Goal: Task Accomplishment & Management: Complete application form

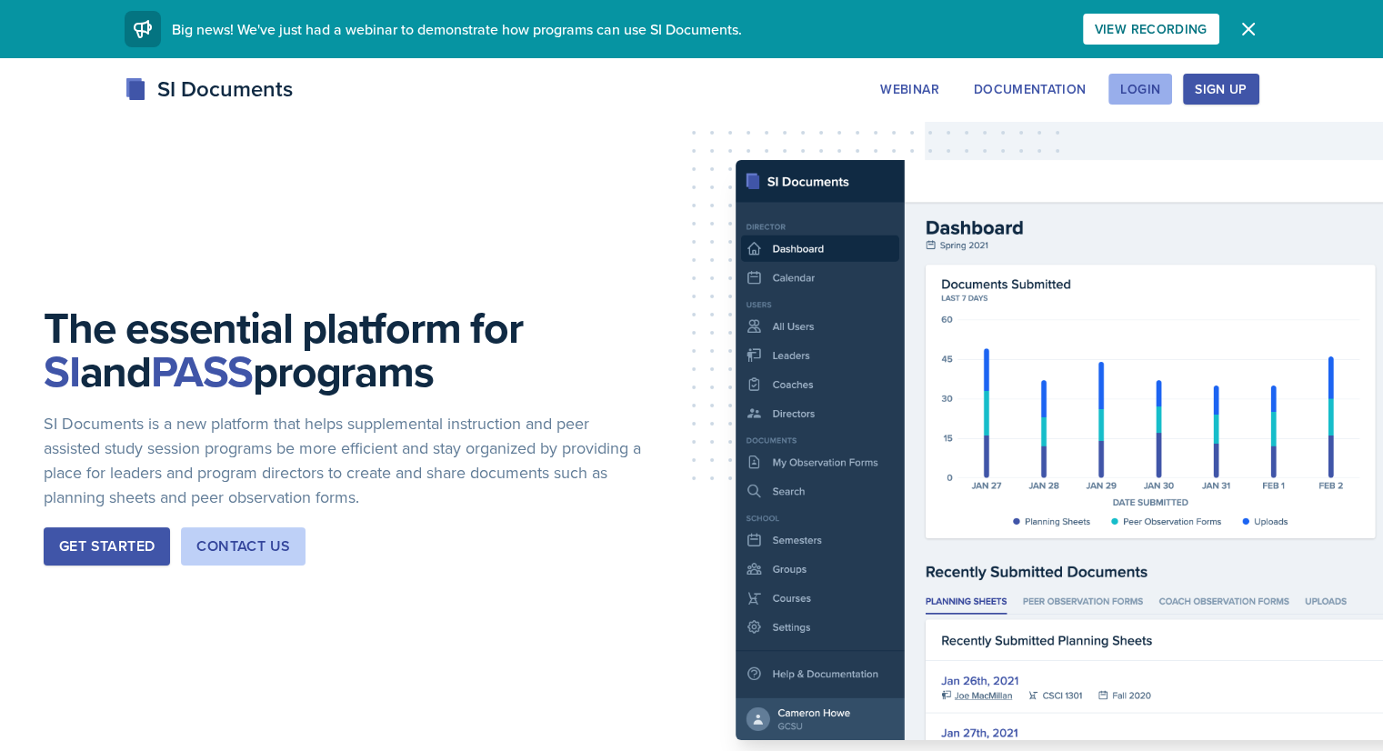
click at [1161, 95] on div "Login" at bounding box center [1141, 89] width 40 height 15
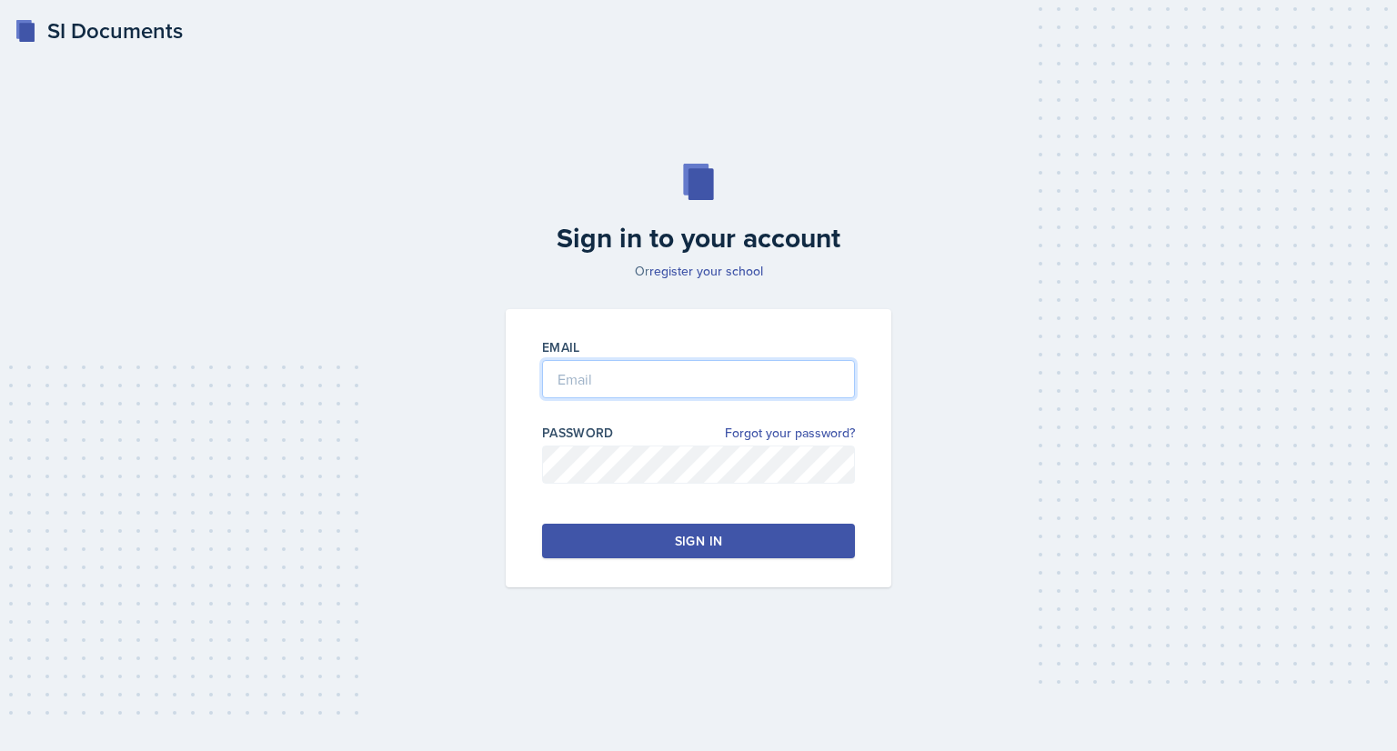
click at [759, 386] on input "email" at bounding box center [698, 379] width 313 height 38
type input "[EMAIL_ADDRESS][DOMAIN_NAME]"
click at [680, 547] on div "Sign in" at bounding box center [698, 541] width 47 height 18
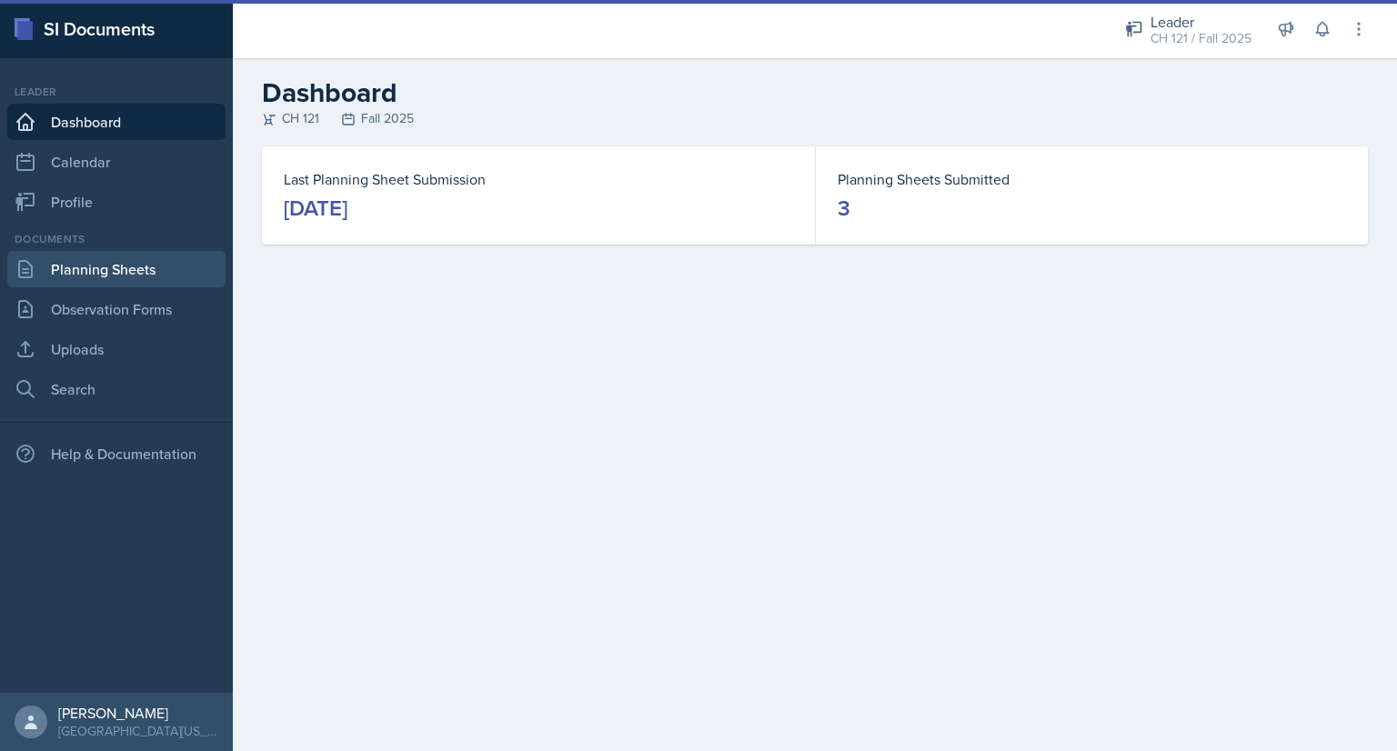
click at [126, 266] on link "Planning Sheets" at bounding box center [116, 269] width 218 height 36
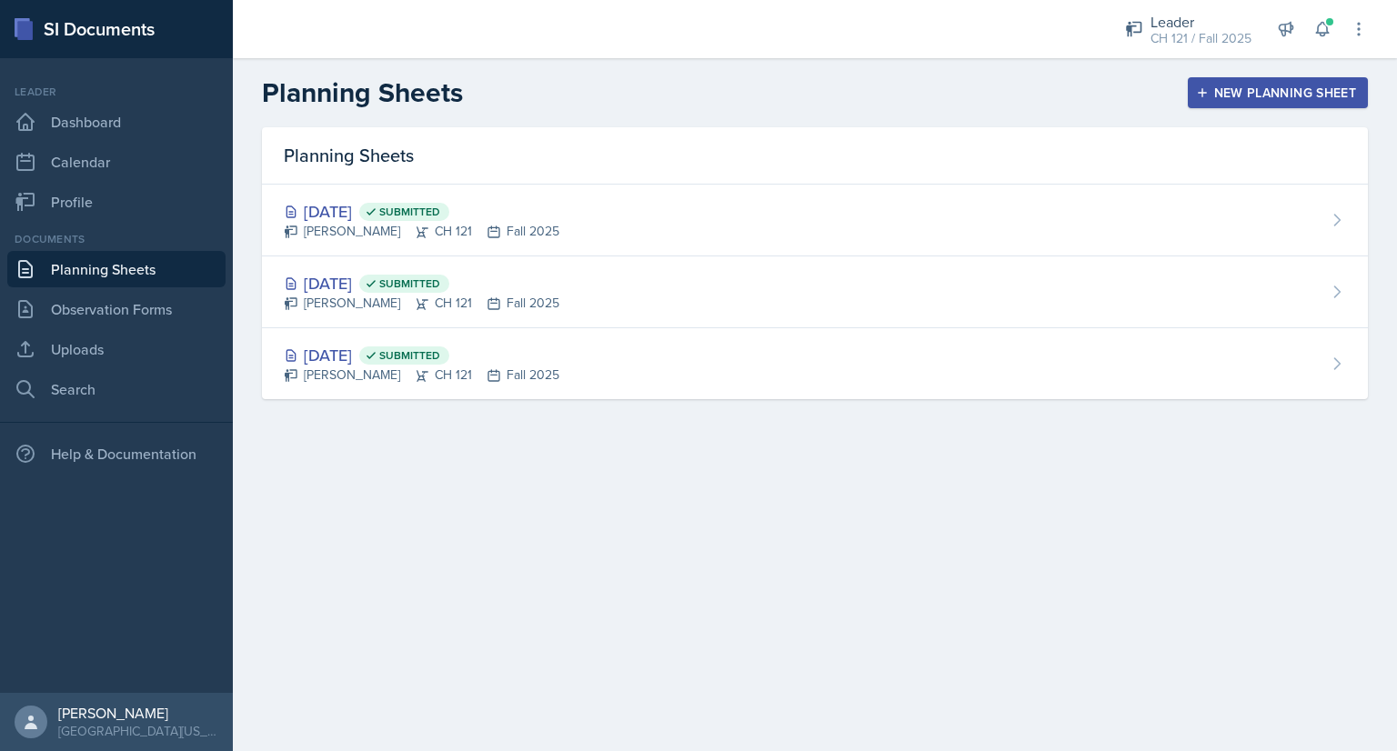
click at [1251, 92] on div "New Planning Sheet" at bounding box center [1278, 92] width 156 height 15
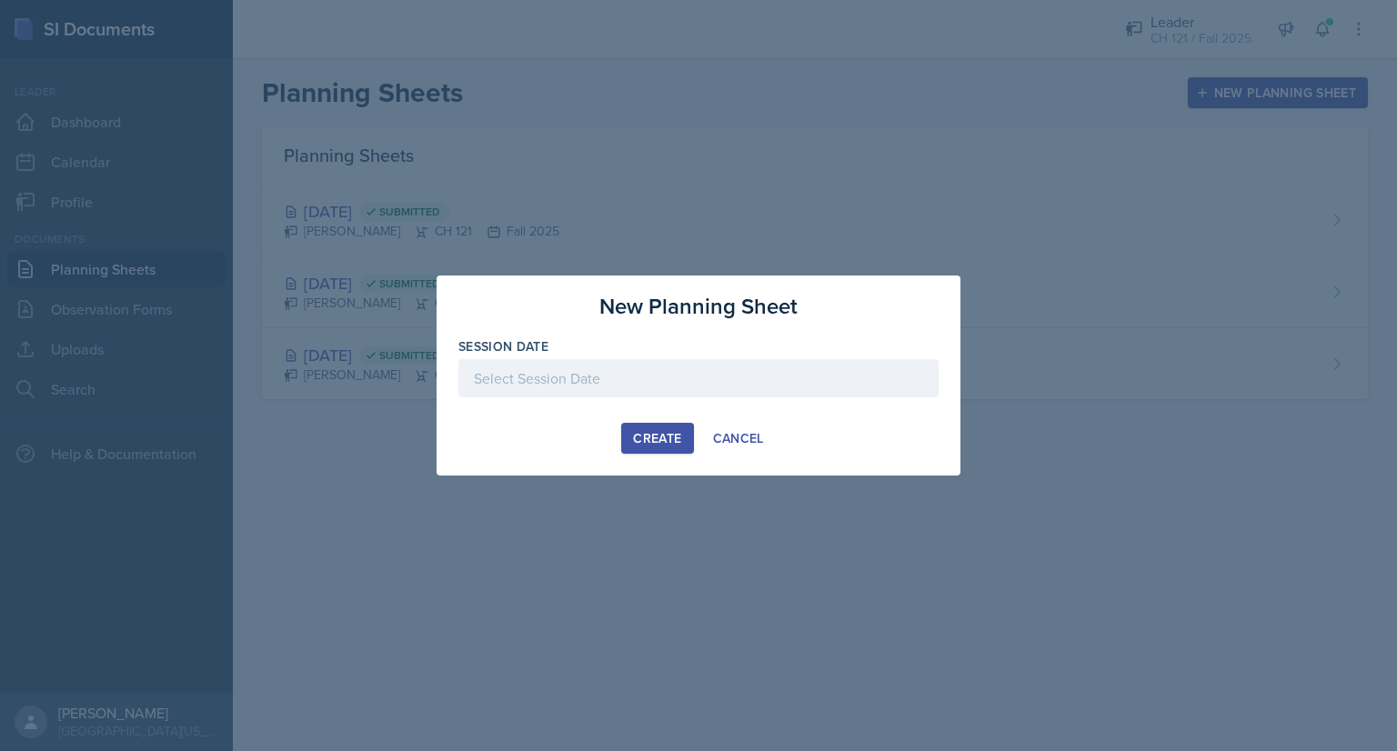
click at [576, 384] on div at bounding box center [698, 378] width 480 height 38
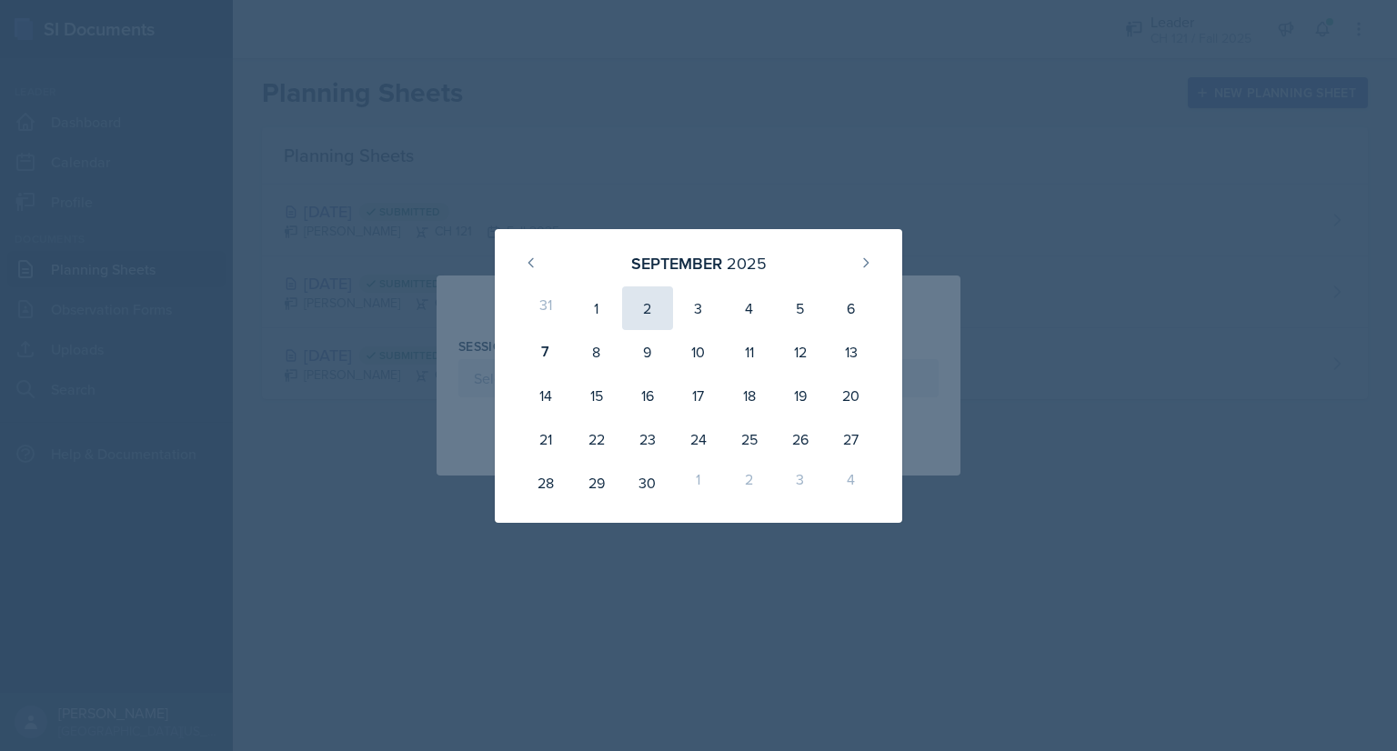
click at [638, 304] on div "2" at bounding box center [647, 308] width 51 height 44
type input "[DATE]"
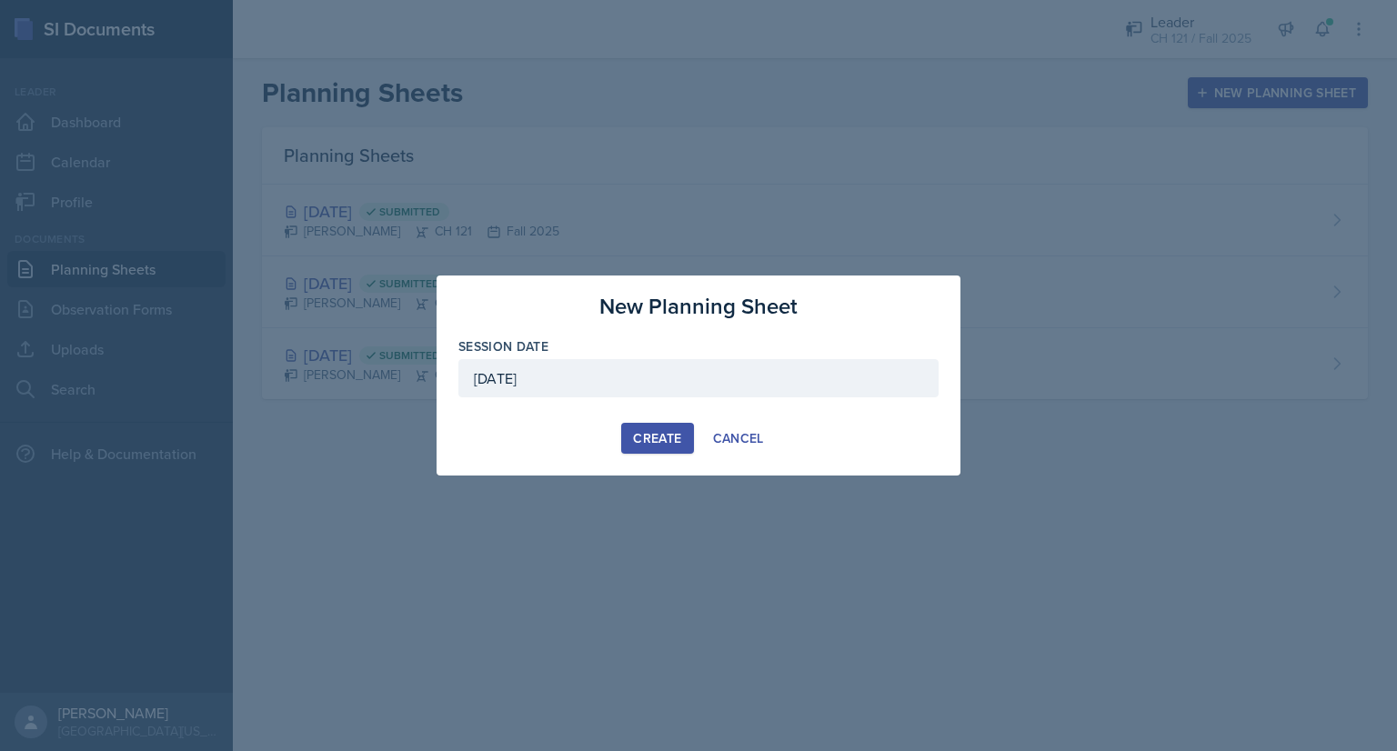
click at [648, 445] on div "Create" at bounding box center [657, 438] width 48 height 15
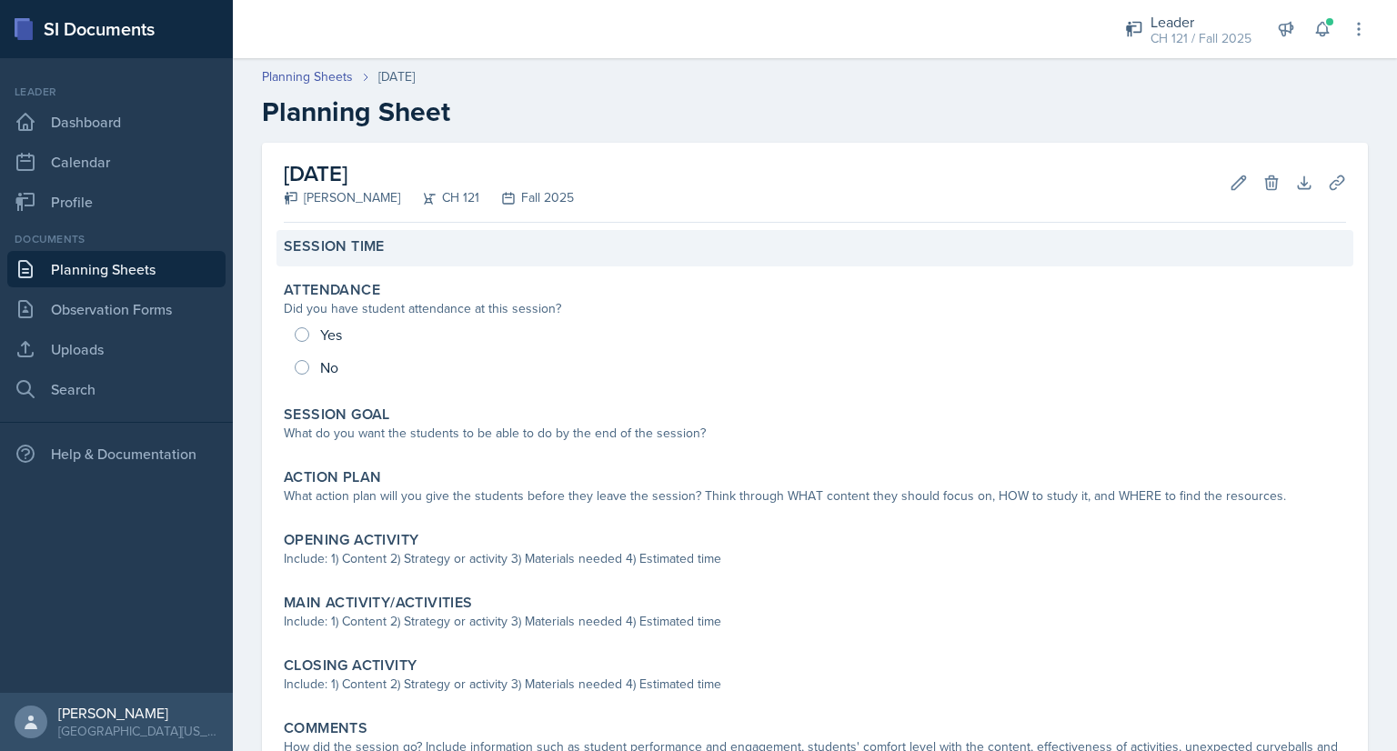
click at [422, 242] on div "Session Time" at bounding box center [815, 246] width 1062 height 18
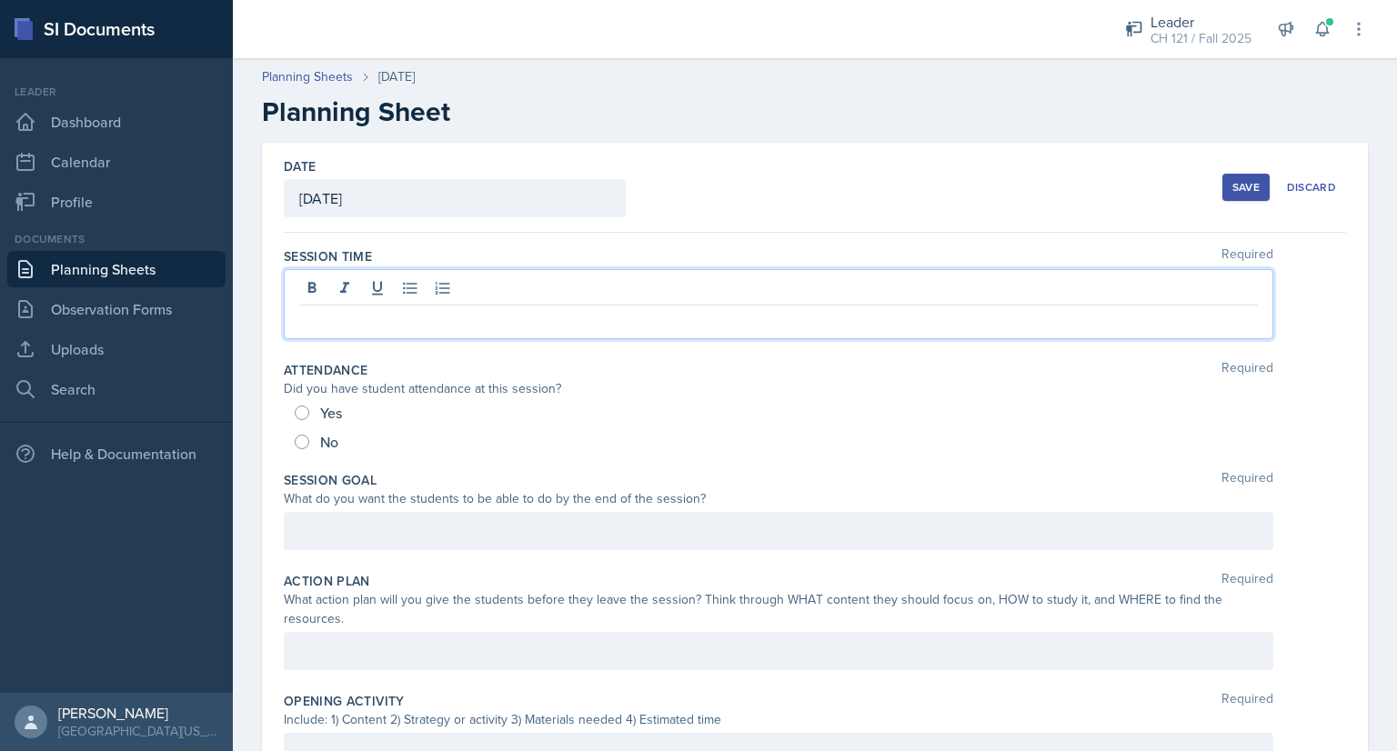
click at [419, 296] on div at bounding box center [779, 304] width 990 height 70
click at [305, 413] on input "Yes" at bounding box center [302, 413] width 15 height 15
radio input "true"
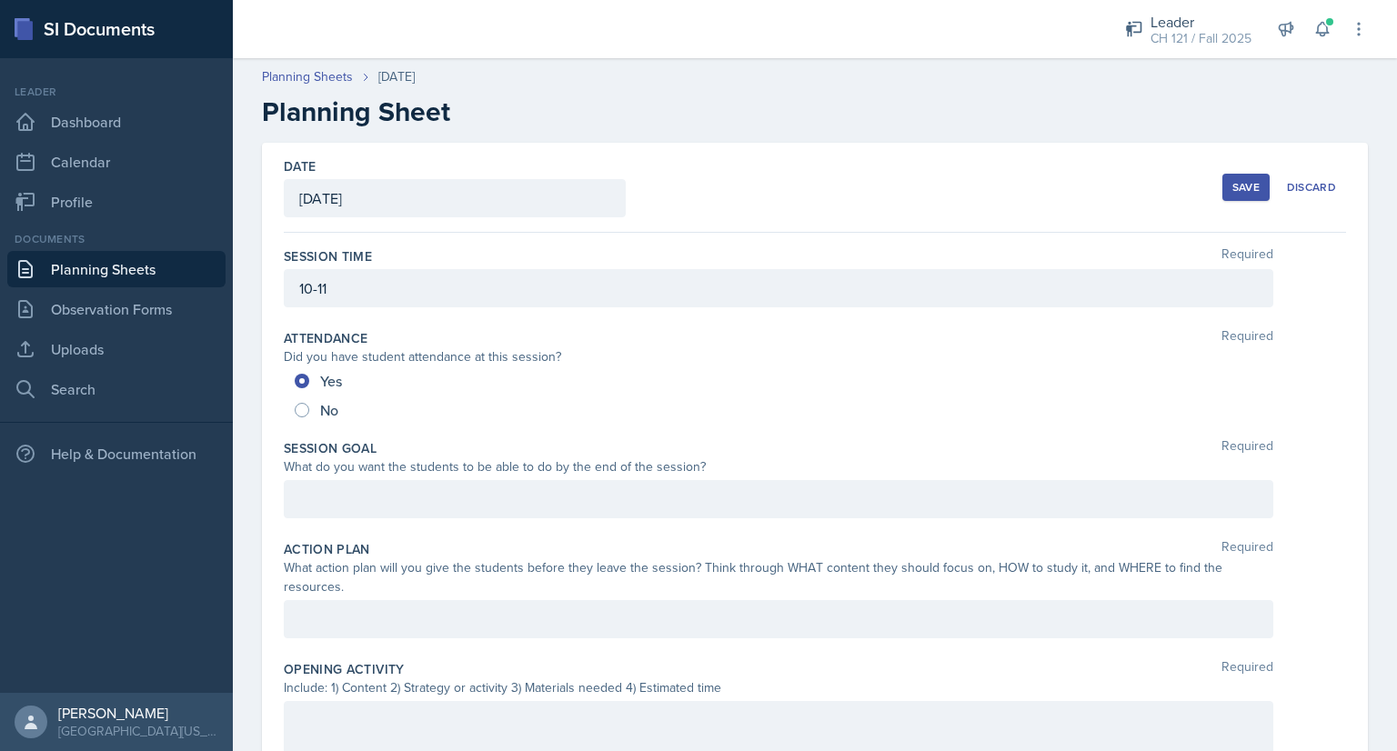
click at [1232, 193] on div "Save" at bounding box center [1245, 187] width 27 height 15
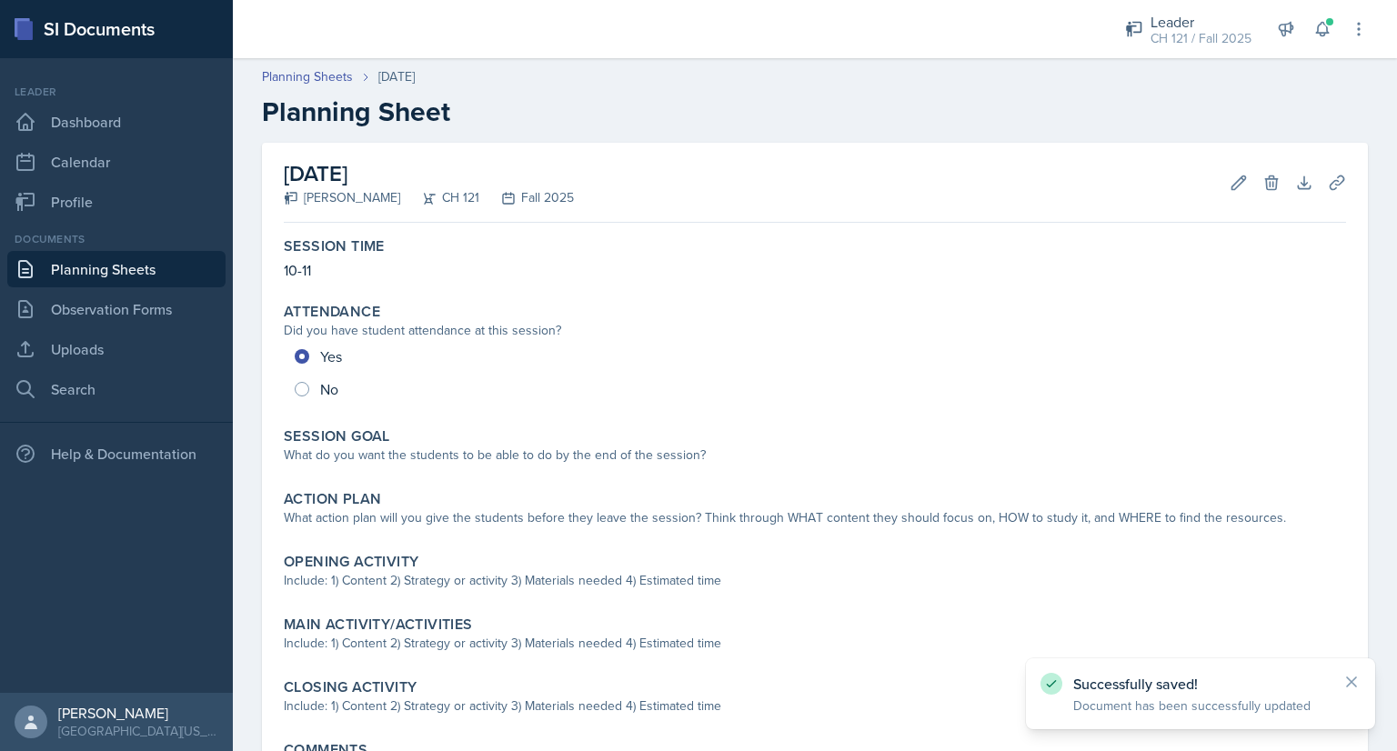
click at [179, 263] on link "Planning Sheets" at bounding box center [116, 269] width 218 height 36
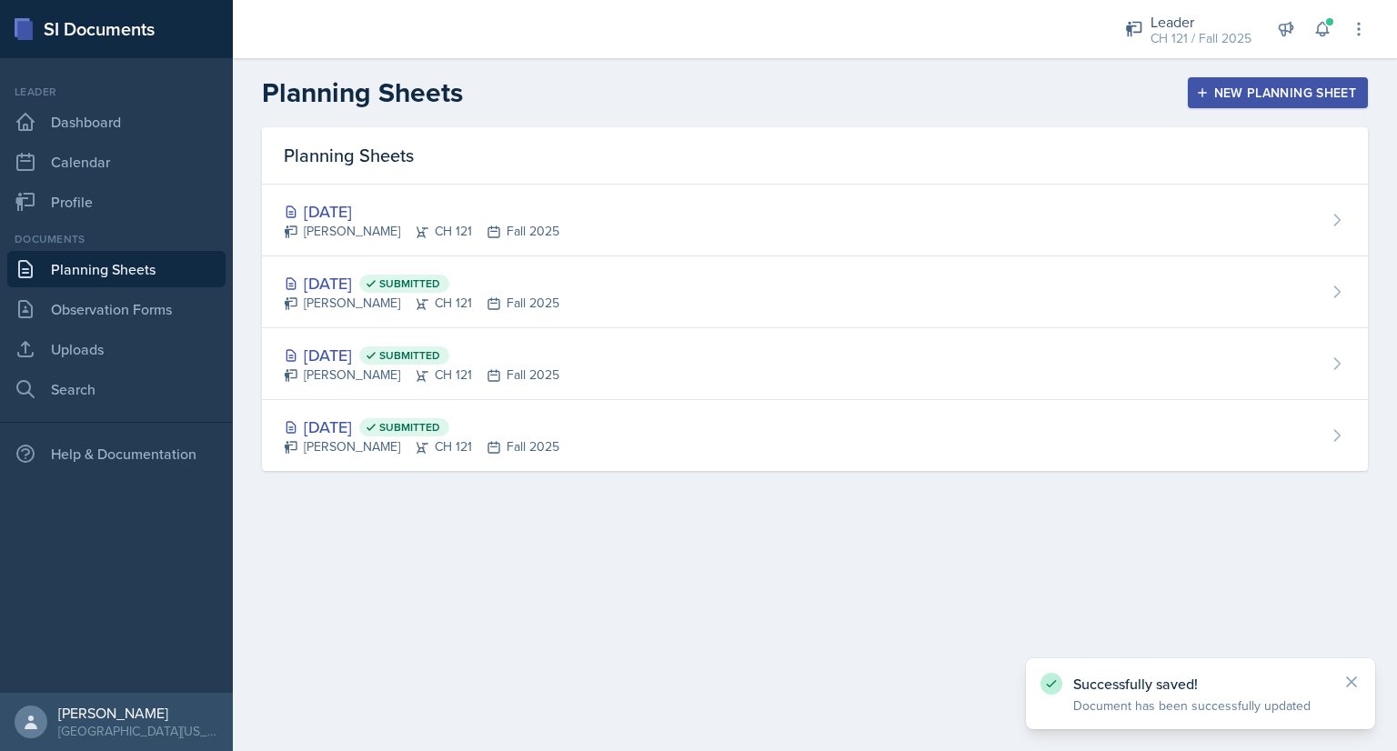
click at [1222, 99] on div "New Planning Sheet" at bounding box center [1278, 92] width 156 height 15
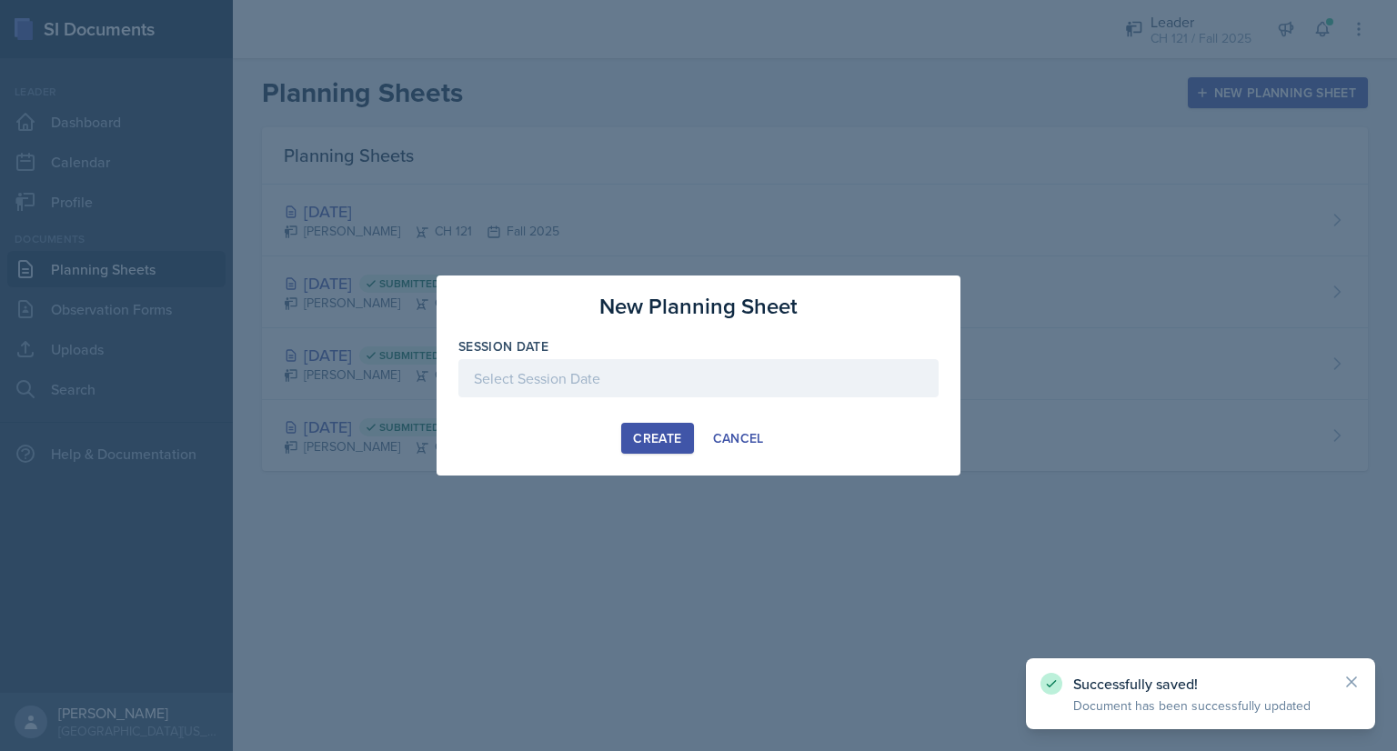
click at [628, 383] on div at bounding box center [698, 378] width 480 height 38
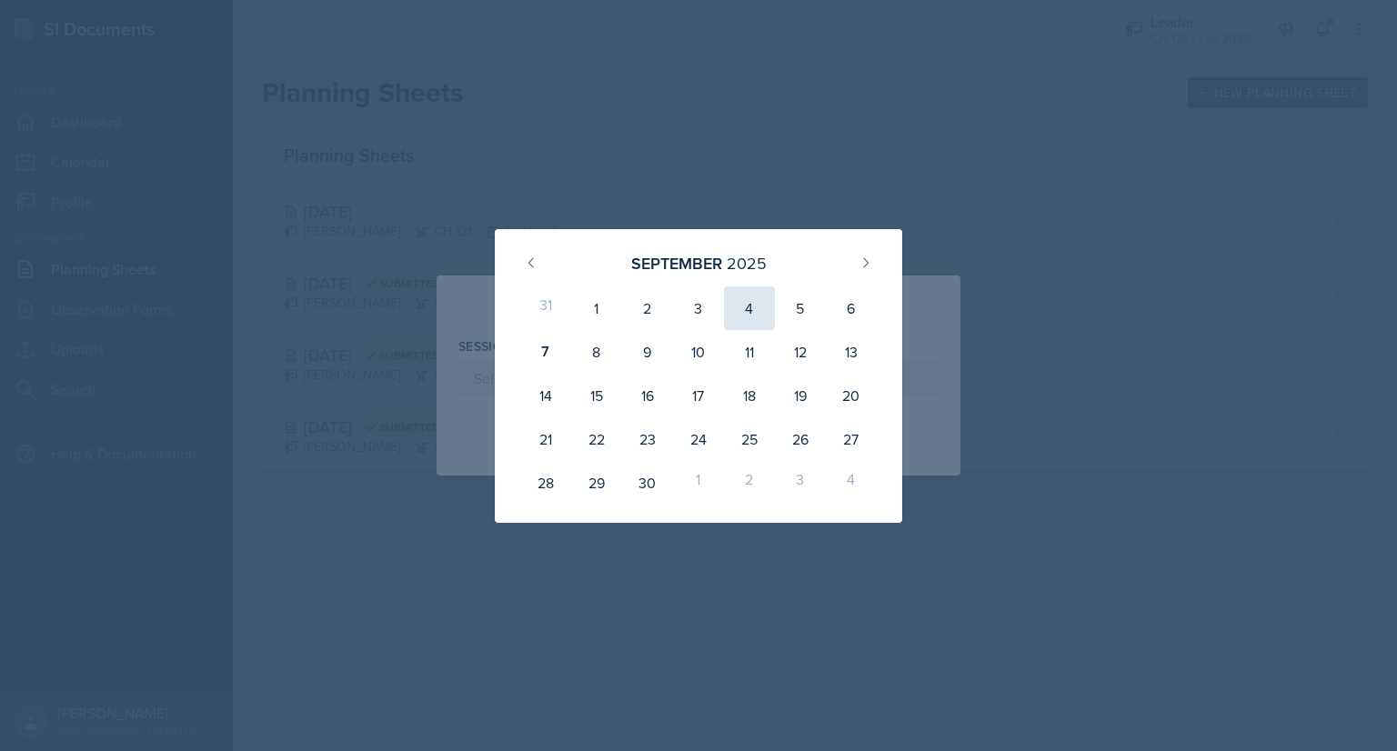
click at [739, 313] on div "4" at bounding box center [749, 308] width 51 height 44
type input "[DATE]"
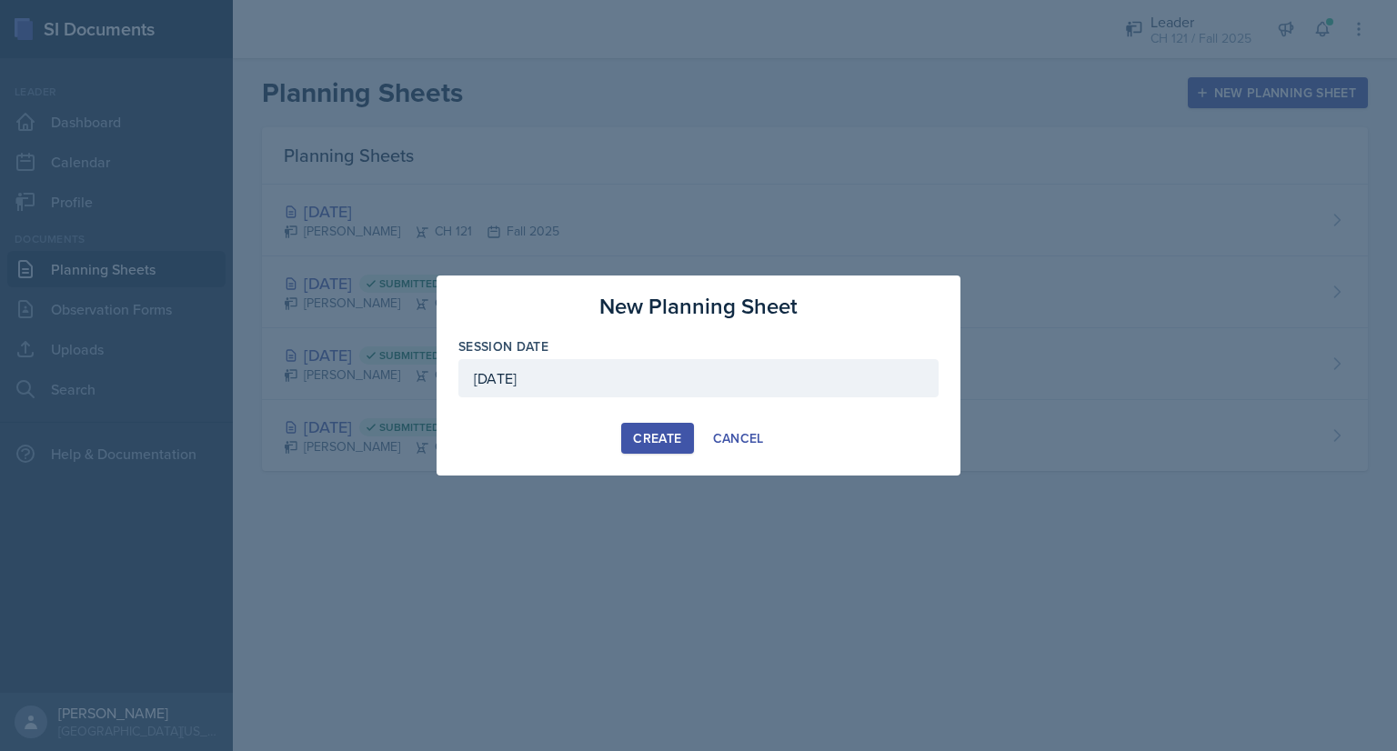
click at [640, 427] on button "Create" at bounding box center [657, 438] width 72 height 31
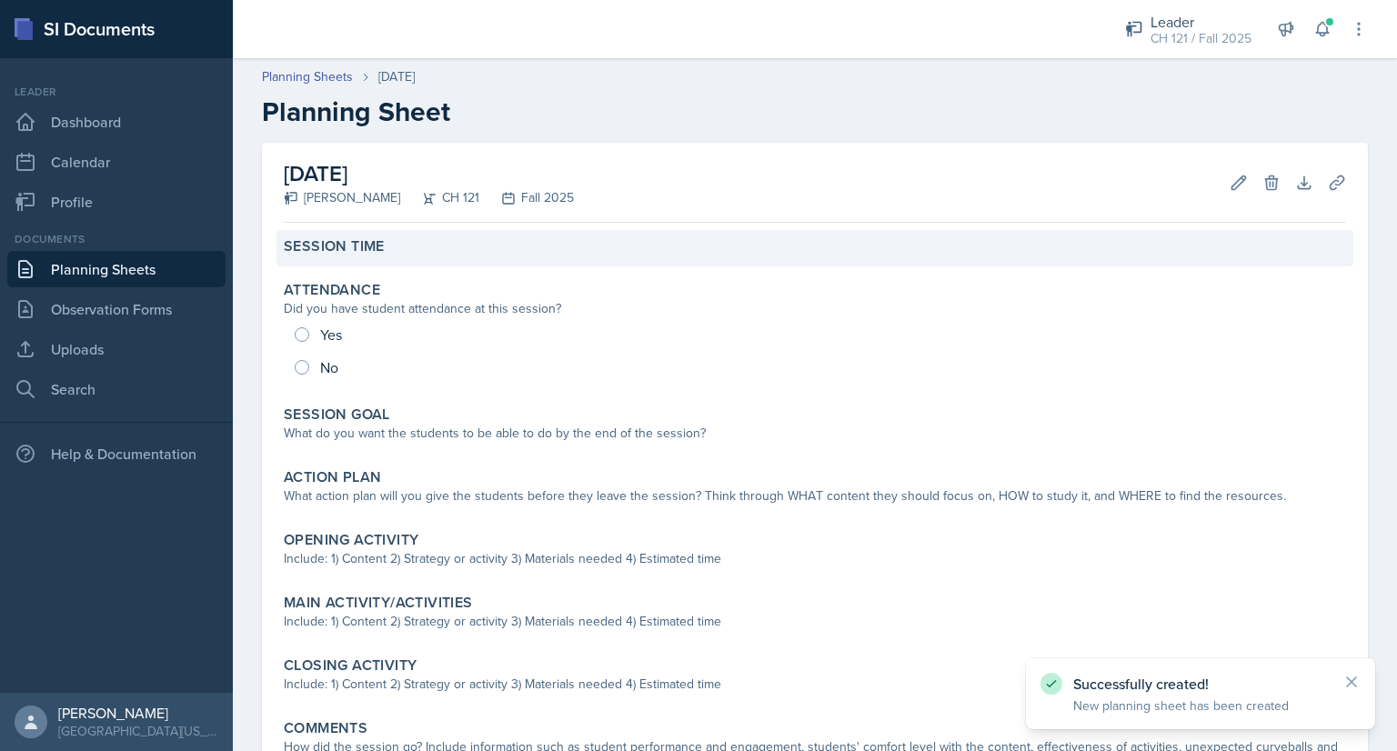
click at [437, 256] on div "Session Time" at bounding box center [814, 248] width 1077 height 36
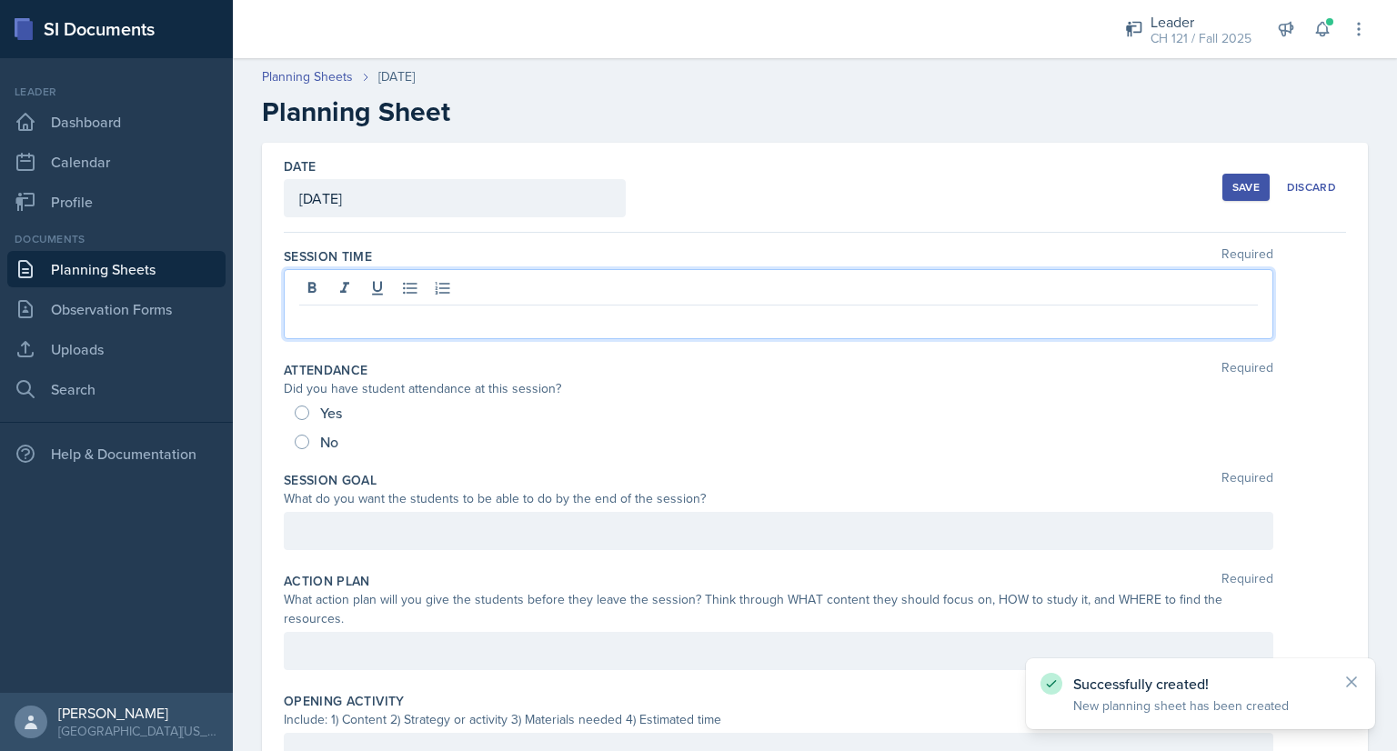
click at [422, 281] on div at bounding box center [779, 304] width 990 height 70
click at [295, 412] on input "Yes" at bounding box center [302, 413] width 15 height 15
radio input "true"
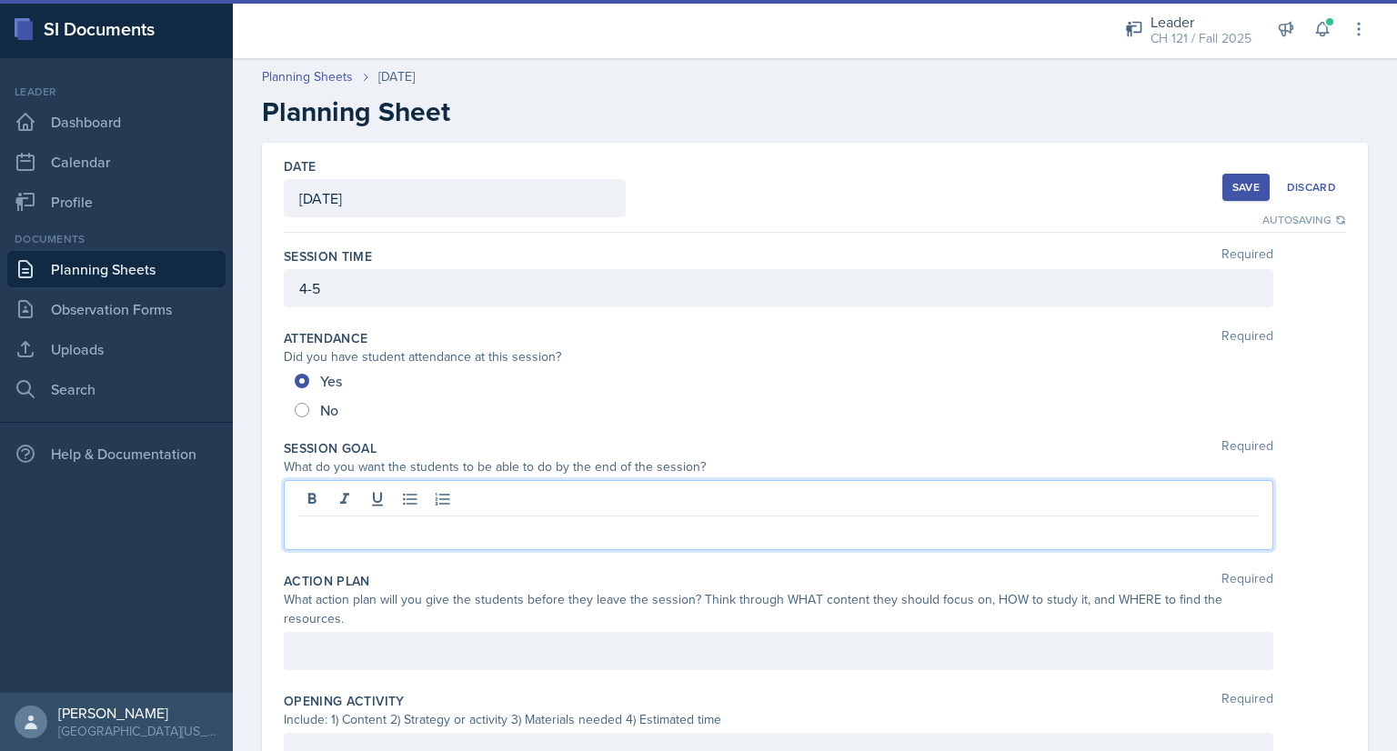
click at [462, 499] on div at bounding box center [779, 515] width 990 height 70
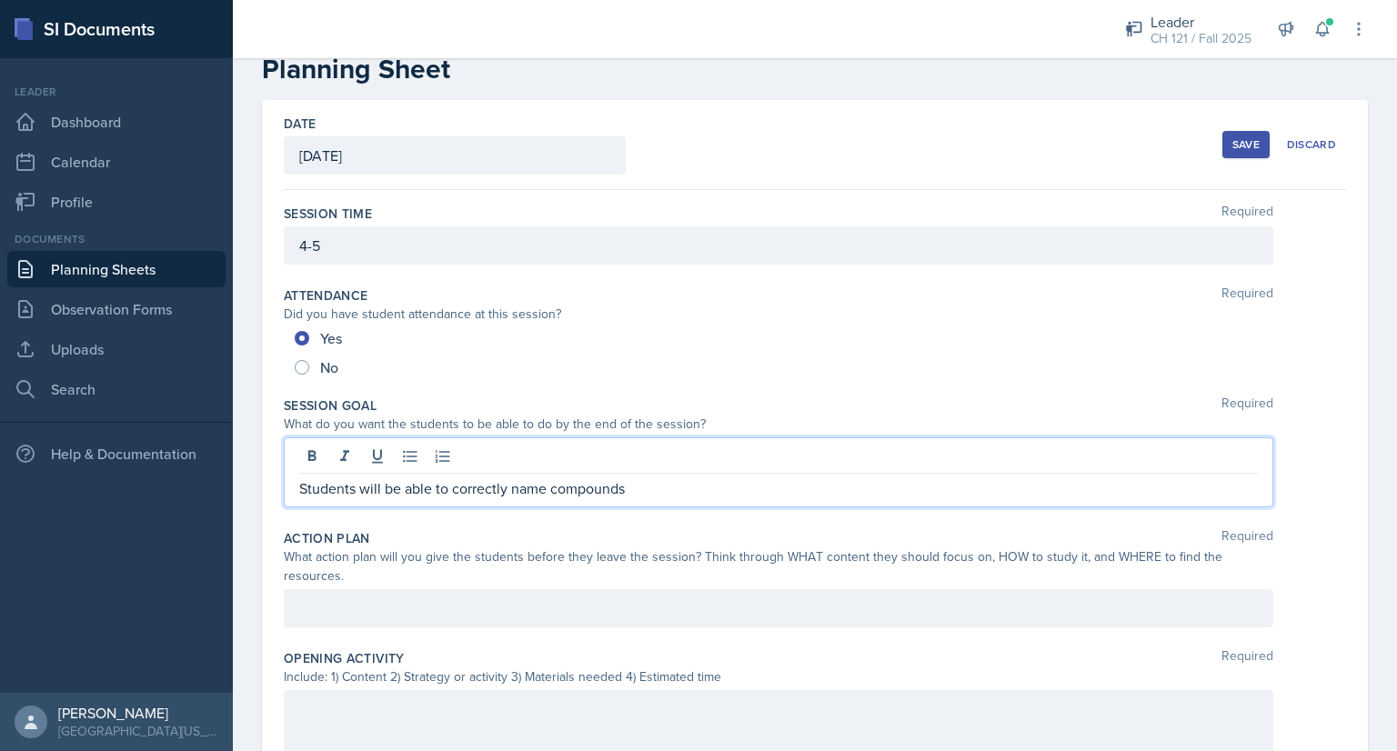
scroll to position [56, 0]
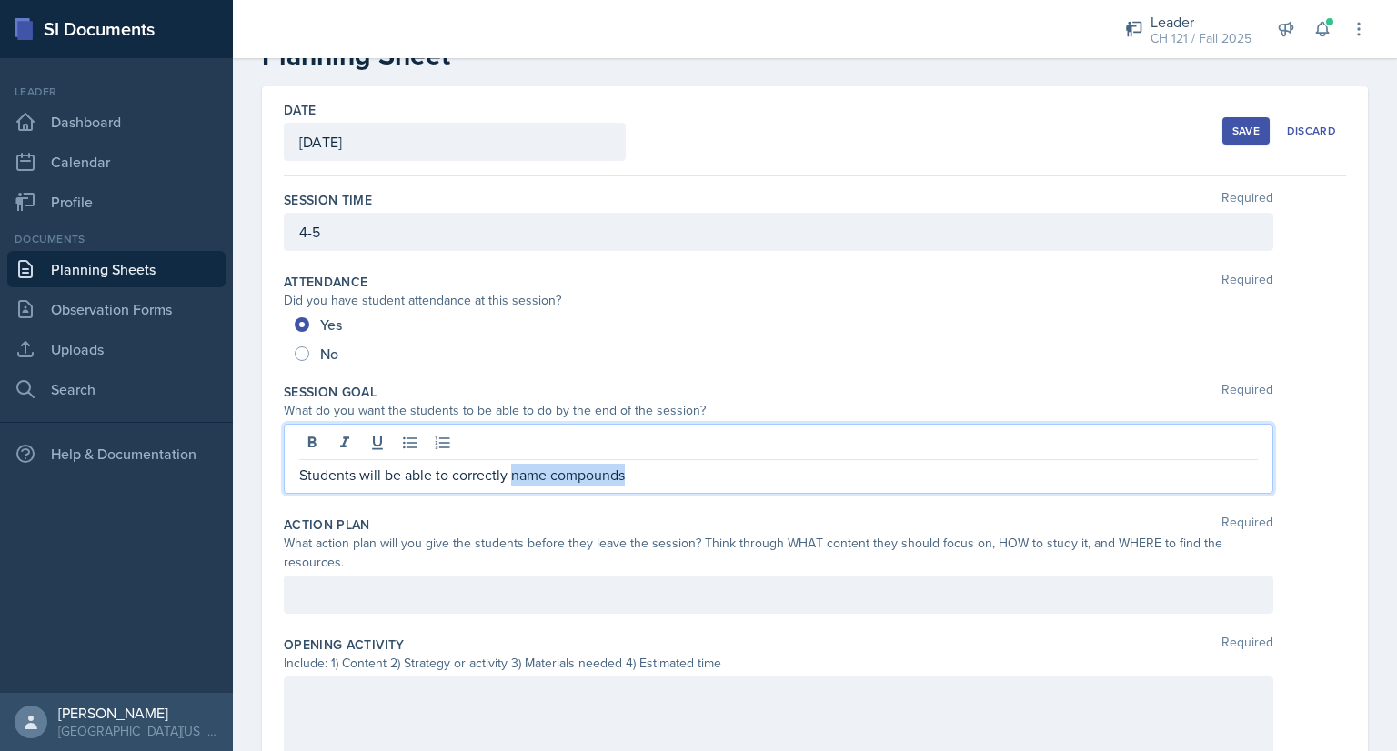
drag, startPoint x: 511, startPoint y: 472, endPoint x: 719, endPoint y: 485, distance: 208.7
click at [719, 485] on div "Students will be able to correctly name compounds" at bounding box center [779, 459] width 990 height 70
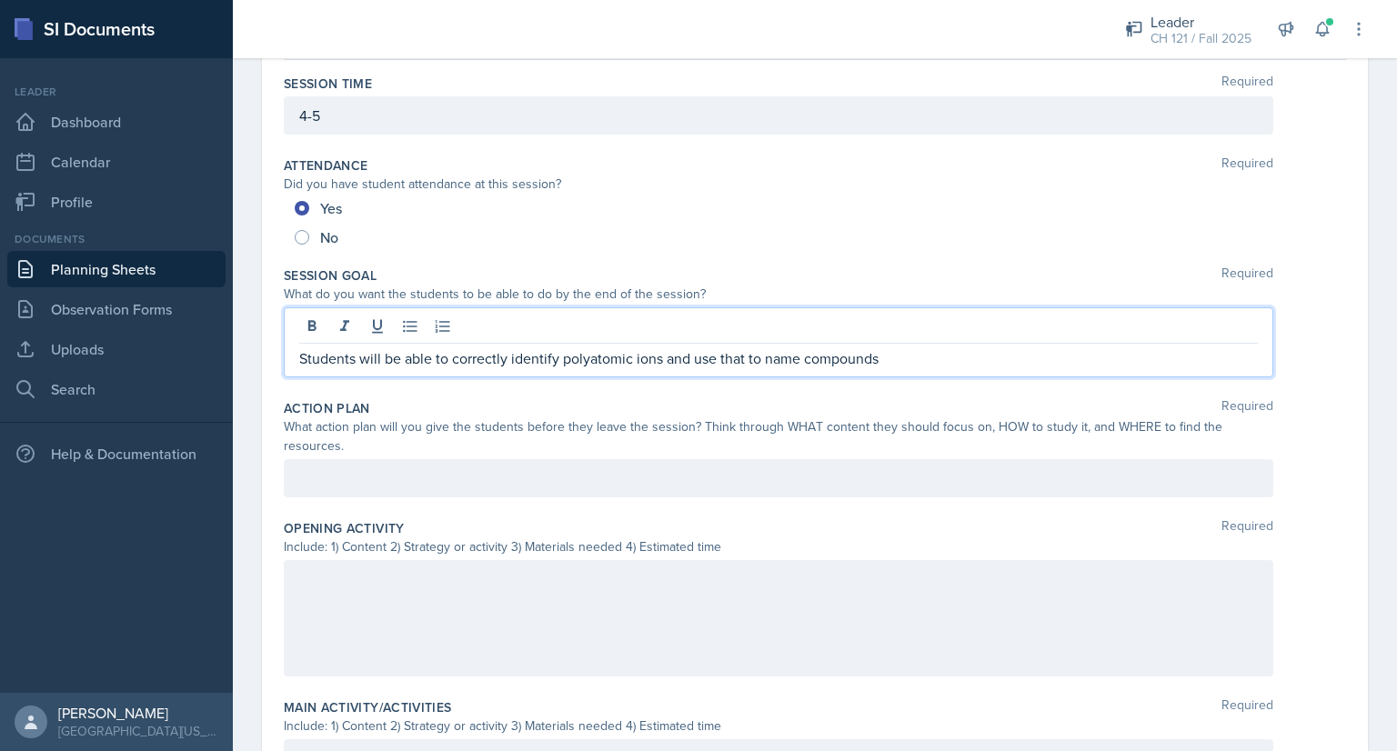
click at [437, 474] on div at bounding box center [779, 478] width 990 height 38
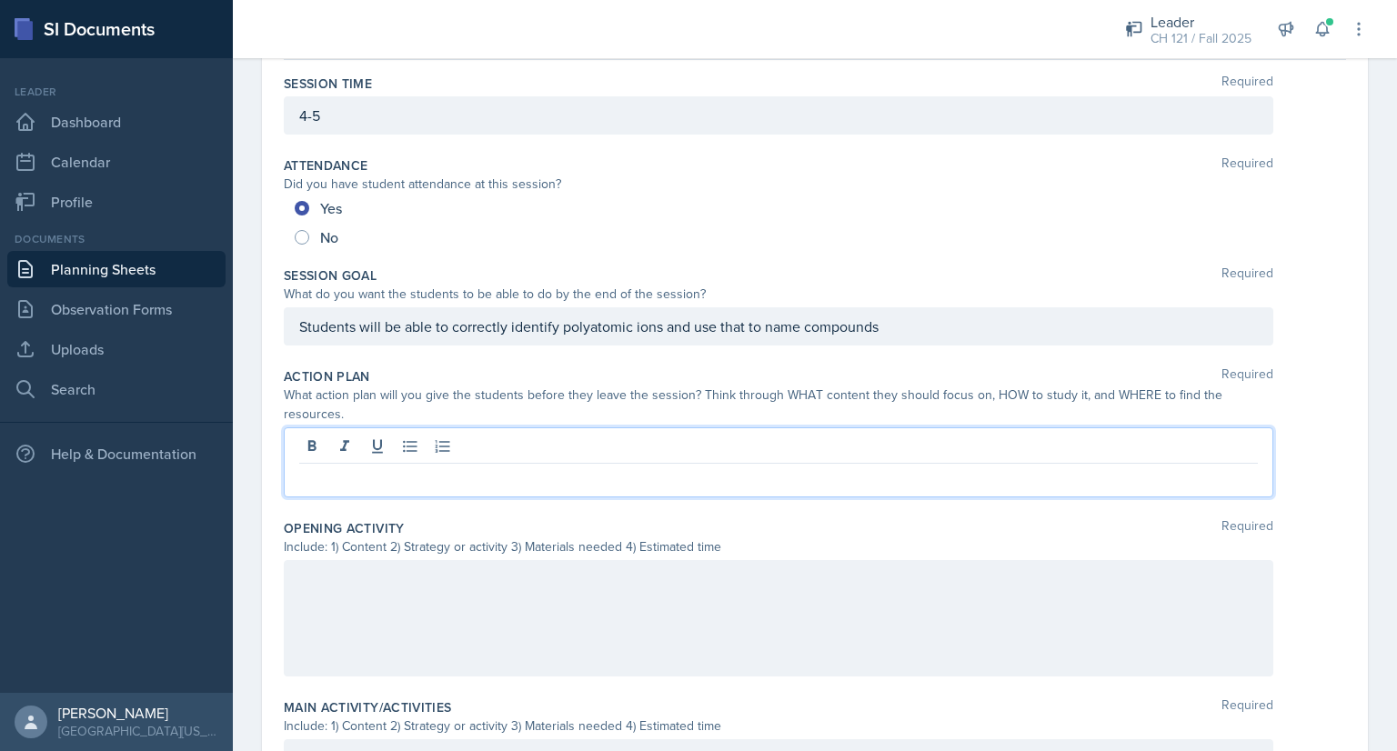
scroll to position [142, 0]
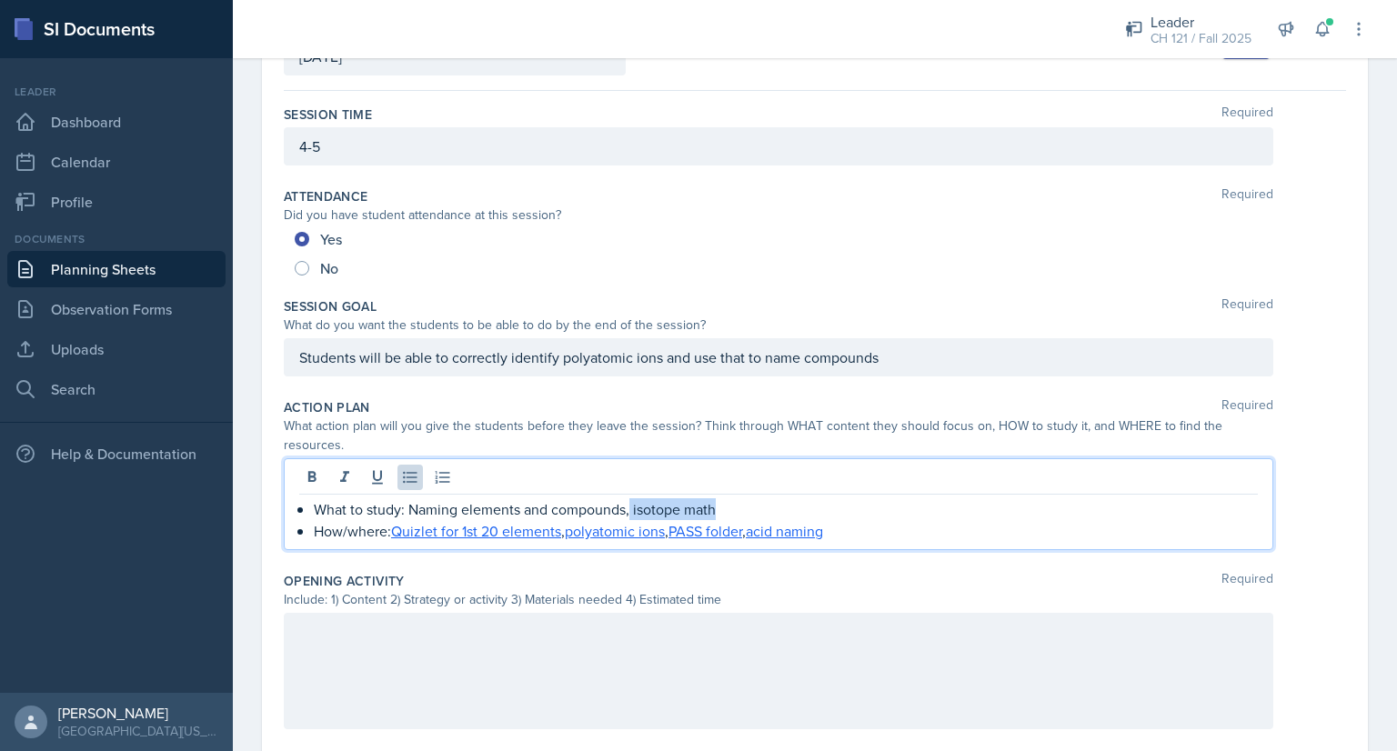
drag, startPoint x: 729, startPoint y: 509, endPoint x: 628, endPoint y: 509, distance: 100.0
click at [628, 509] on p "What to study: Naming elements and compounds, isotope math" at bounding box center [786, 509] width 944 height 22
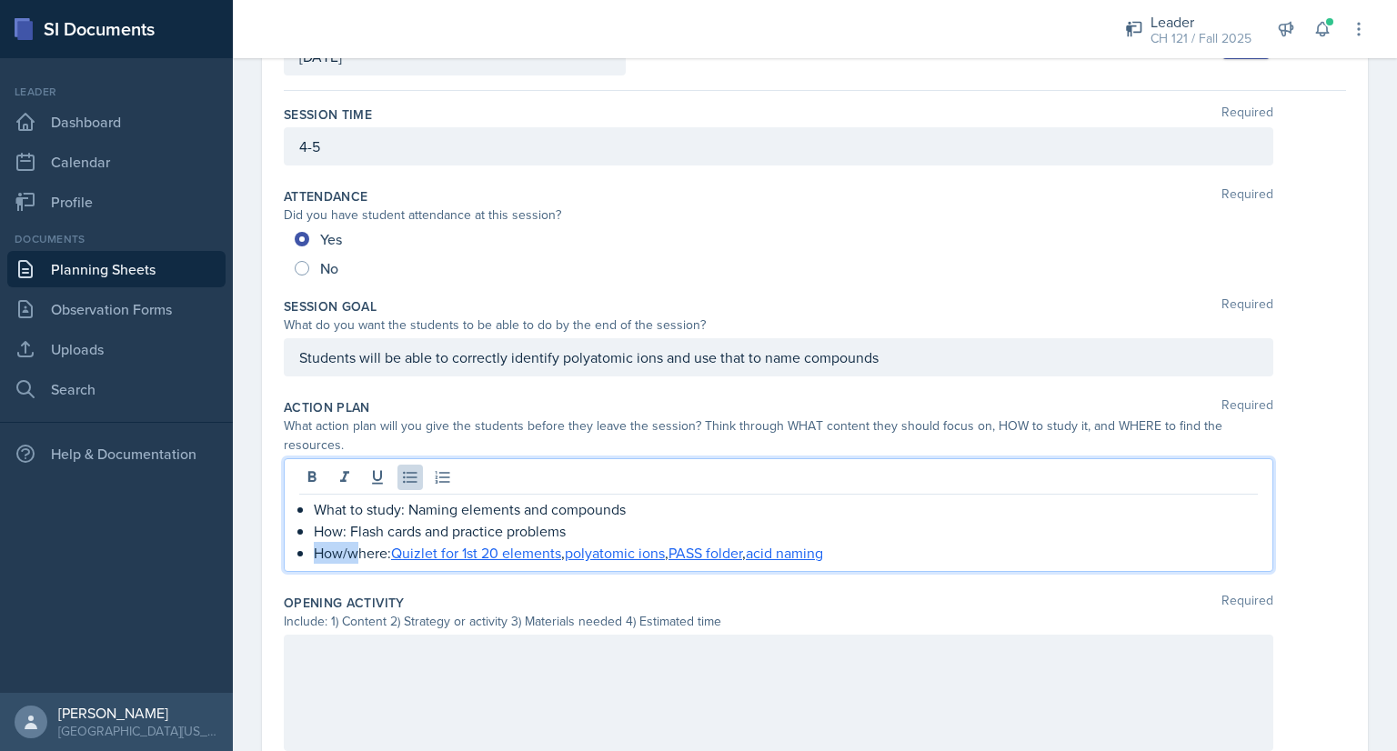
drag, startPoint x: 357, startPoint y: 558, endPoint x: 316, endPoint y: 554, distance: 41.1
click at [316, 554] on p "How/where: Quizlet for 1st 20 elements , polyatomic ions , PASS folder , acid n…" at bounding box center [786, 553] width 944 height 22
click at [757, 554] on link "acid naming" at bounding box center [752, 553] width 77 height 20
drag, startPoint x: 642, startPoint y: 553, endPoint x: 720, endPoint y: 565, distance: 79.1
click at [720, 565] on div "What to study: Naming elements and compounds How: Flash cards and practice prob…" at bounding box center [779, 515] width 990 height 114
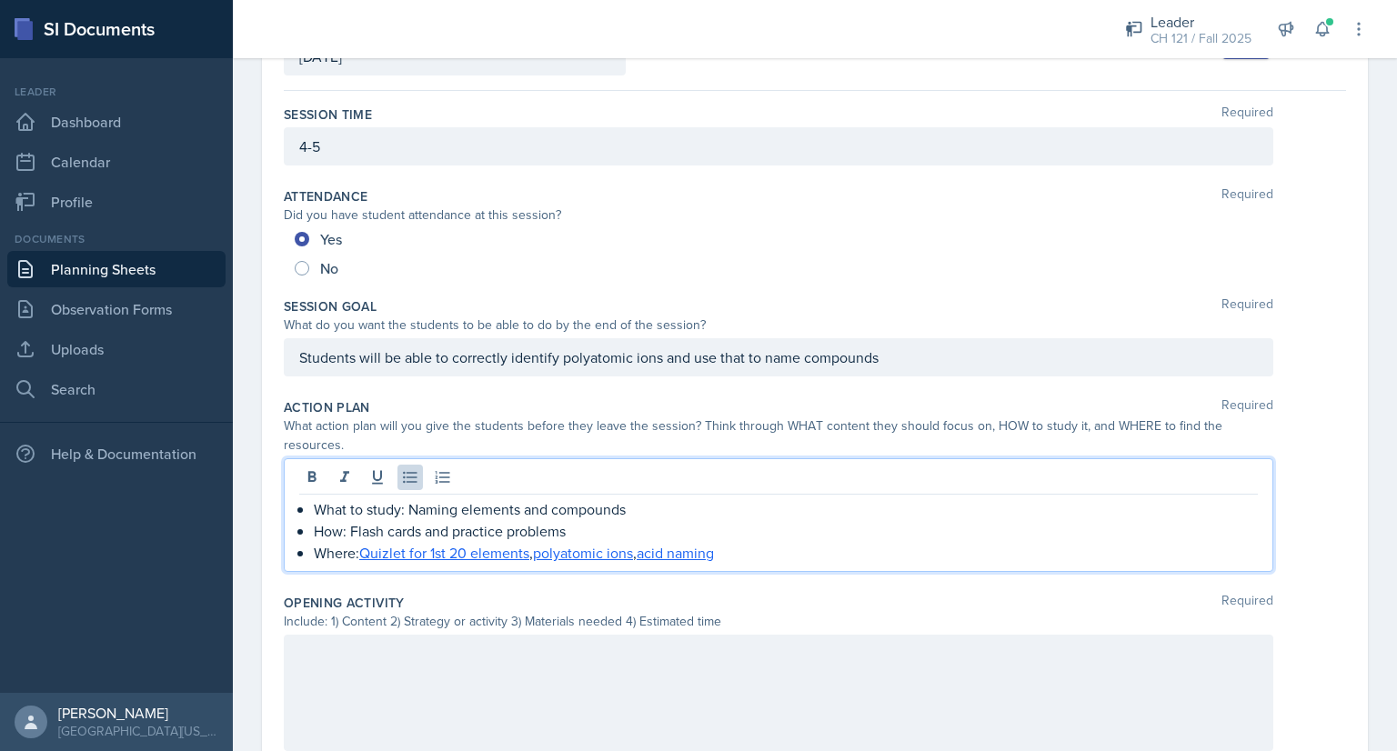
click at [357, 550] on p "Where: Quizlet for 1st 20 elements , polyatomic ions , acid naming" at bounding box center [786, 553] width 944 height 22
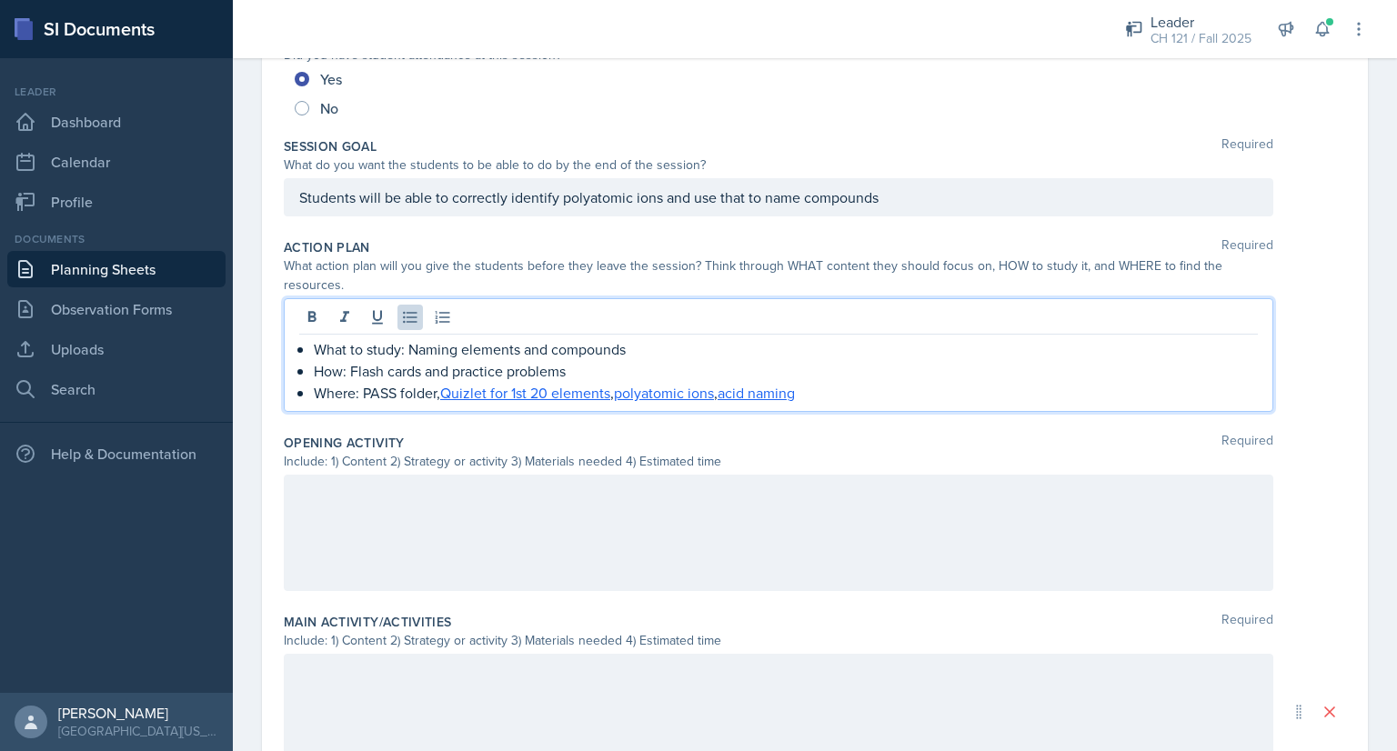
click at [549, 518] on div at bounding box center [779, 533] width 990 height 116
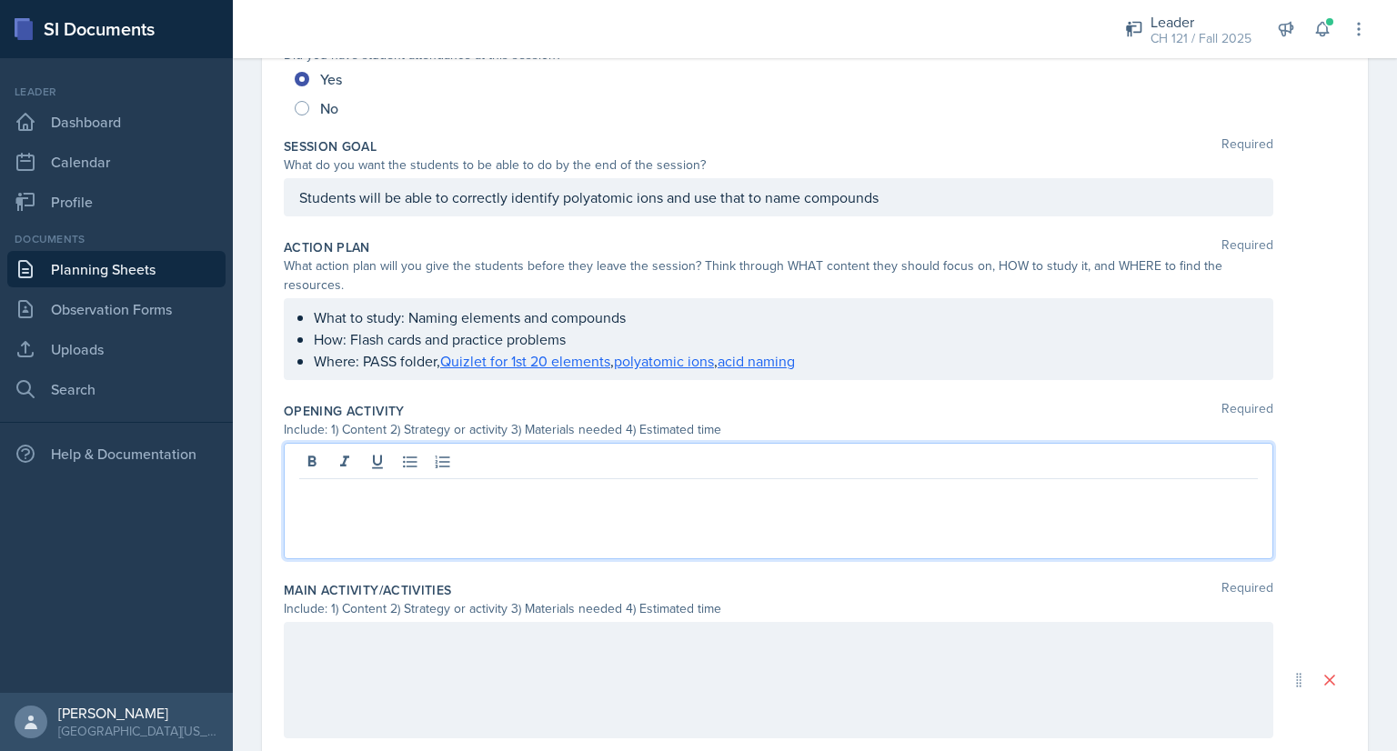
scroll to position [333, 0]
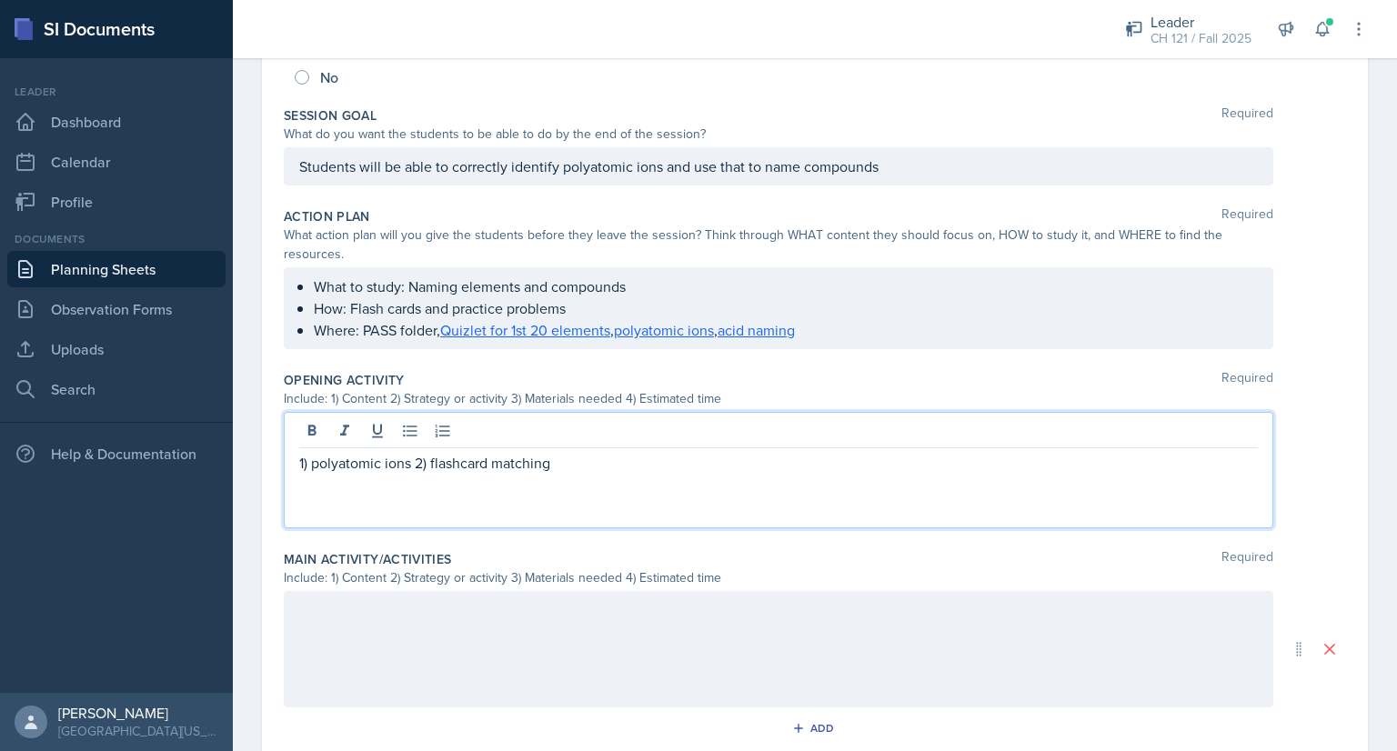
click at [430, 463] on p "1) polyatomic ions 2) flashcard matching" at bounding box center [778, 463] width 959 height 22
click at [655, 461] on p "1) polyatomic ions 2) group flashcard matching" at bounding box center [778, 463] width 959 height 22
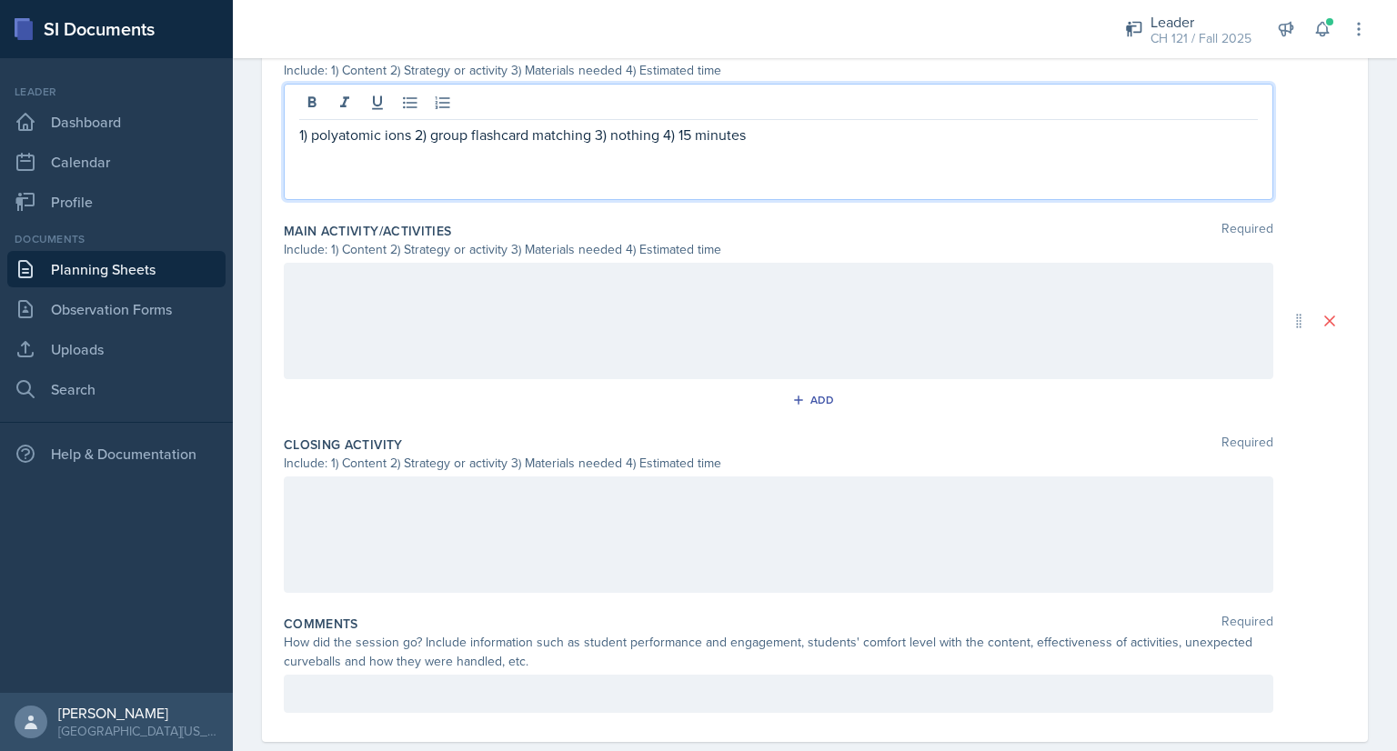
scroll to position [678, 0]
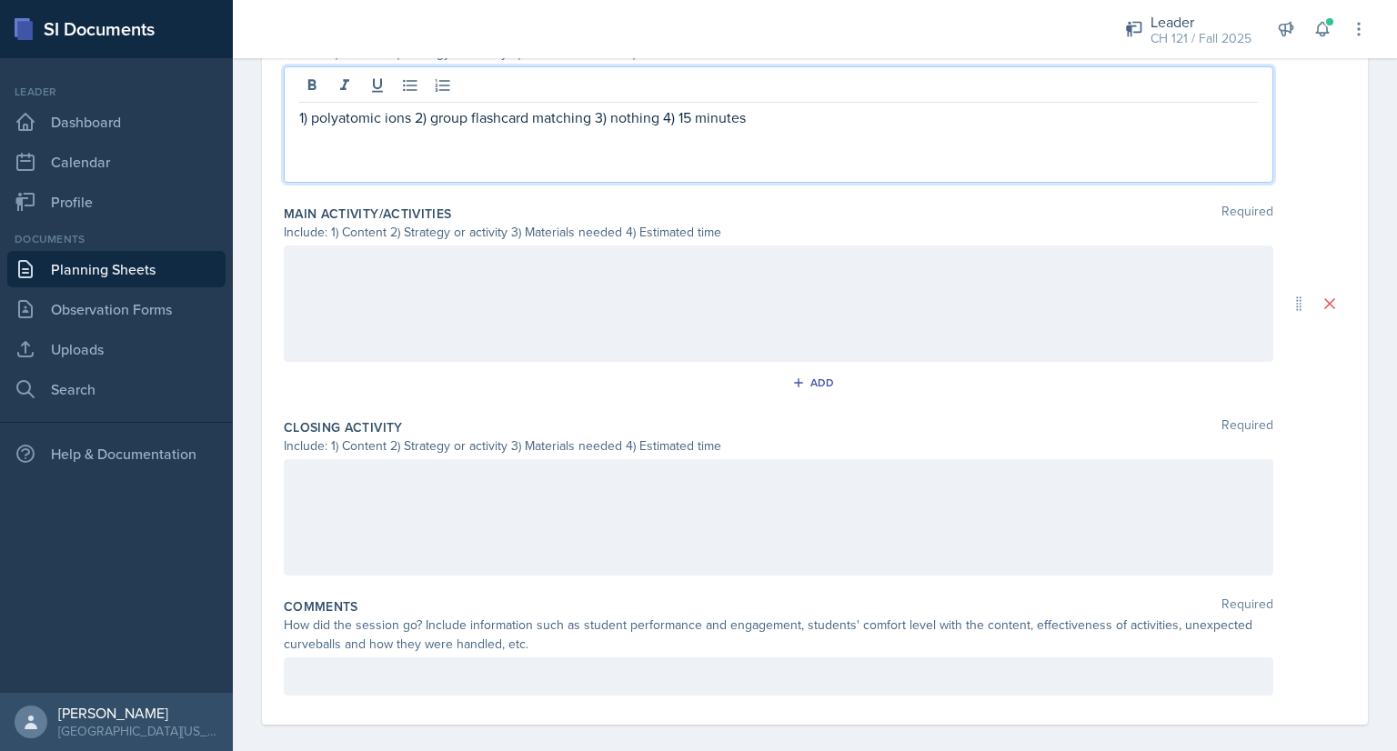
click at [540, 286] on div at bounding box center [779, 304] width 990 height 116
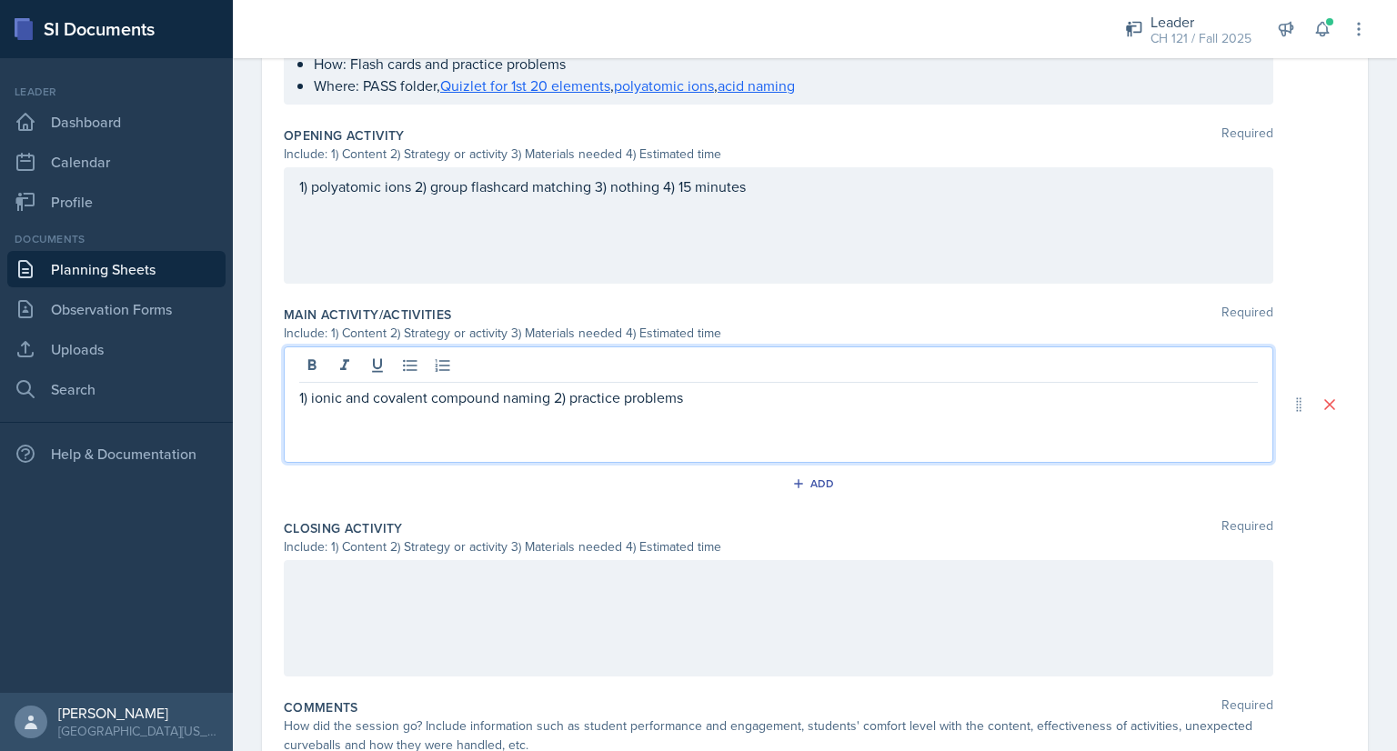
scroll to position [568, 0]
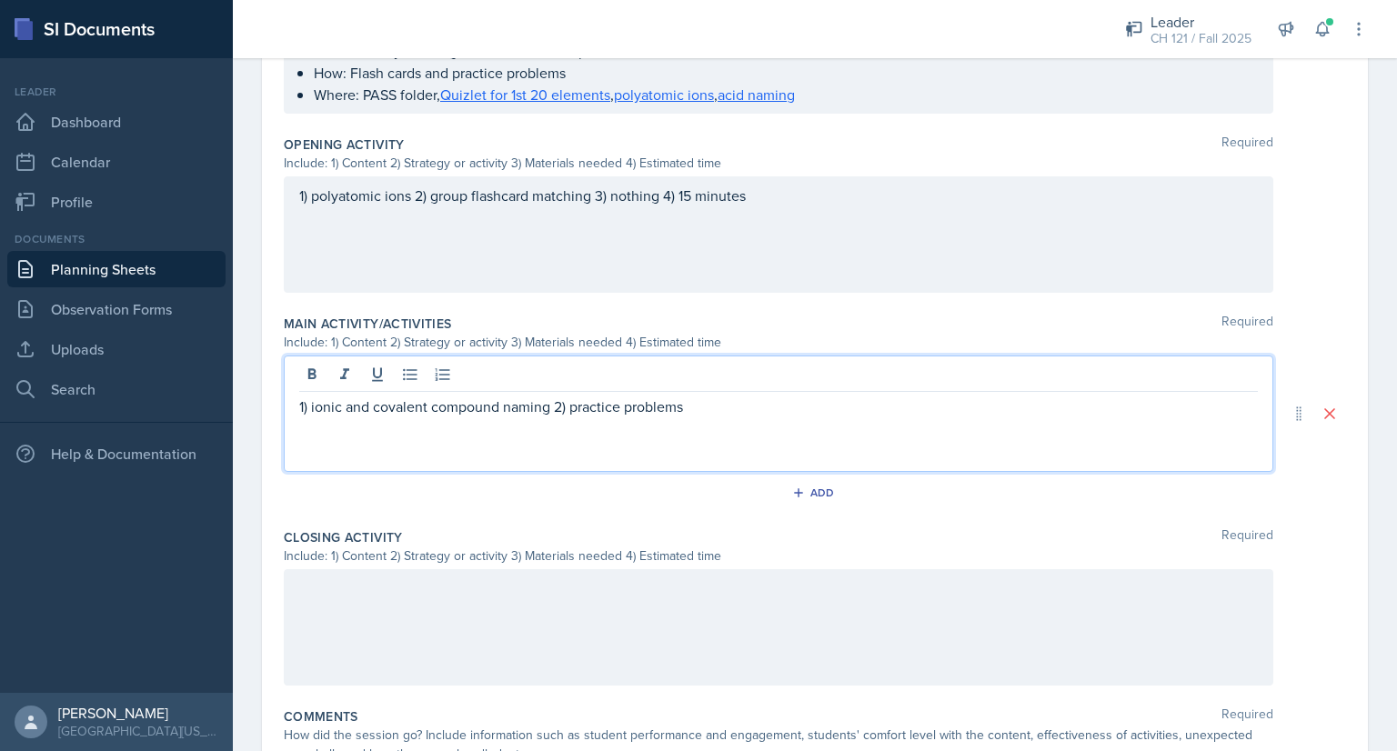
click at [593, 199] on div "1) polyatomic ions 2) group flashcard matching 3) nothing 4) 15 minutes" at bounding box center [779, 234] width 990 height 116
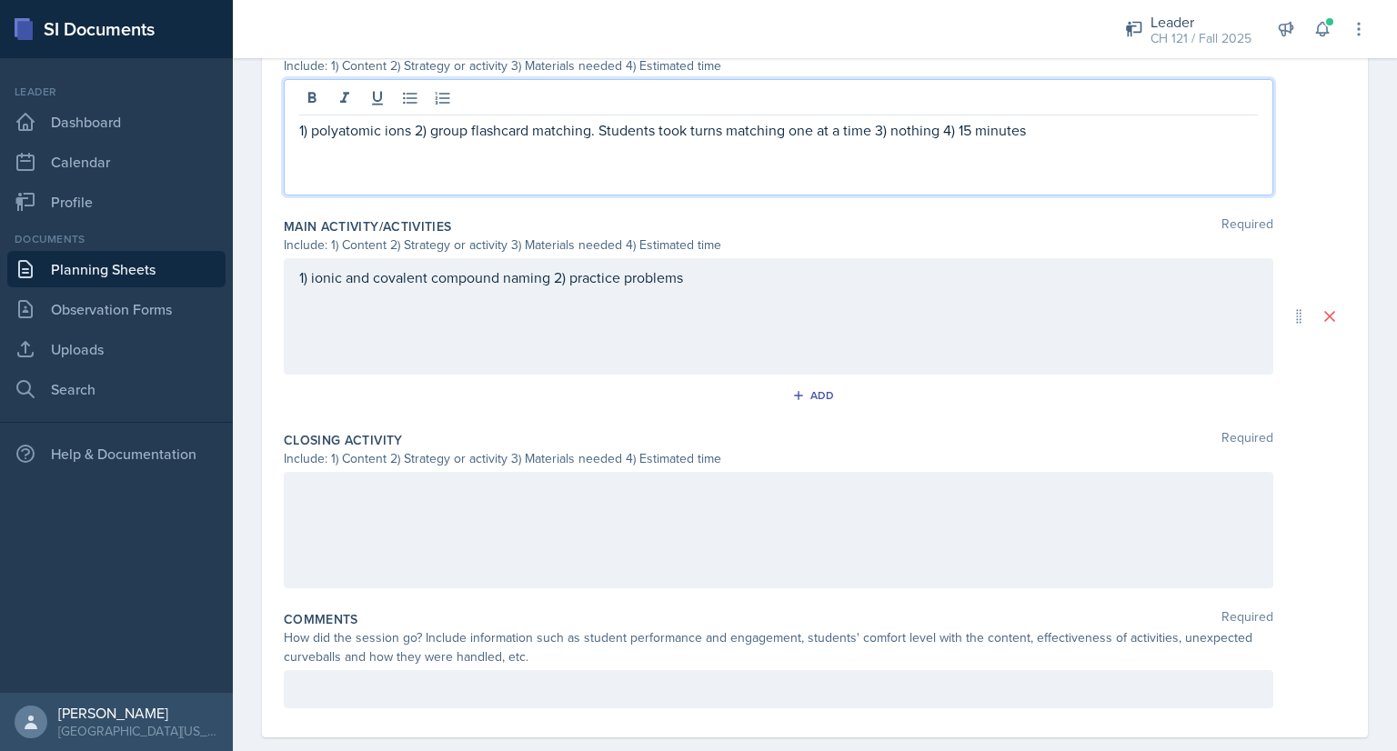
scroll to position [694, 0]
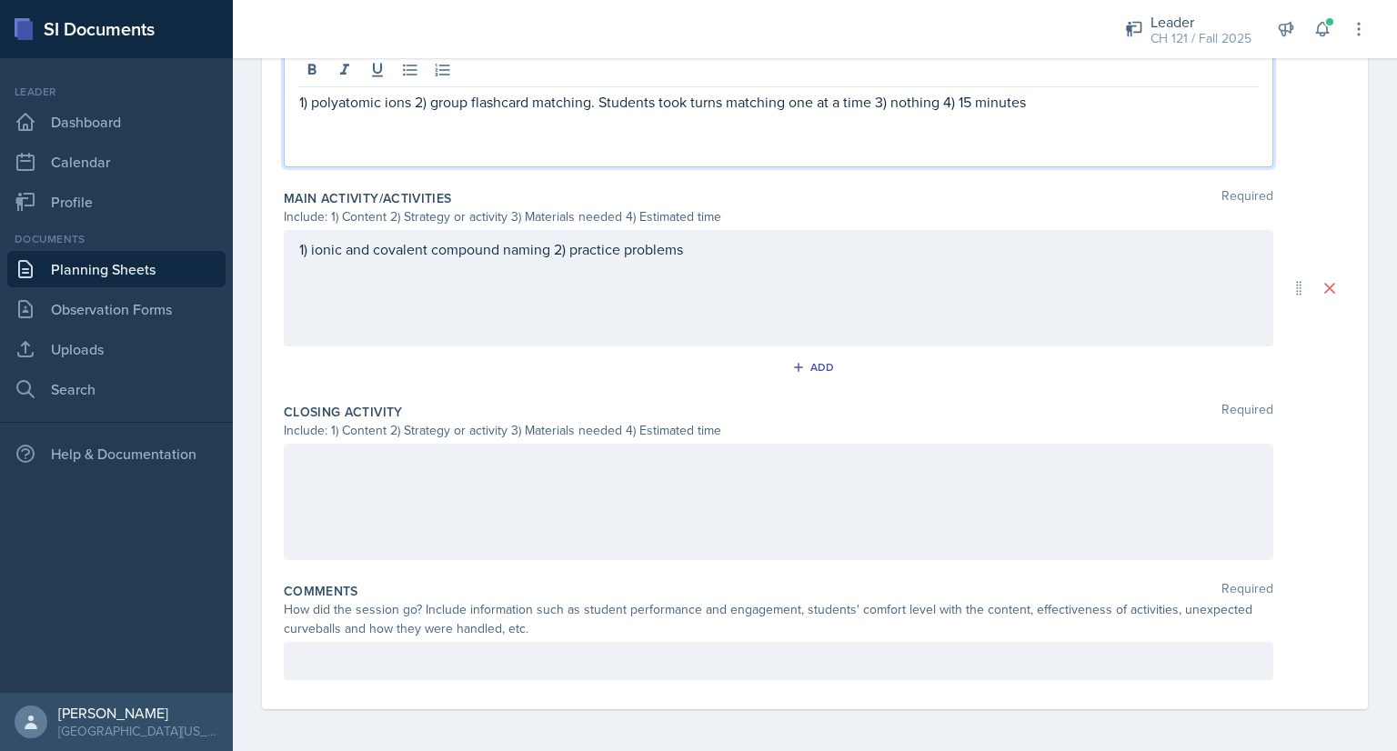
click at [706, 260] on p "1) ionic and covalent compound naming 2) practice problems" at bounding box center [778, 249] width 959 height 22
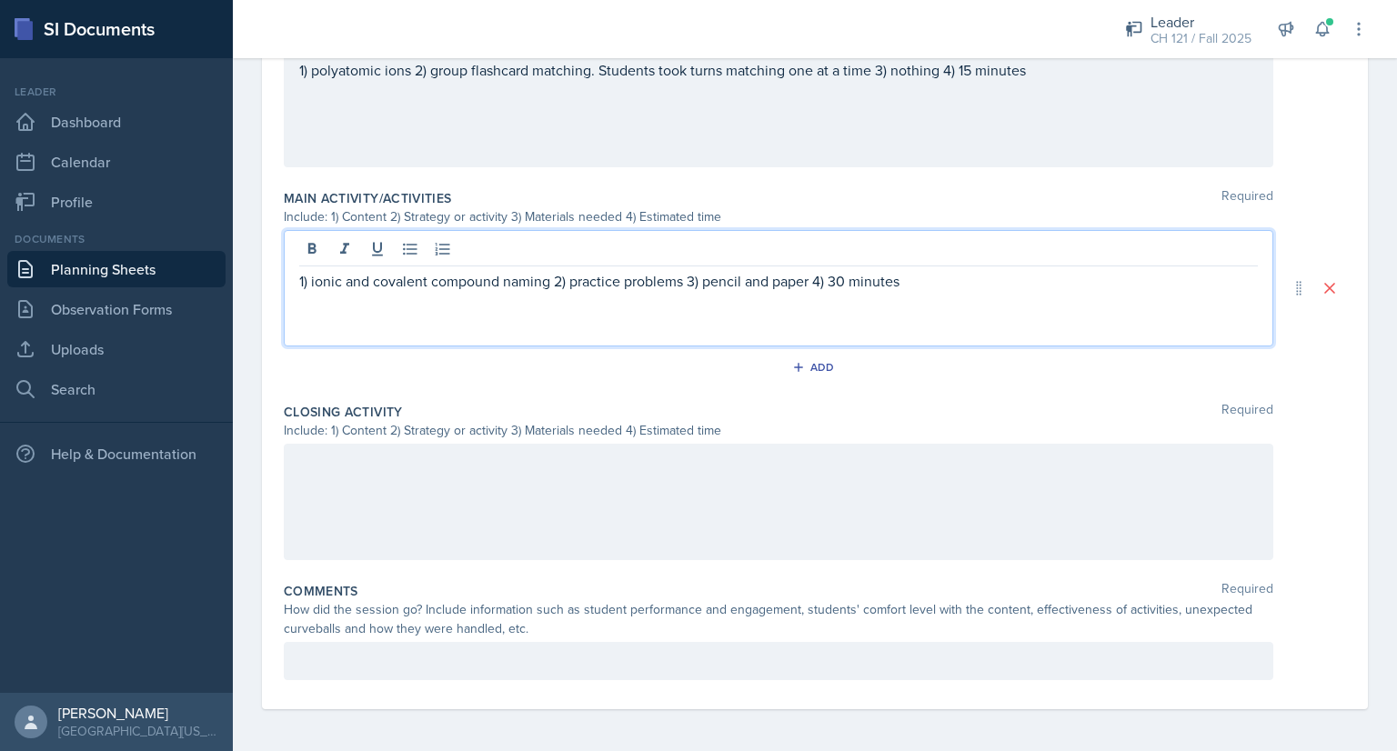
click at [487, 487] on div at bounding box center [779, 502] width 990 height 116
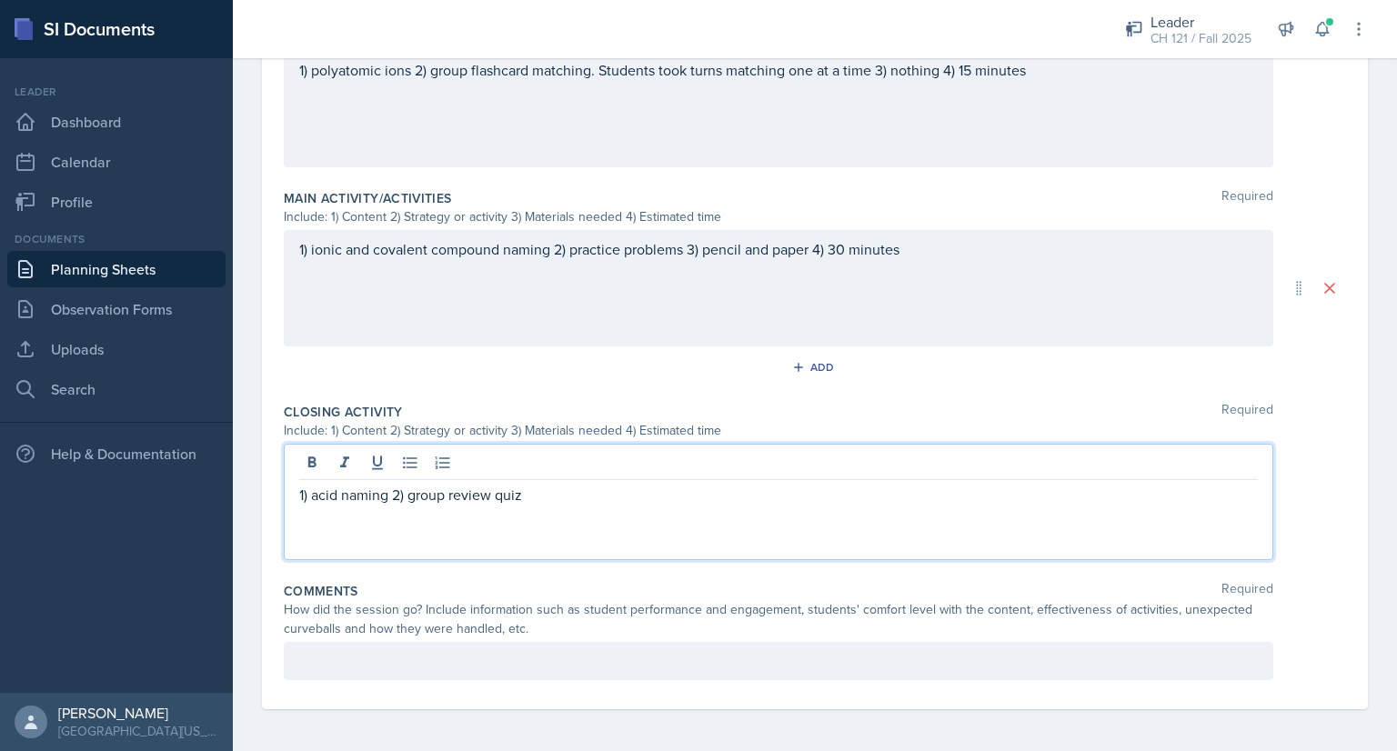
click at [477, 496] on p "1) acid naming 2) group review quiz" at bounding box center [778, 495] width 959 height 22
click at [508, 489] on p "1) acid naming 2) group quiz" at bounding box center [778, 495] width 959 height 22
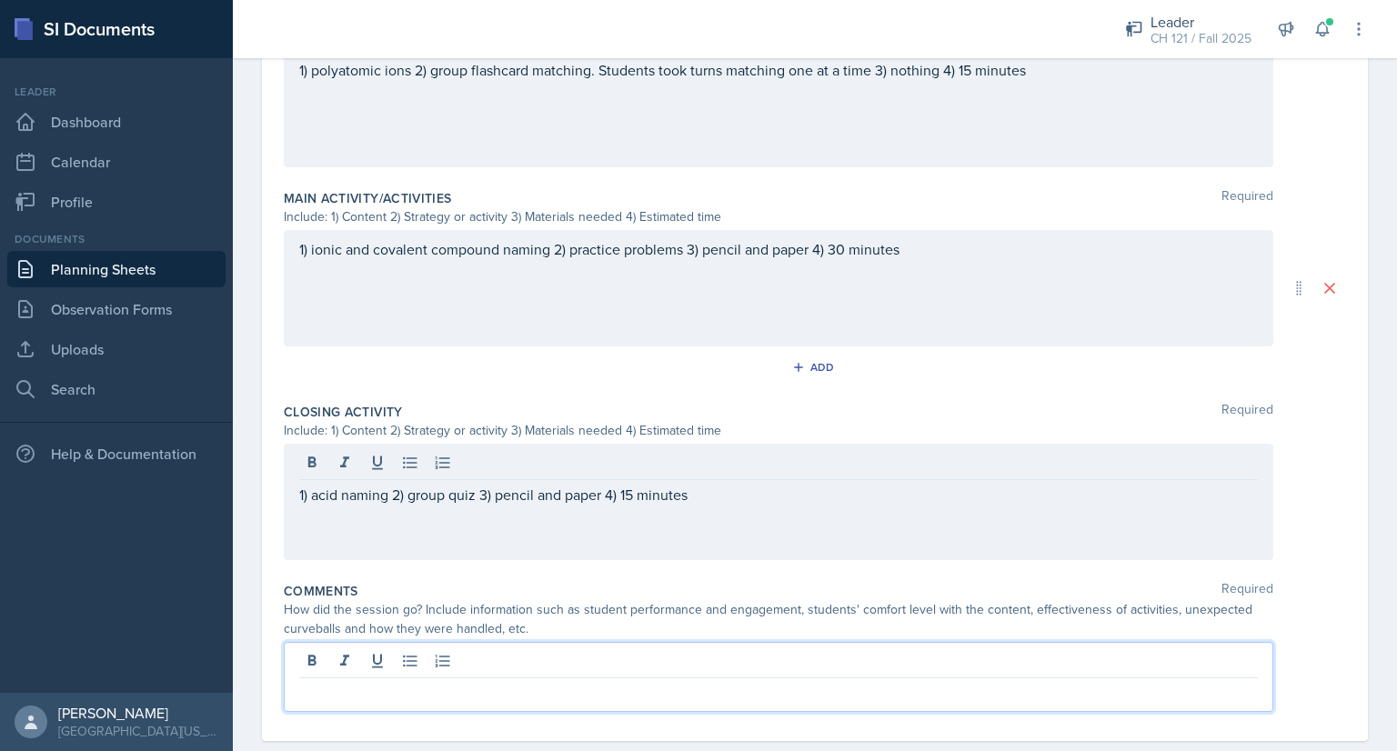
click at [376, 682] on p at bounding box center [778, 693] width 959 height 22
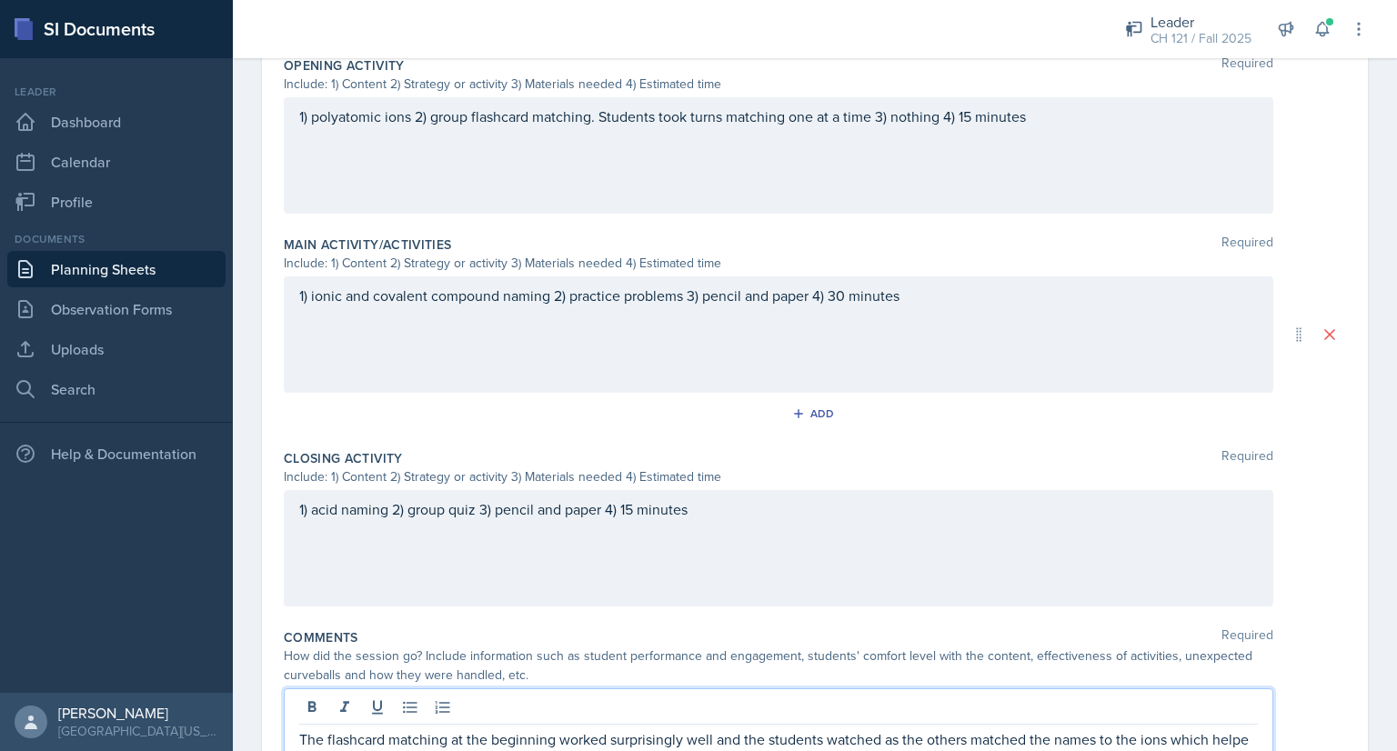
scroll to position [669, 0]
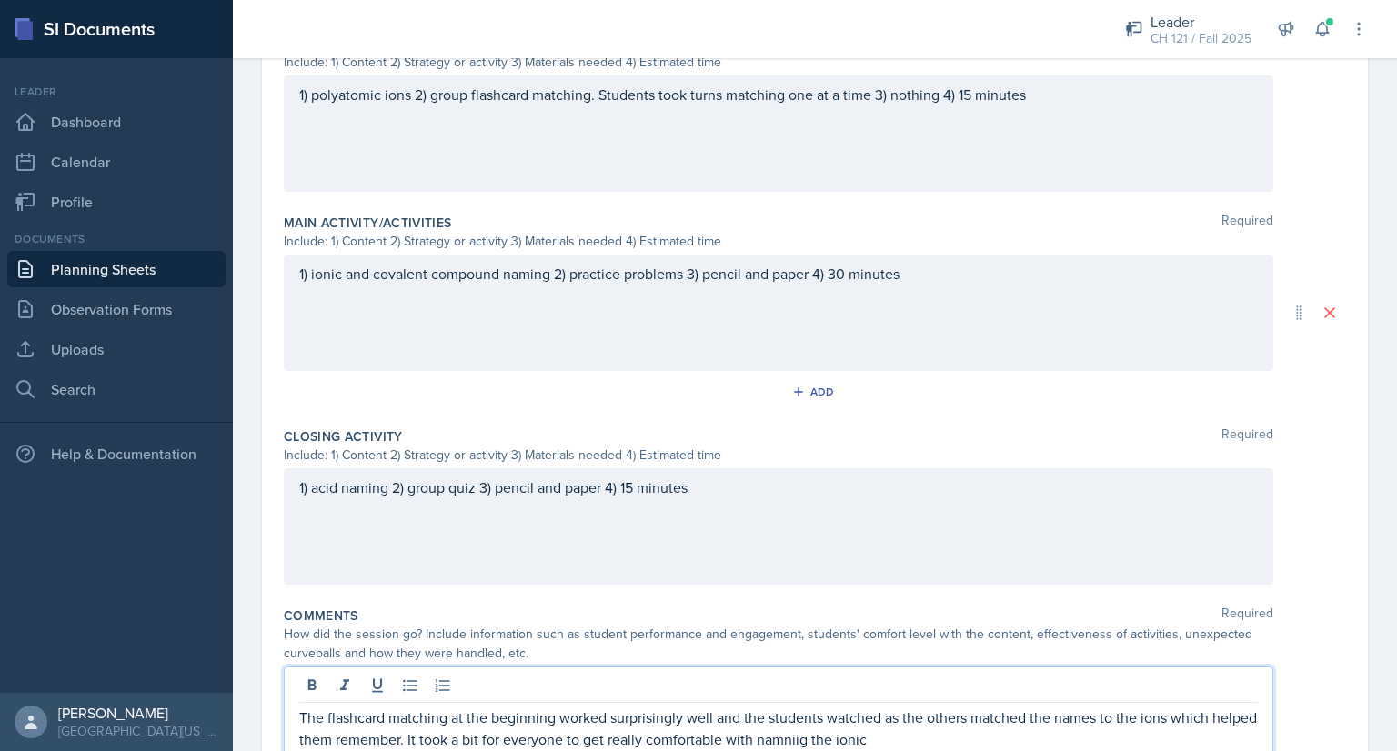
click at [828, 737] on p "The flashcard matching at the beginning worked surprisingly well and the studen…" at bounding box center [778, 729] width 959 height 44
click at [928, 736] on p "The flashcard matching at the beginning worked surprisingly well and the studen…" at bounding box center [778, 729] width 959 height 44
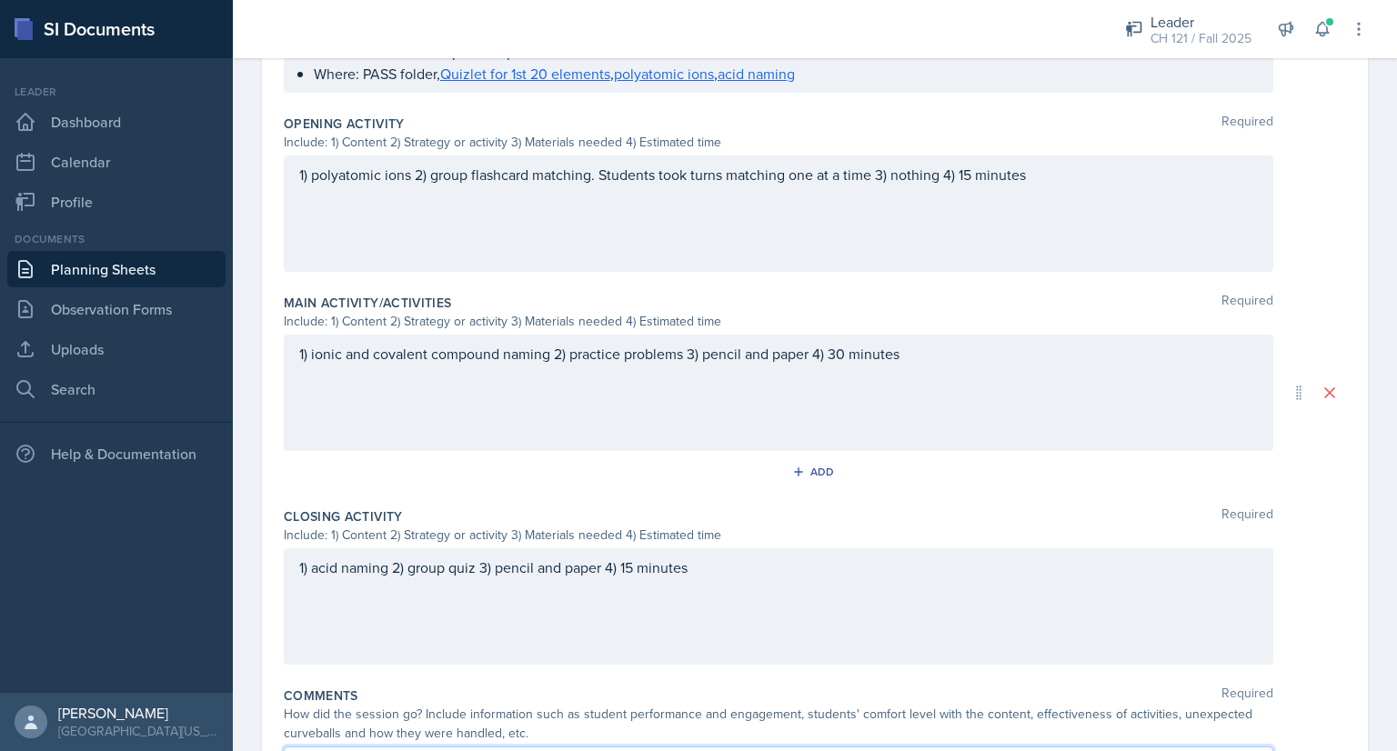
scroll to position [747, 0]
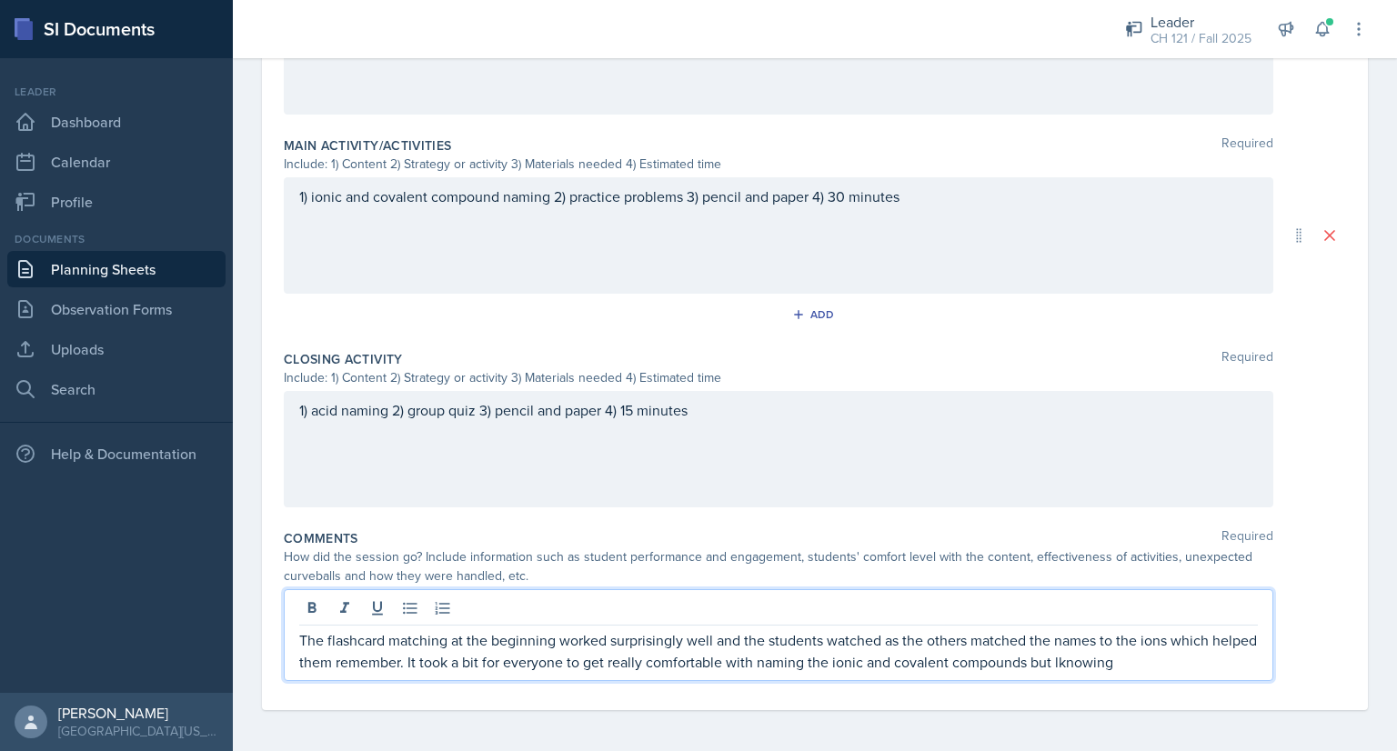
click at [1106, 661] on p "The flashcard matching at the beginning worked surprisingly well and the studen…" at bounding box center [778, 651] width 959 height 44
click at [1171, 659] on p "The flashcard matching at the beginning worked surprisingly well and the studen…" at bounding box center [778, 651] width 959 height 44
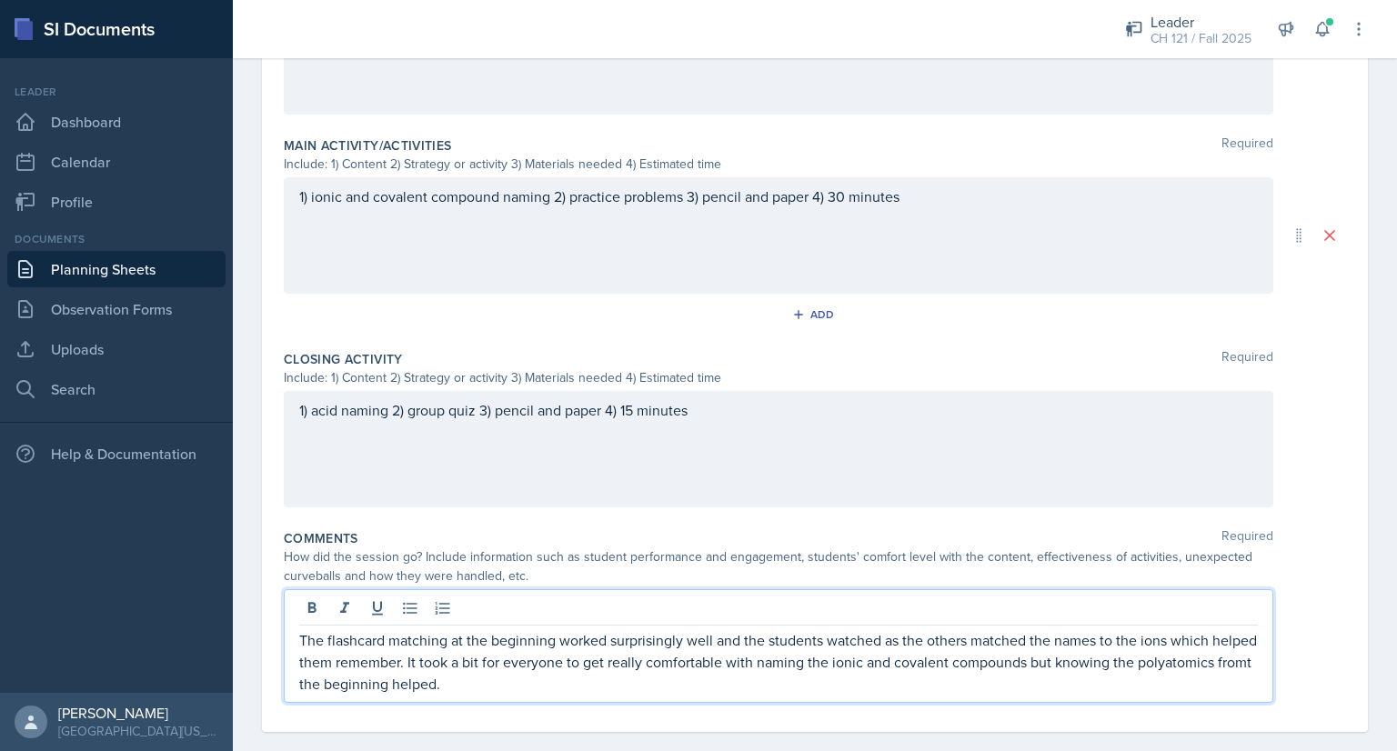
click at [388, 685] on p "The flashcard matching at the beginning worked surprisingly well and the studen…" at bounding box center [778, 661] width 959 height 65
click at [400, 682] on p "The flashcard matching at the beginning worked surprisingly well and the studen…" at bounding box center [778, 661] width 959 height 65
click at [322, 679] on p "The flashcard matching at the beginning worked surprisingly well and the studen…" at bounding box center [778, 661] width 959 height 65
click at [378, 681] on p "The flashcard matching at the beginning worked surprisingly well and the studen…" at bounding box center [778, 661] width 959 height 65
click at [577, 680] on p "The flashcard matching at the beginning worked surprisingly well and the studen…" at bounding box center [778, 661] width 959 height 65
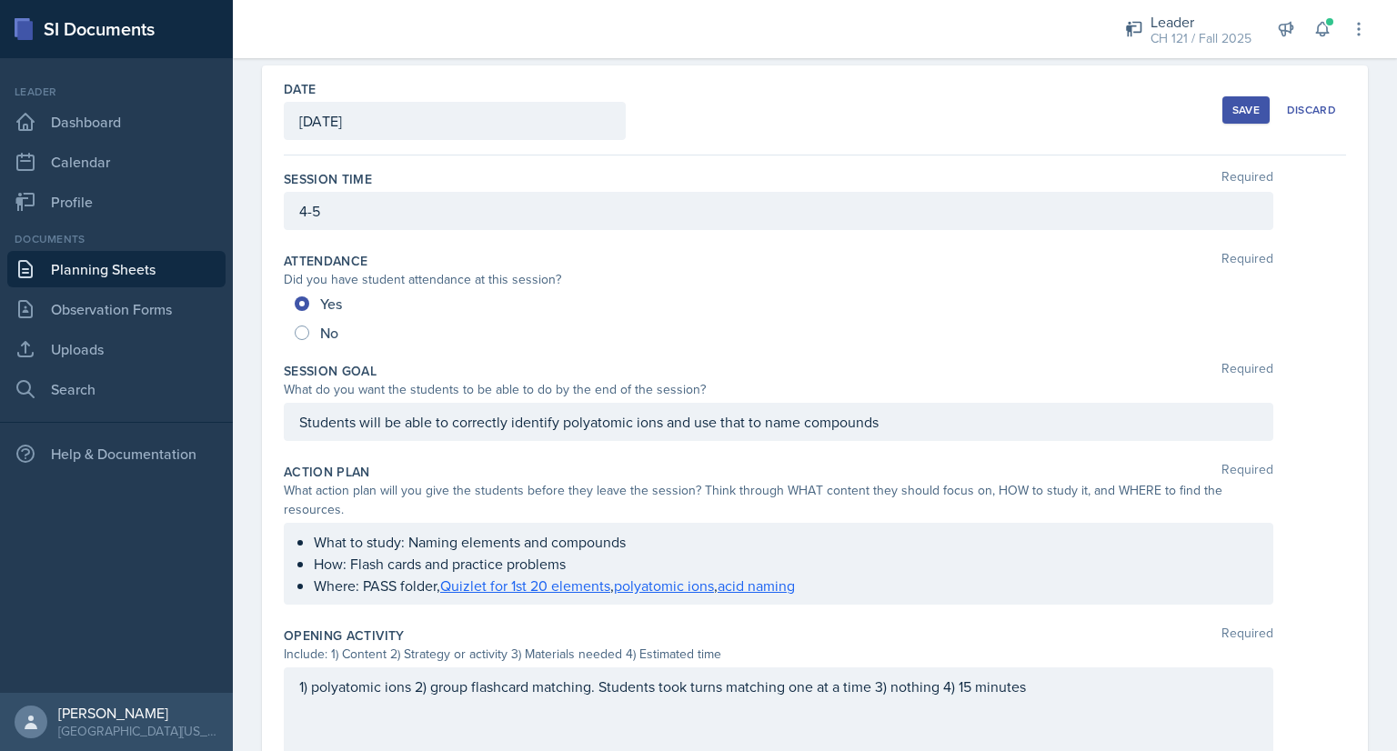
scroll to position [0, 0]
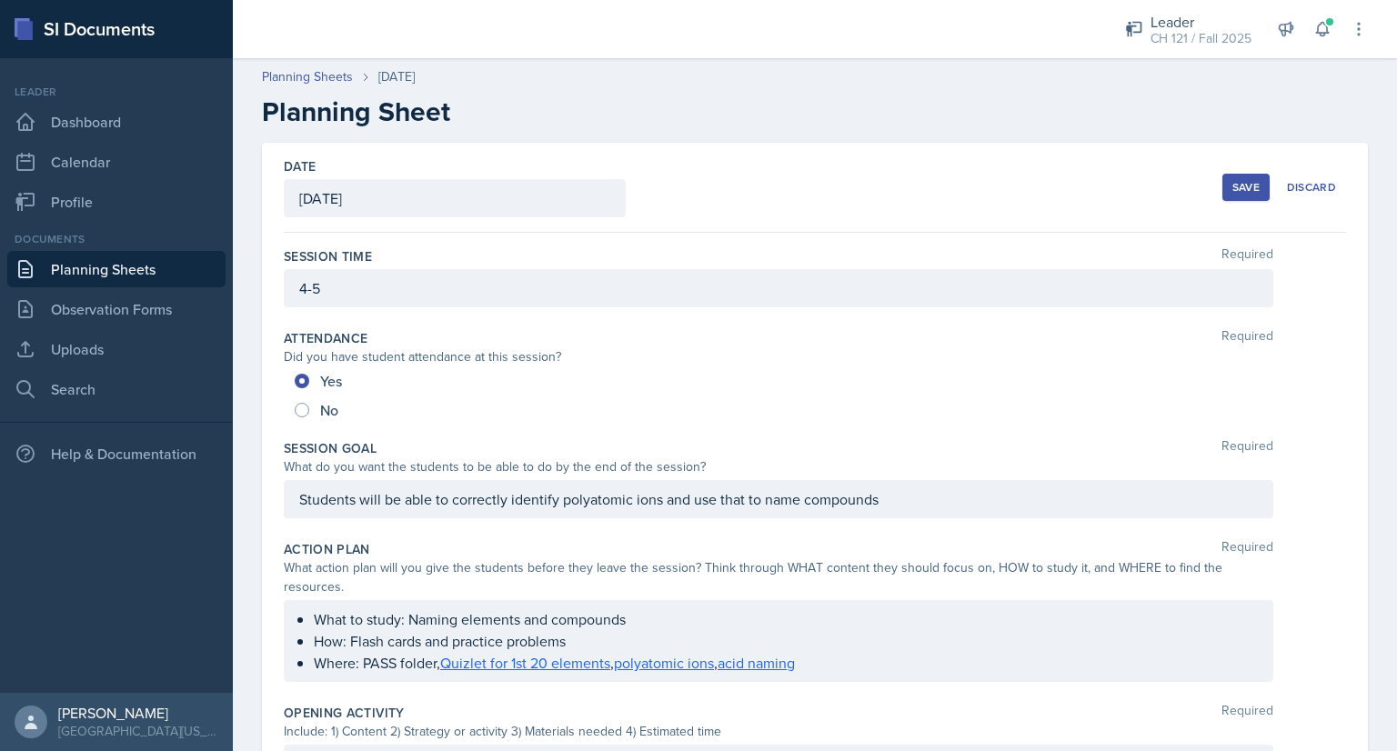
click at [1232, 183] on div "Save" at bounding box center [1245, 187] width 27 height 15
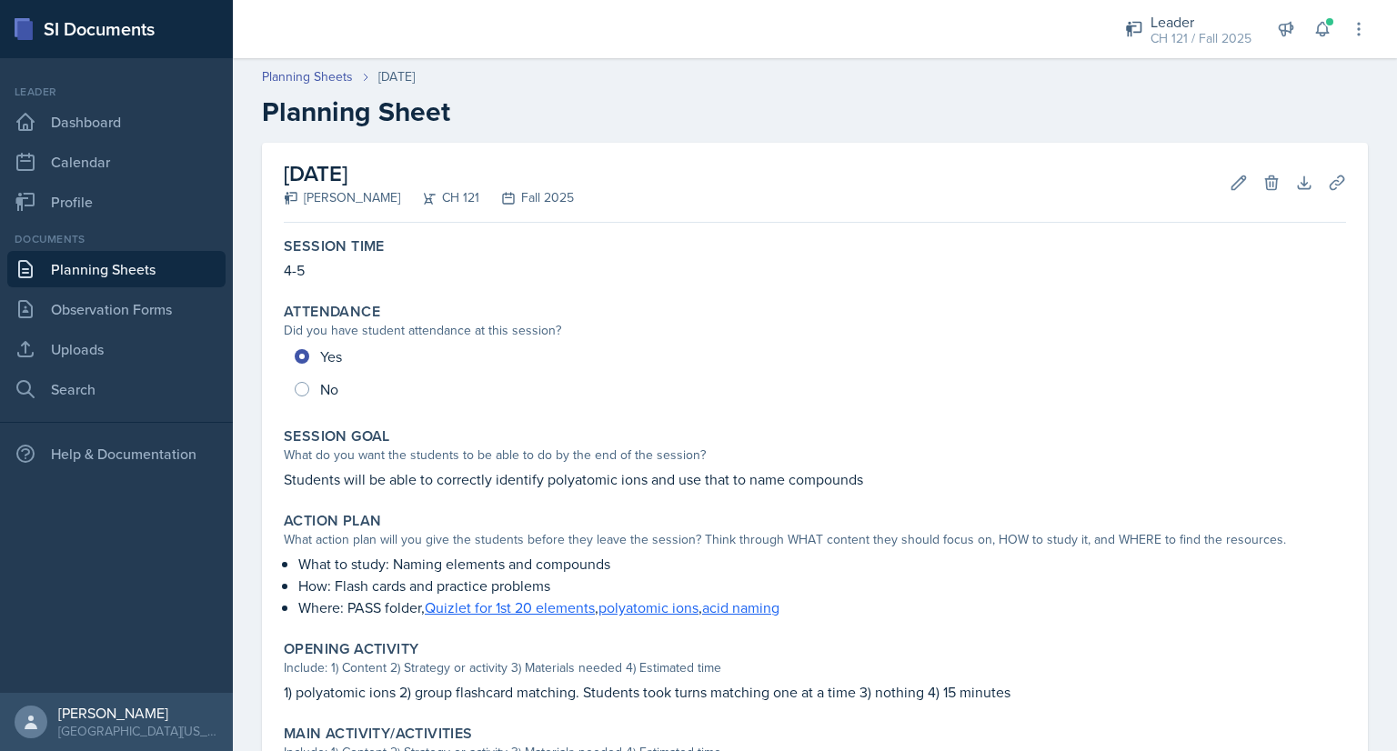
click at [181, 265] on link "Planning Sheets" at bounding box center [116, 269] width 218 height 36
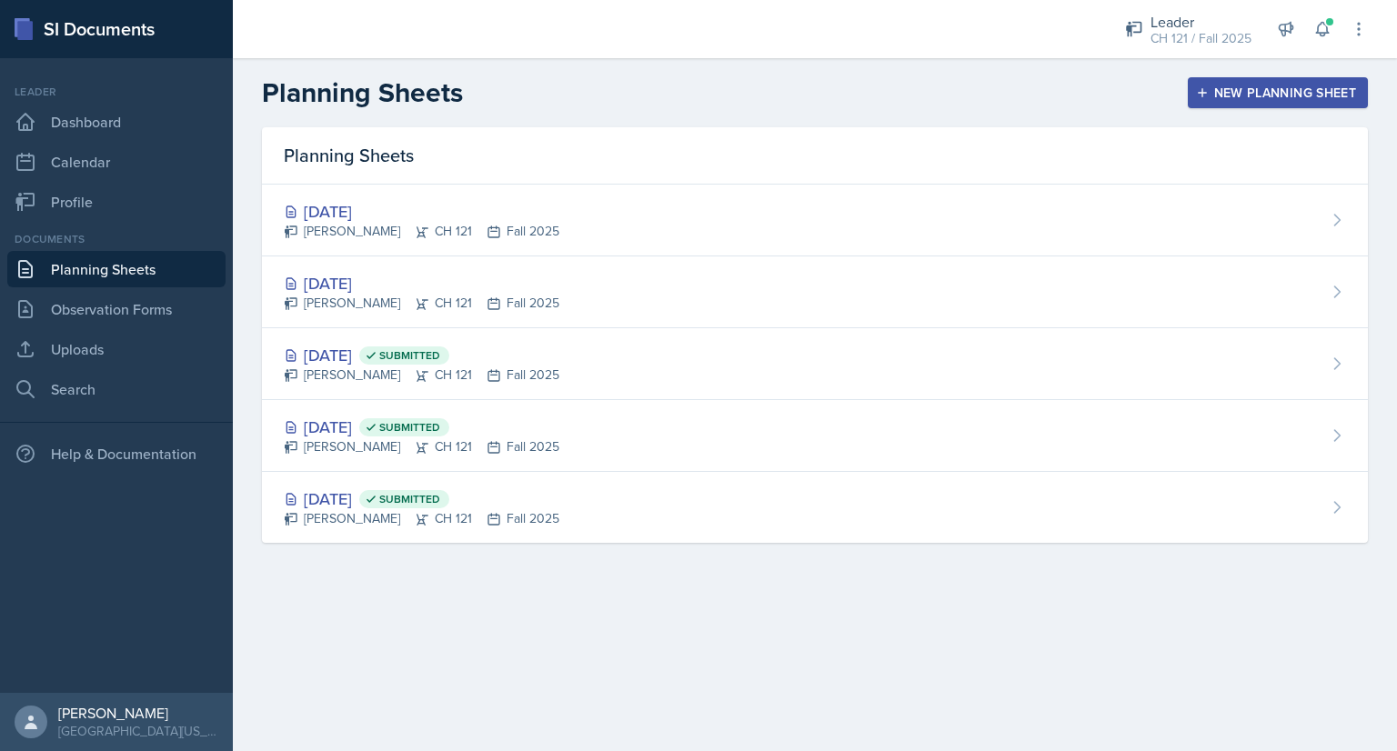
click at [1293, 92] on div "New Planning Sheet" at bounding box center [1278, 92] width 156 height 15
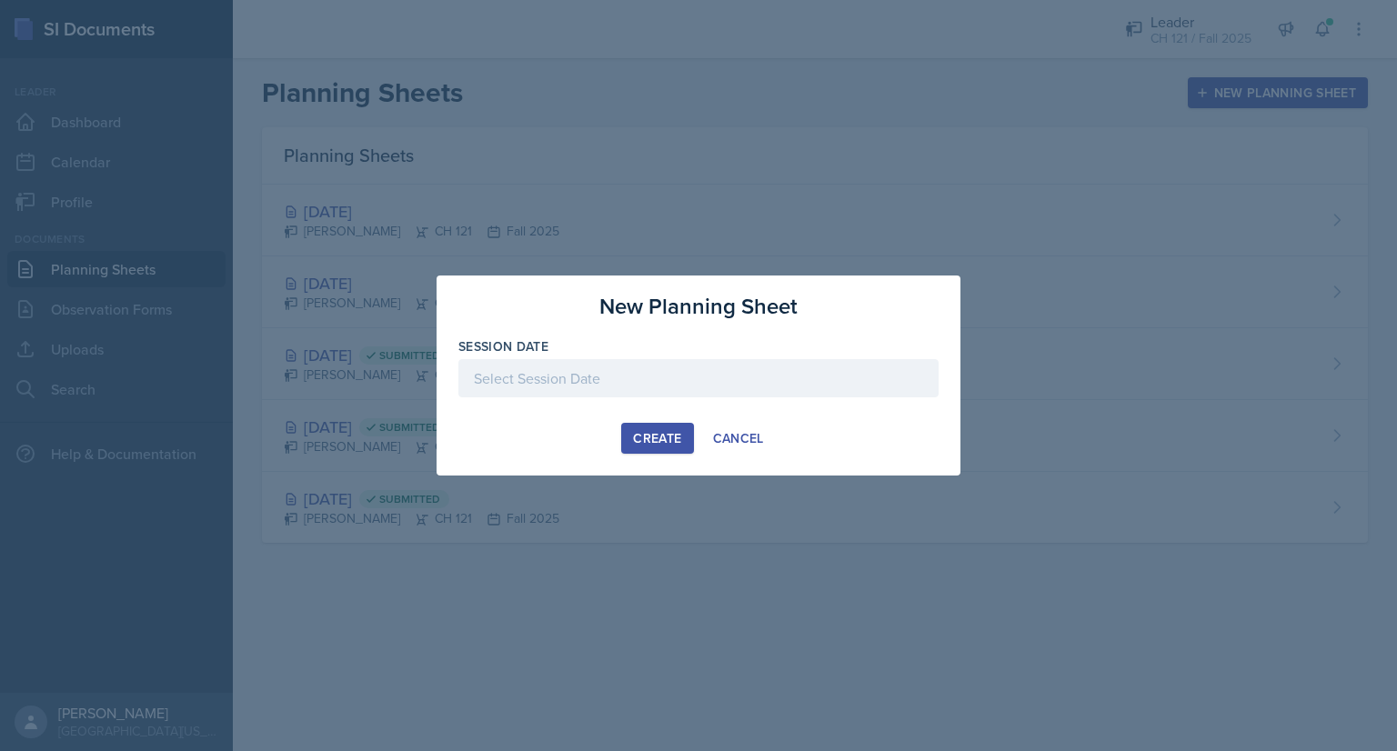
click at [770, 378] on div at bounding box center [698, 378] width 480 height 38
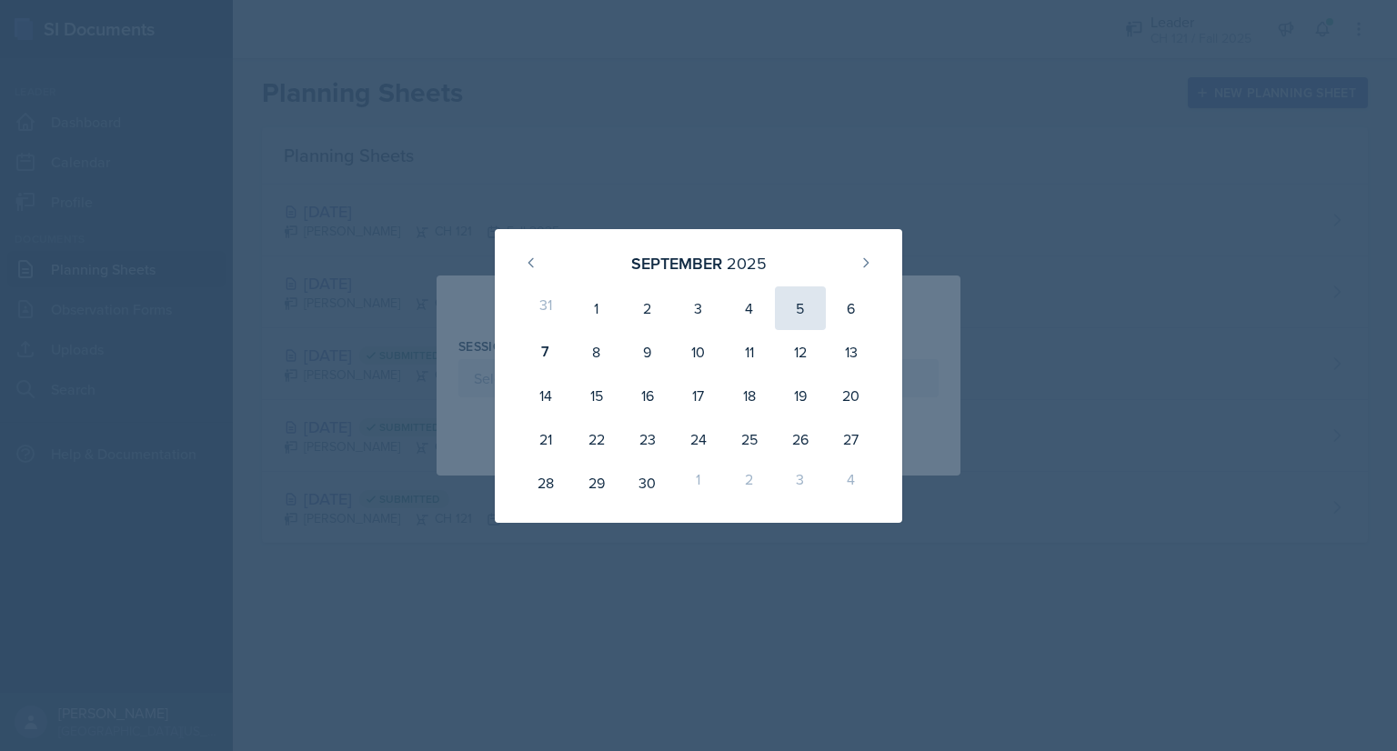
click at [789, 314] on div "5" at bounding box center [800, 308] width 51 height 44
type input "[DATE]"
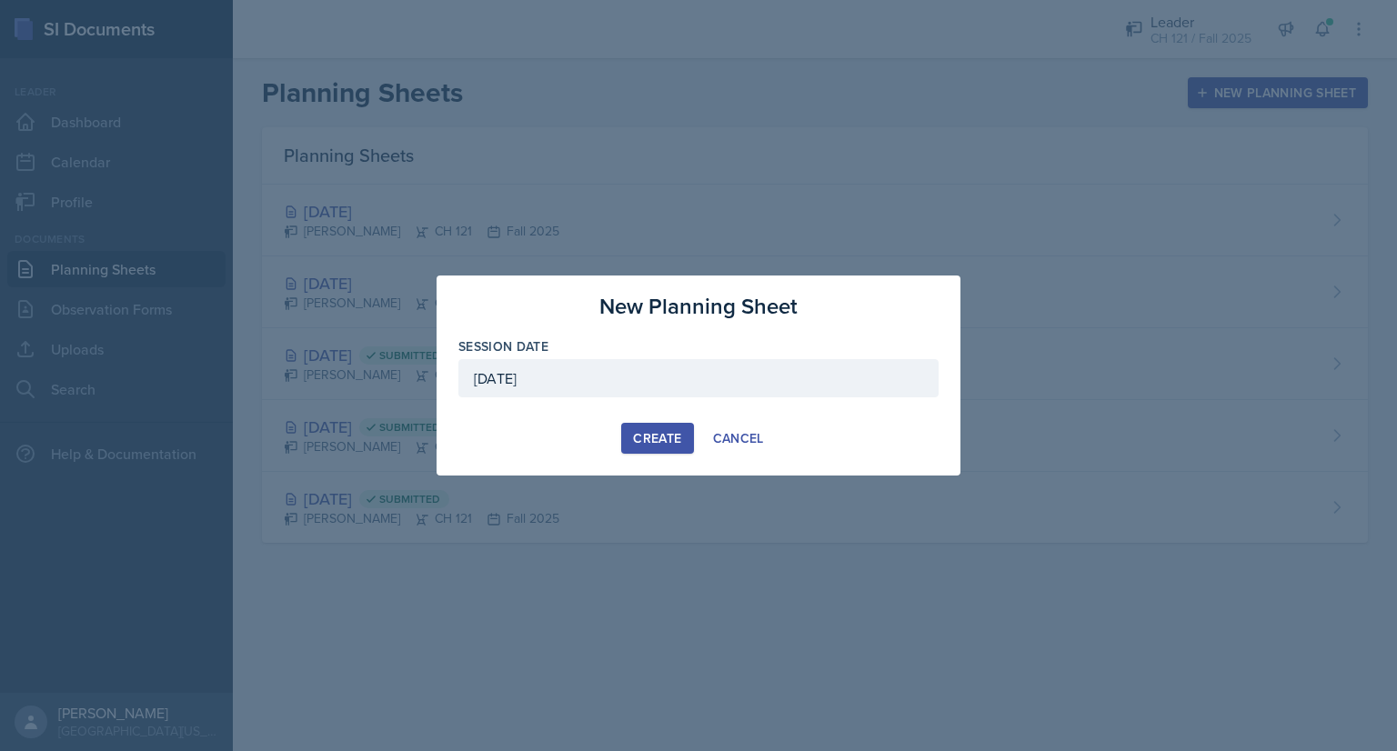
click at [635, 432] on div "Create" at bounding box center [657, 438] width 48 height 15
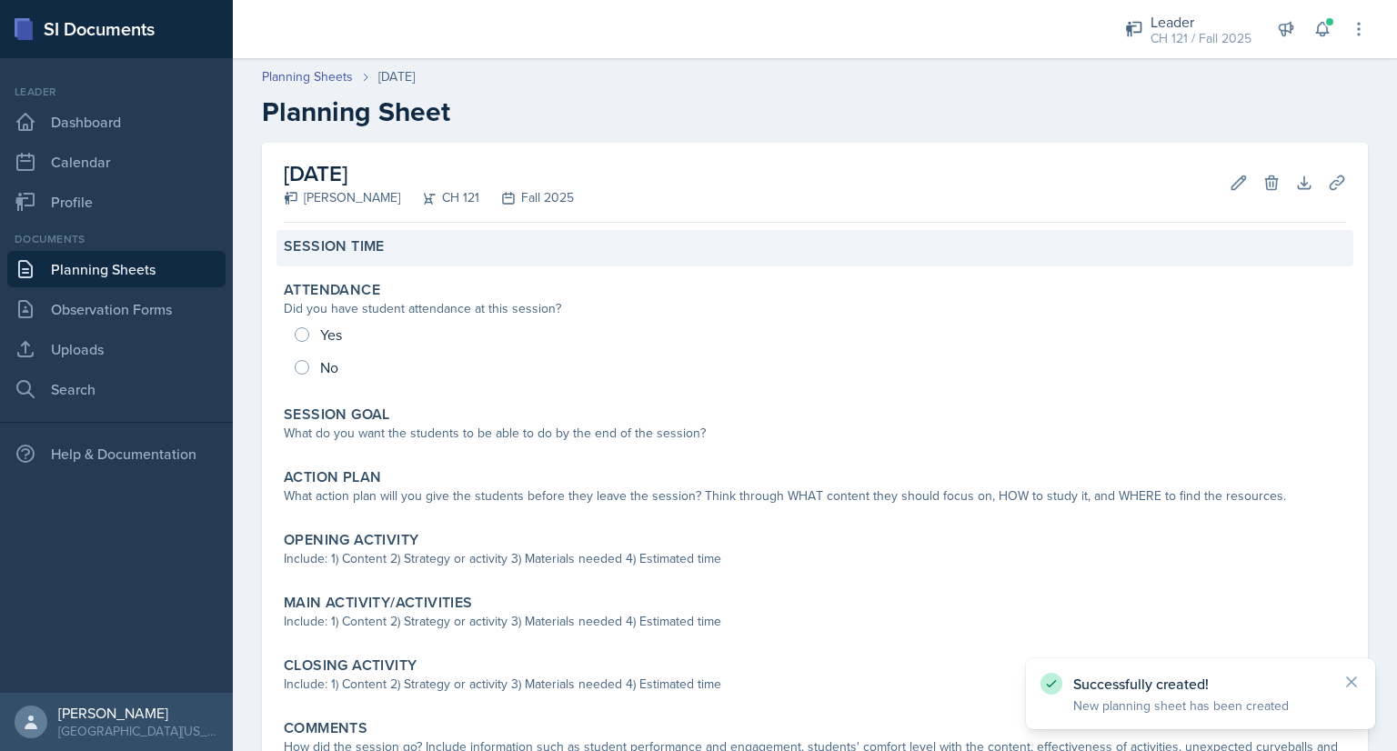
click at [447, 261] on div "Session Time" at bounding box center [814, 248] width 1077 height 36
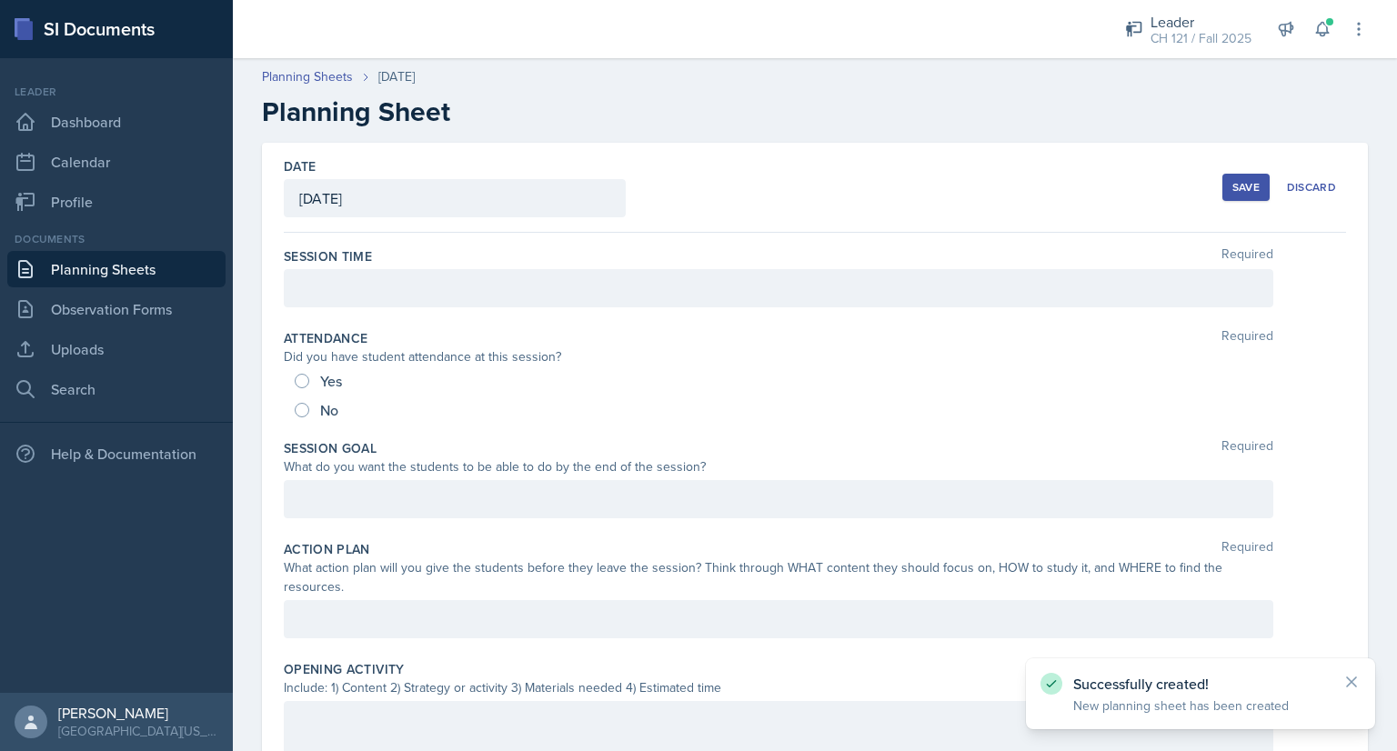
click at [443, 290] on div at bounding box center [779, 288] width 990 height 38
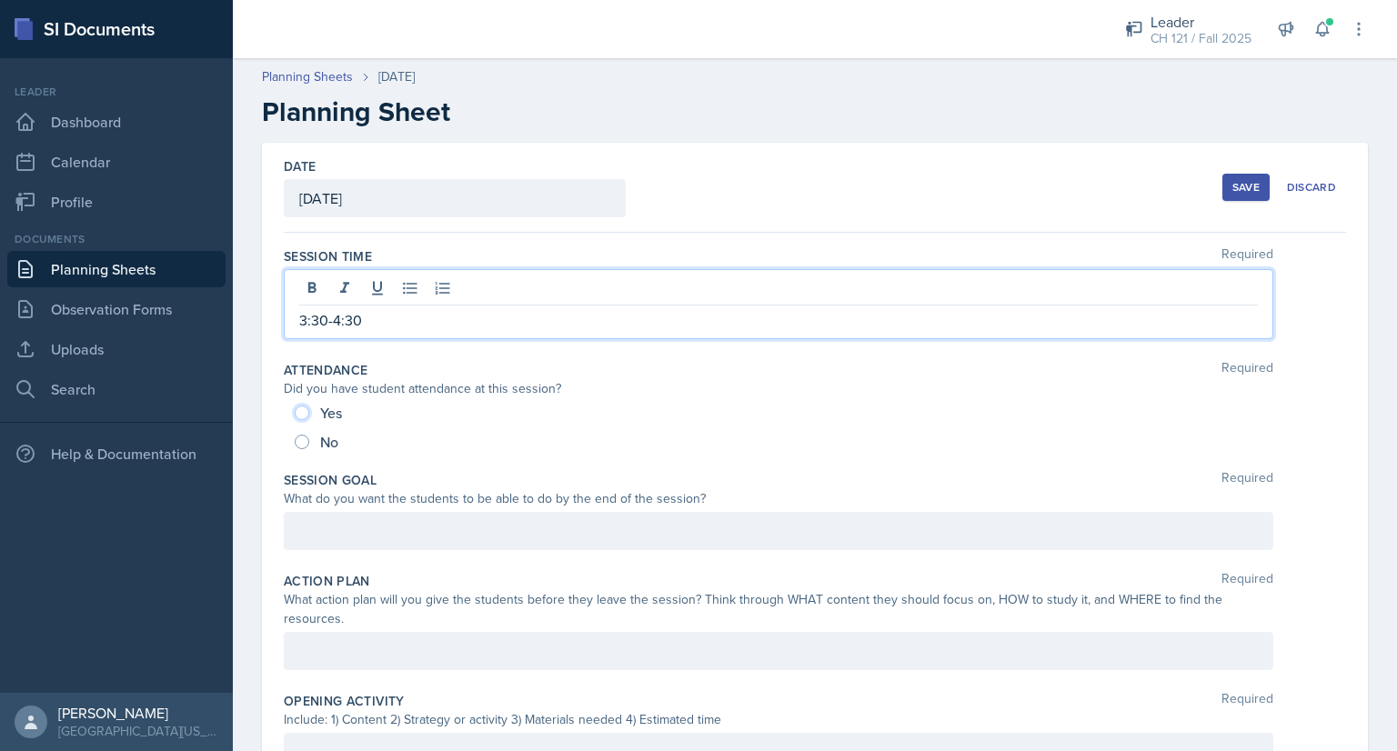
click at [302, 412] on input "Yes" at bounding box center [302, 413] width 15 height 15
radio input "true"
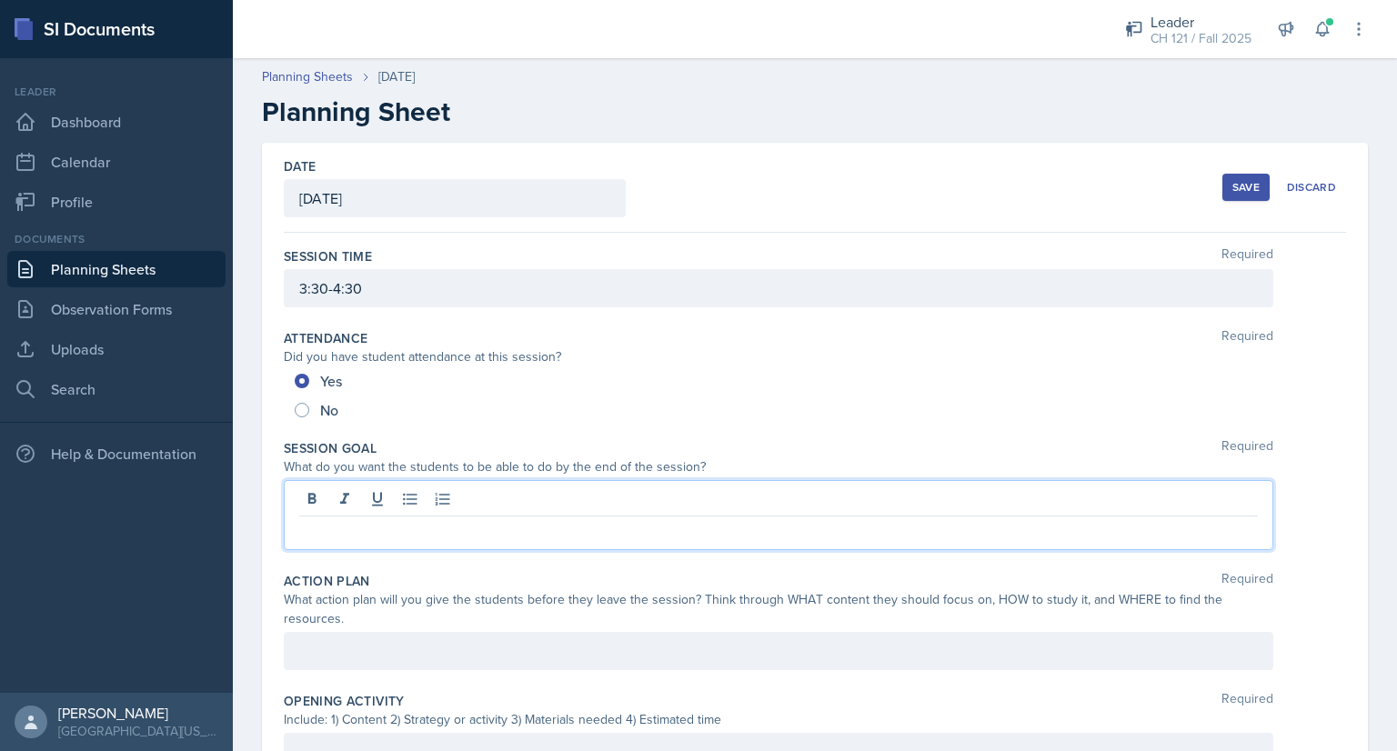
click at [413, 494] on div at bounding box center [779, 515] width 990 height 70
drag, startPoint x: 548, startPoint y: 530, endPoint x: 748, endPoint y: 525, distance: 199.3
click at [748, 525] on p "Students will calculate molar mass and use it in calculations" at bounding box center [778, 531] width 959 height 22
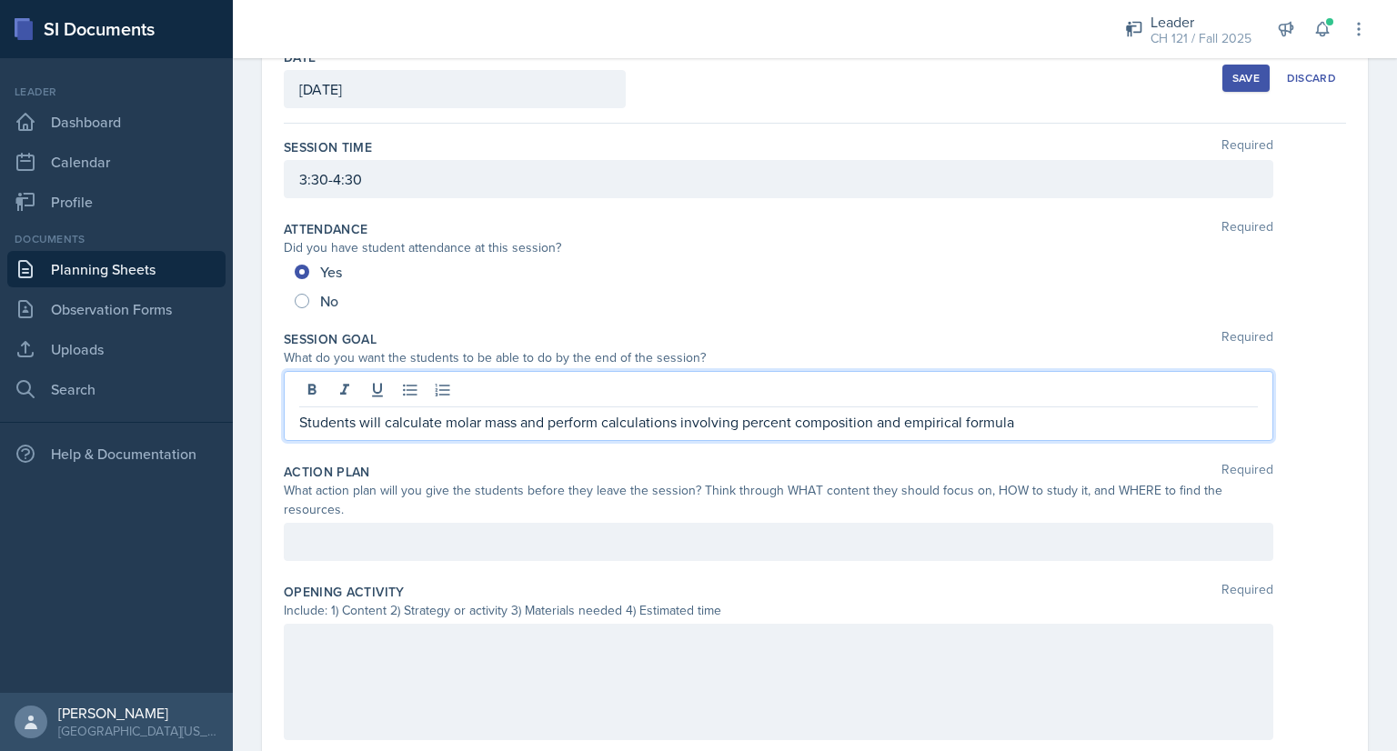
scroll to position [112, 0]
click at [355, 520] on div at bounding box center [779, 539] width 990 height 38
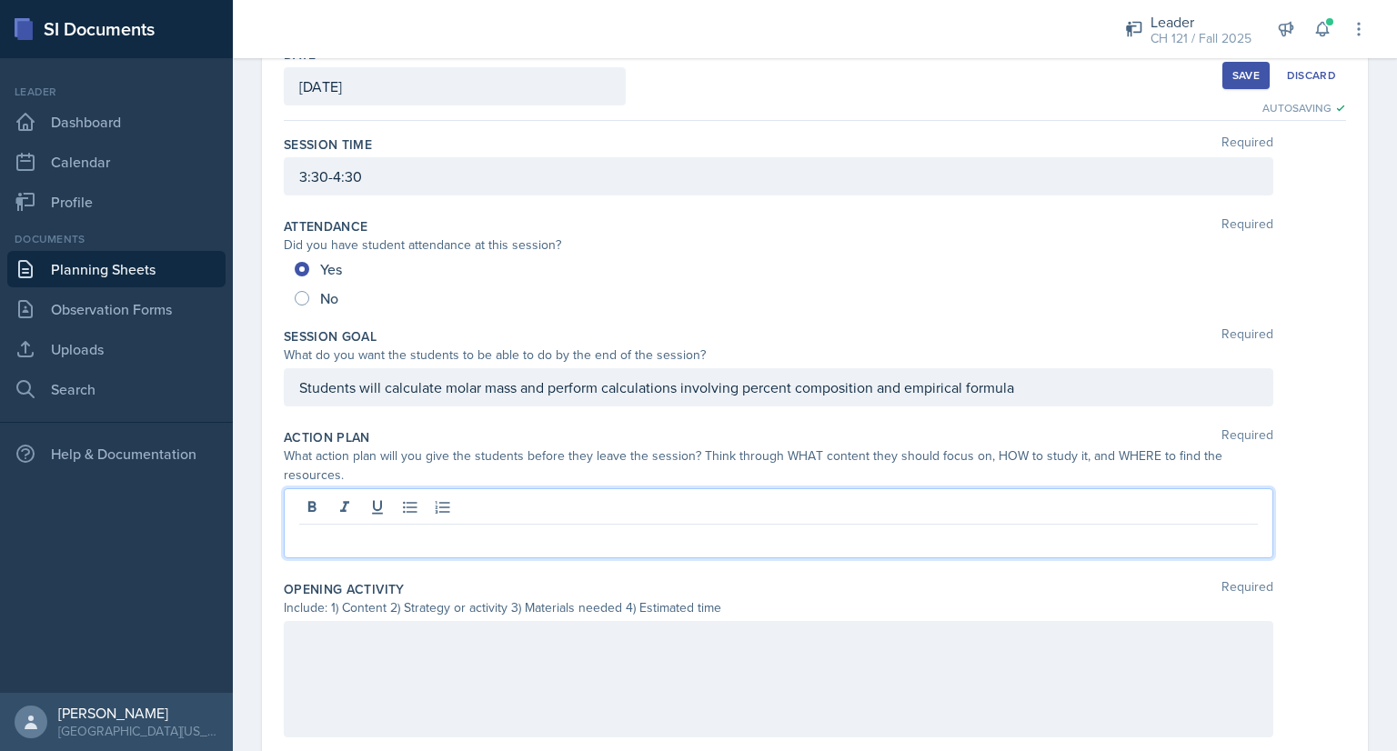
scroll to position [144, 0]
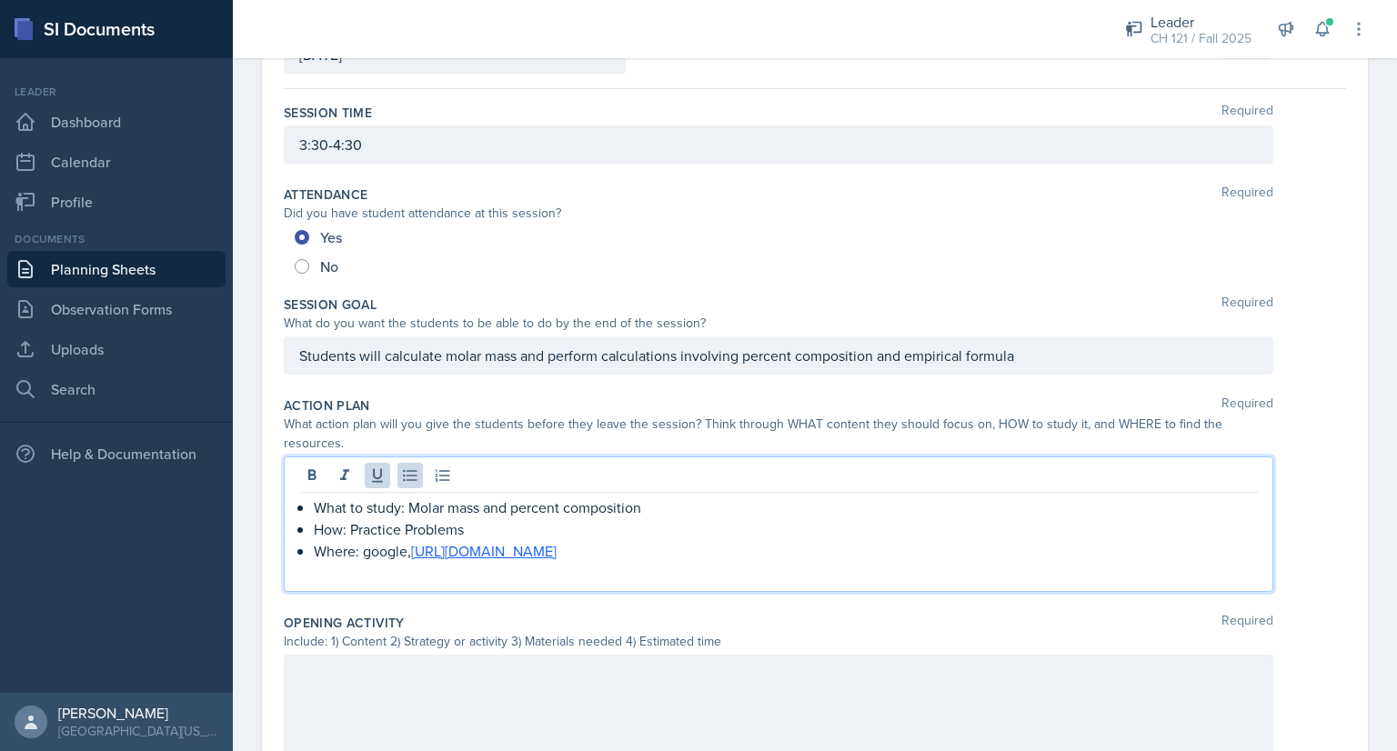
click at [327, 580] on p at bounding box center [778, 573] width 959 height 22
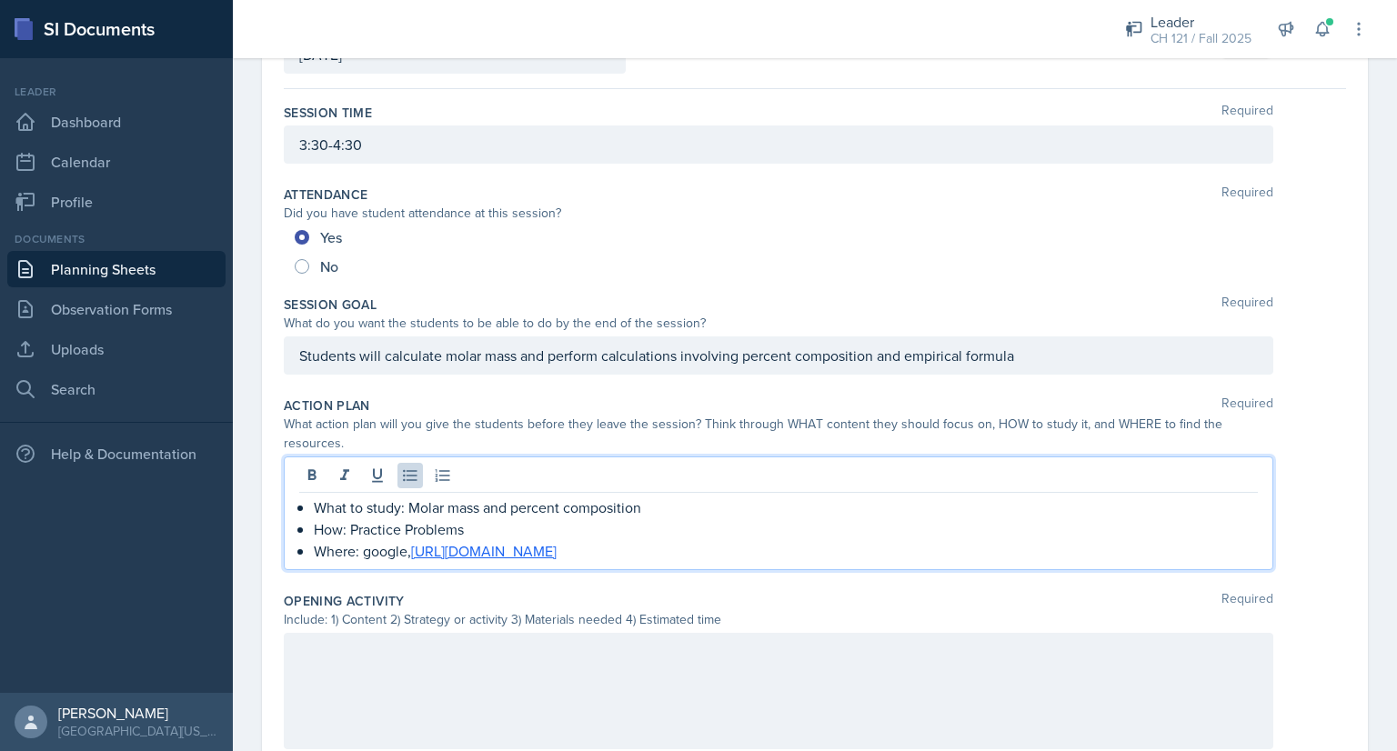
click at [364, 547] on p "Where: google, [URL][DOMAIN_NAME]" at bounding box center [786, 551] width 944 height 22
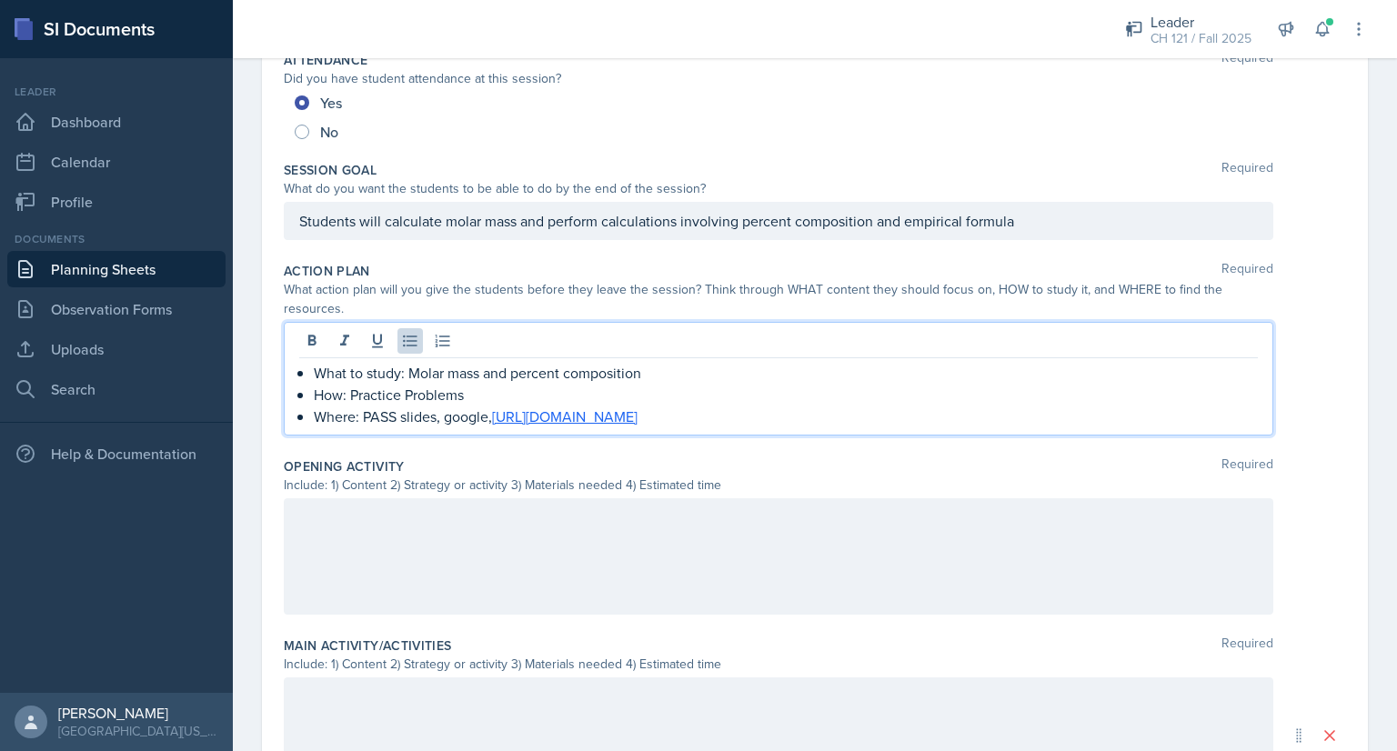
scroll to position [293, 0]
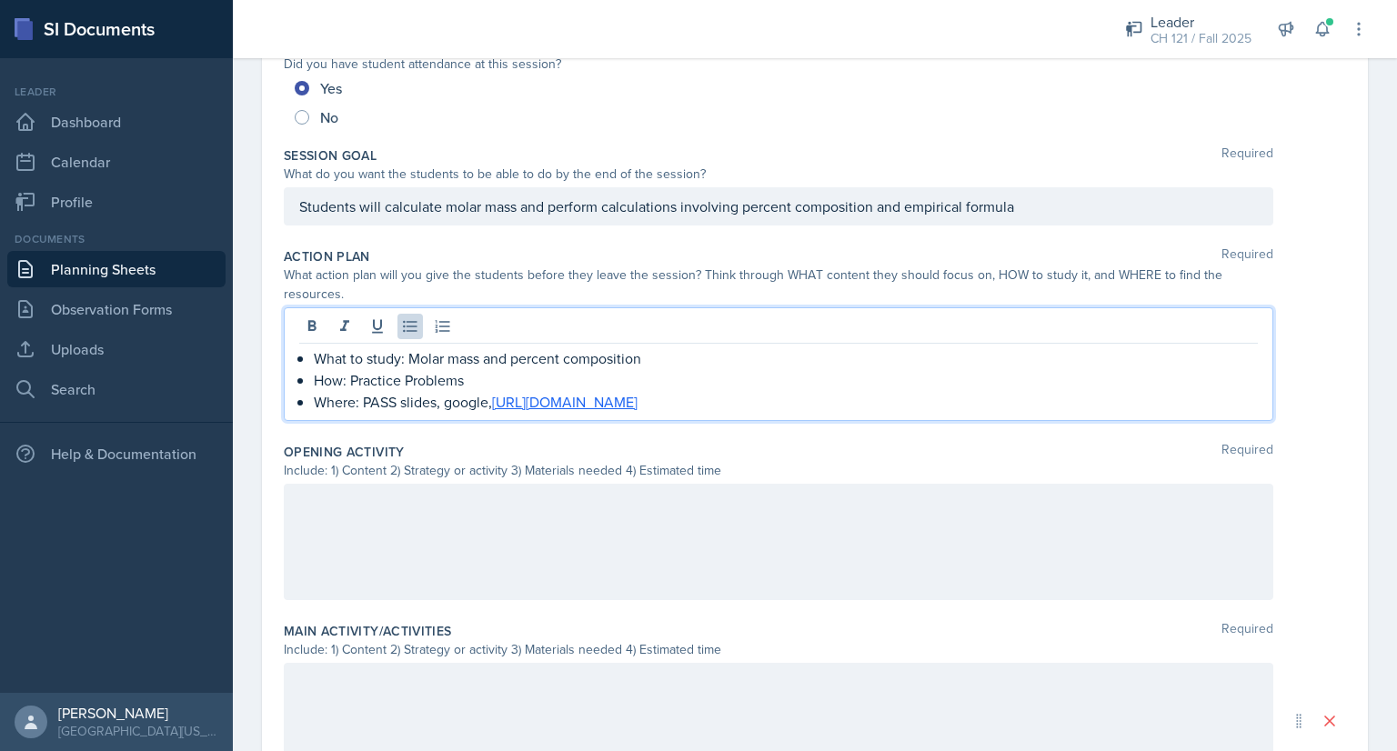
click at [402, 500] on p at bounding box center [778, 503] width 959 height 22
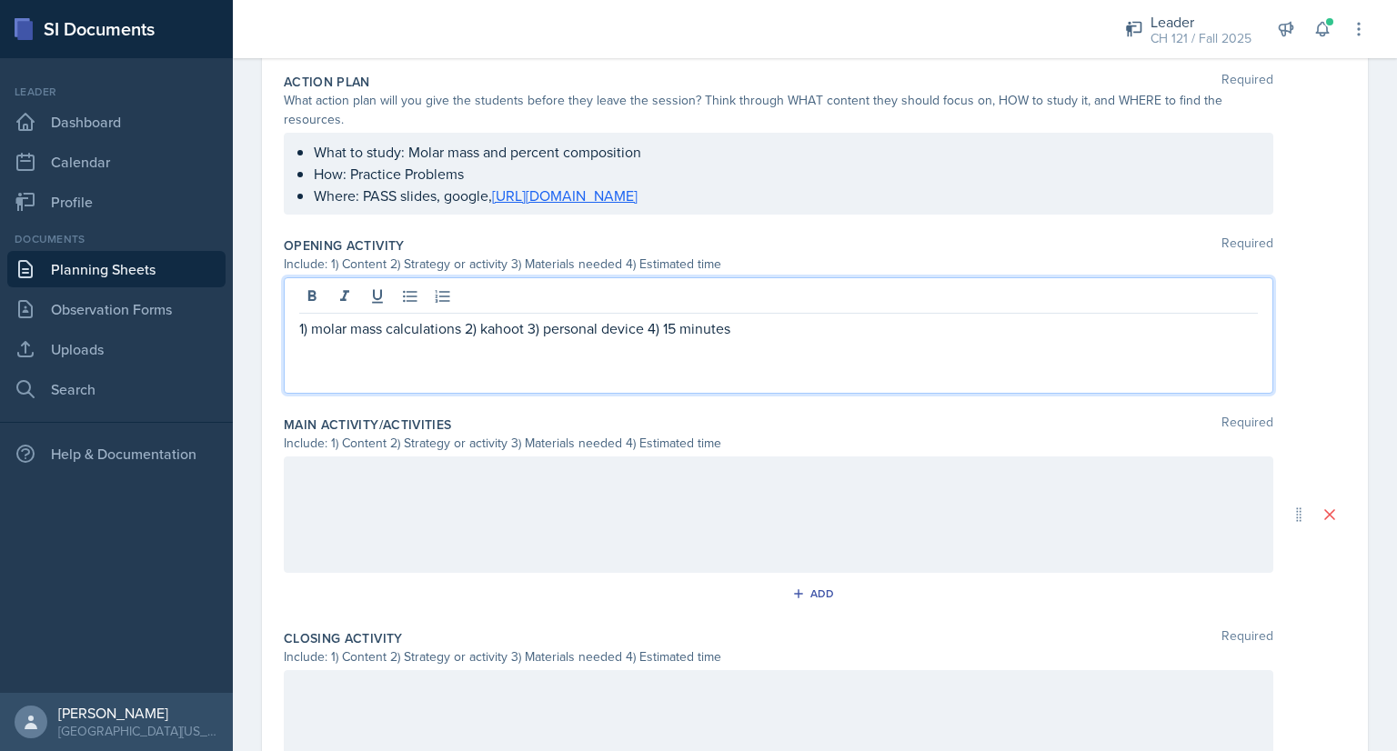
click at [665, 490] on div at bounding box center [779, 515] width 990 height 116
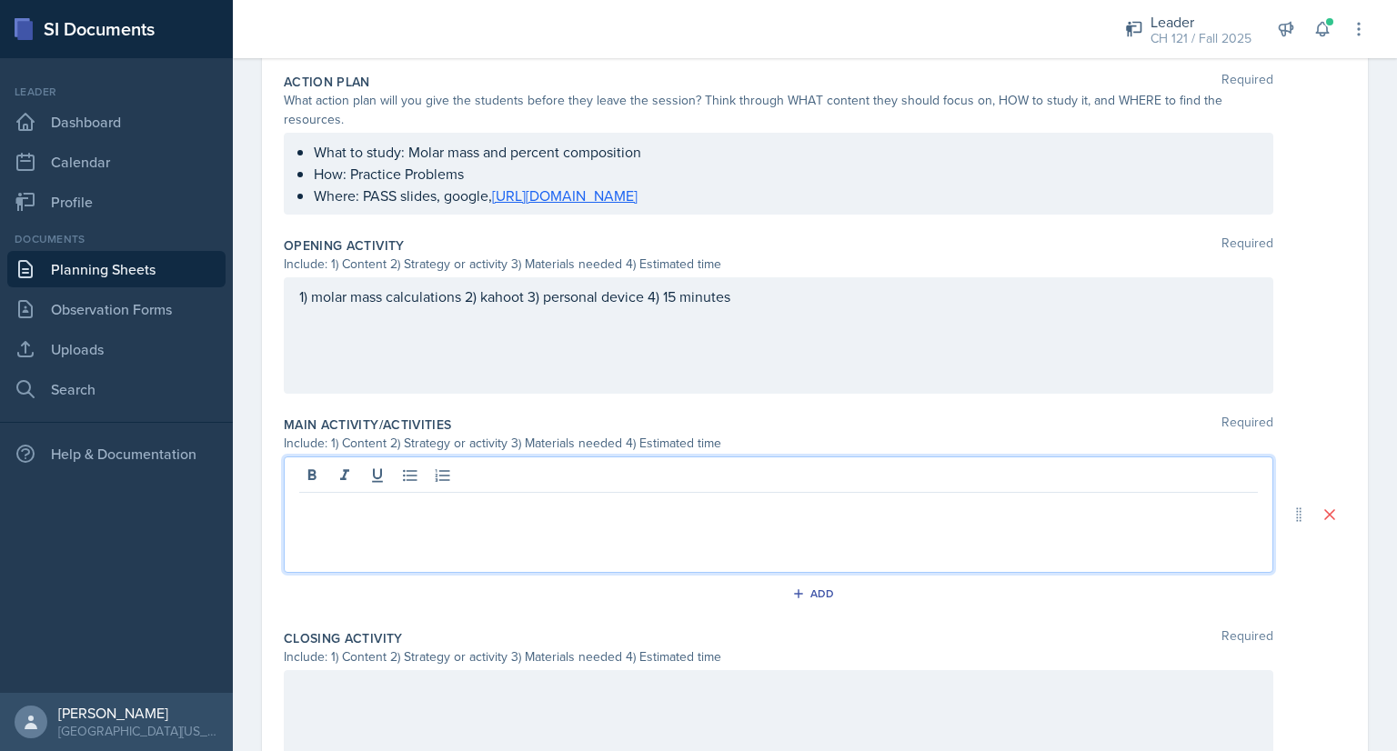
scroll to position [498, 0]
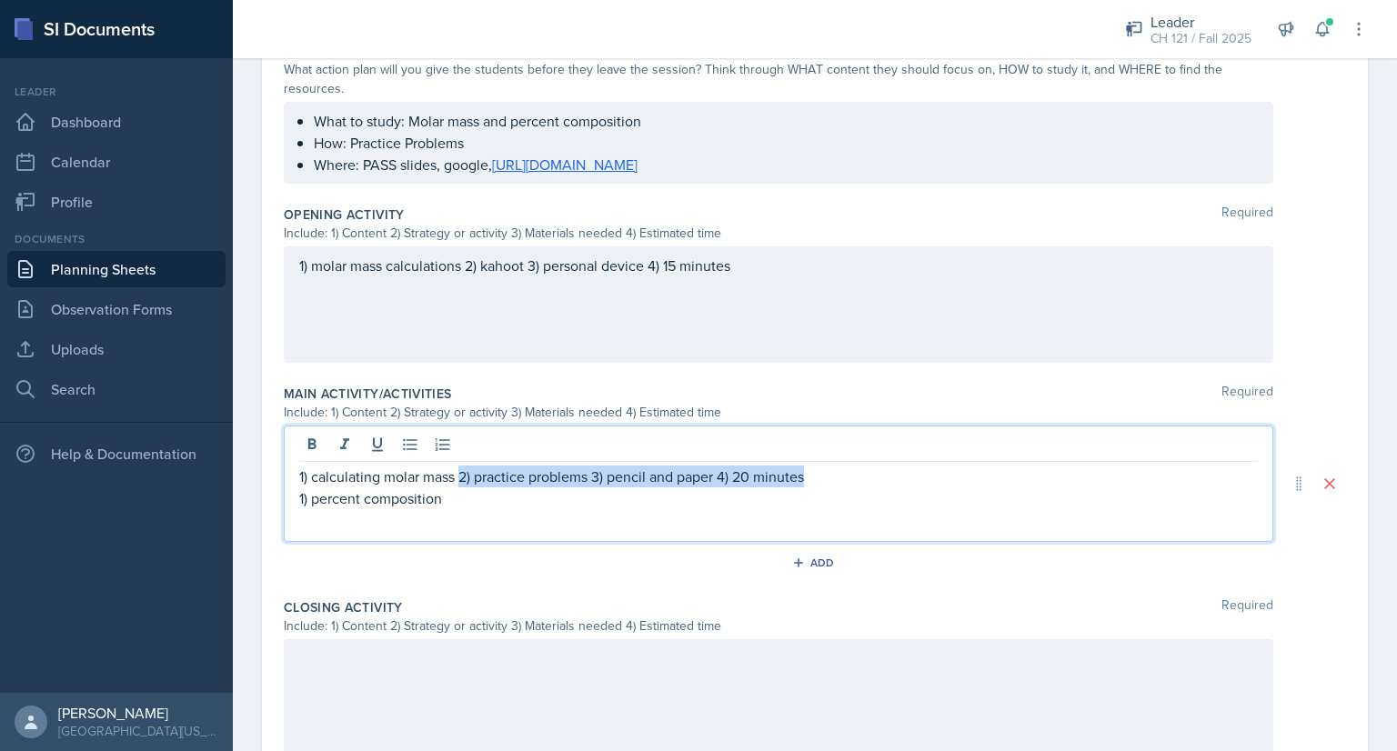
drag, startPoint x: 461, startPoint y: 469, endPoint x: 1002, endPoint y: 462, distance: 541.2
click at [1002, 462] on div "1) calculating molar mass 2) practice problems 3) pencil and paper 4) 20 minute…" at bounding box center [779, 484] width 990 height 116
copy p "2) practice problems 3) pencil and paper 4) 20 minutes"
click at [574, 503] on p "1) percent composition" at bounding box center [778, 498] width 959 height 22
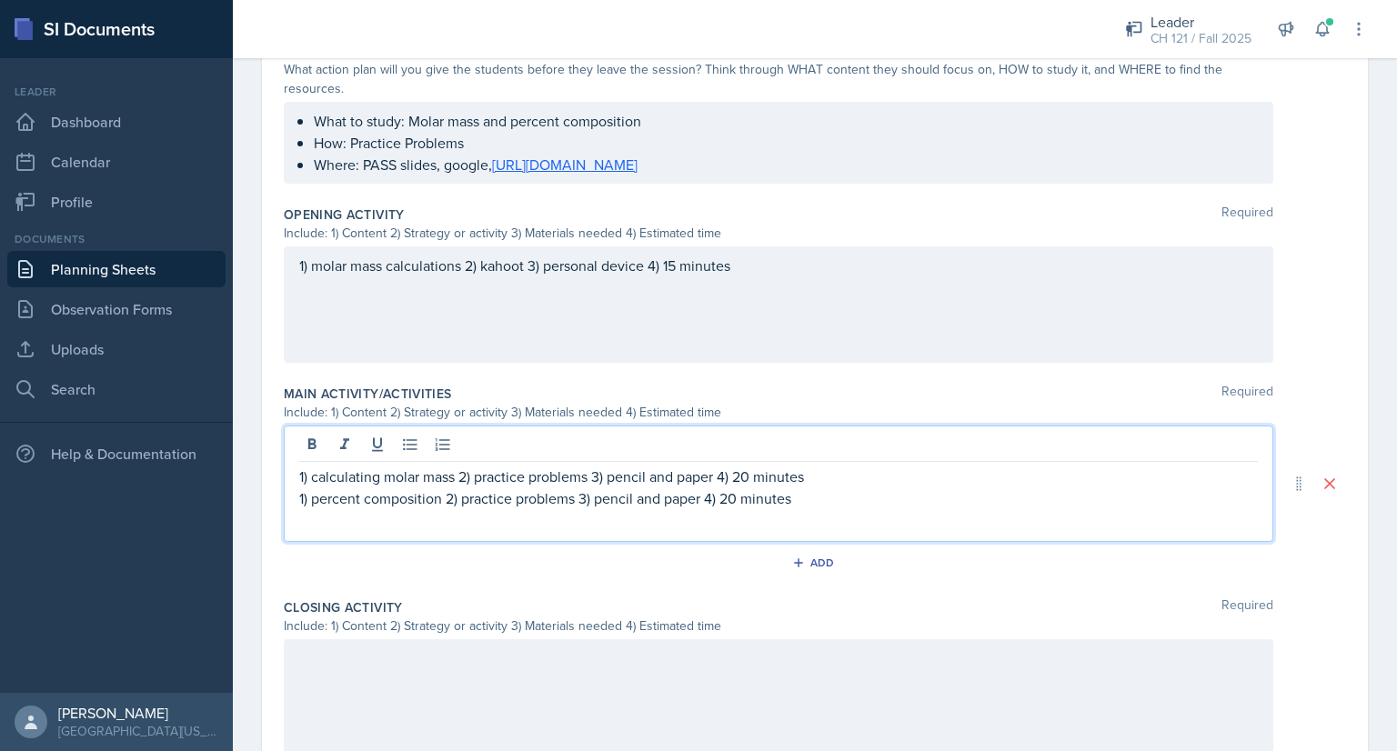
click at [731, 497] on p "1) percent composition 2) practice problems 3) pencil and paper 4) 20 minutes" at bounding box center [778, 498] width 959 height 22
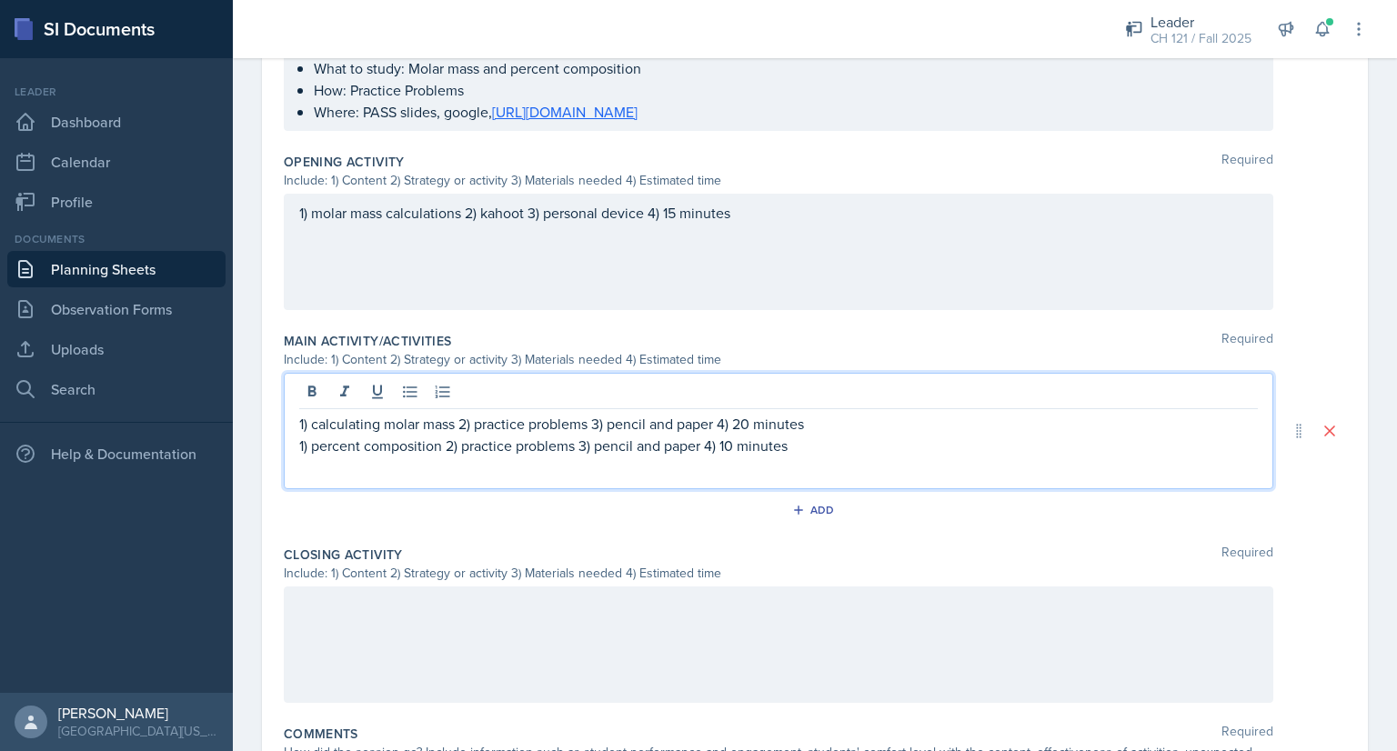
scroll to position [560, 0]
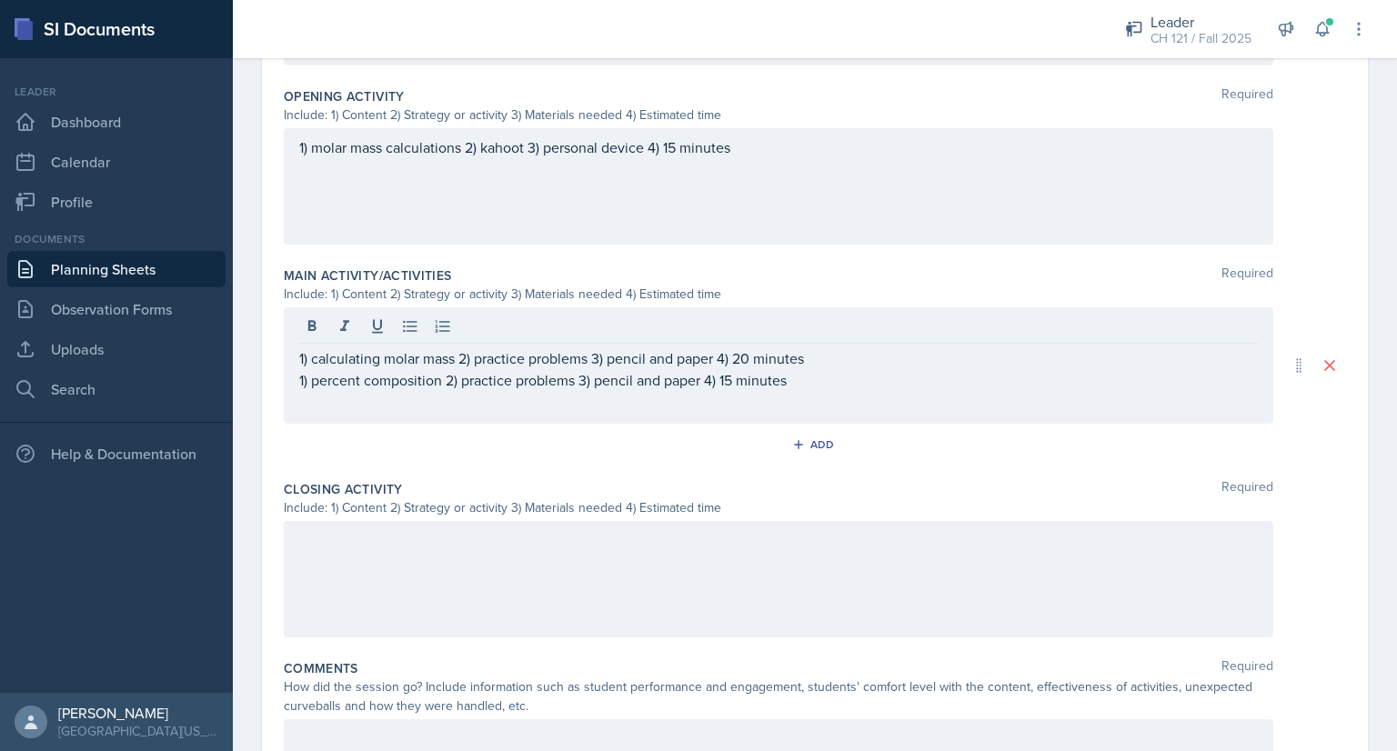
click at [538, 568] on div at bounding box center [779, 579] width 990 height 116
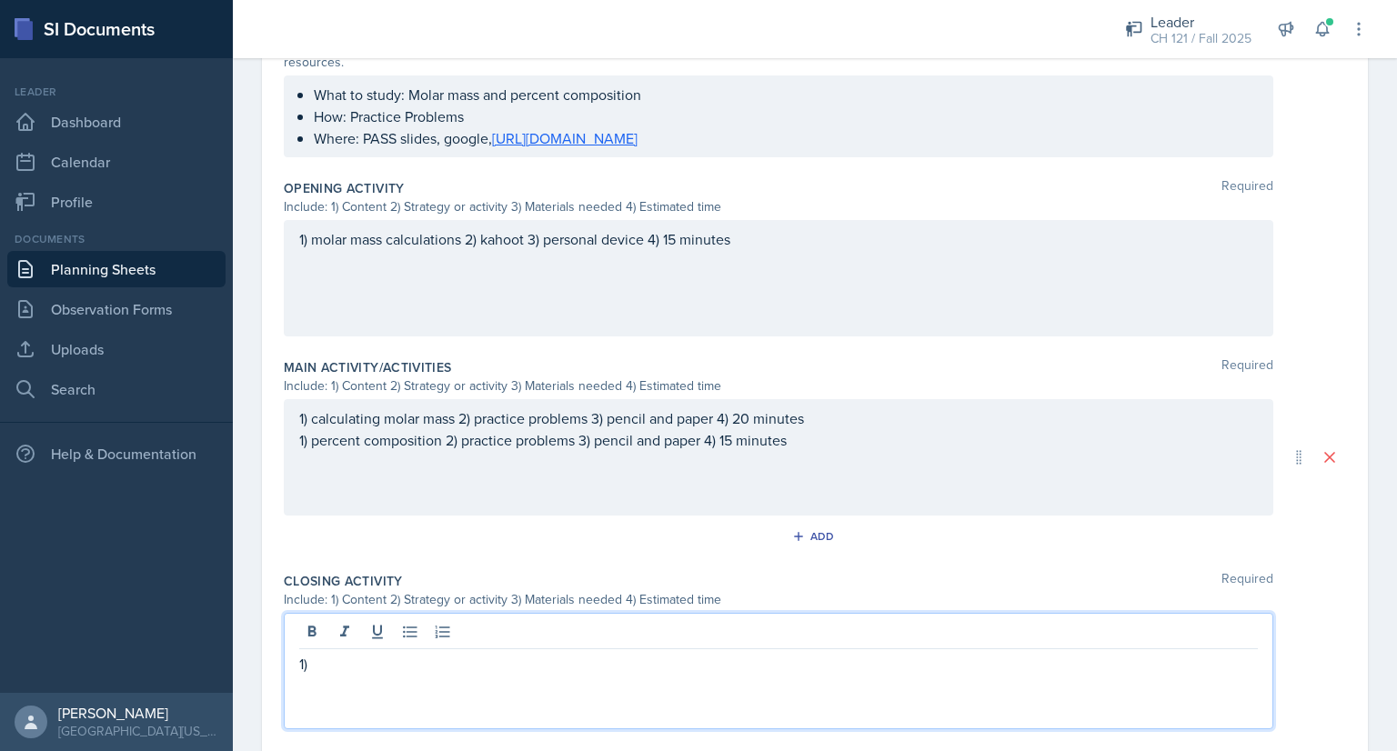
scroll to position [538, 0]
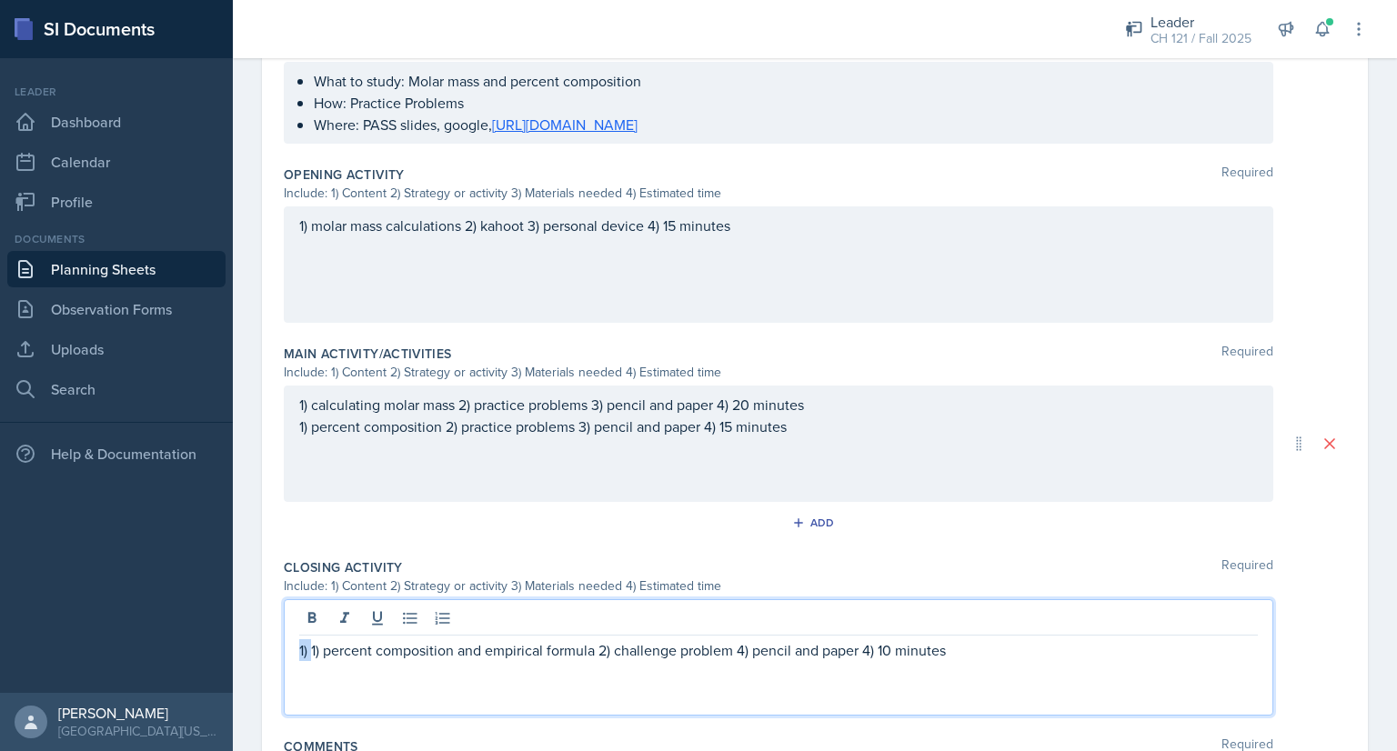
drag, startPoint x: 311, startPoint y: 648, endPoint x: 226, endPoint y: 638, distance: 85.2
click at [226, 638] on div "SI Documents Leader Dashboard Calendar Profile Documents Planning Sheets Observ…" at bounding box center [698, 375] width 1397 height 751
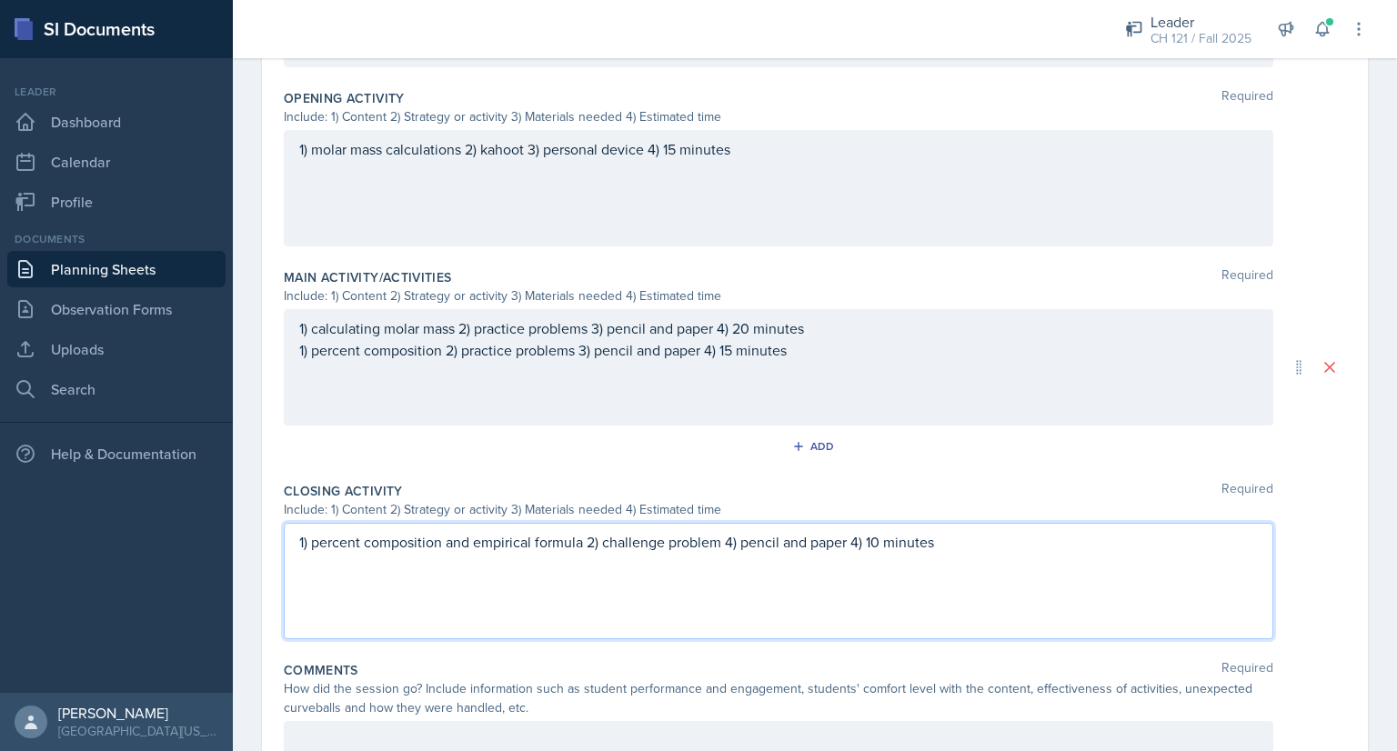
scroll to position [622, 0]
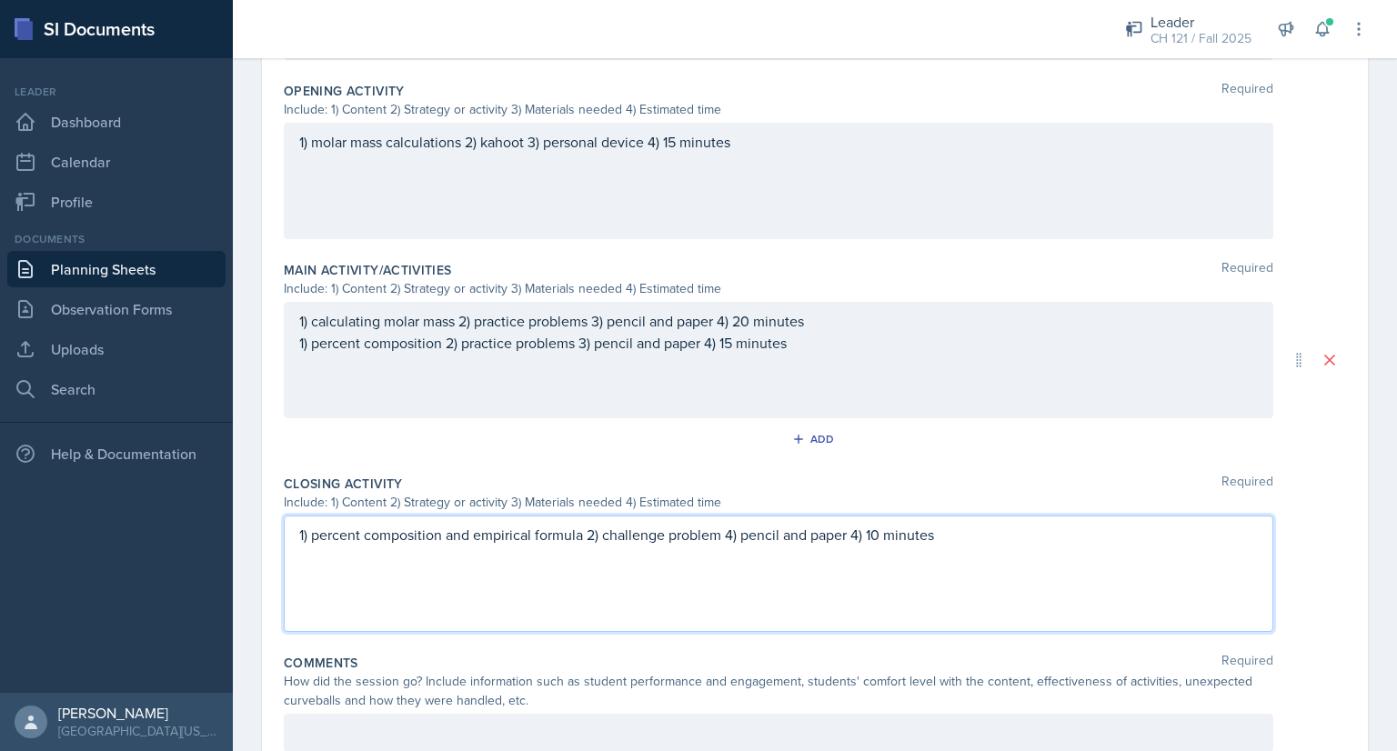
click at [732, 533] on p "1) percent composition and empirical formula 2) challenge problem 4) pencil and…" at bounding box center [778, 535] width 959 height 22
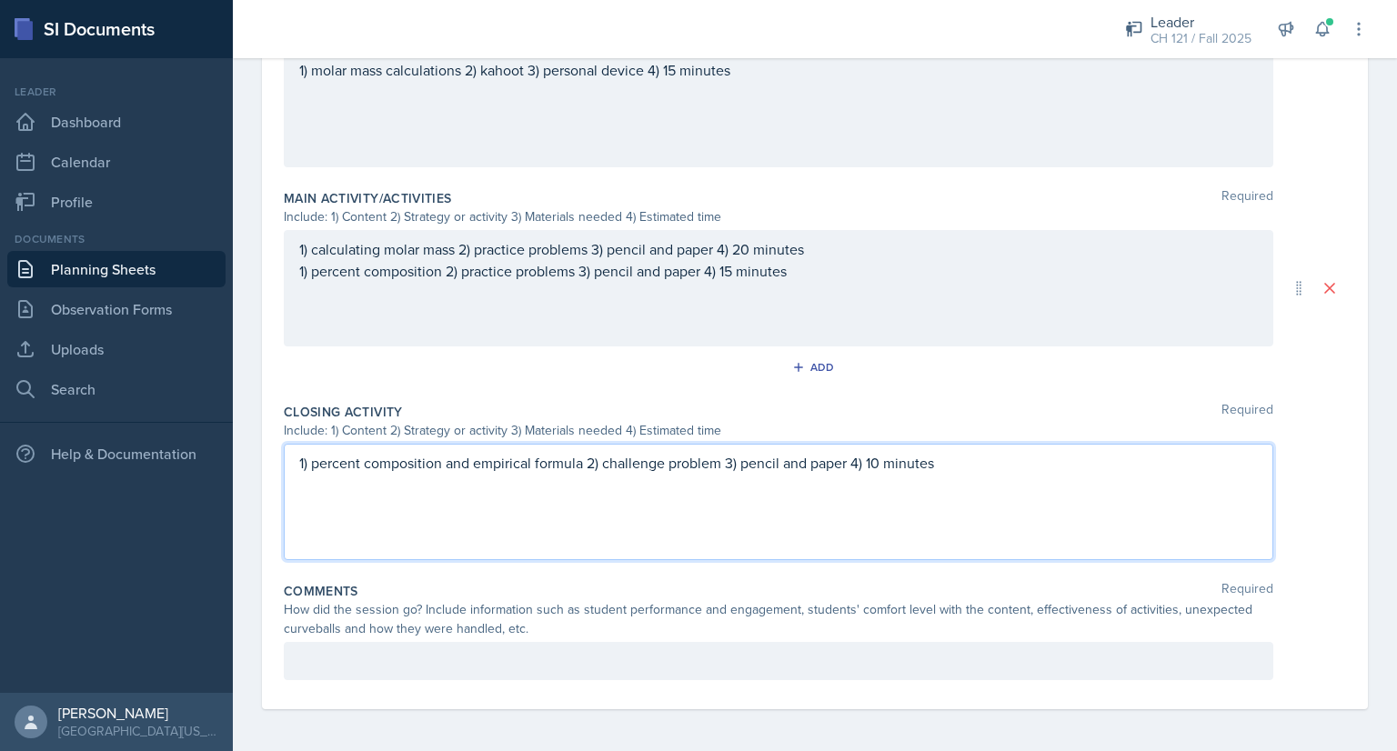
click at [515, 685] on div "Comments Required How did the session go? Include information such as student p…" at bounding box center [815, 635] width 1062 height 120
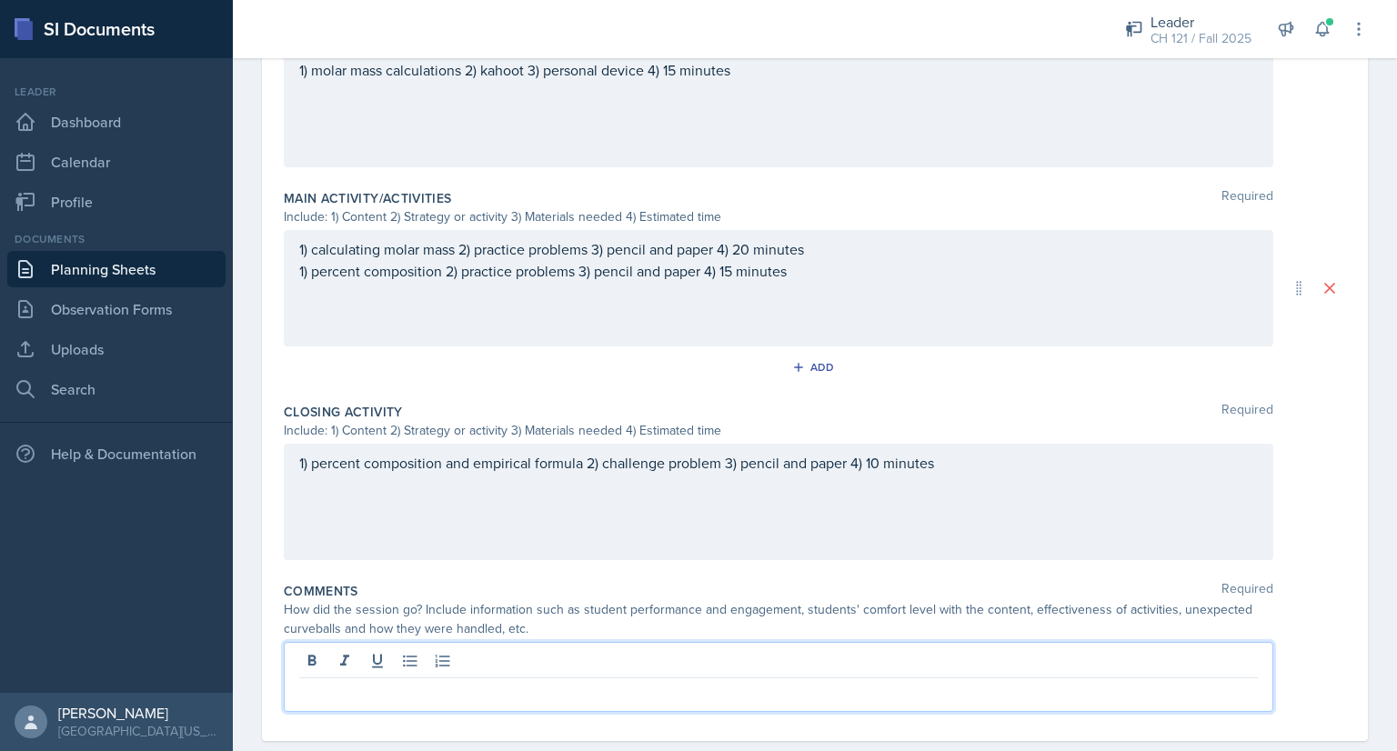
click at [515, 682] on p at bounding box center [778, 693] width 959 height 22
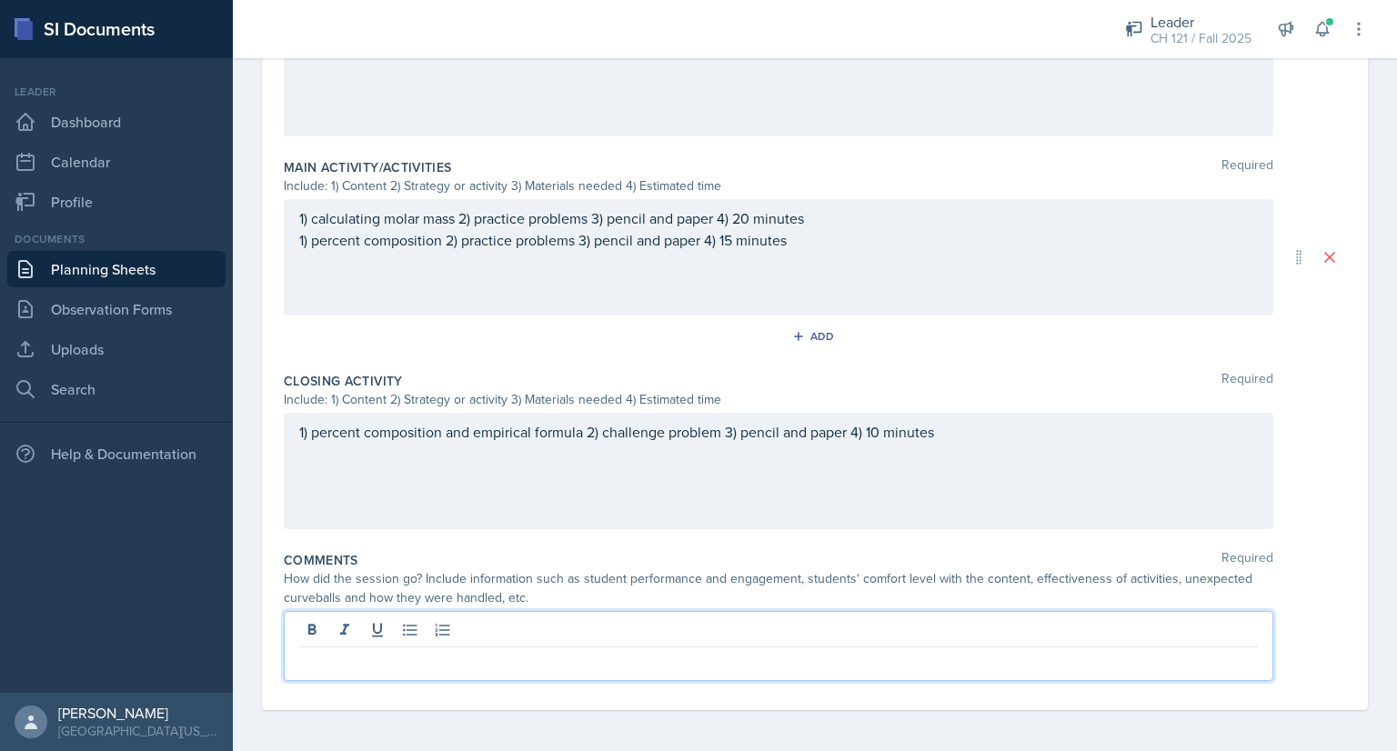
scroll to position [725, 0]
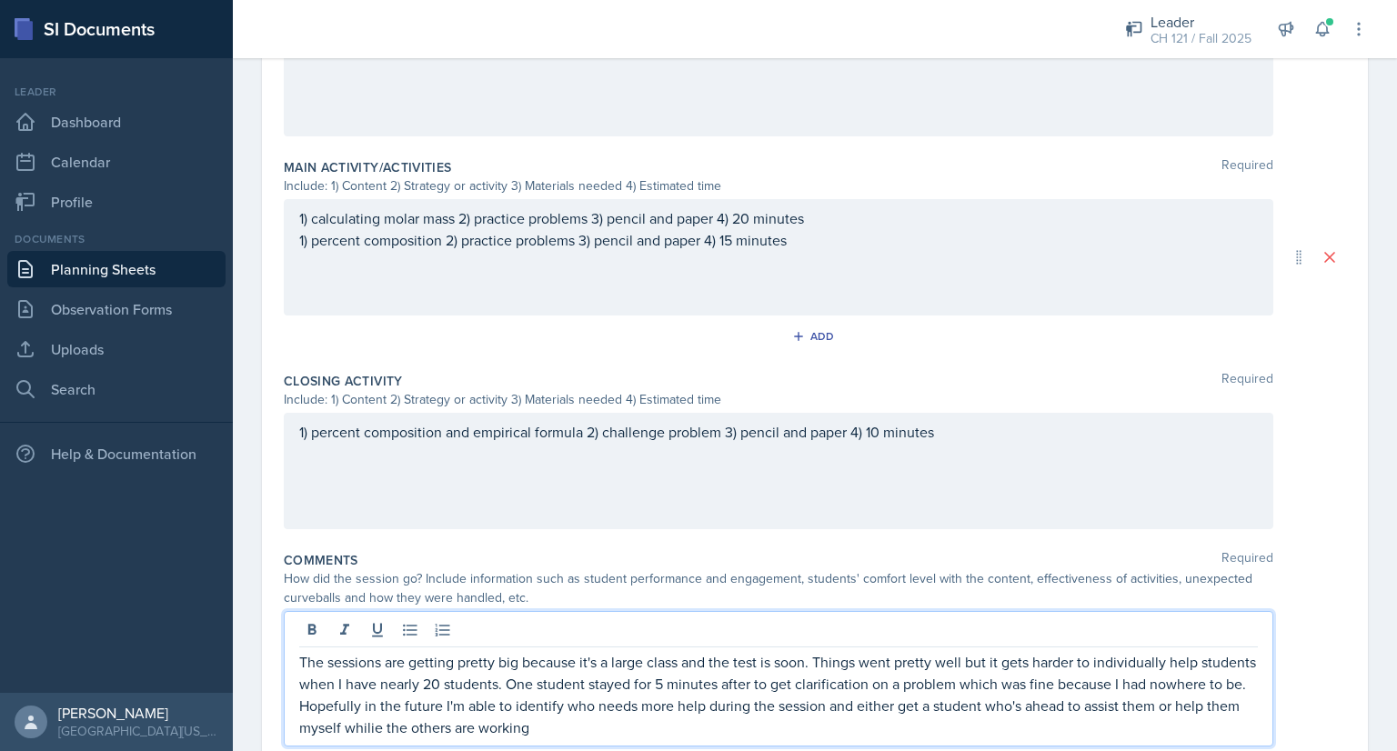
click at [493, 722] on p "The sessions are getting pretty big because it's a large class and the test is …" at bounding box center [778, 694] width 959 height 87
click at [706, 717] on p "The sessions are getting pretty big because it's a large class and the test is …" at bounding box center [778, 694] width 959 height 87
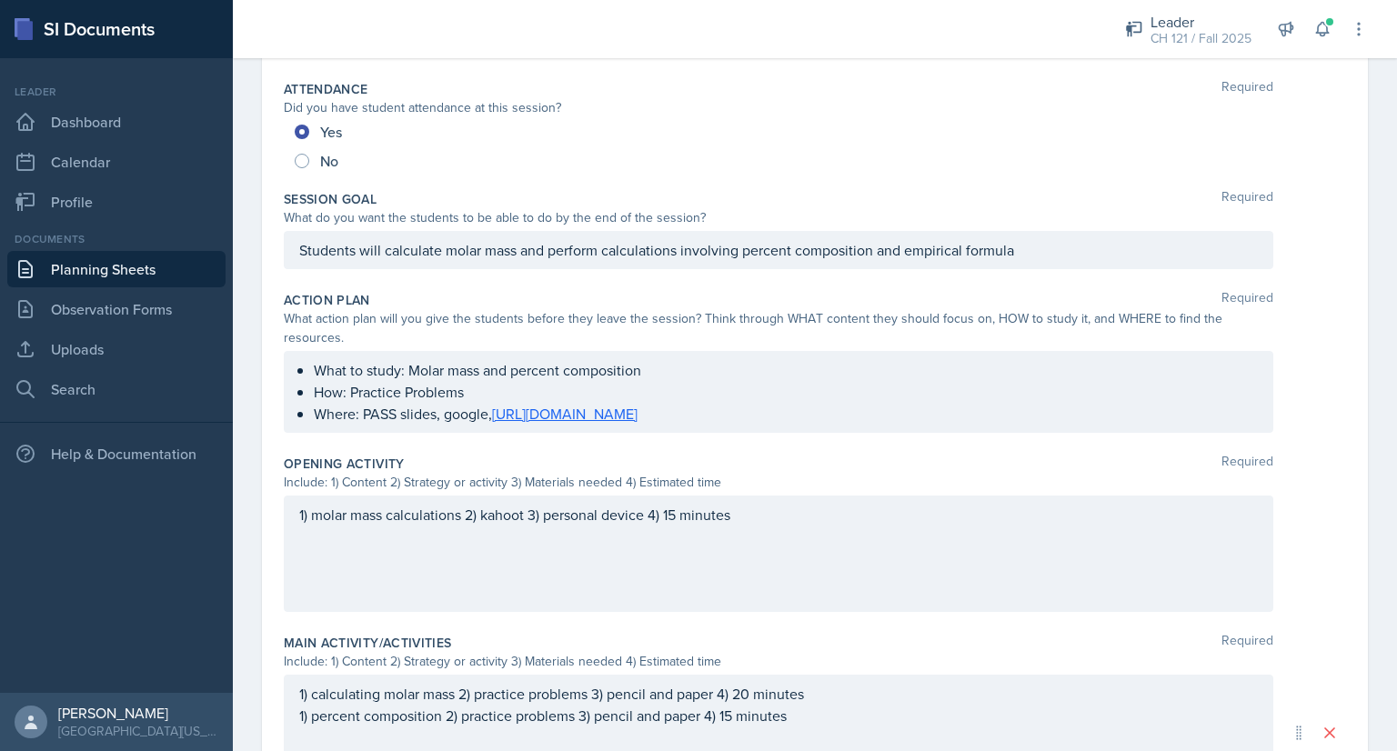
scroll to position [0, 0]
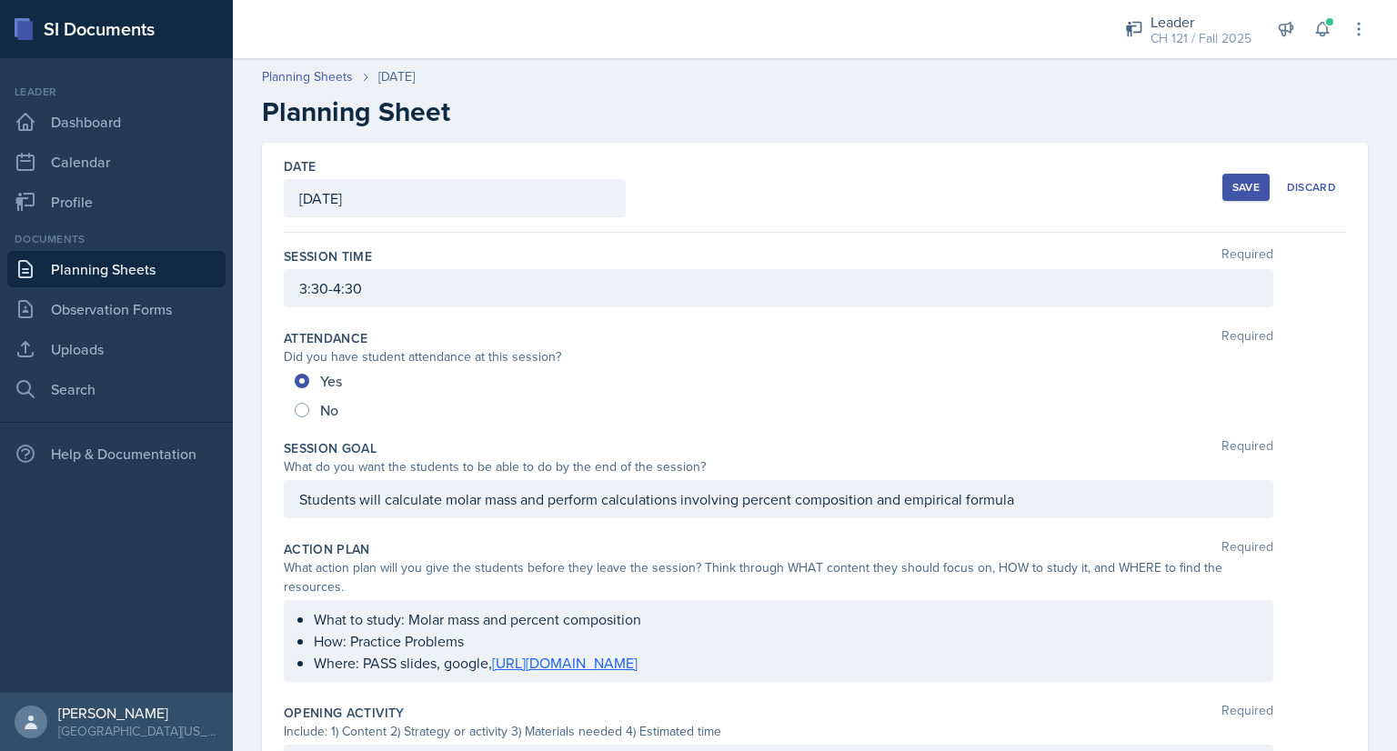
click at [1222, 190] on button "Save" at bounding box center [1245, 187] width 47 height 27
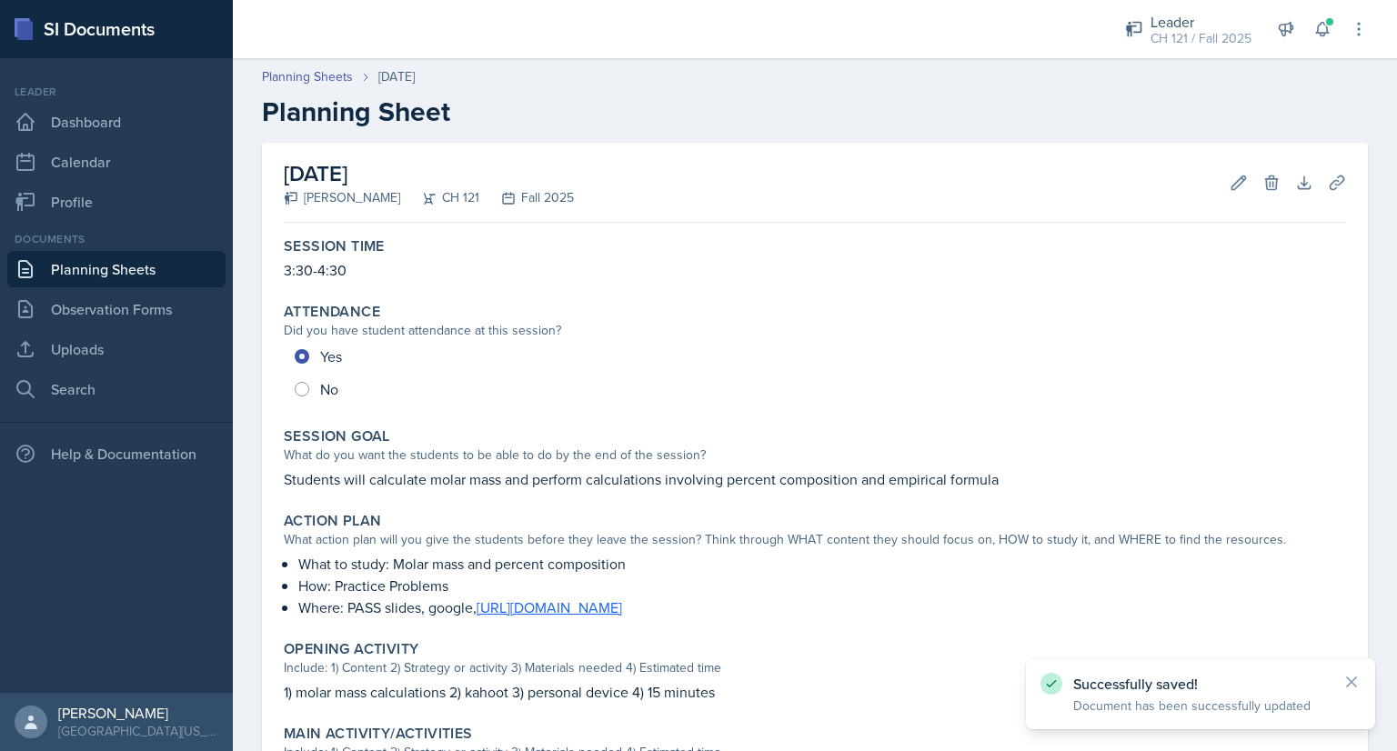
click at [187, 268] on link "Planning Sheets" at bounding box center [116, 269] width 218 height 36
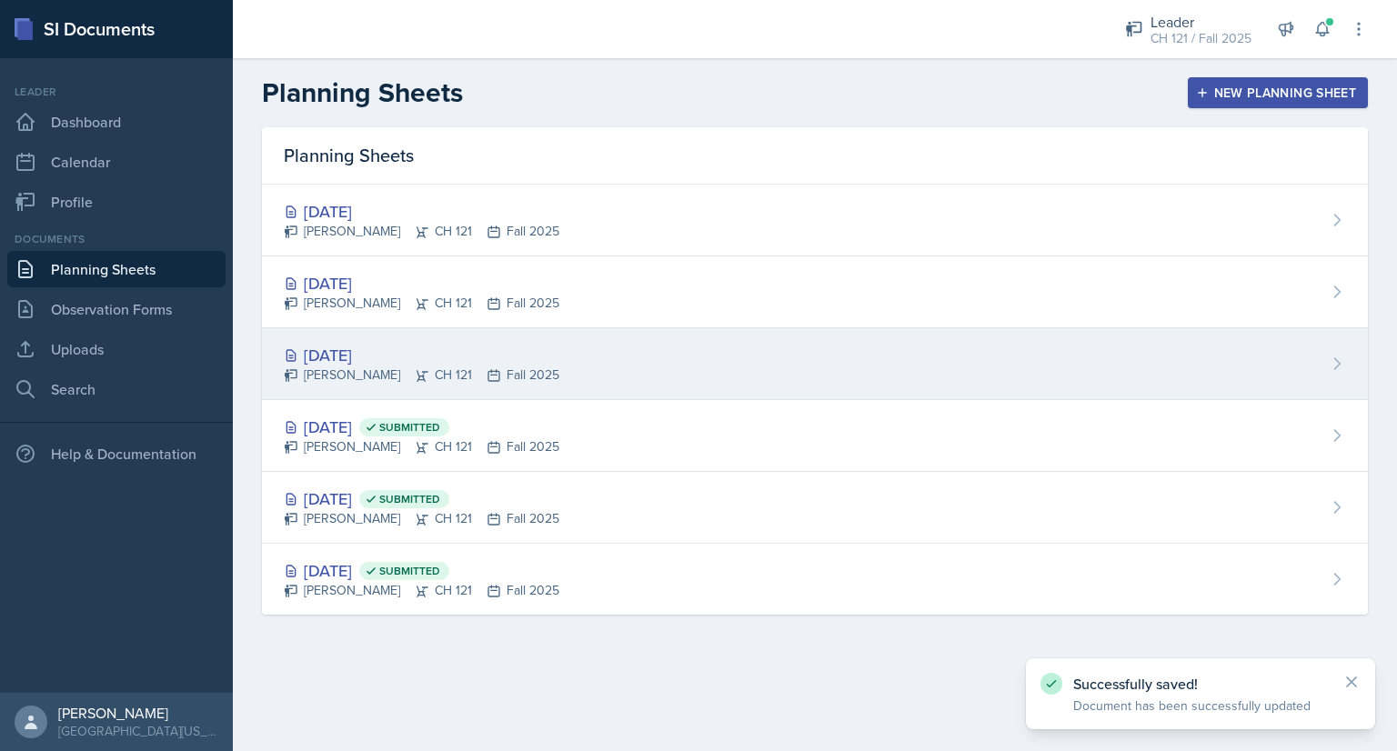
click at [394, 351] on div "[DATE]" at bounding box center [422, 355] width 276 height 25
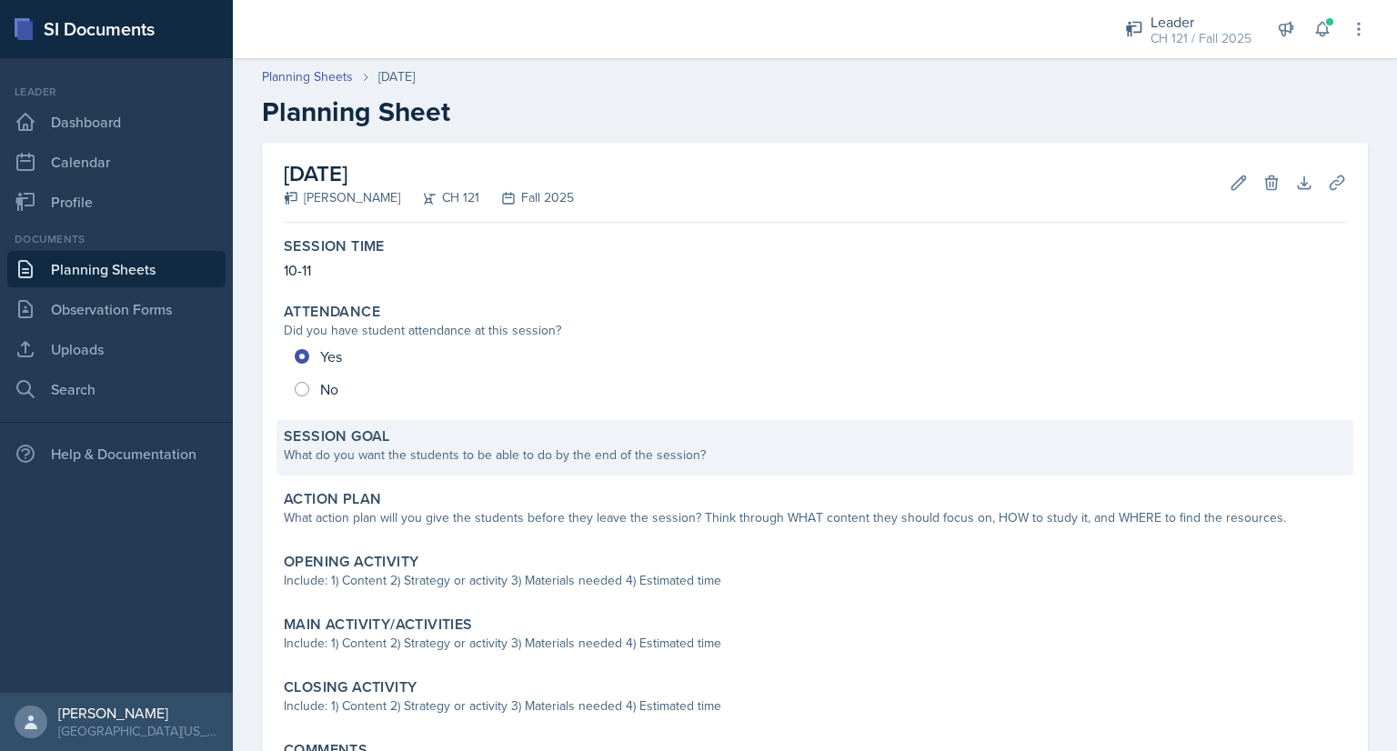
click at [558, 458] on div "What do you want the students to be able to do by the end of the session?" at bounding box center [815, 455] width 1062 height 19
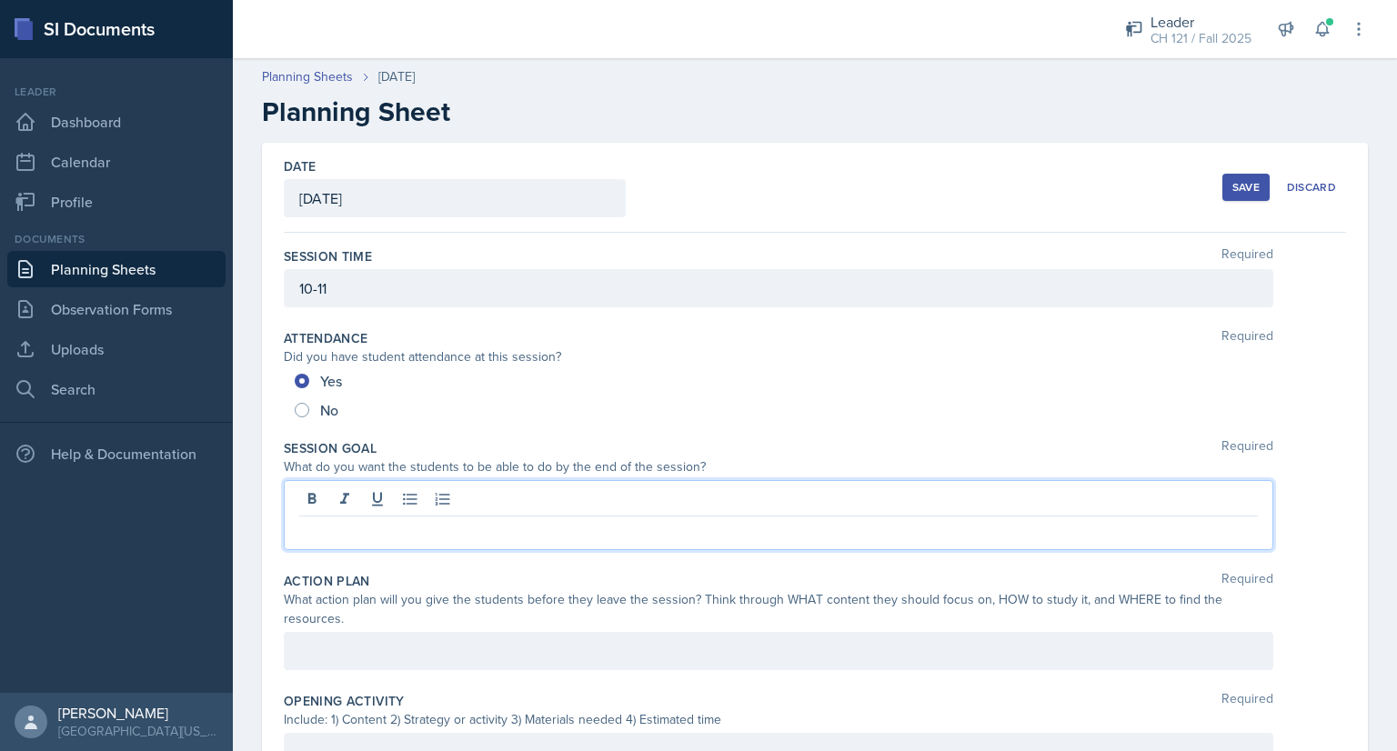
click at [389, 502] on div at bounding box center [779, 515] width 990 height 70
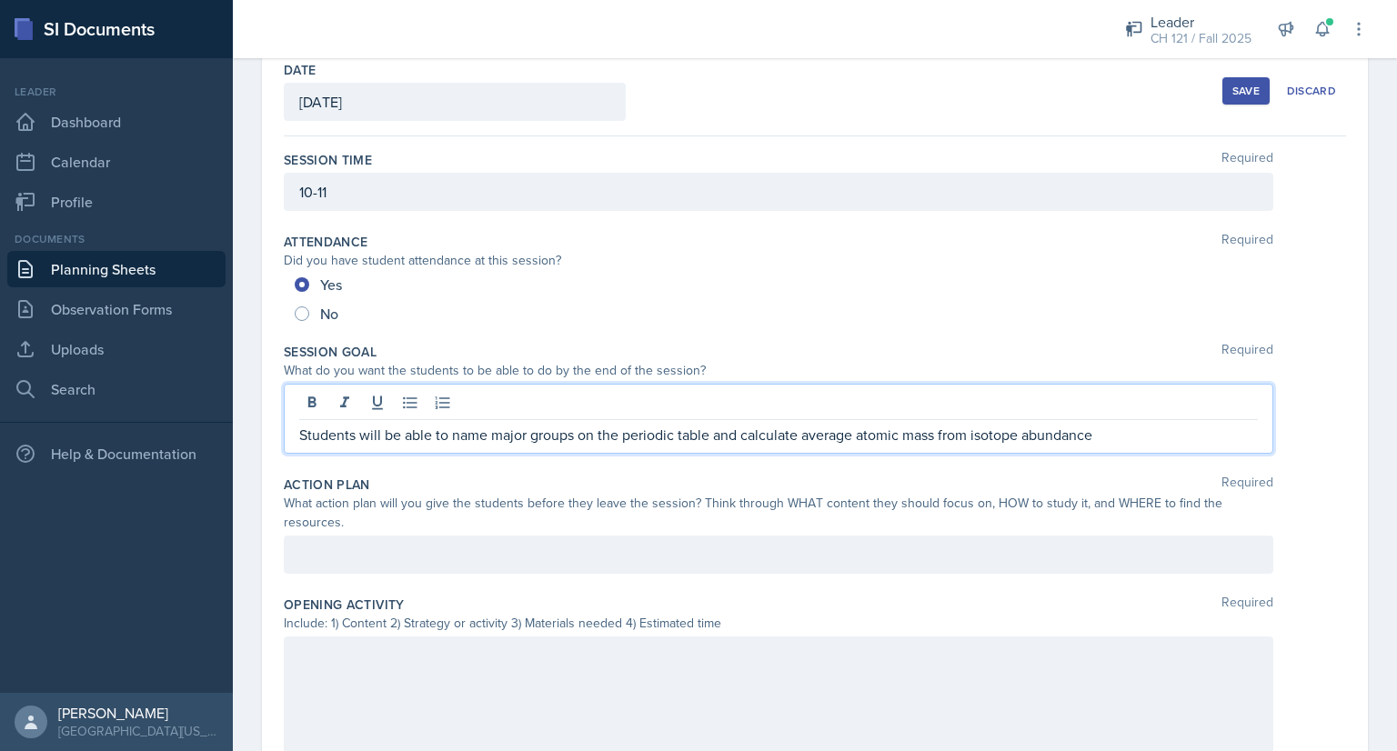
scroll to position [97, 0]
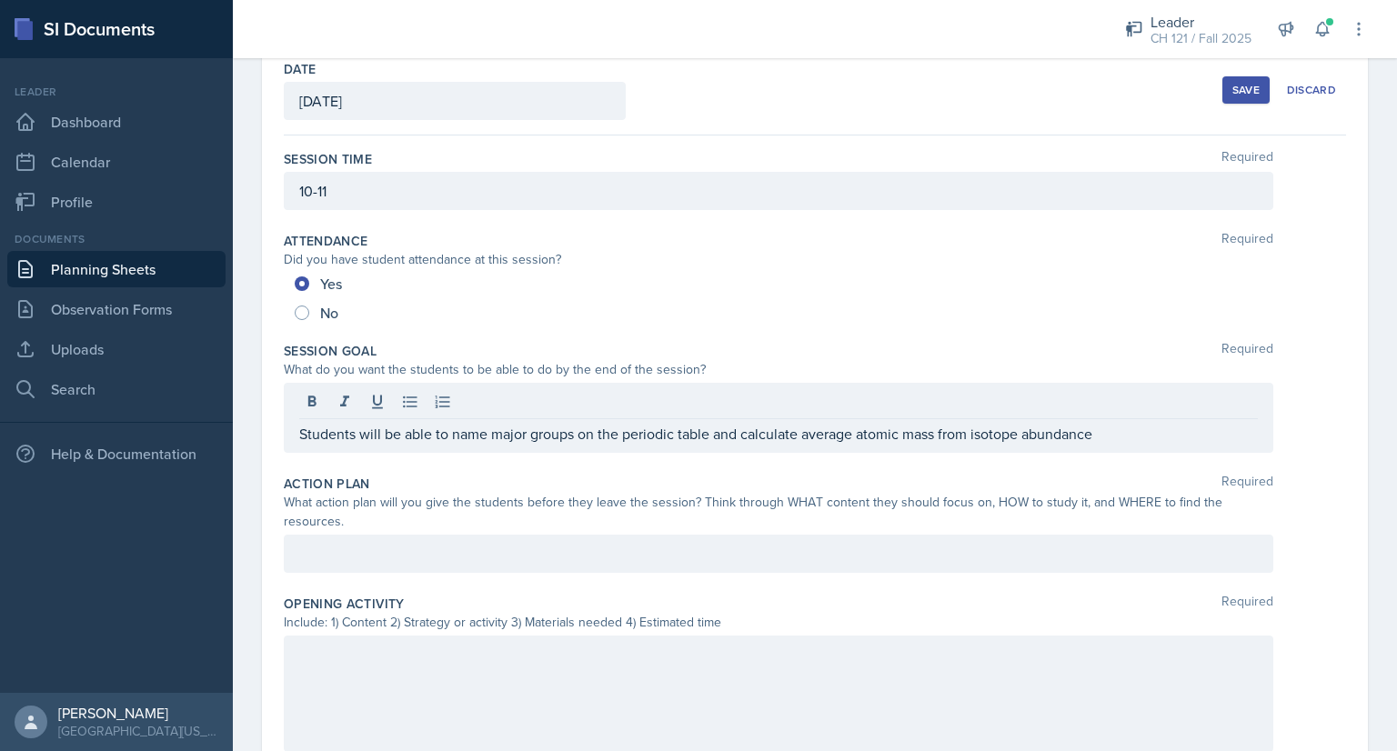
click at [436, 539] on div at bounding box center [779, 554] width 990 height 38
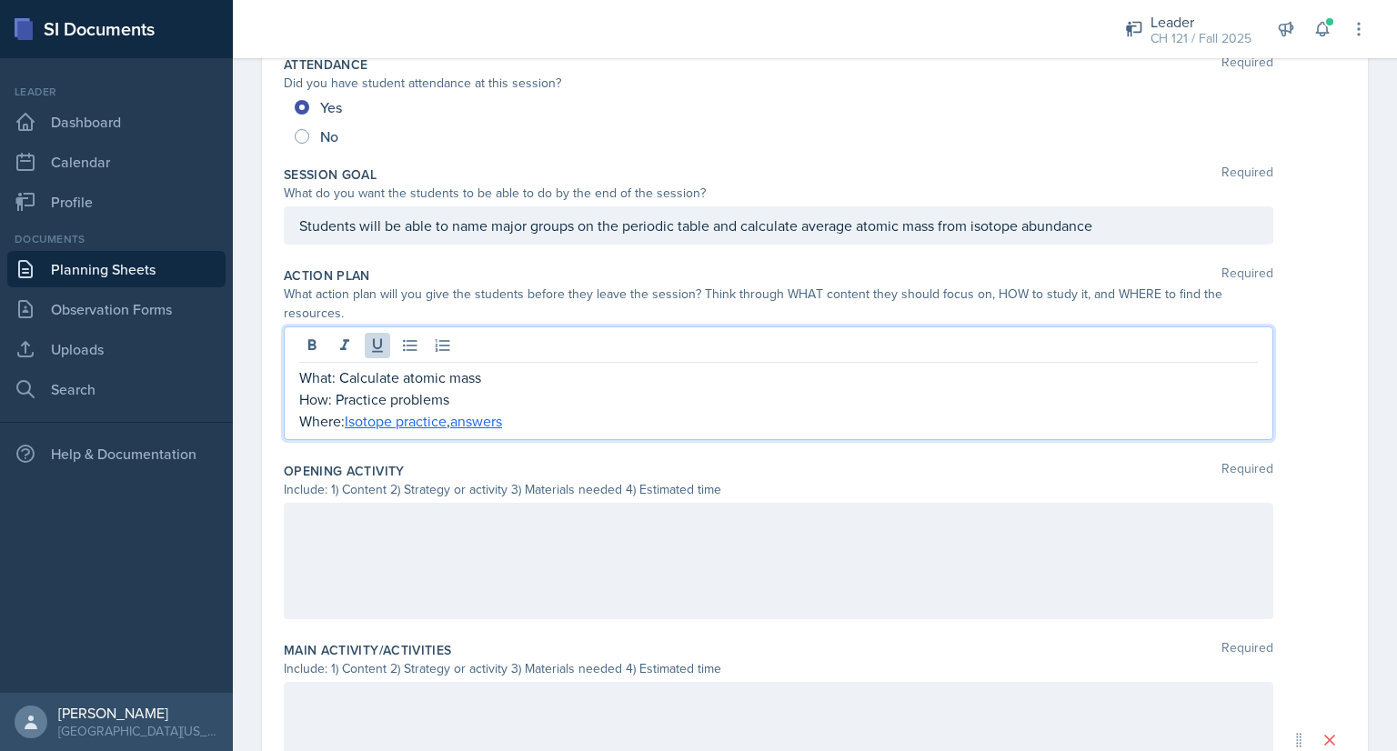
scroll to position [276, 0]
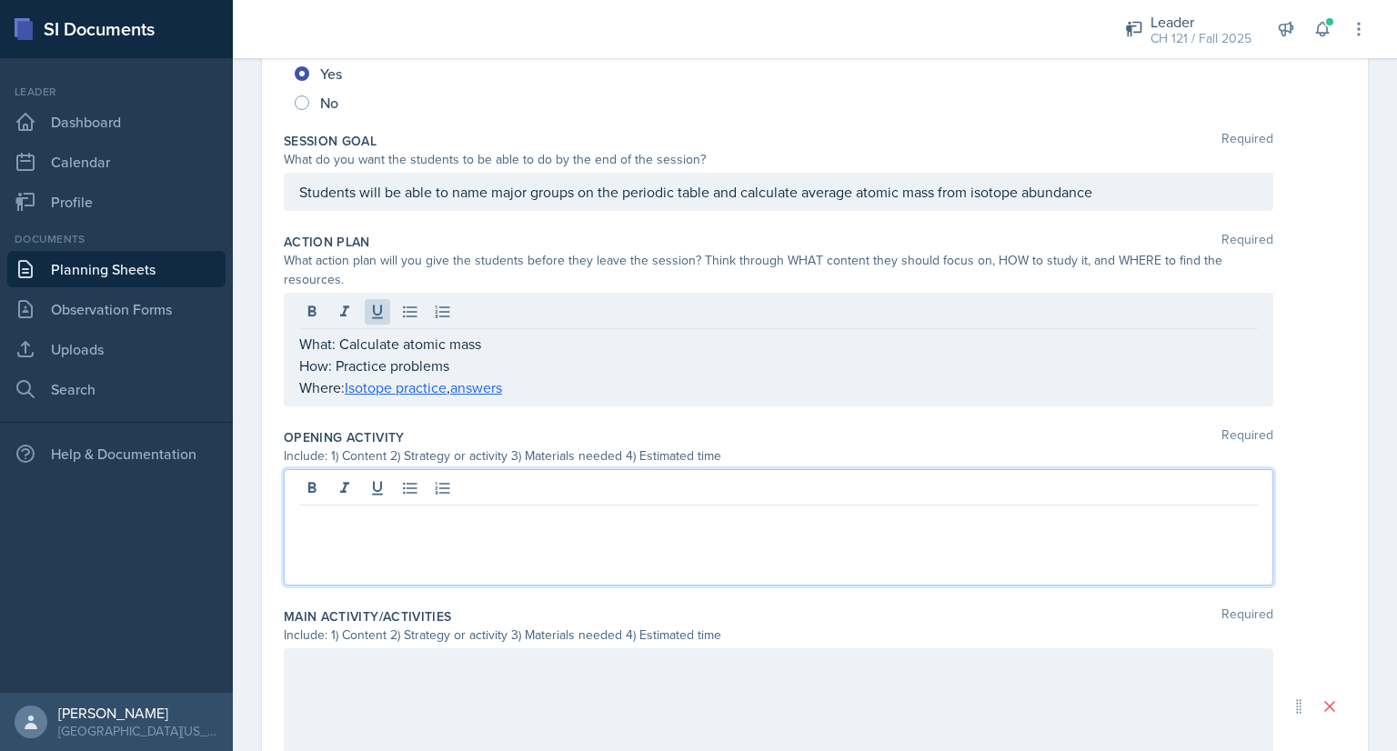
click at [536, 515] on p at bounding box center [778, 520] width 959 height 22
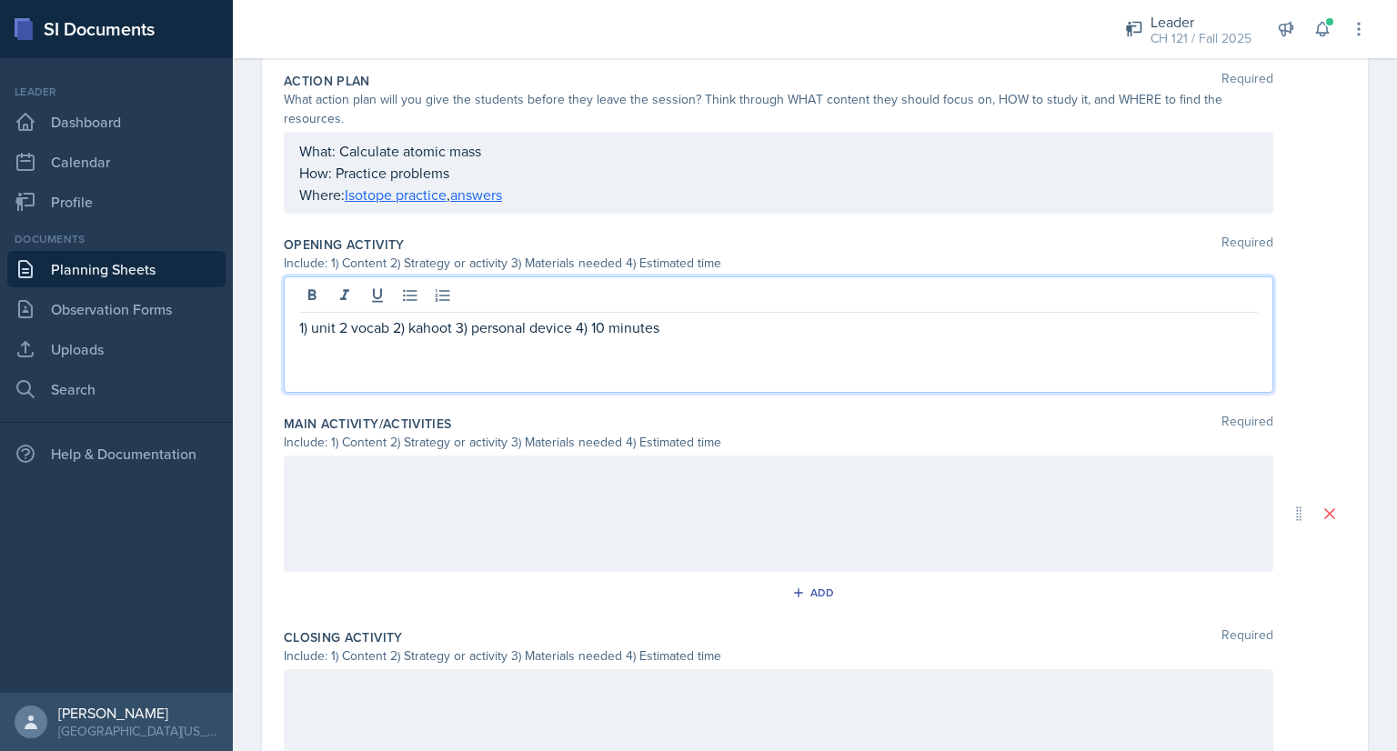
click at [491, 483] on p at bounding box center [778, 475] width 959 height 22
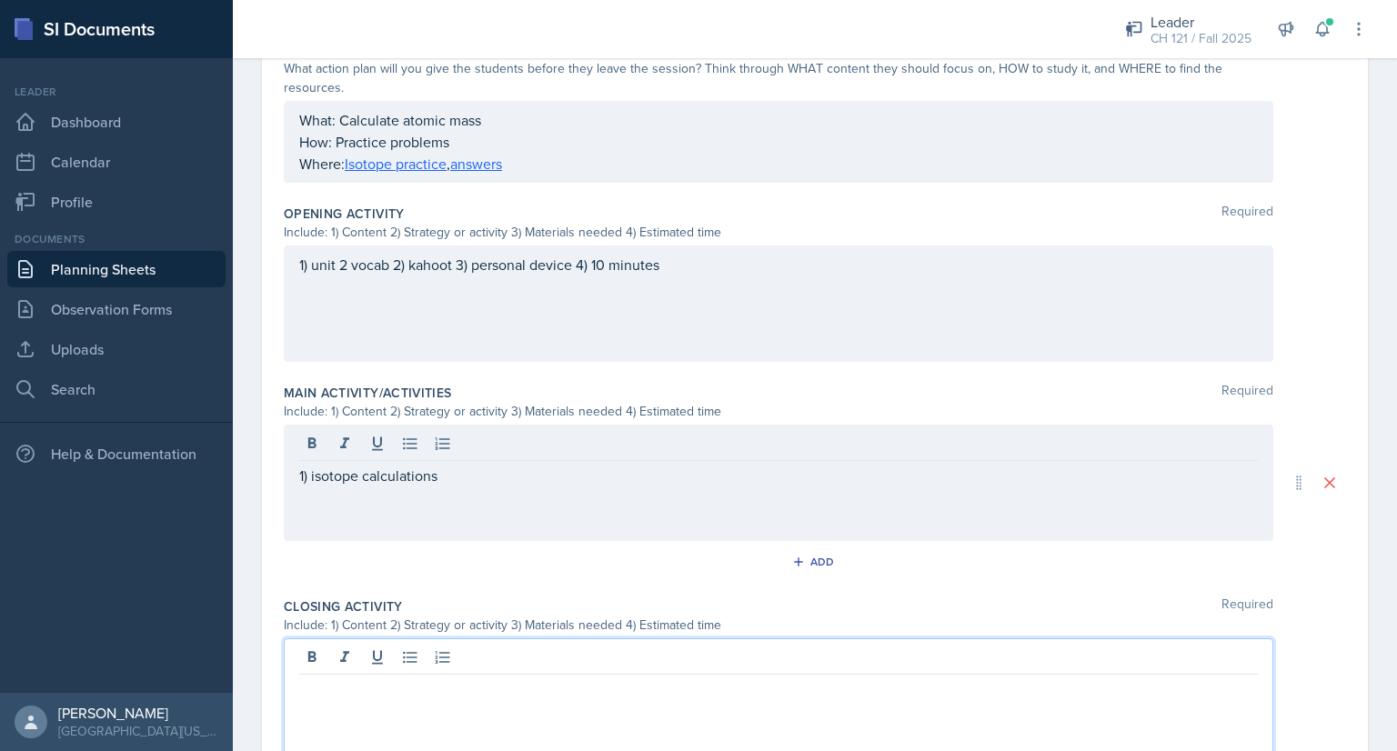
click at [382, 658] on div at bounding box center [779, 696] width 990 height 116
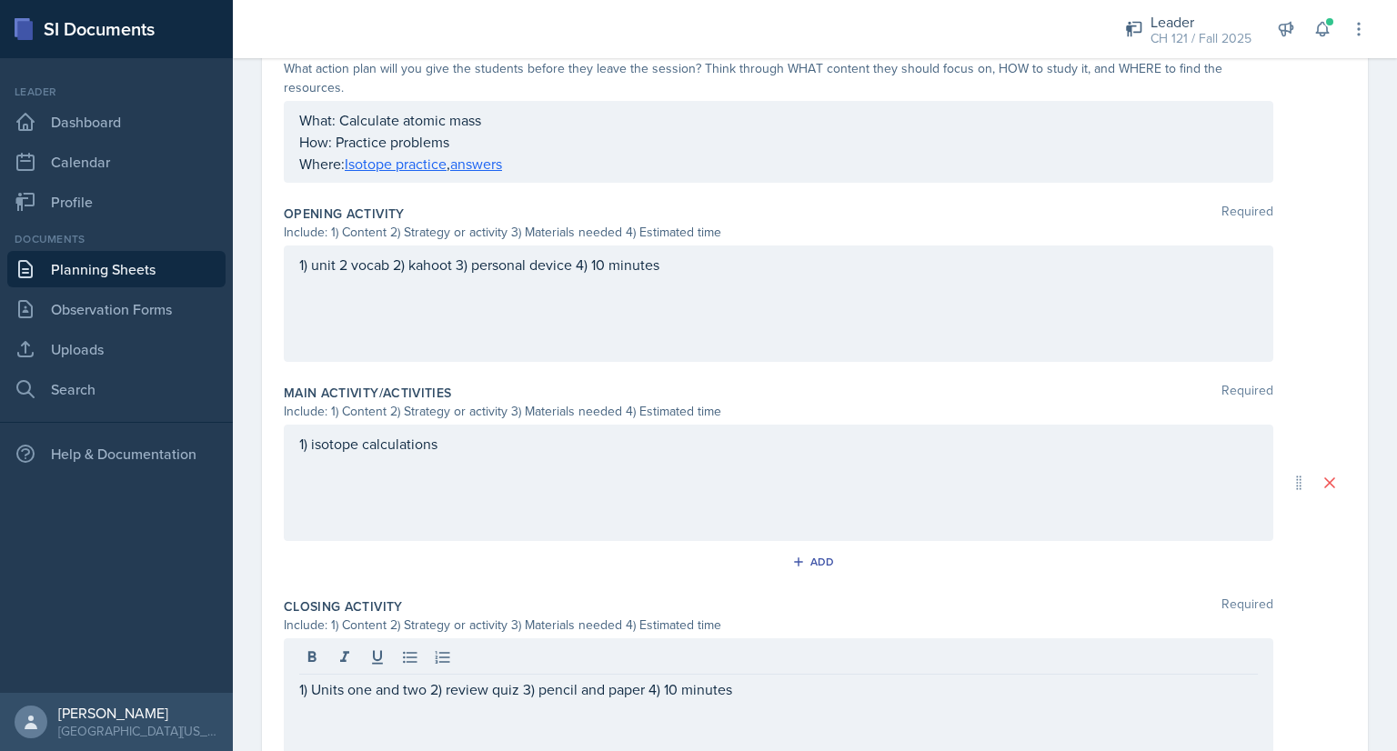
click at [519, 452] on div "1) isotope calculations" at bounding box center [779, 483] width 990 height 116
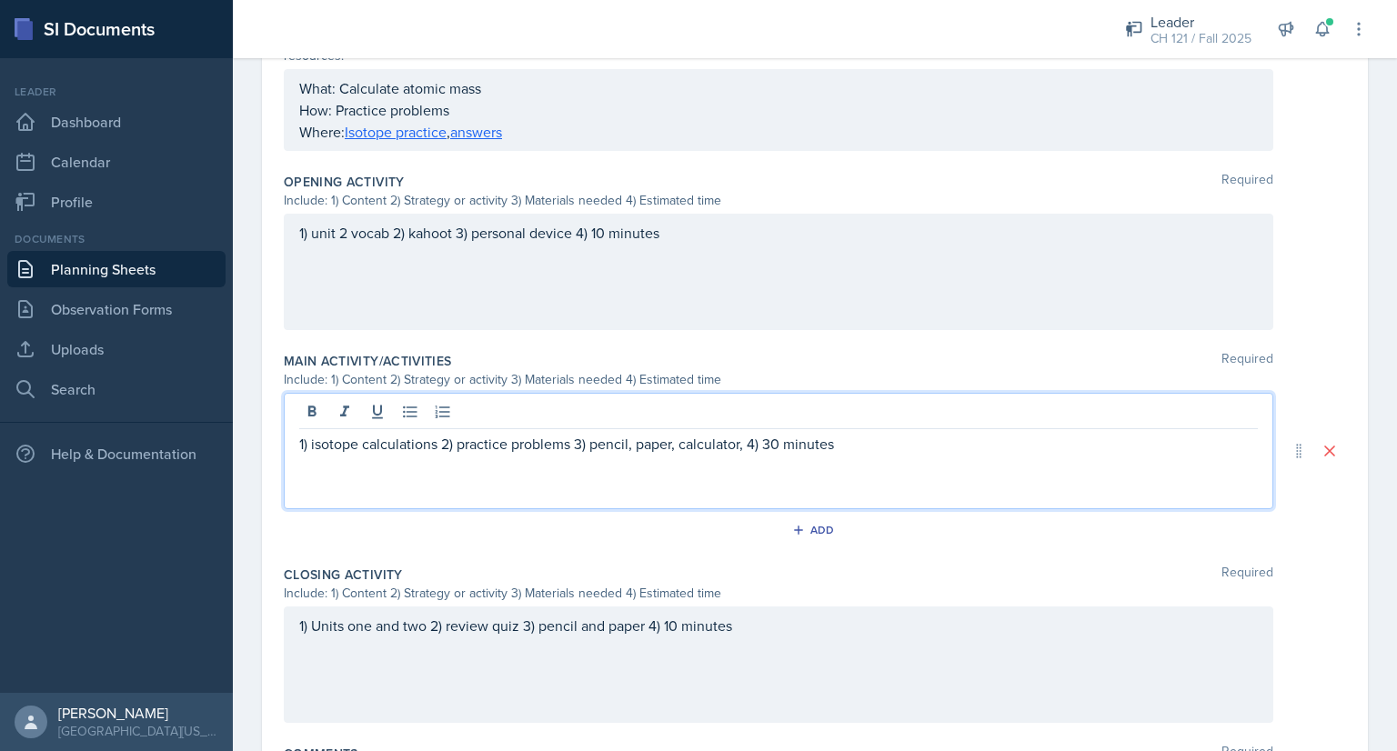
click at [679, 622] on div "1) Units one and two 2) review quiz 3) pencil and paper 4) 10 minutes" at bounding box center [779, 665] width 990 height 116
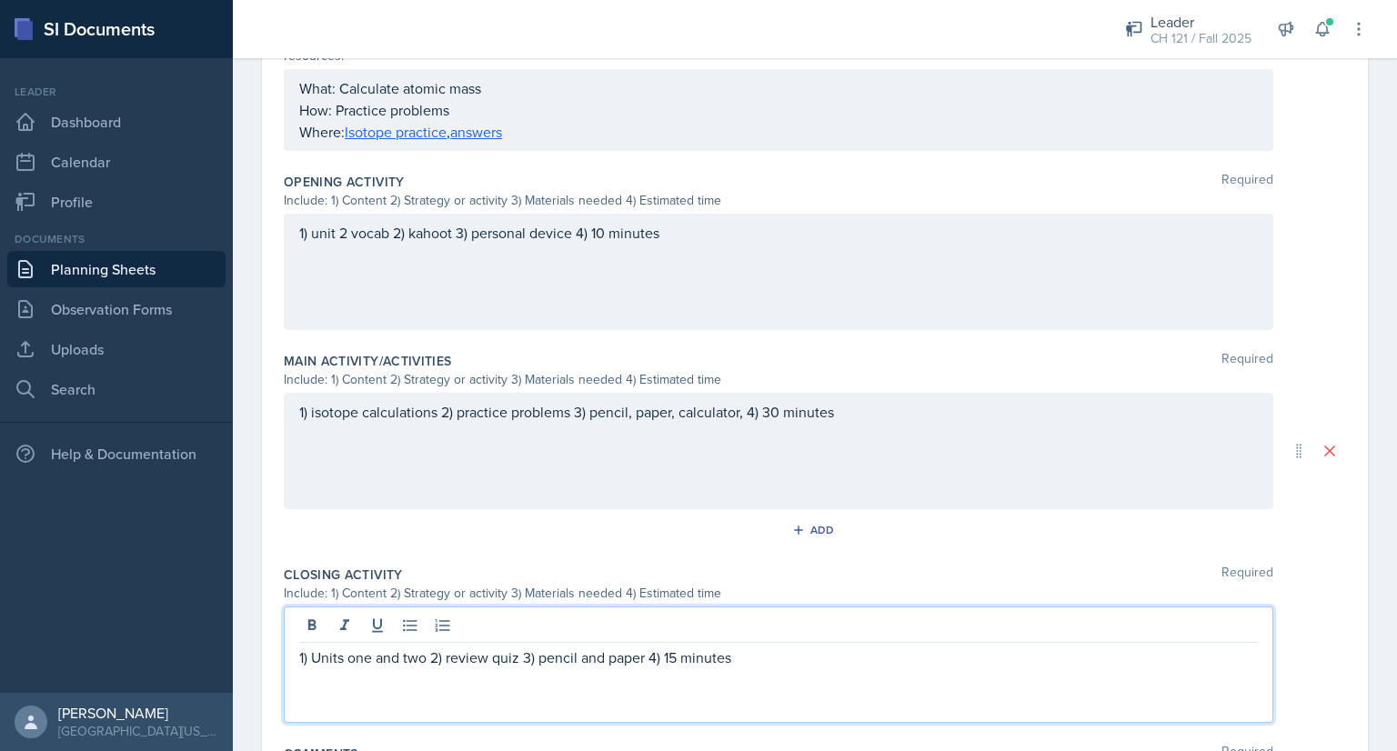
click at [603, 231] on div "1) unit 2 vocab 2) kahoot 3) personal device 4) 10 minutes" at bounding box center [779, 272] width 990 height 116
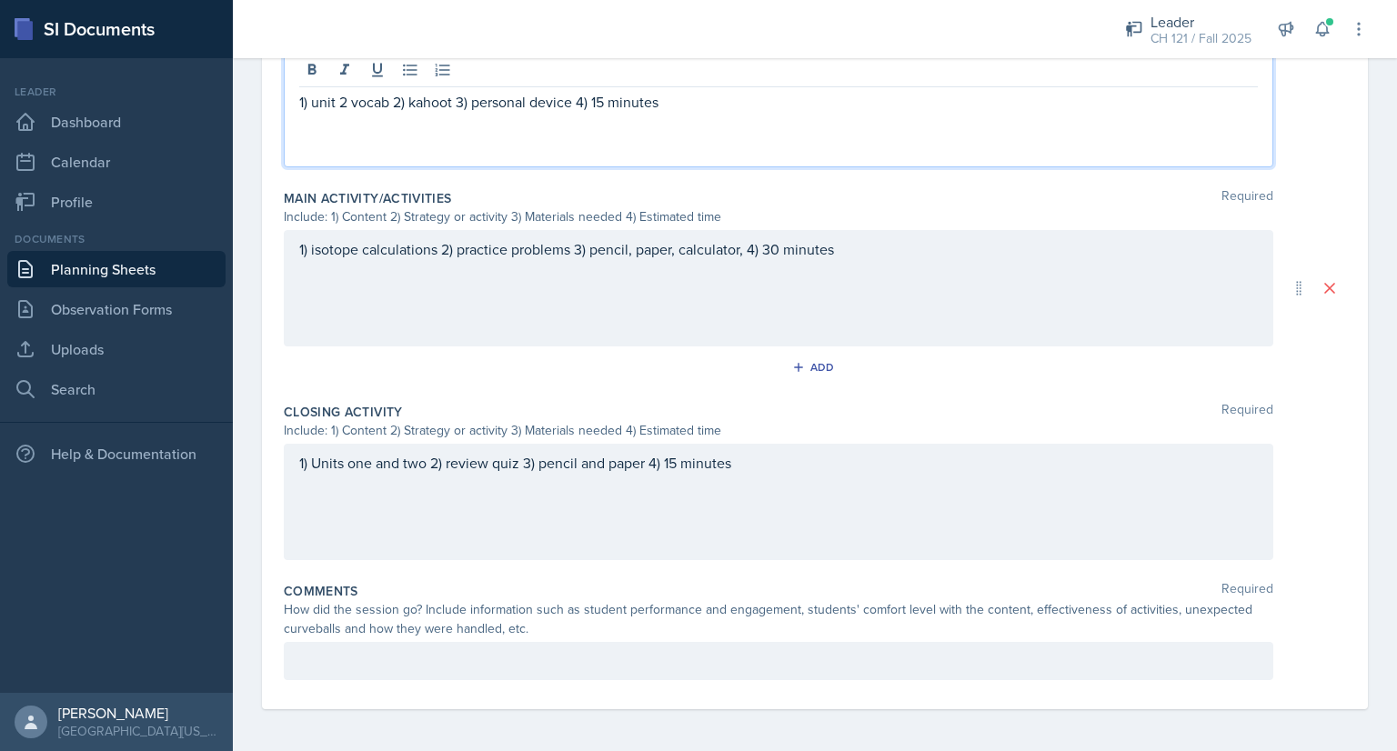
click at [467, 657] on p at bounding box center [778, 661] width 959 height 22
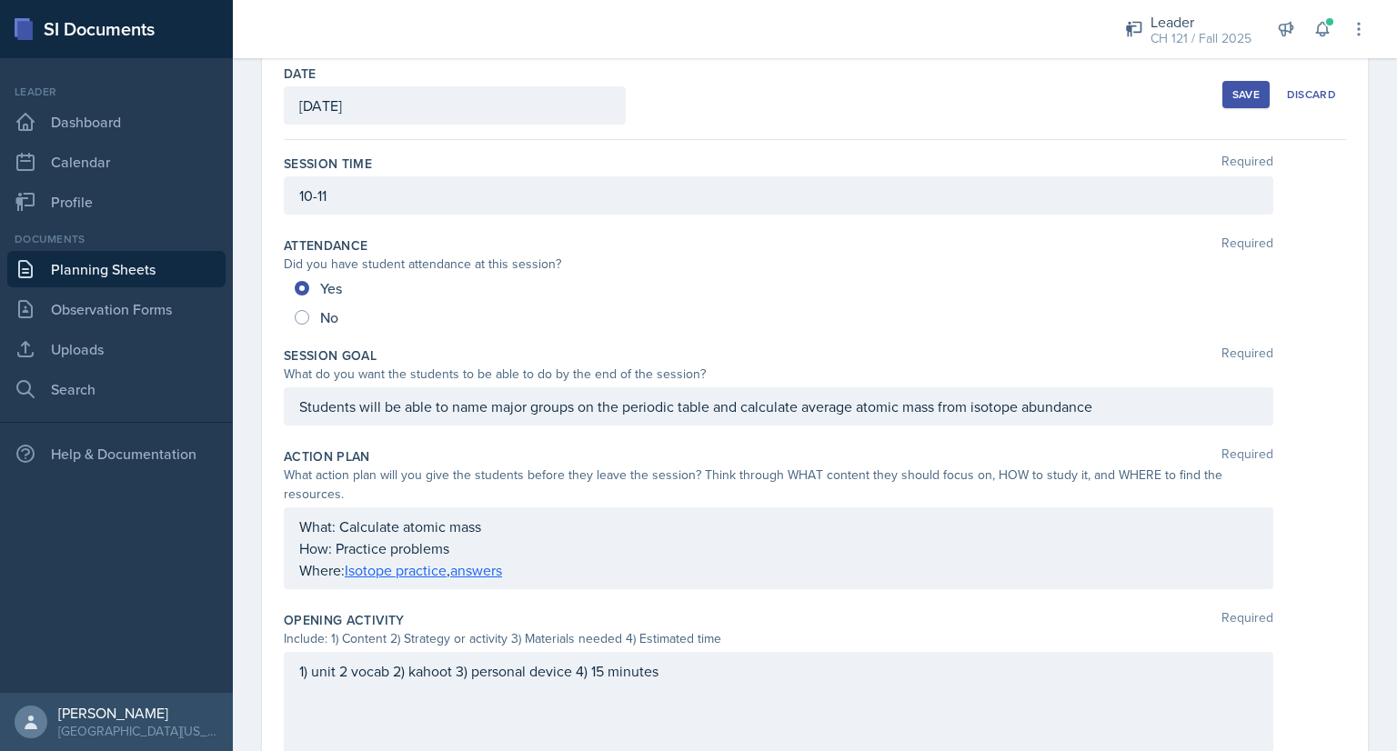
scroll to position [0, 0]
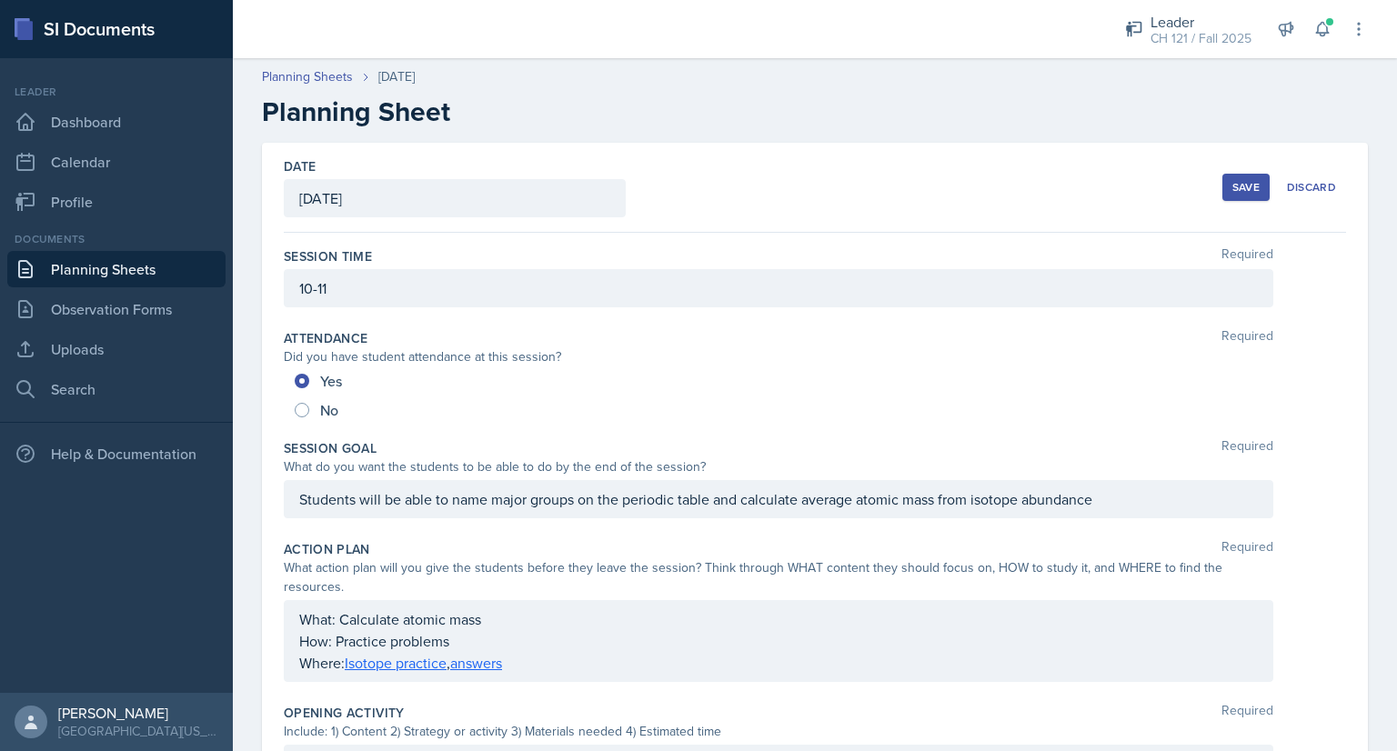
click at [1232, 190] on div "Save" at bounding box center [1245, 187] width 27 height 15
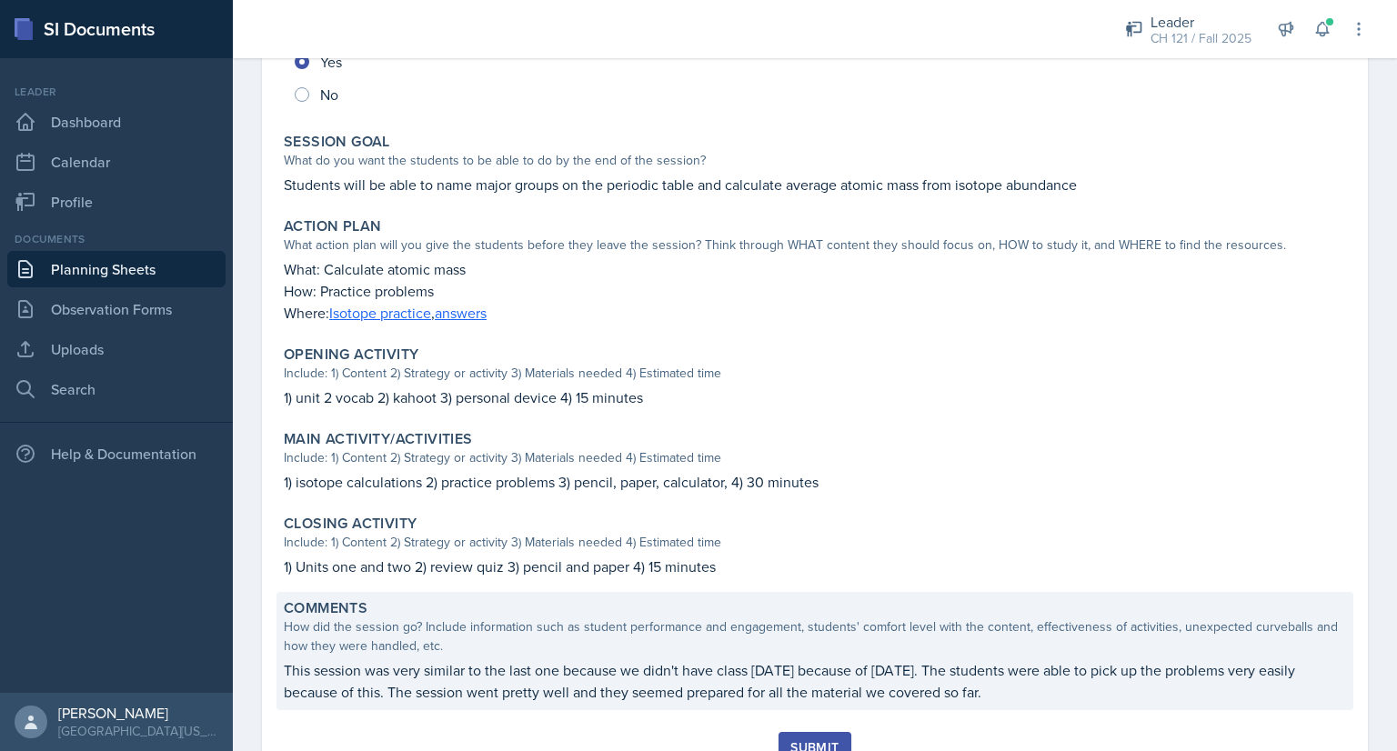
scroll to position [302, 0]
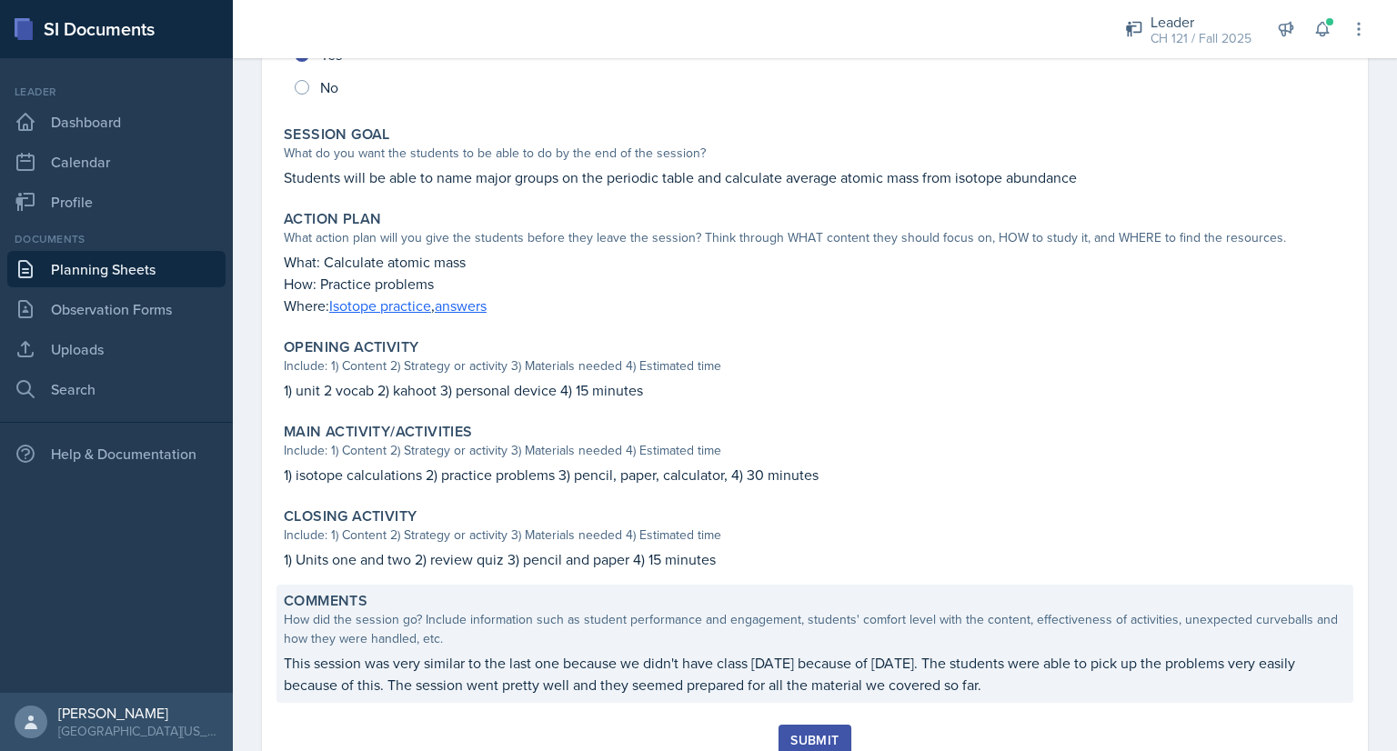
click at [695, 656] on p "This session was very similar to the last one because we didn't have class [DAT…" at bounding box center [815, 674] width 1062 height 44
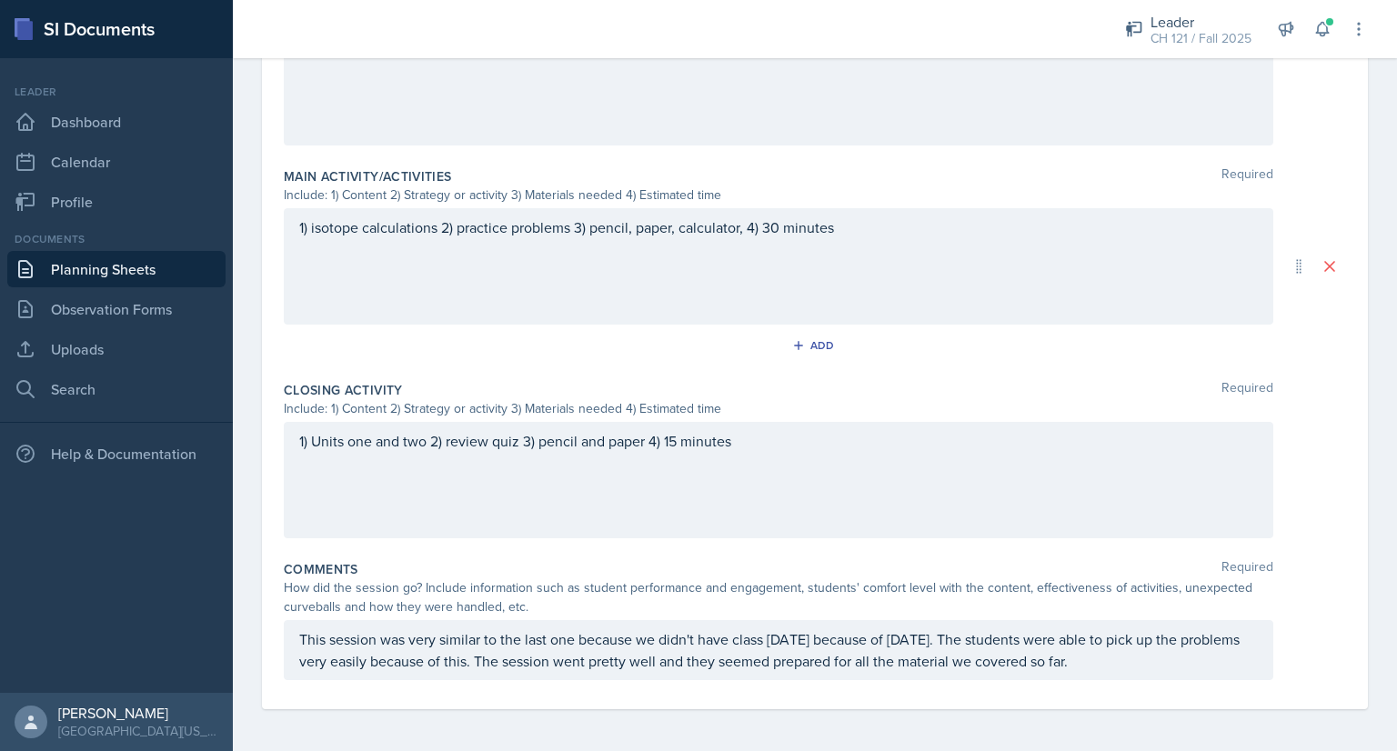
scroll to position [0, 0]
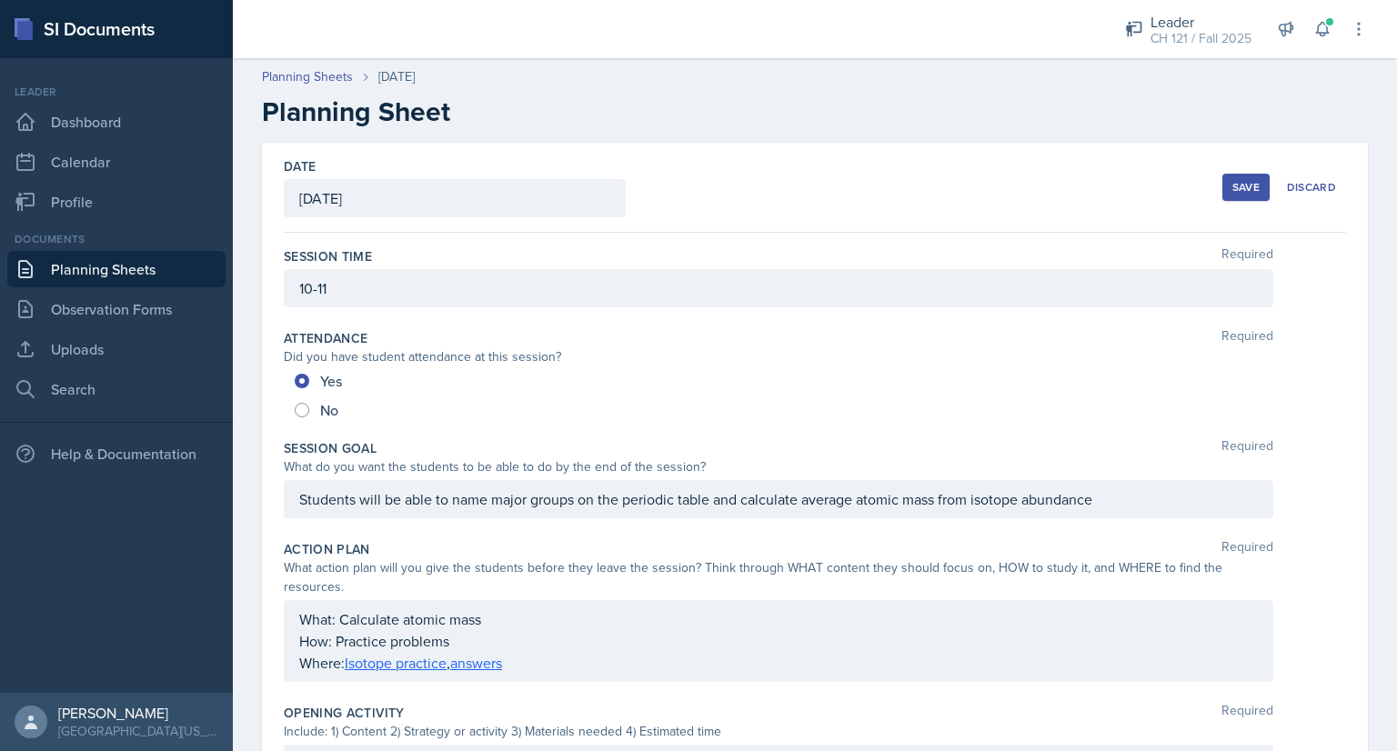
click at [1232, 183] on div "Save" at bounding box center [1245, 187] width 27 height 15
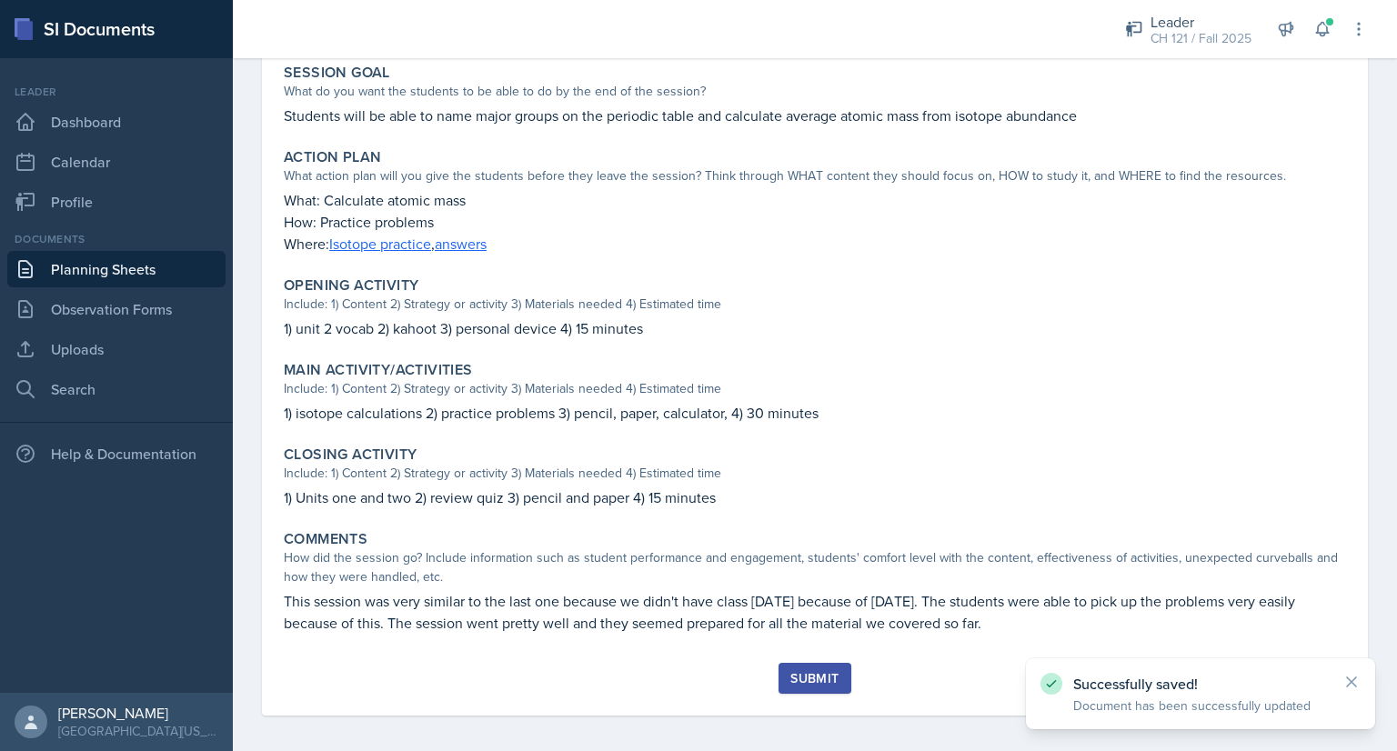
scroll to position [371, 0]
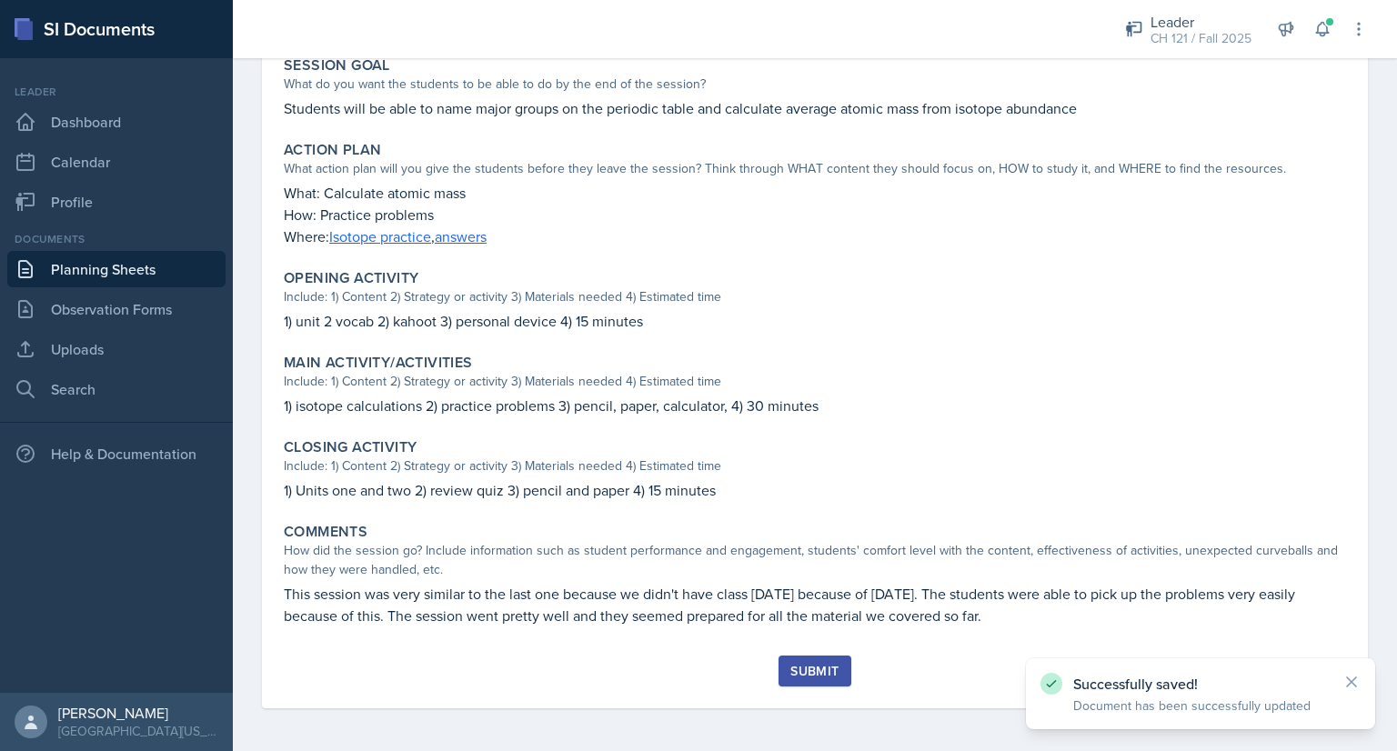
click at [815, 656] on button "Submit" at bounding box center [815, 671] width 72 height 31
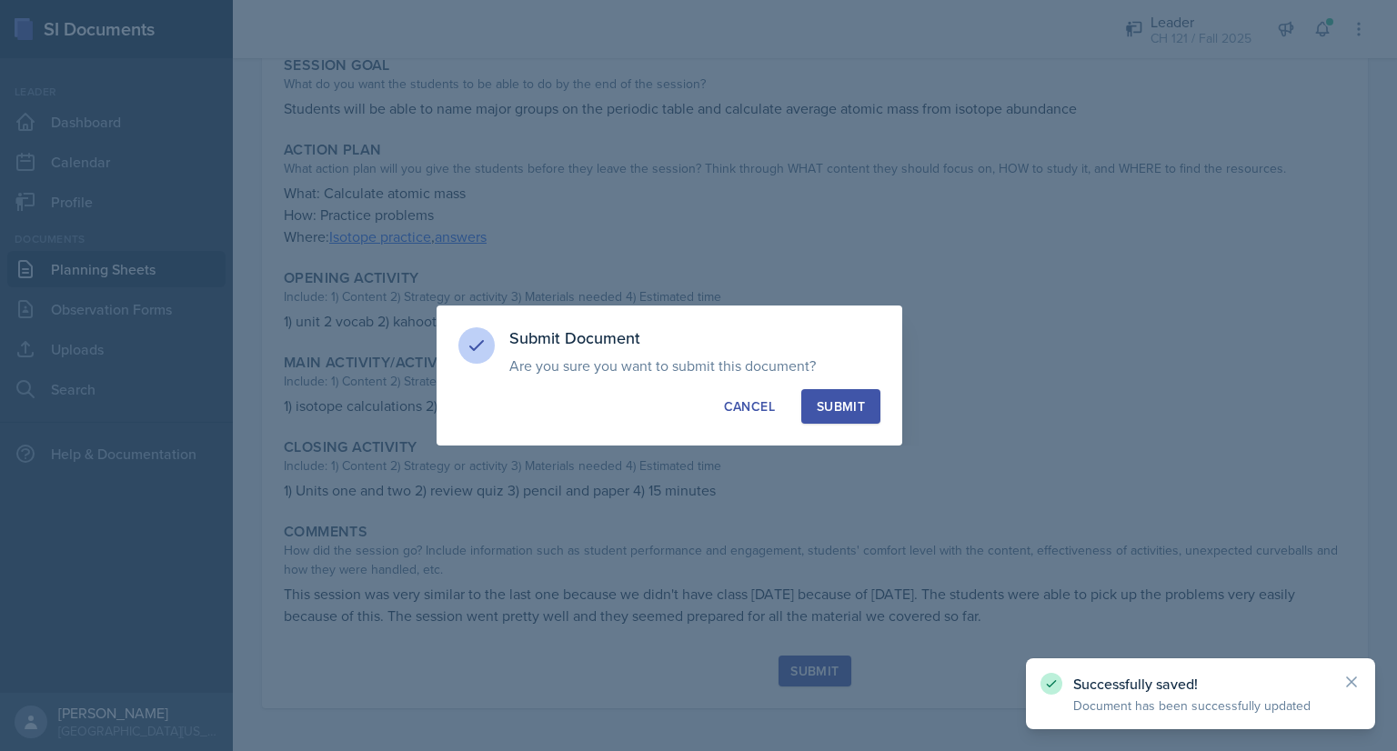
click at [846, 397] on div "Submit" at bounding box center [841, 406] width 48 height 18
radio input "true"
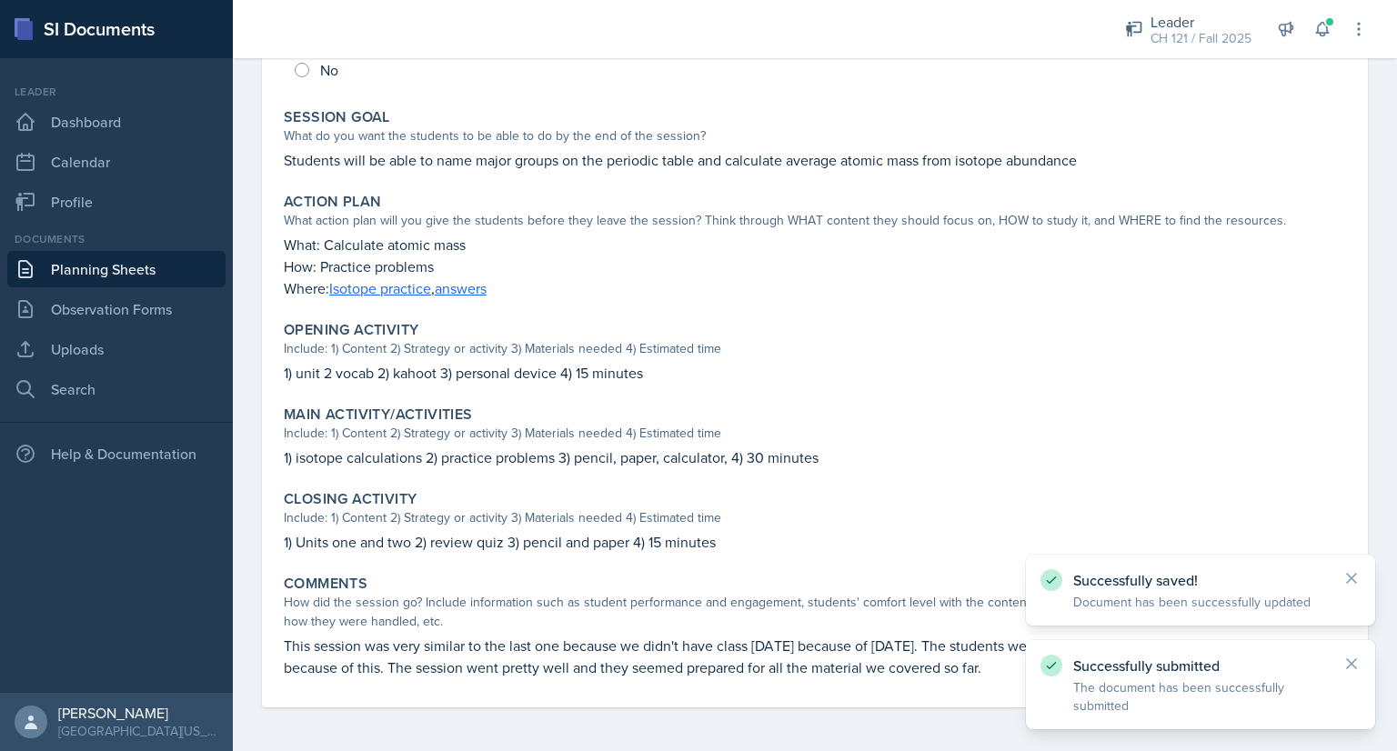
scroll to position [319, 0]
click at [148, 264] on link "Planning Sheets" at bounding box center [116, 269] width 218 height 36
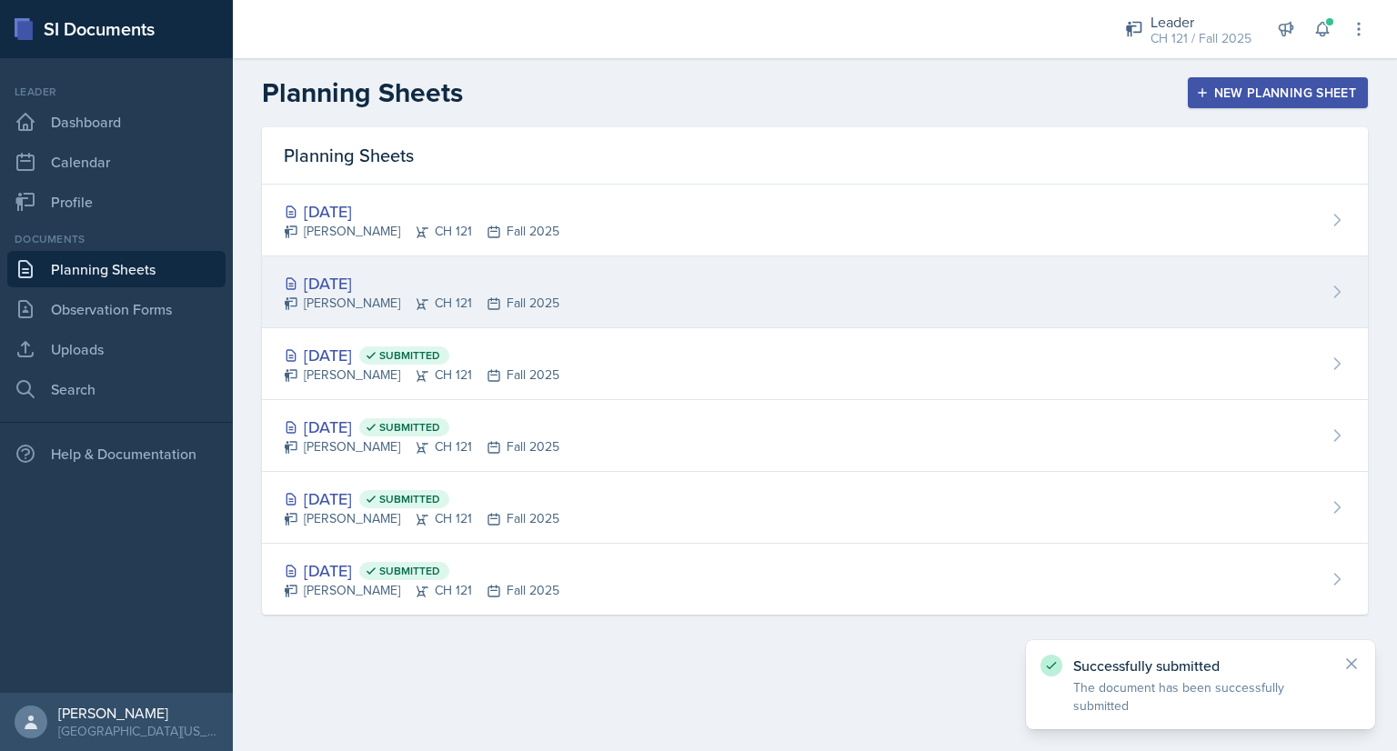
click at [384, 282] on div "[DATE]" at bounding box center [422, 283] width 276 height 25
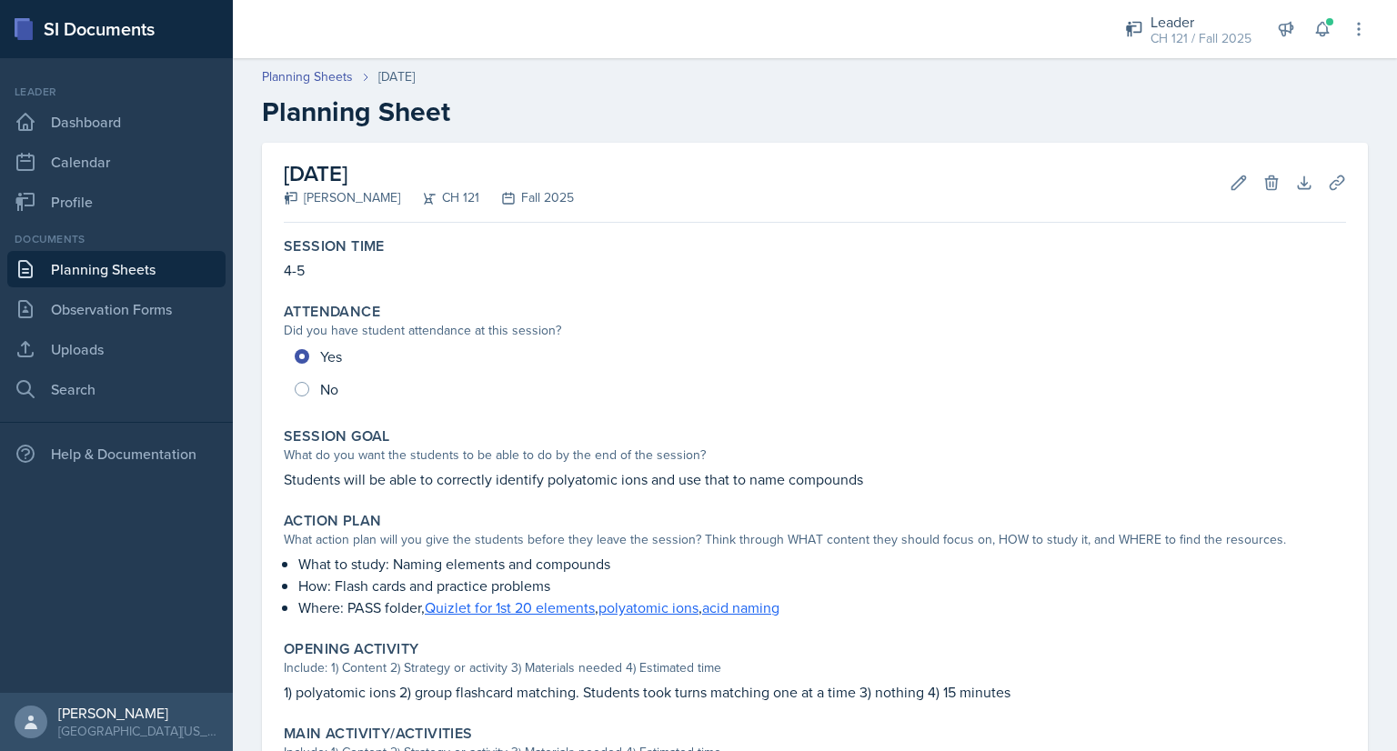
scroll to position [415, 0]
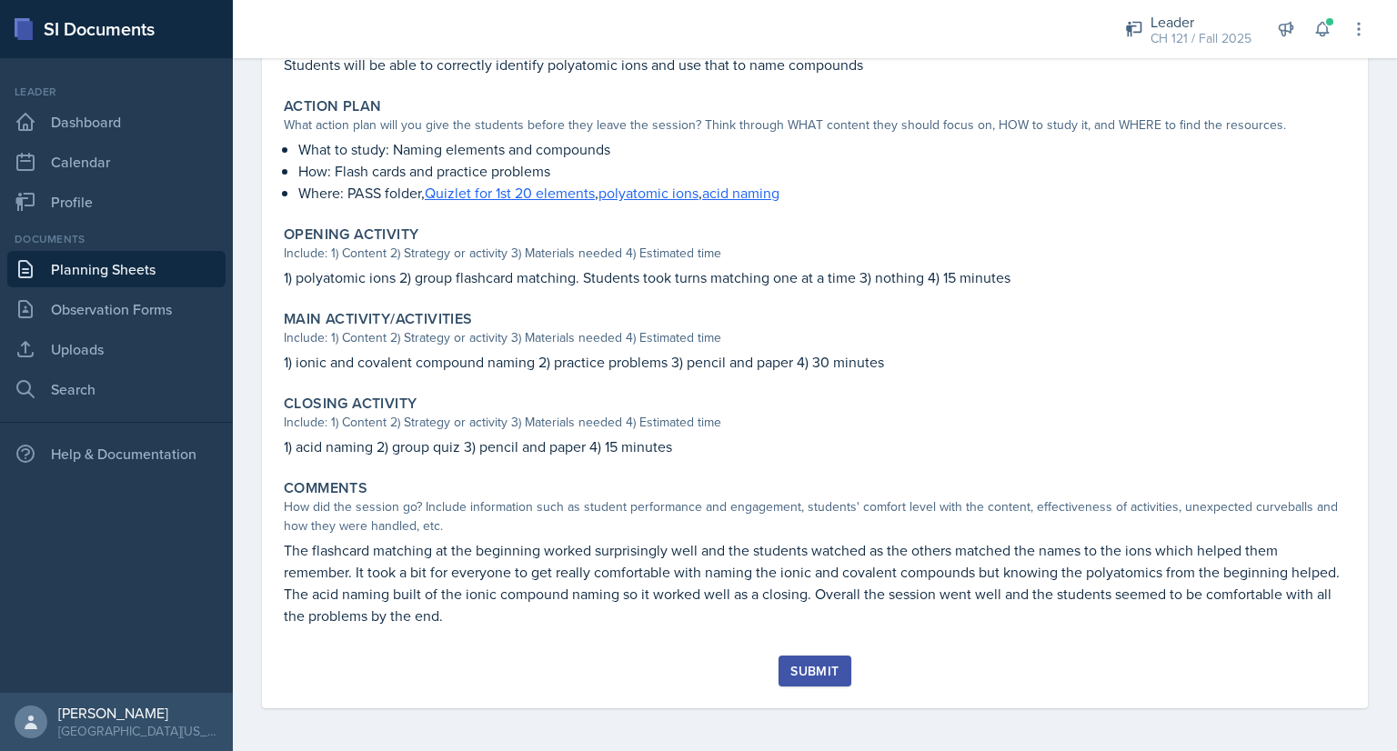
click at [813, 670] on div "Submit" at bounding box center [814, 671] width 48 height 15
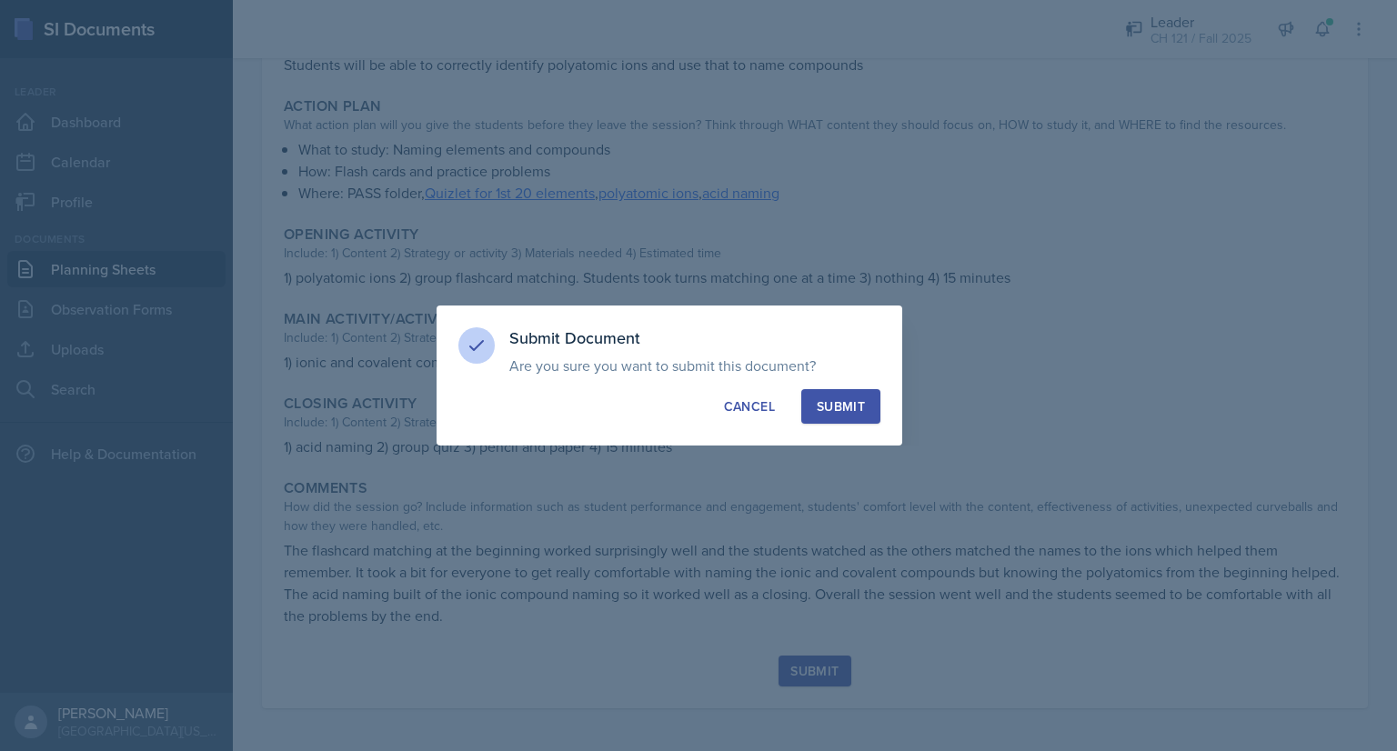
click at [836, 406] on div "Submit" at bounding box center [841, 406] width 48 height 18
radio input "true"
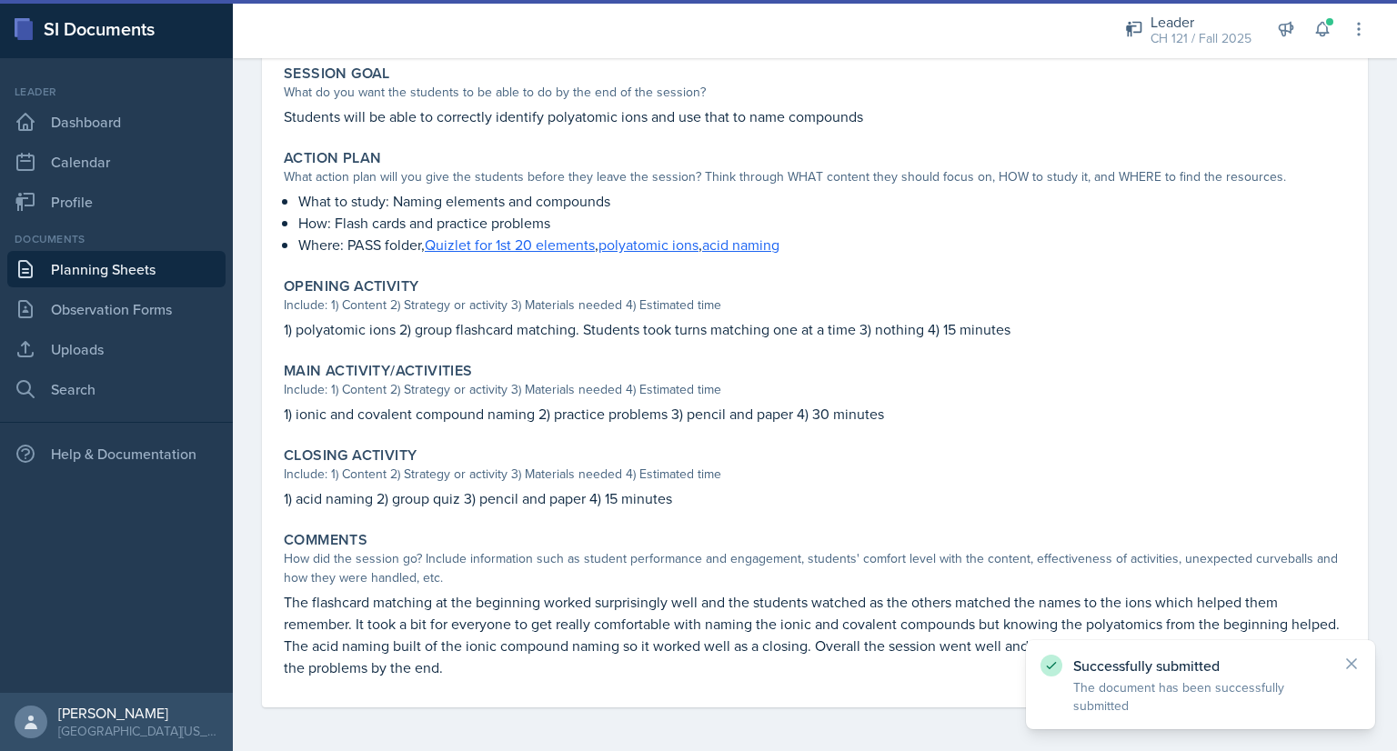
click at [158, 264] on link "Planning Sheets" at bounding box center [116, 269] width 218 height 36
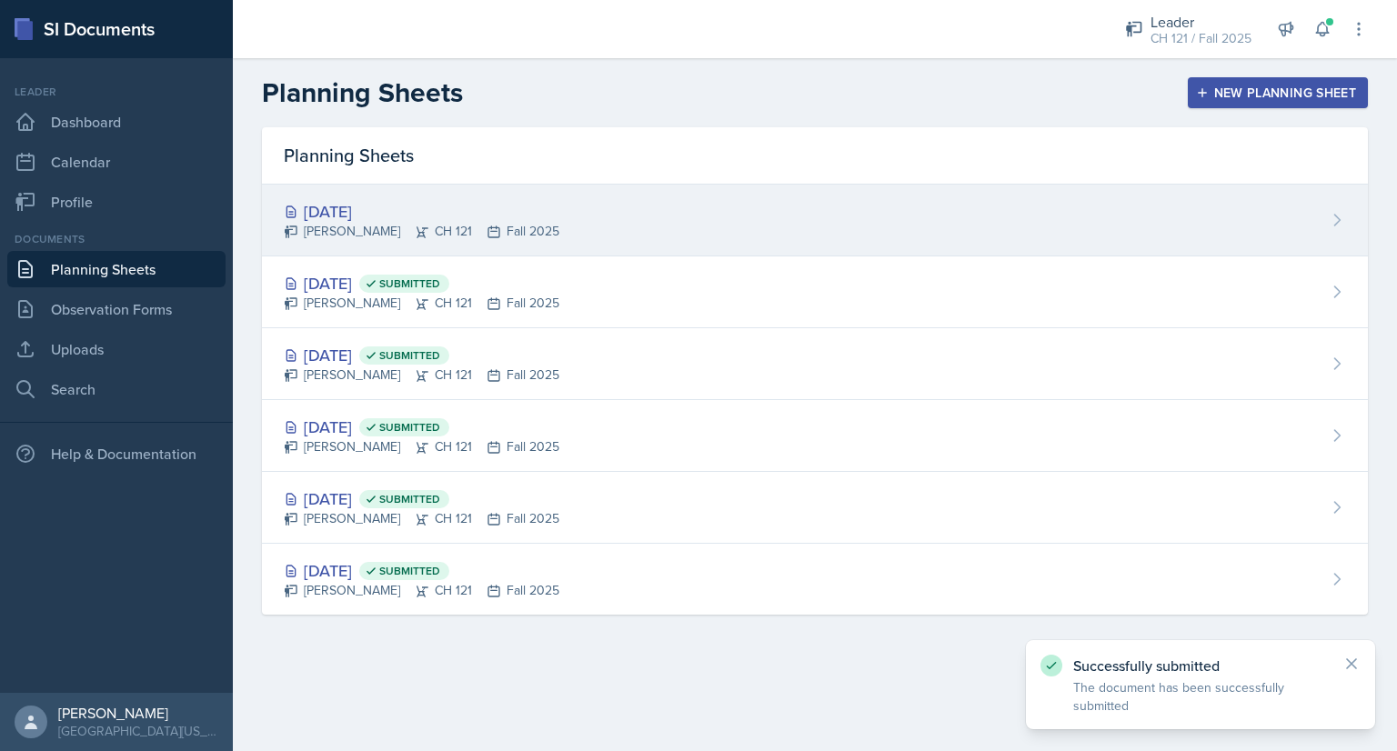
click at [337, 203] on div "[DATE]" at bounding box center [422, 211] width 276 height 25
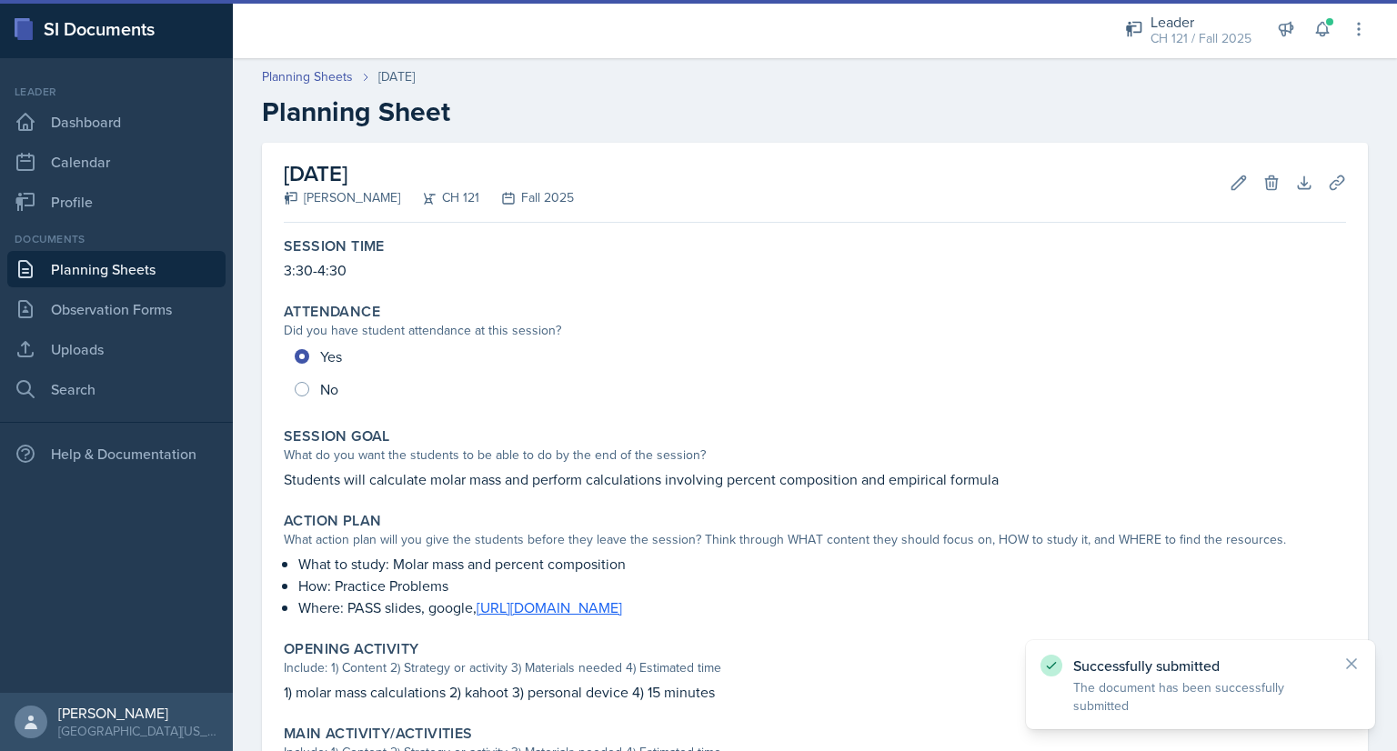
scroll to position [415, 0]
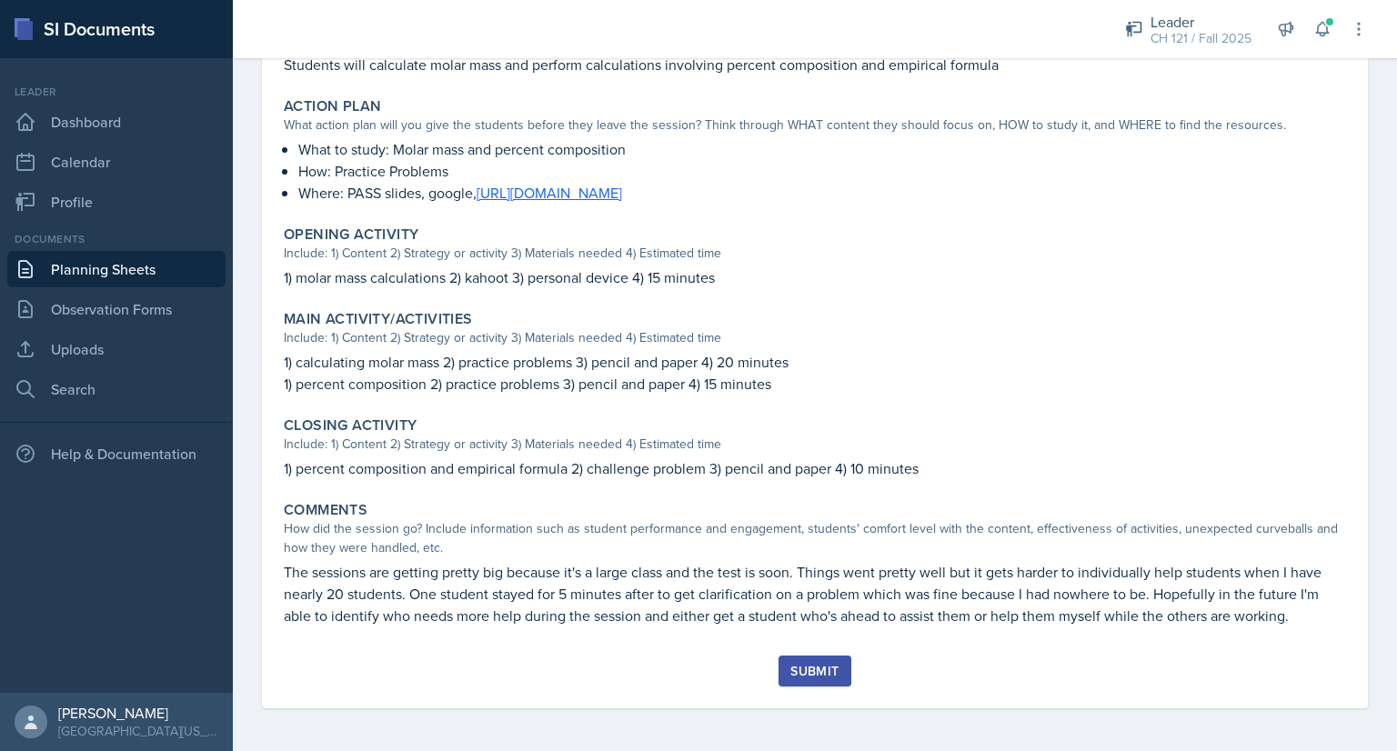
click at [815, 678] on button "Submit" at bounding box center [815, 671] width 72 height 31
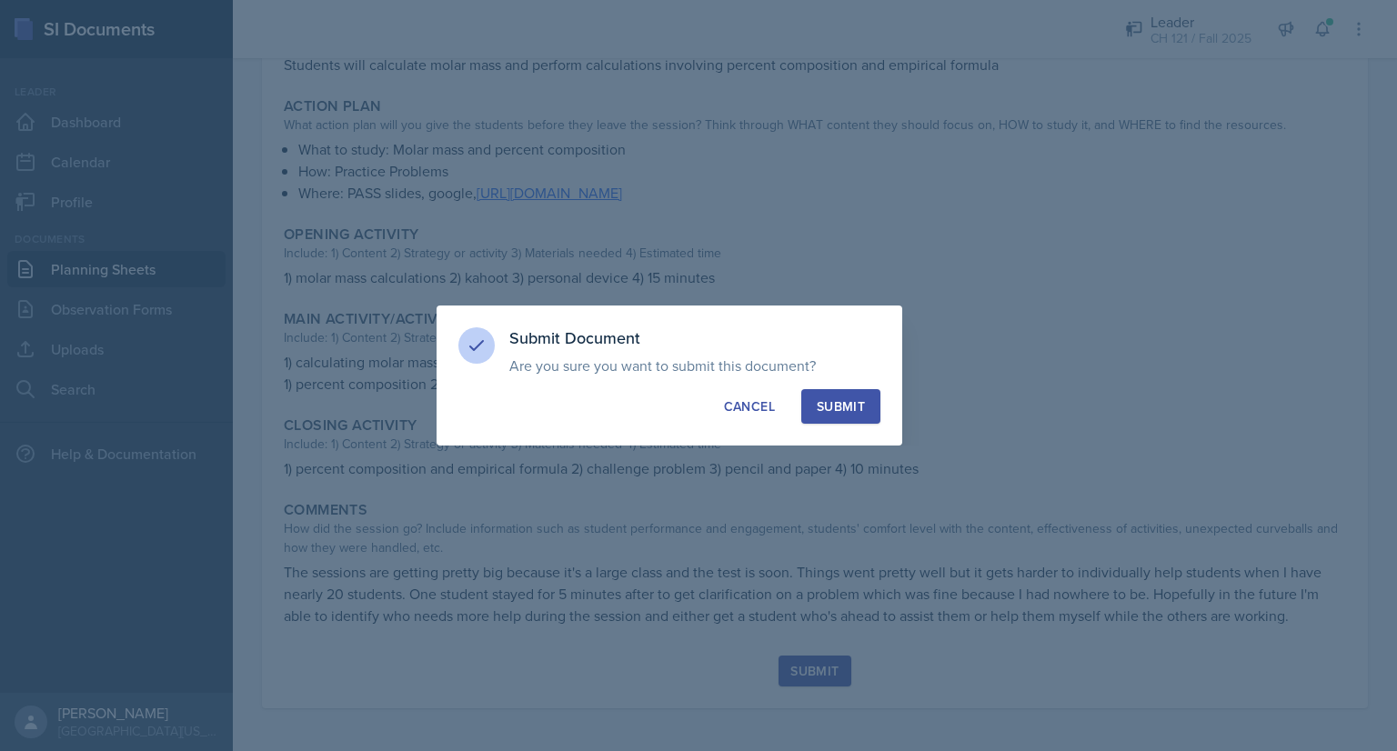
click at [837, 401] on div "Submit" at bounding box center [841, 406] width 48 height 18
radio input "true"
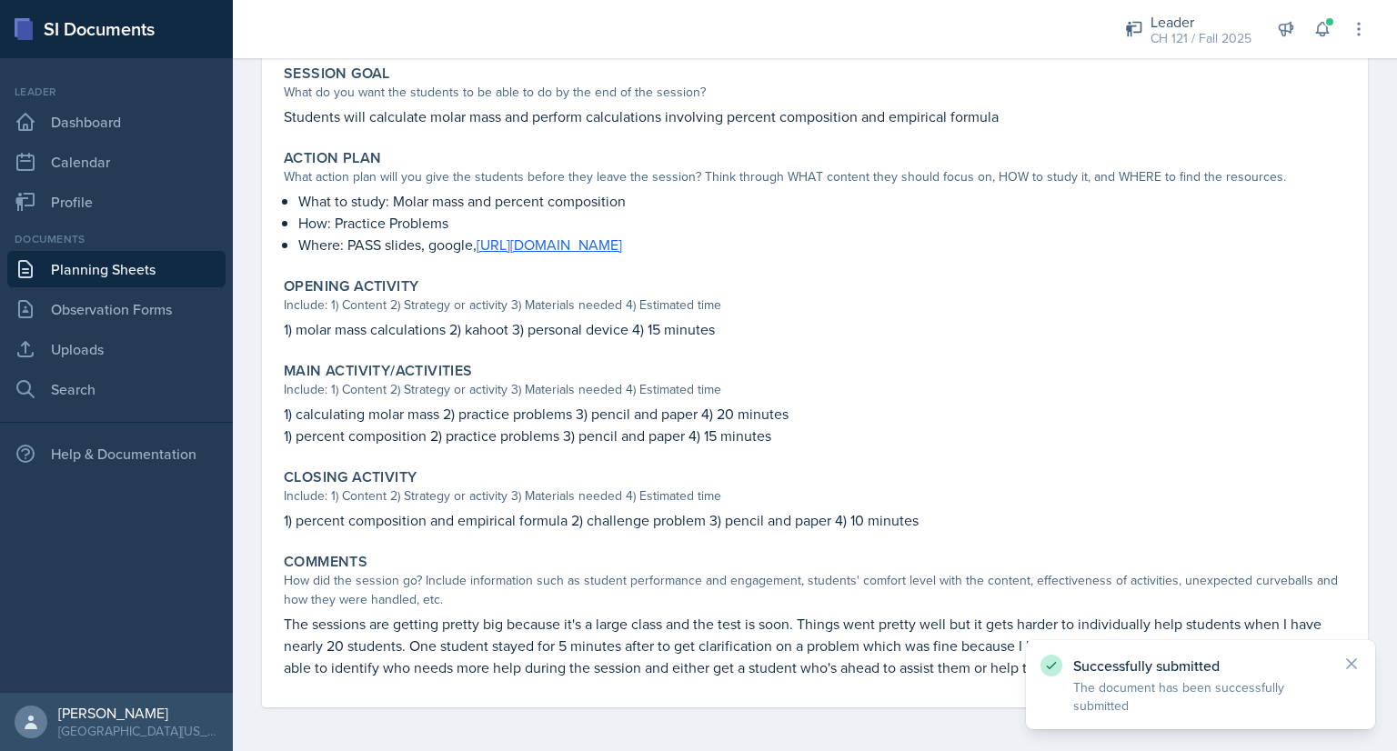
scroll to position [0, 0]
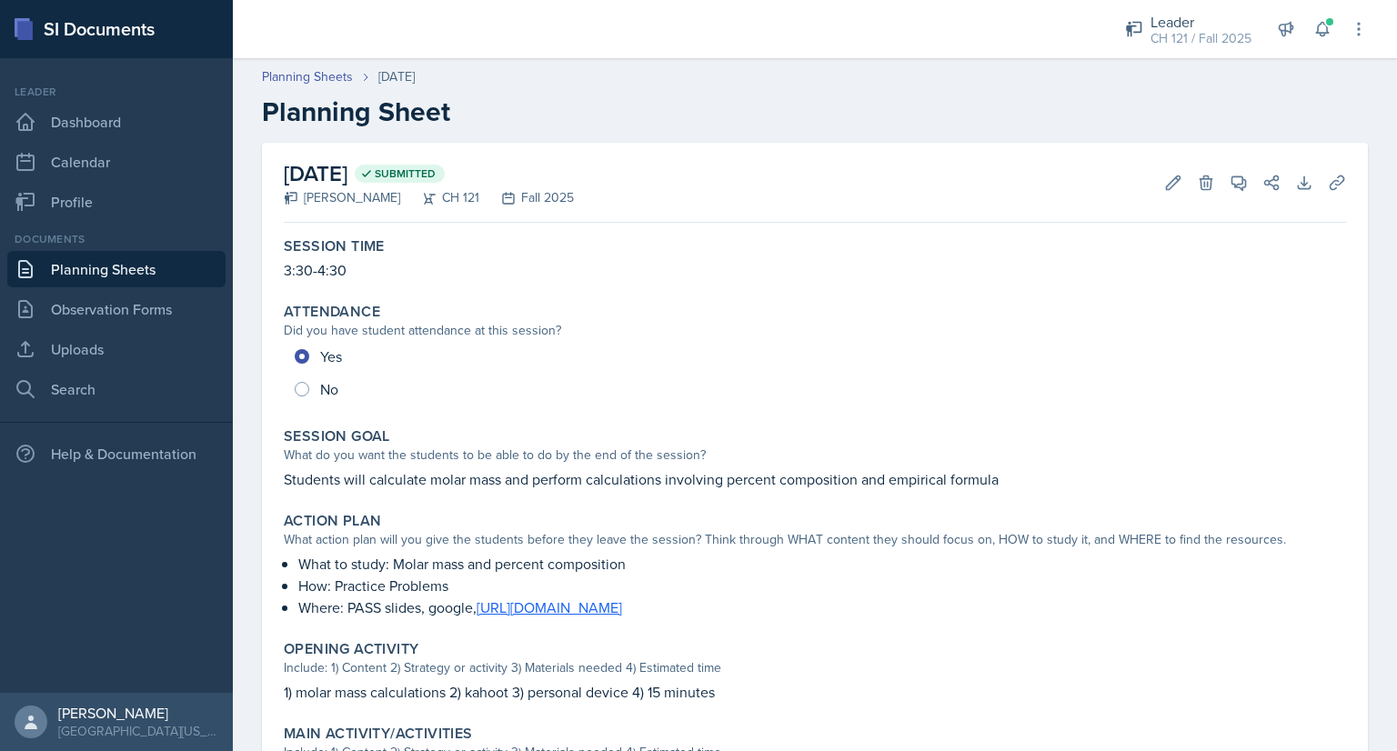
click at [162, 267] on link "Planning Sheets" at bounding box center [116, 269] width 218 height 36
click at [160, 390] on link "Search" at bounding box center [116, 389] width 218 height 36
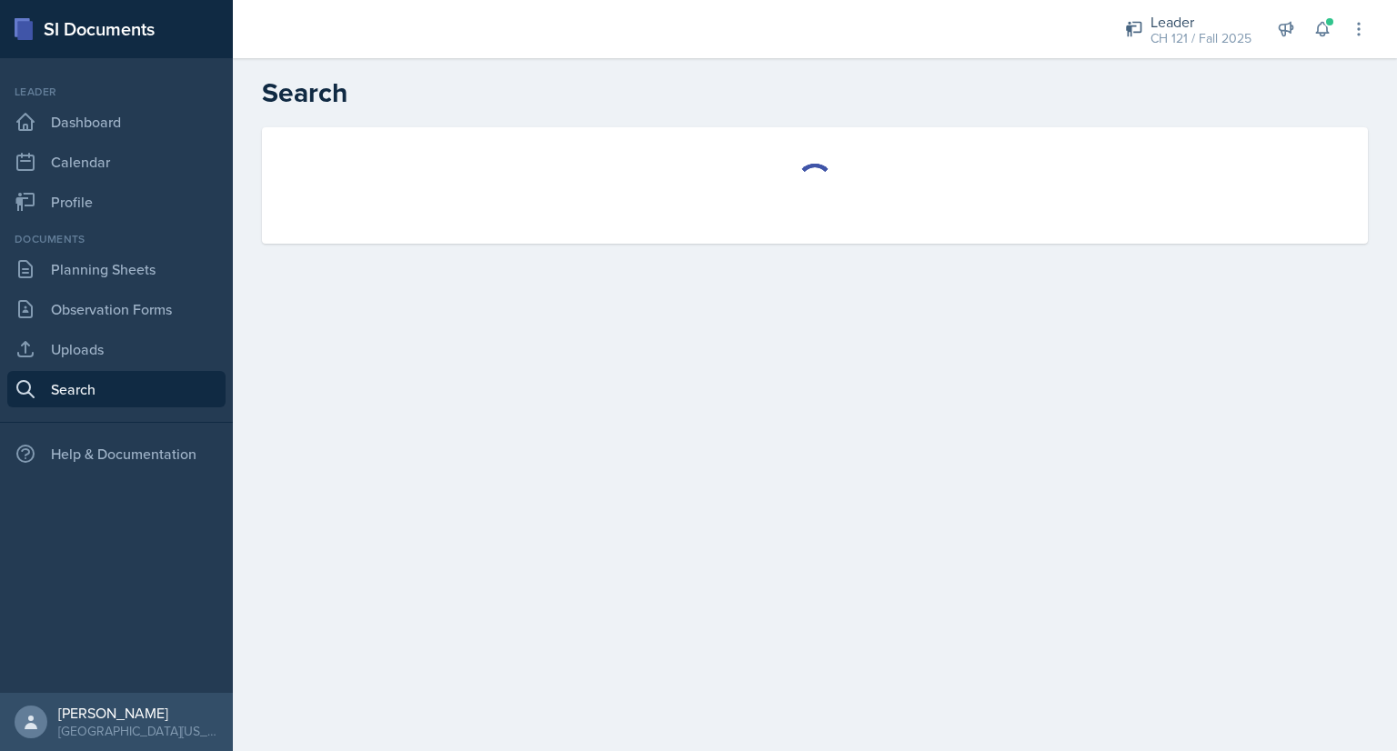
select select "all"
select select "1"
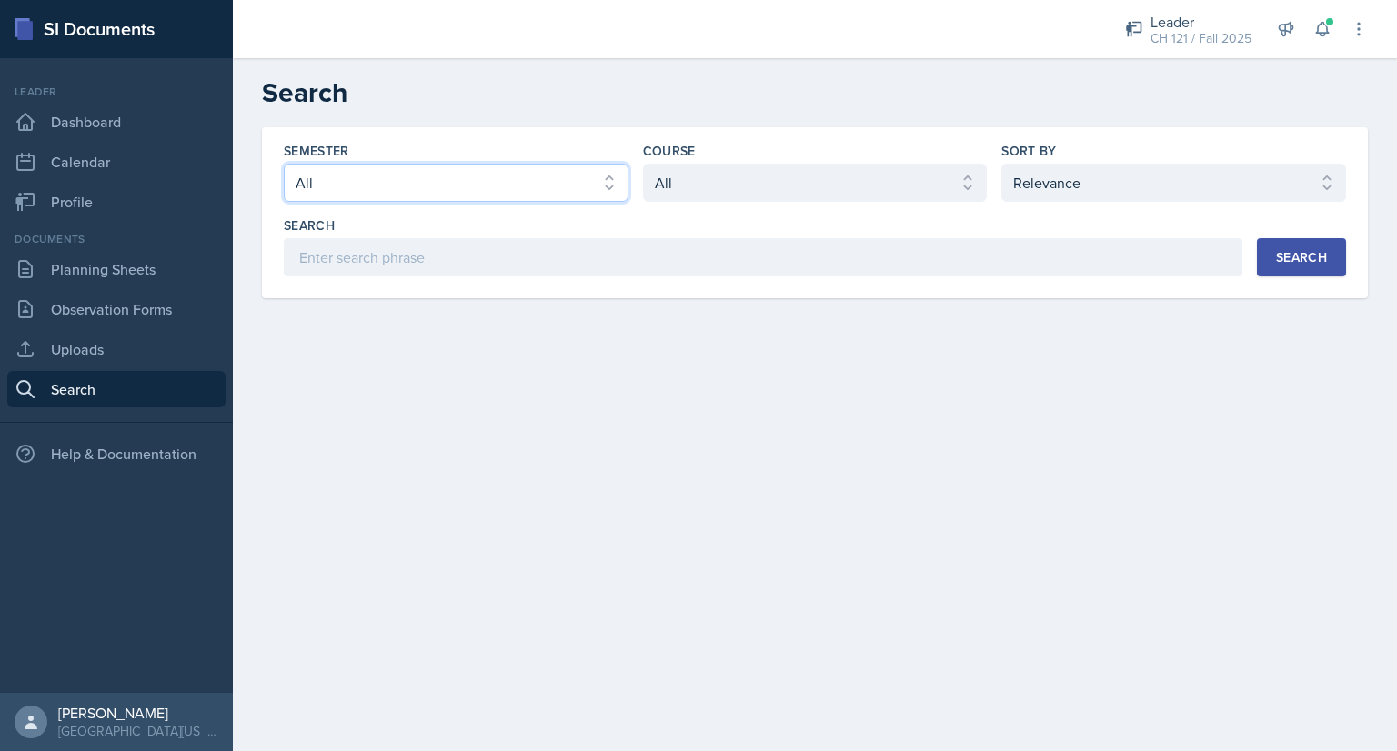
click at [468, 176] on select "Select semester All Fall 2025 Spring 2025 Fall 2024 Spring 2024 Fall 2023 Sprin…" at bounding box center [456, 183] width 345 height 38
select select "8c3db506-cd10-4819-a085-b8ca3b52d6db"
click at [284, 164] on select "Select semester All Fall 2025 Spring 2025 Fall 2024 Spring 2024 Fall 2023 Sprin…" at bounding box center [456, 183] width 345 height 38
click at [846, 194] on select "Select course All ACC 211 ACC 212 ACC 307 BYS 119 BYS 215 BYS 300 CH 101 CH 121…" at bounding box center [815, 183] width 345 height 38
select select "8f7a12dd-7de3-4dbf-b214-32a34e03b7d4"
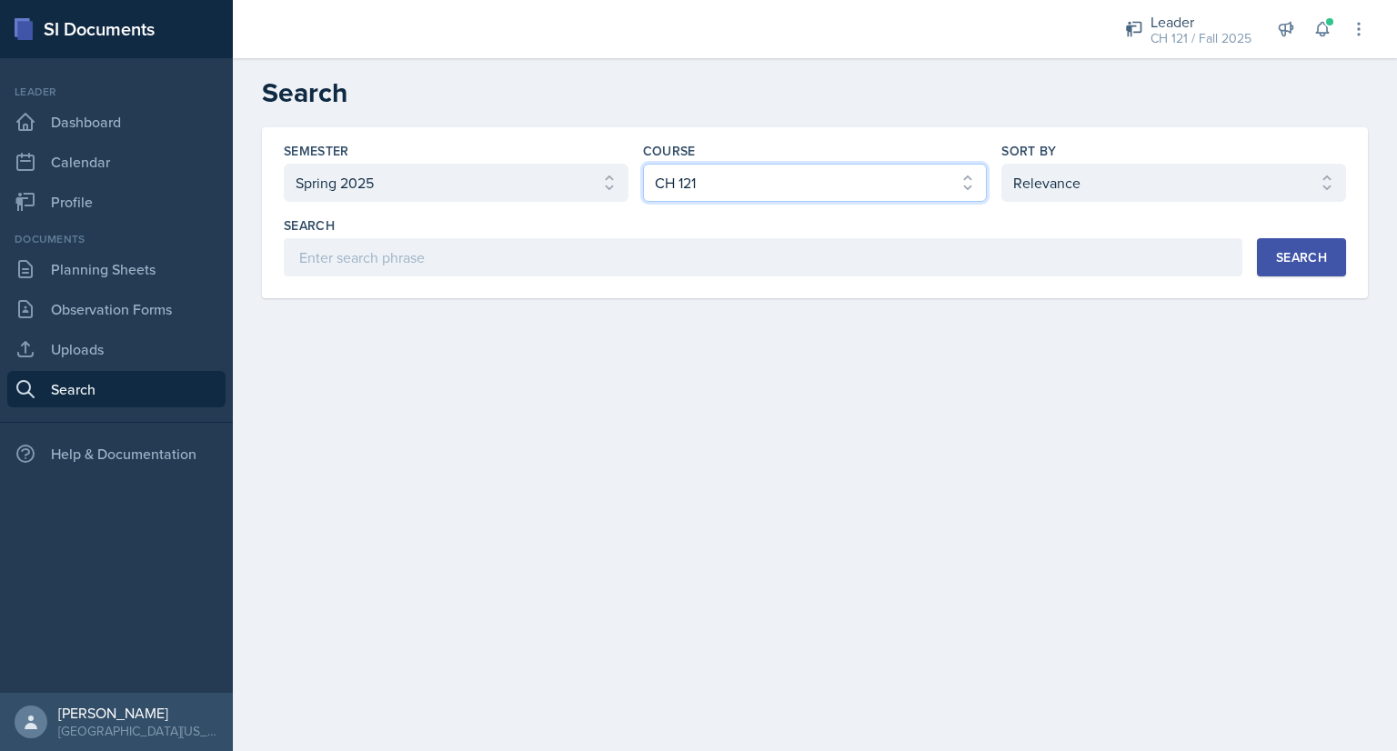
click at [643, 164] on select "Select course All ACC 211 ACC 212 ACC 307 BYS 119 BYS 215 BYS 300 CH 101 CH 121…" at bounding box center [815, 183] width 345 height 38
click at [1305, 254] on div "Search" at bounding box center [1301, 257] width 51 height 15
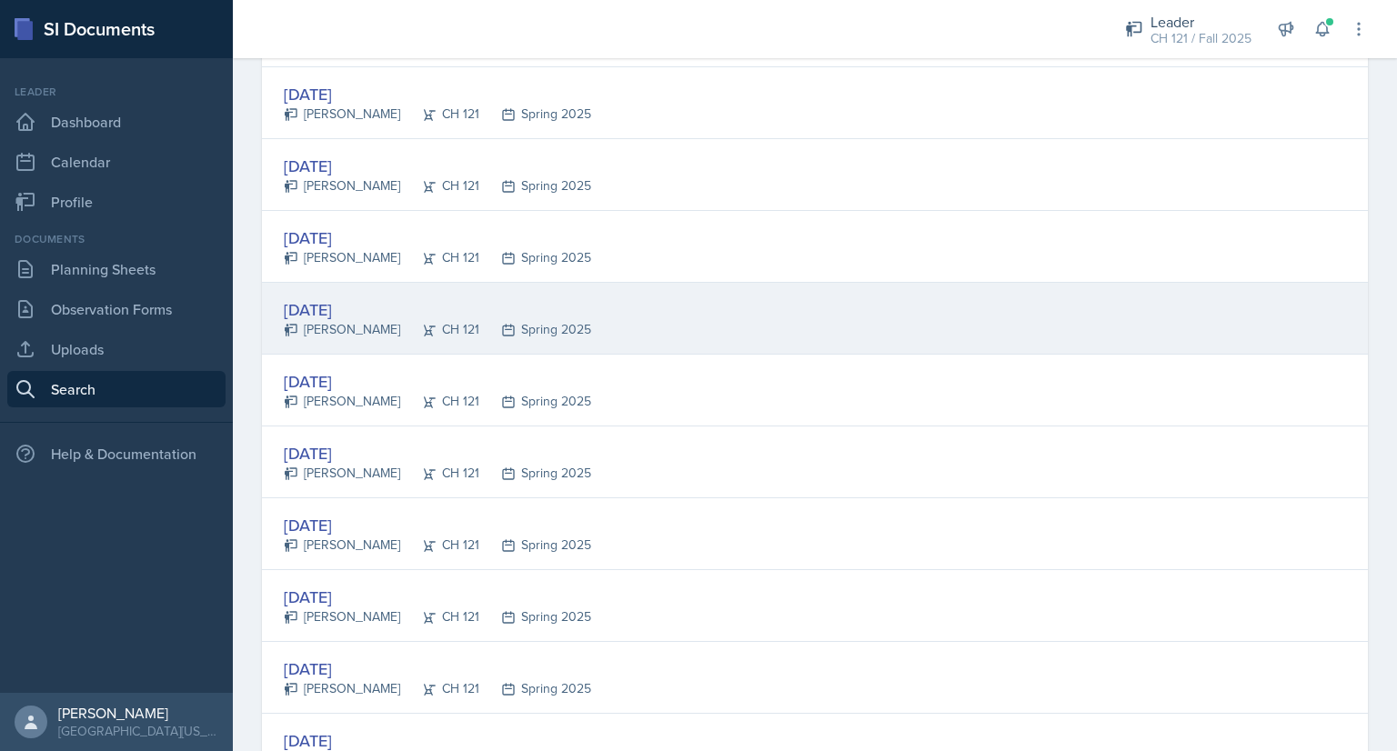
scroll to position [440, 0]
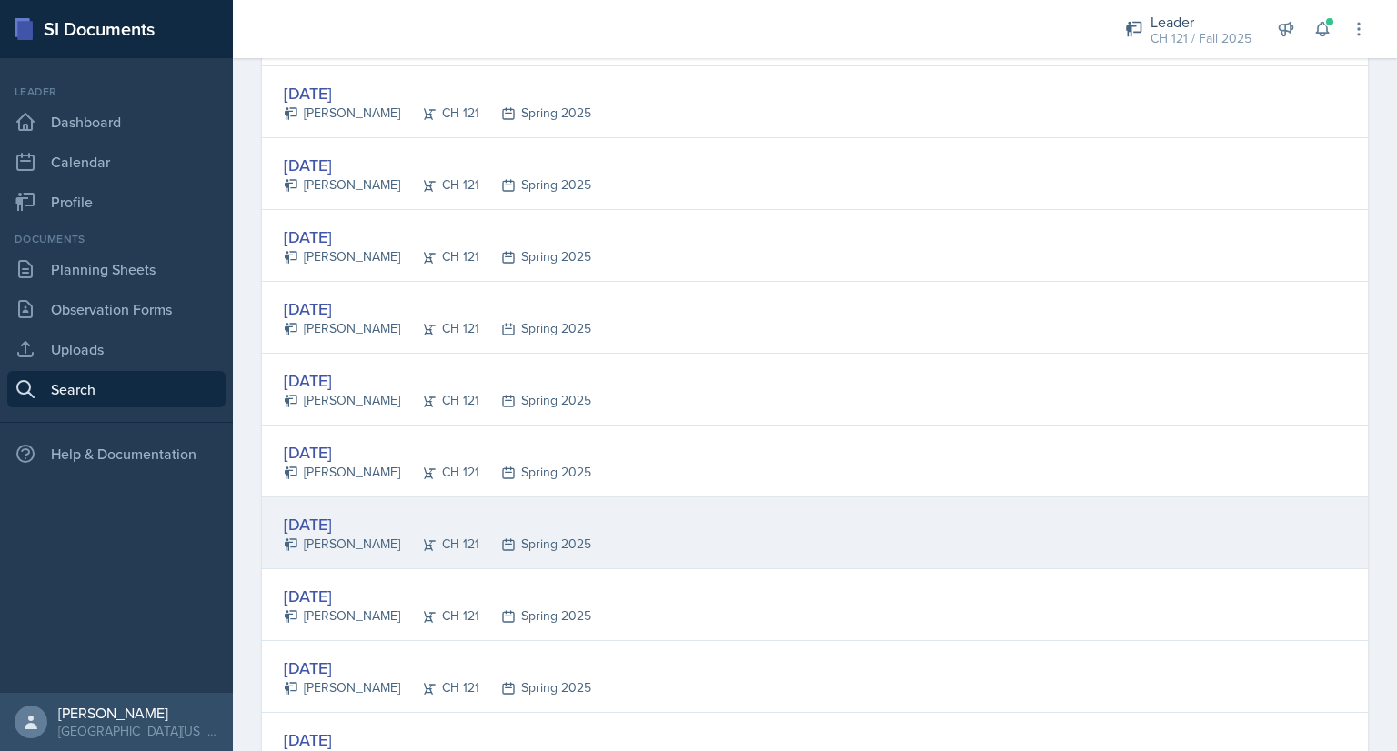
click at [364, 520] on div "Jan 31st, 2025" at bounding box center [437, 524] width 307 height 25
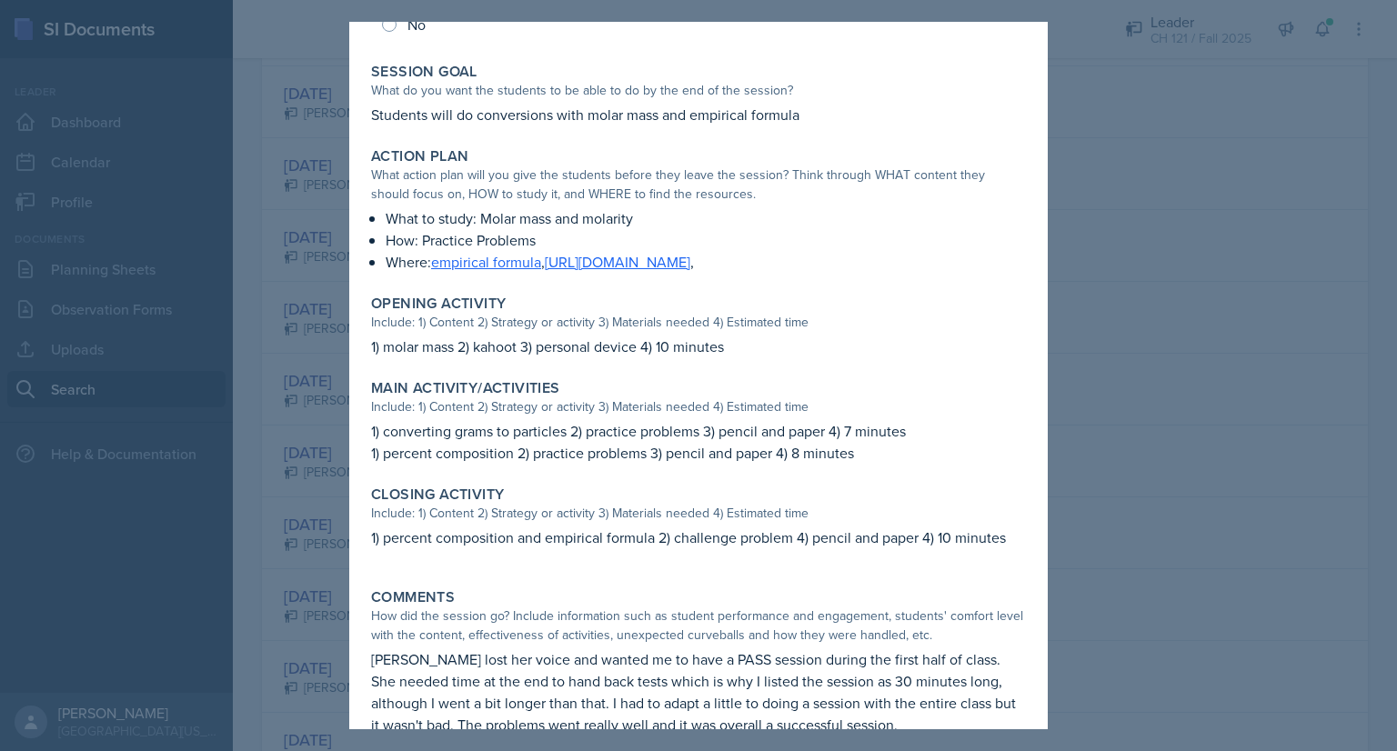
scroll to position [246, 0]
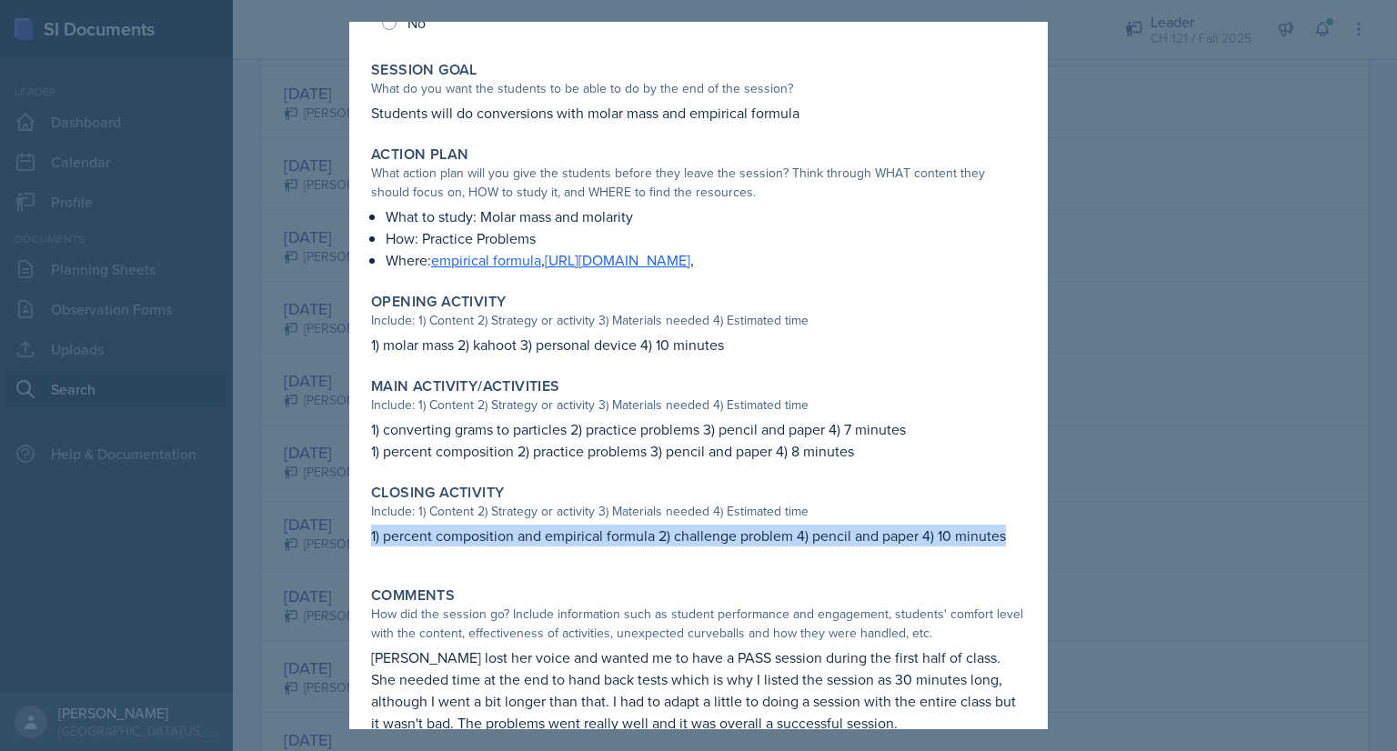
drag, startPoint x: 1006, startPoint y: 535, endPoint x: 364, endPoint y: 538, distance: 642.1
click at [364, 538] on div "Closing Activity Include: 1) Content 2) Strategy or activity 3) Materials neede…" at bounding box center [698, 524] width 669 height 95
copy p "1) percent composition and empirical formula 2) challenge problem 4) pencil and…"
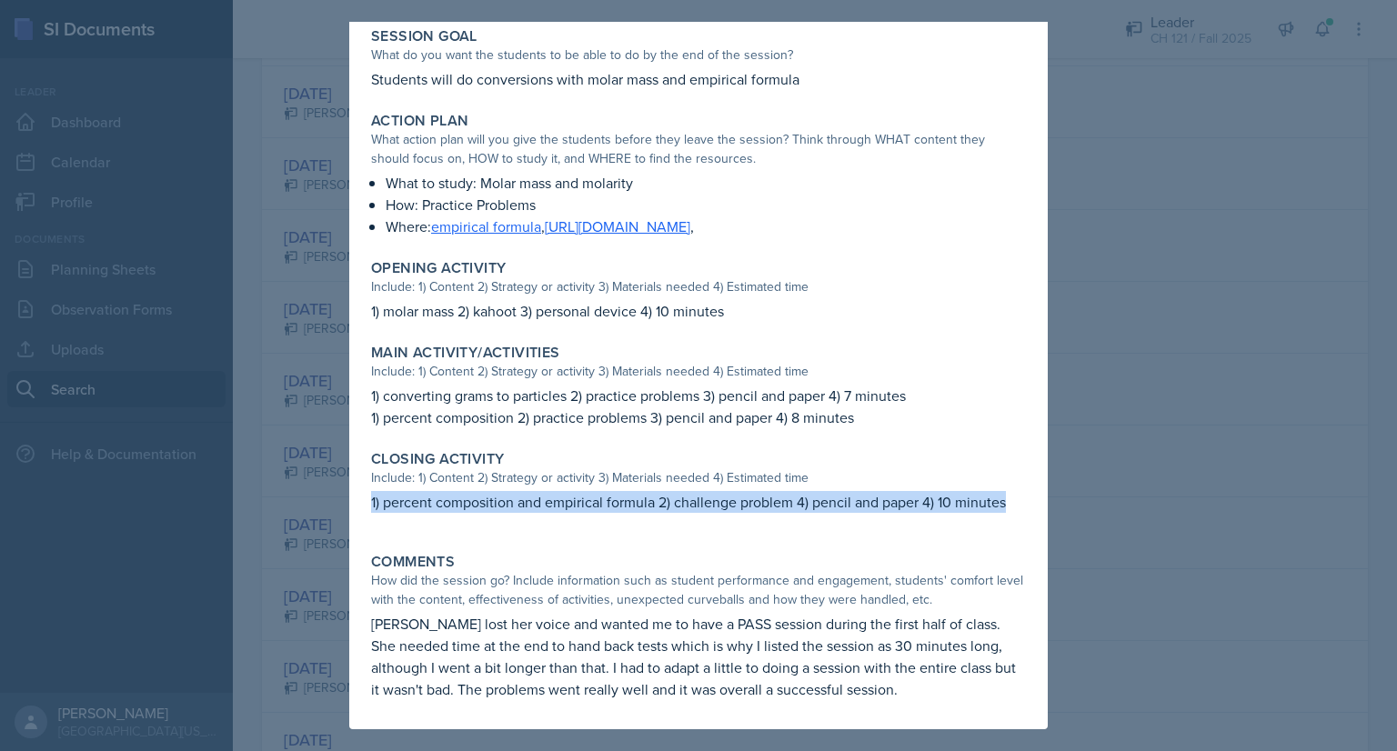
scroll to position [0, 0]
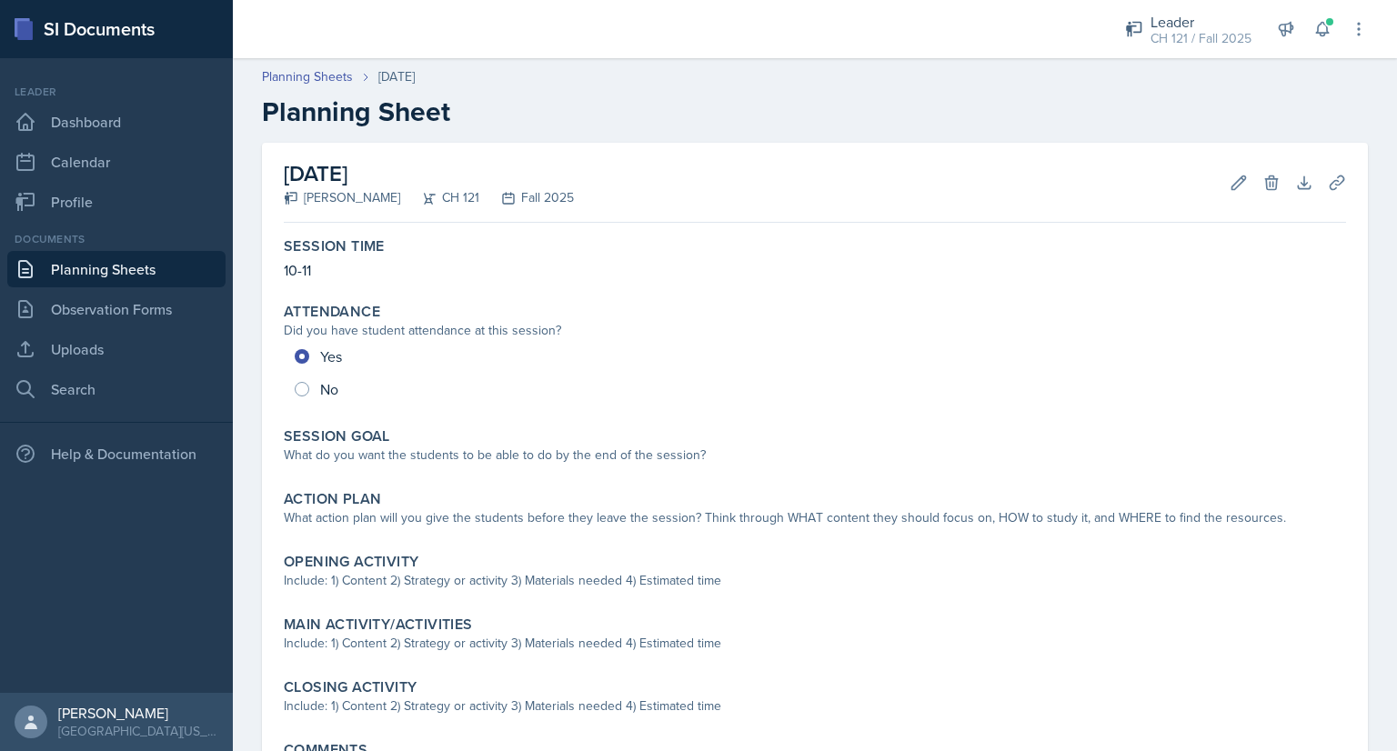
click at [121, 266] on link "Planning Sheets" at bounding box center [116, 269] width 218 height 36
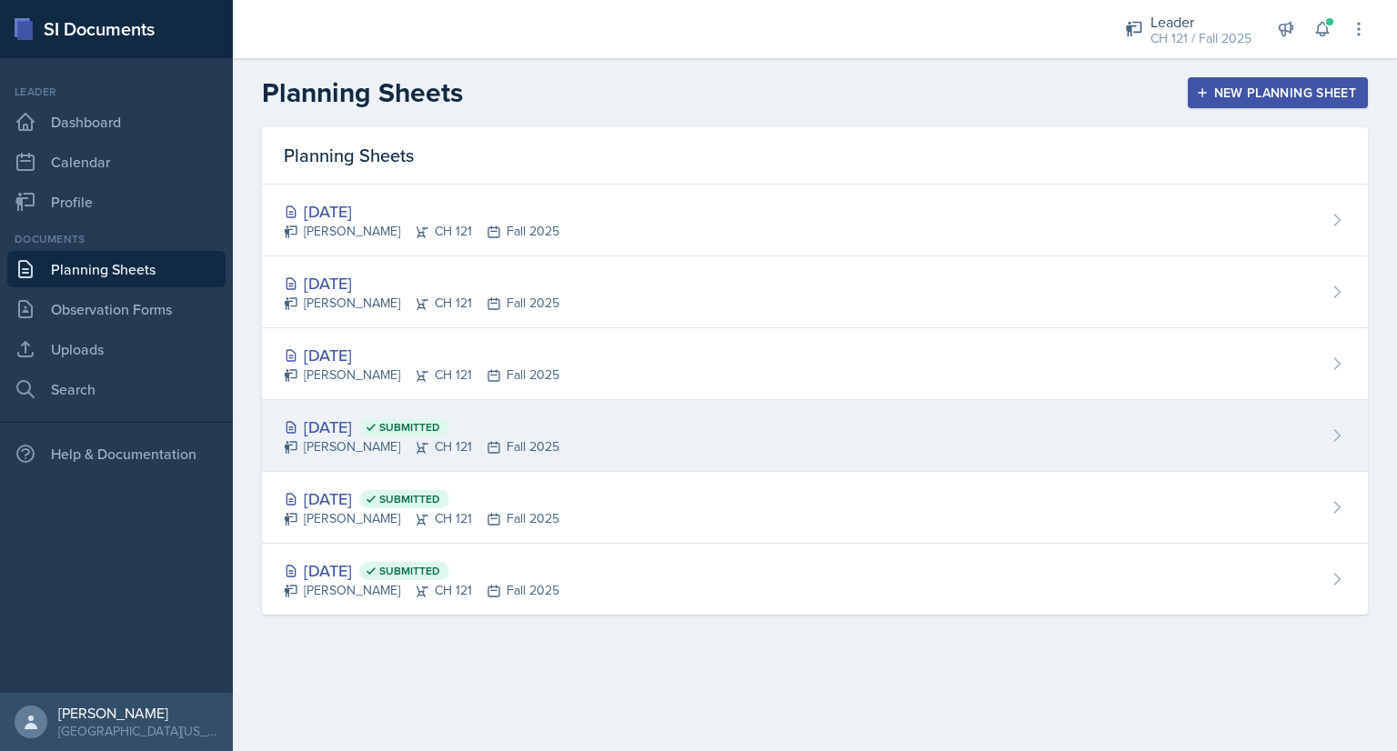
click at [378, 430] on div "Aug 29th, 2025 Submitted" at bounding box center [422, 427] width 276 height 25
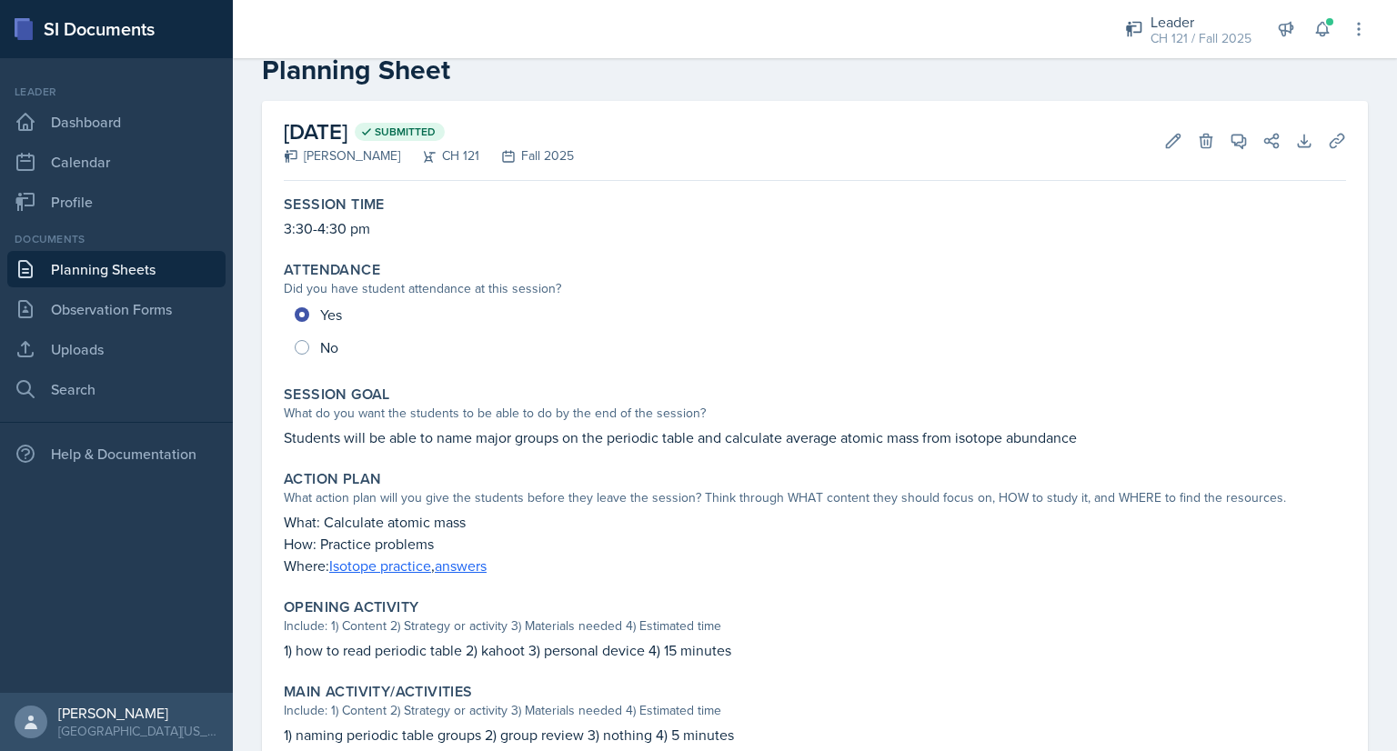
scroll to position [50, 0]
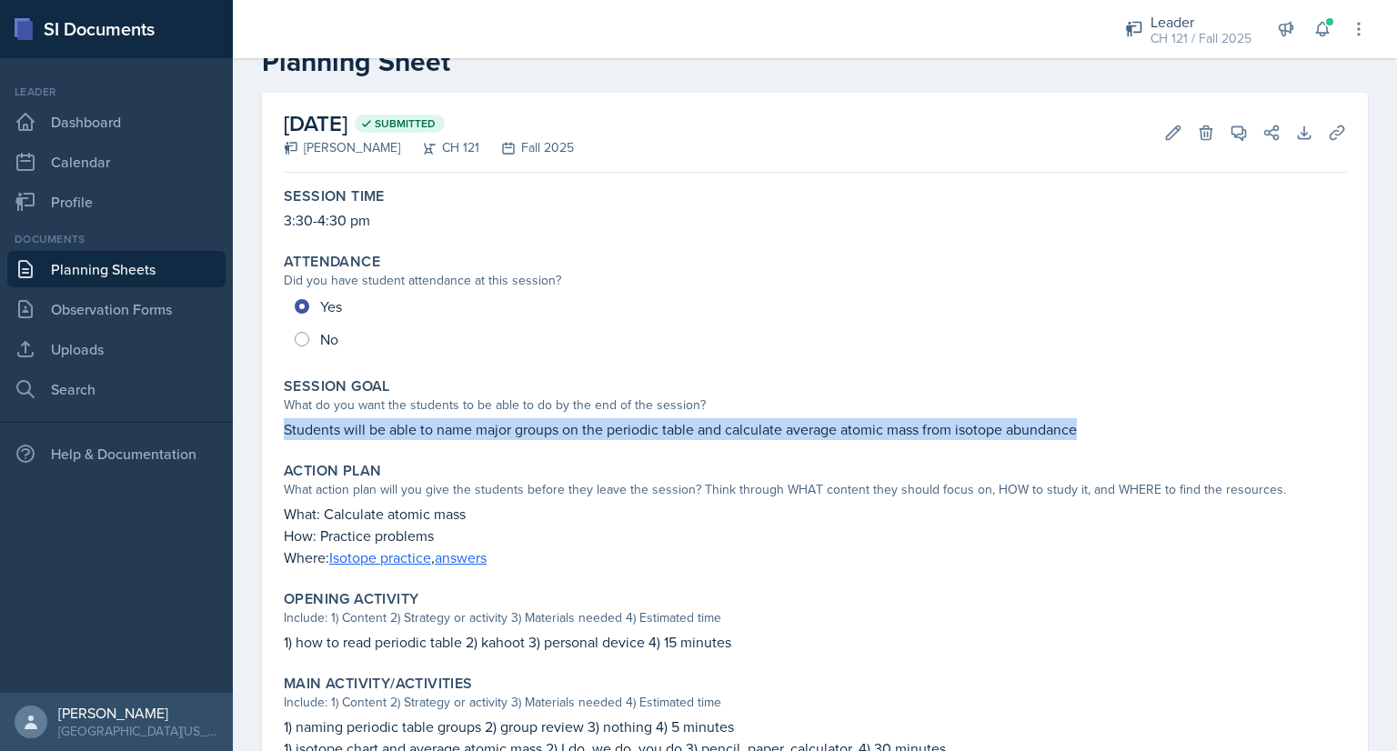
drag, startPoint x: 1102, startPoint y: 430, endPoint x: 266, endPoint y: 426, distance: 836.8
click at [266, 426] on div "August 29th, 2025 Submitted Dominic Palazzolo CH 121 Fall 2025 Edit Delete View…" at bounding box center [815, 557] width 1106 height 928
copy p "Students will be able to name major groups on the periodic table and calculate …"
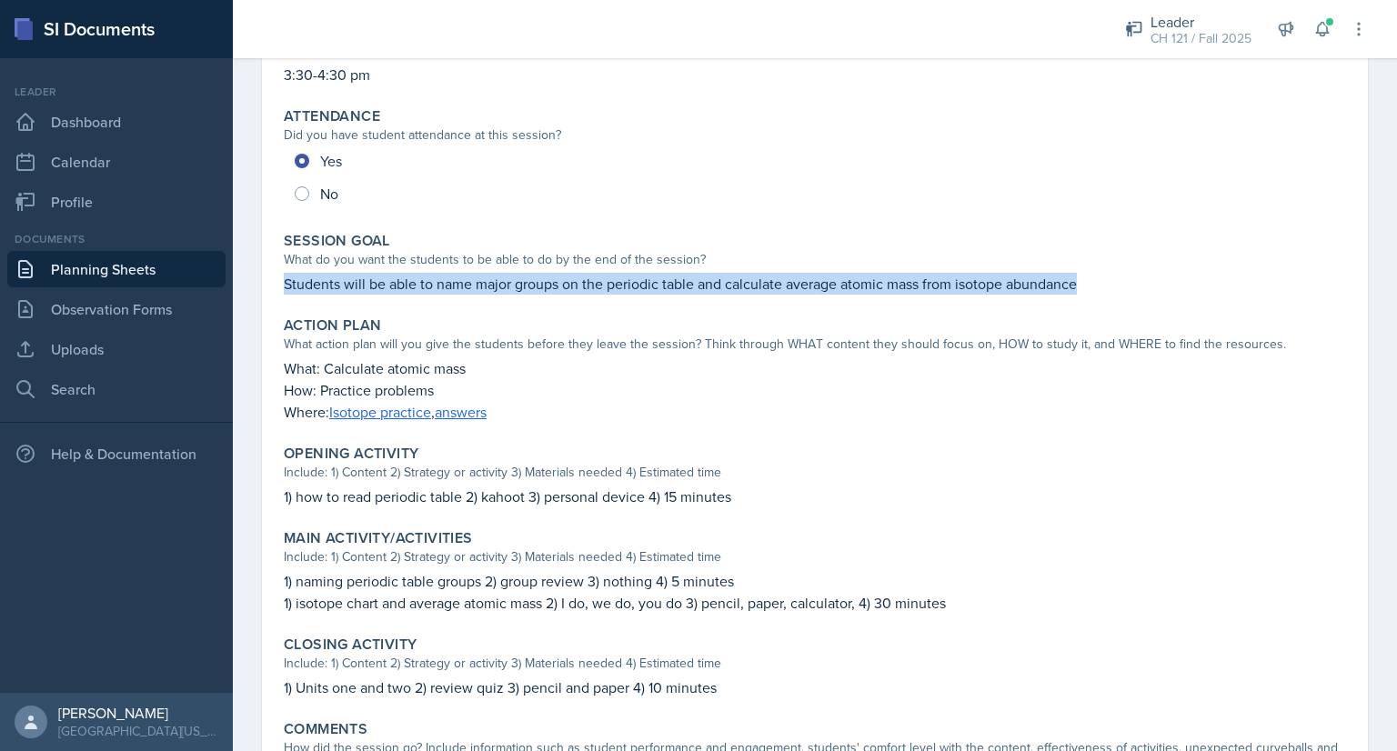
scroll to position [276, 0]
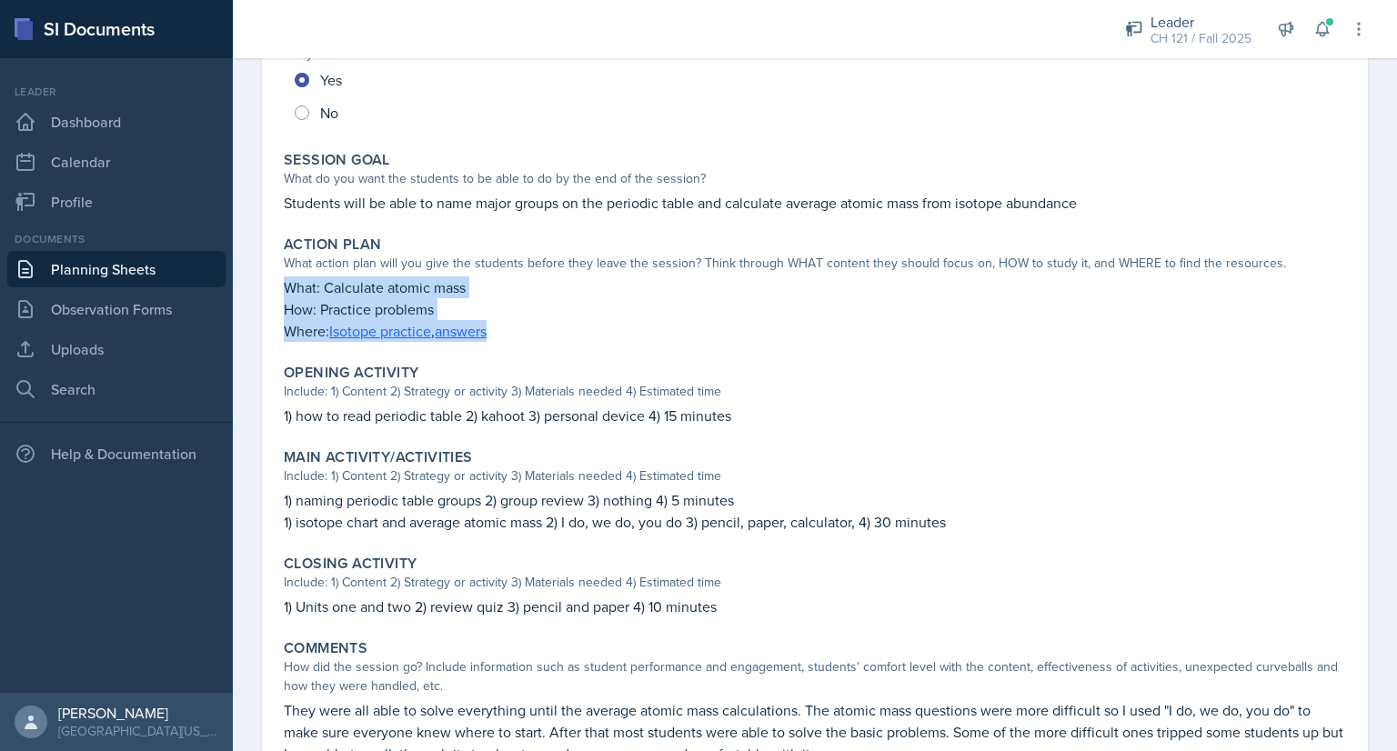
drag, startPoint x: 285, startPoint y: 283, endPoint x: 498, endPoint y: 326, distance: 218.0
click at [498, 326] on div "What: Calculate atomic mass How: Practice problems Where: Isotope practice , an…" at bounding box center [815, 308] width 1062 height 65
copy div "What: Calculate atomic mass How: Practice problems Where: Isotope practice , an…"
click at [160, 263] on link "Planning Sheets" at bounding box center [116, 269] width 218 height 36
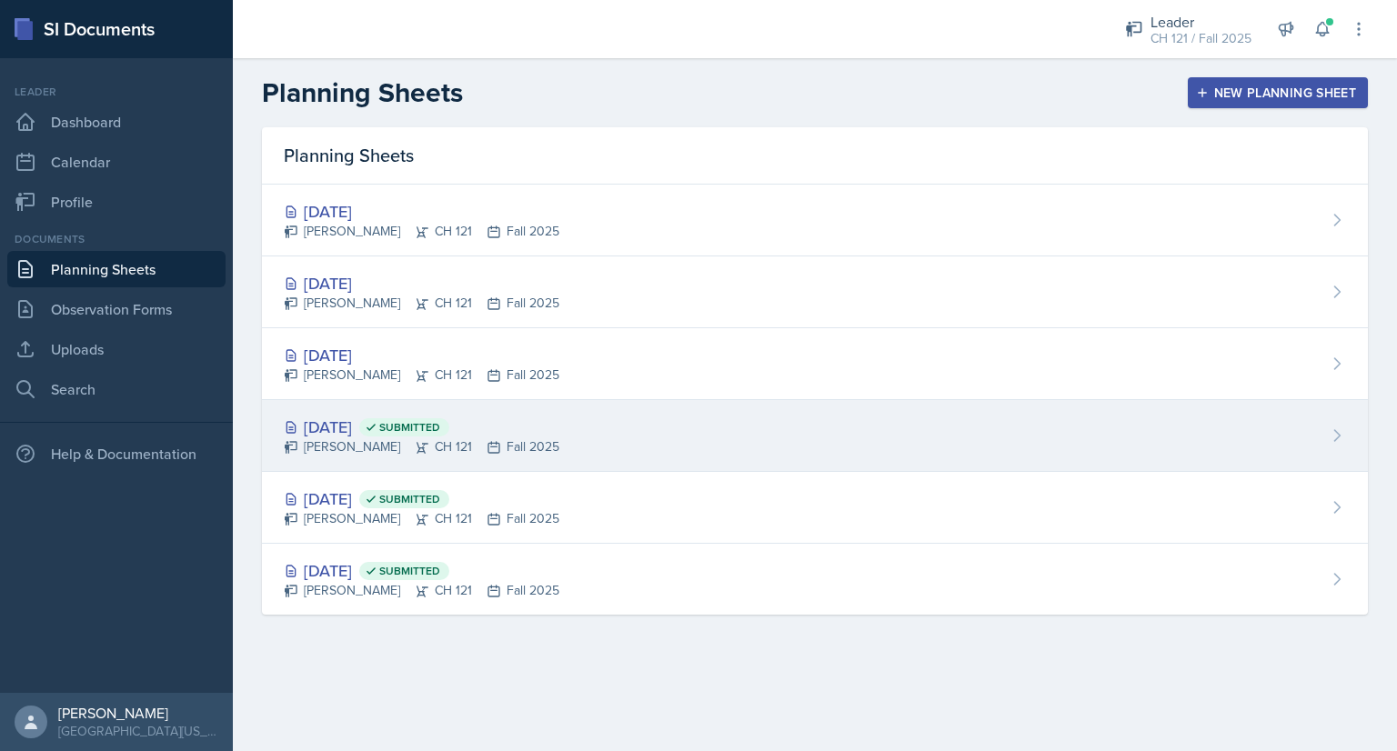
click at [367, 427] on div "Aug 29th, 2025 Submitted" at bounding box center [422, 427] width 276 height 25
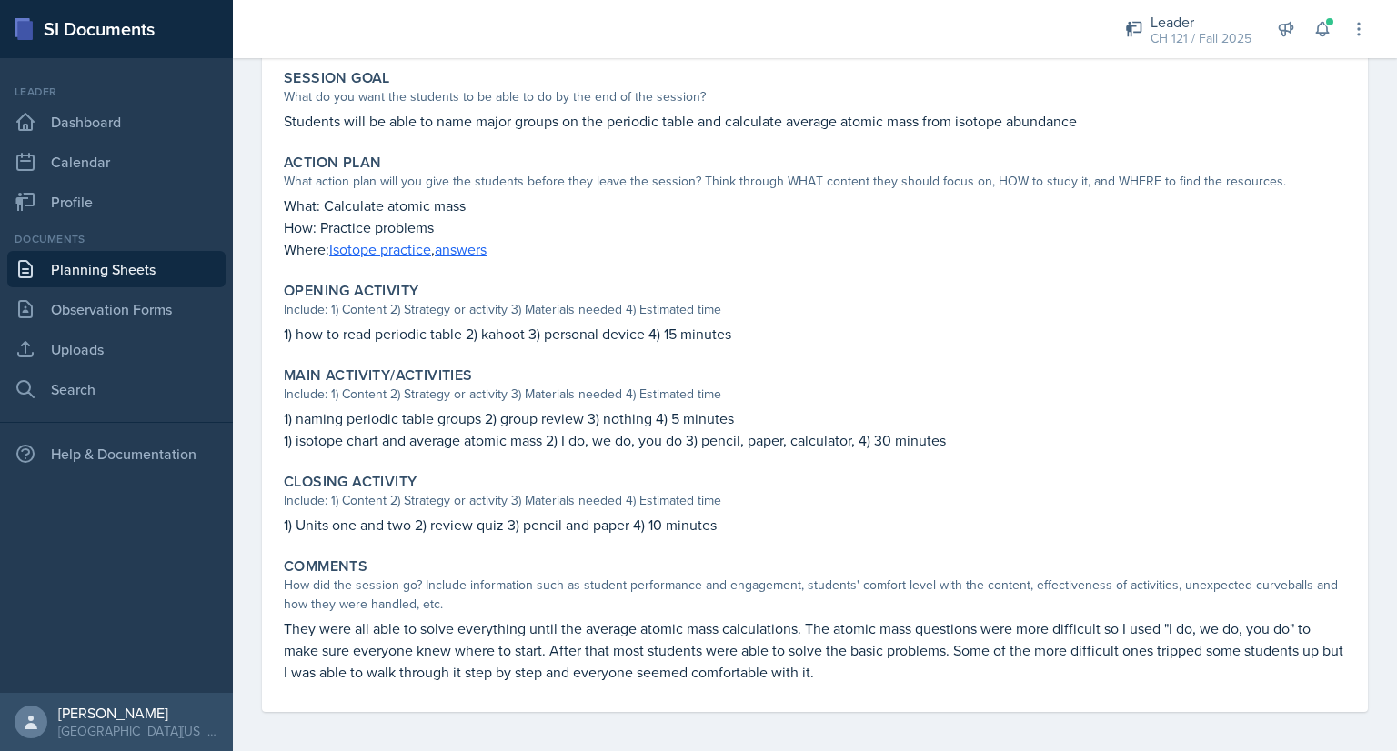
scroll to position [363, 0]
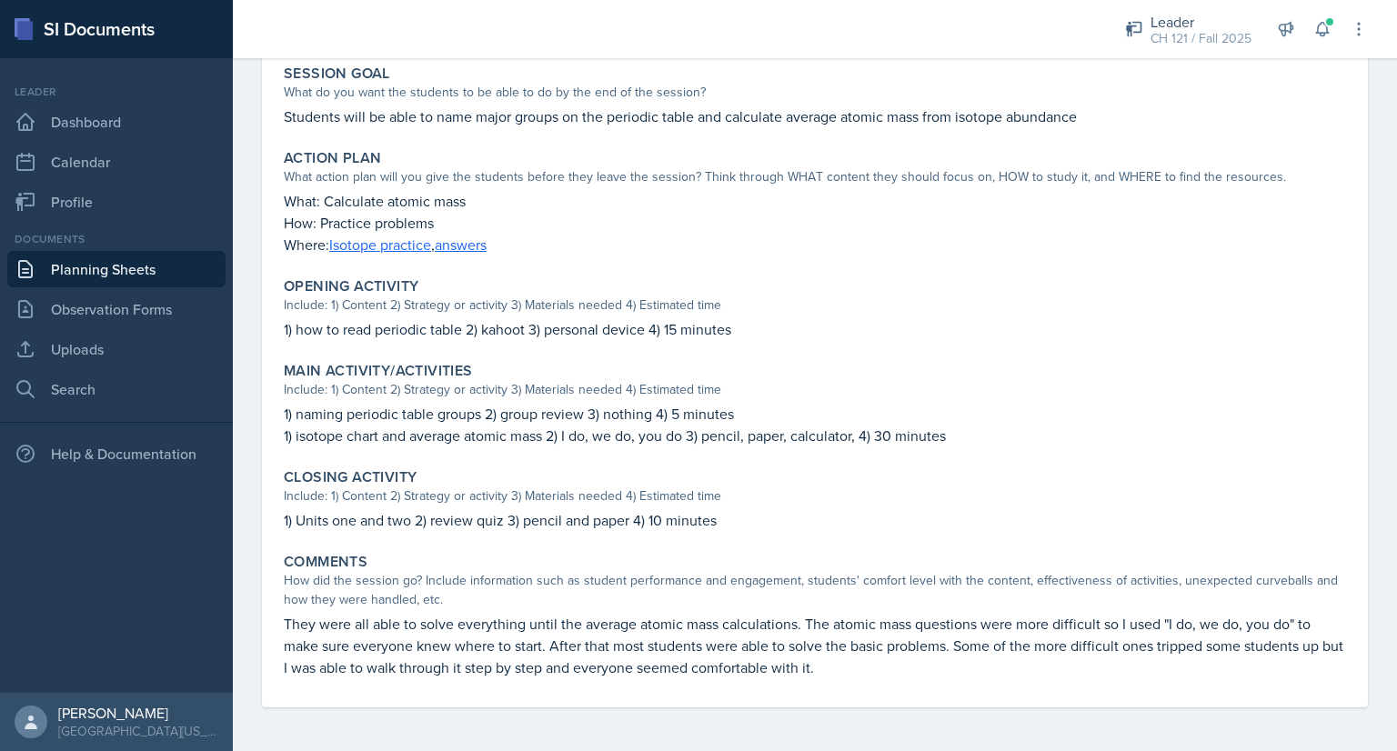
click at [186, 269] on link "Planning Sheets" at bounding box center [116, 269] width 218 height 36
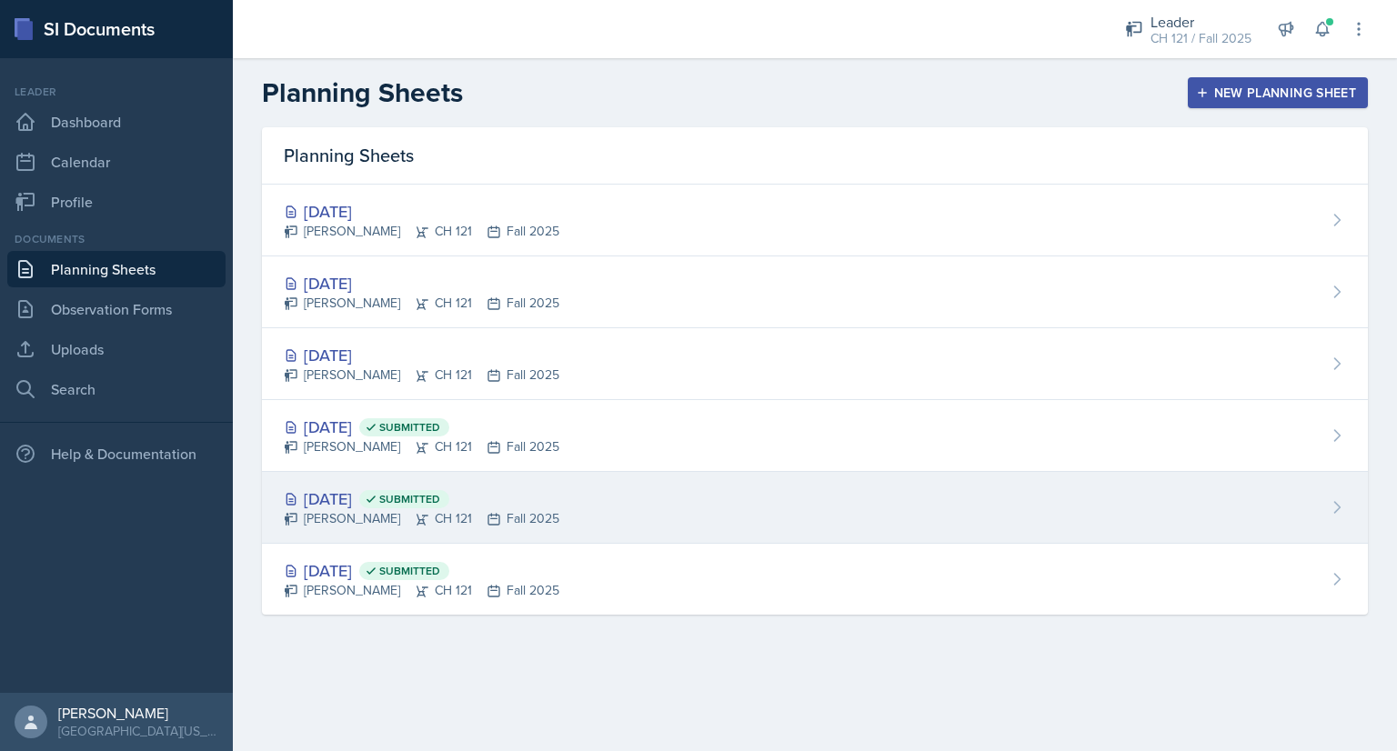
click at [371, 494] on div "Aug 28th, 2025 Submitted" at bounding box center [422, 499] width 276 height 25
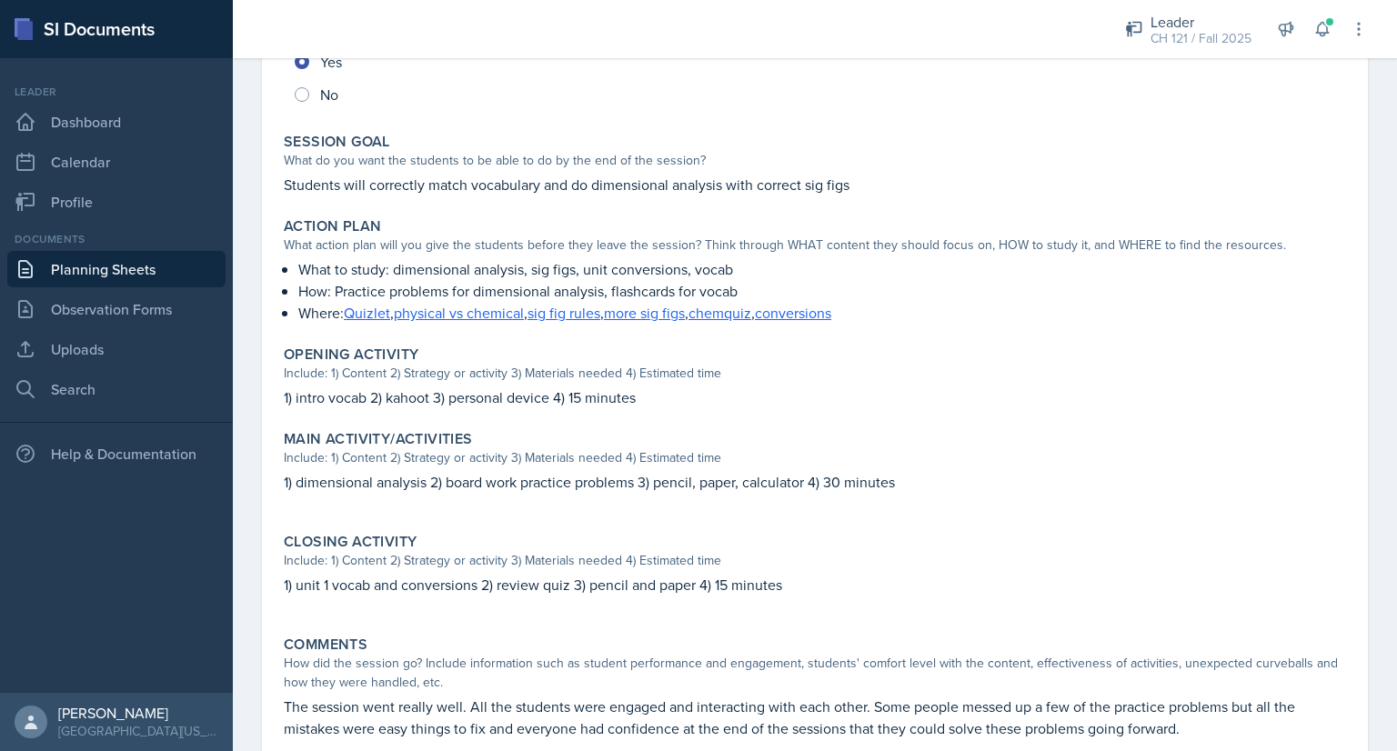
scroll to position [356, 0]
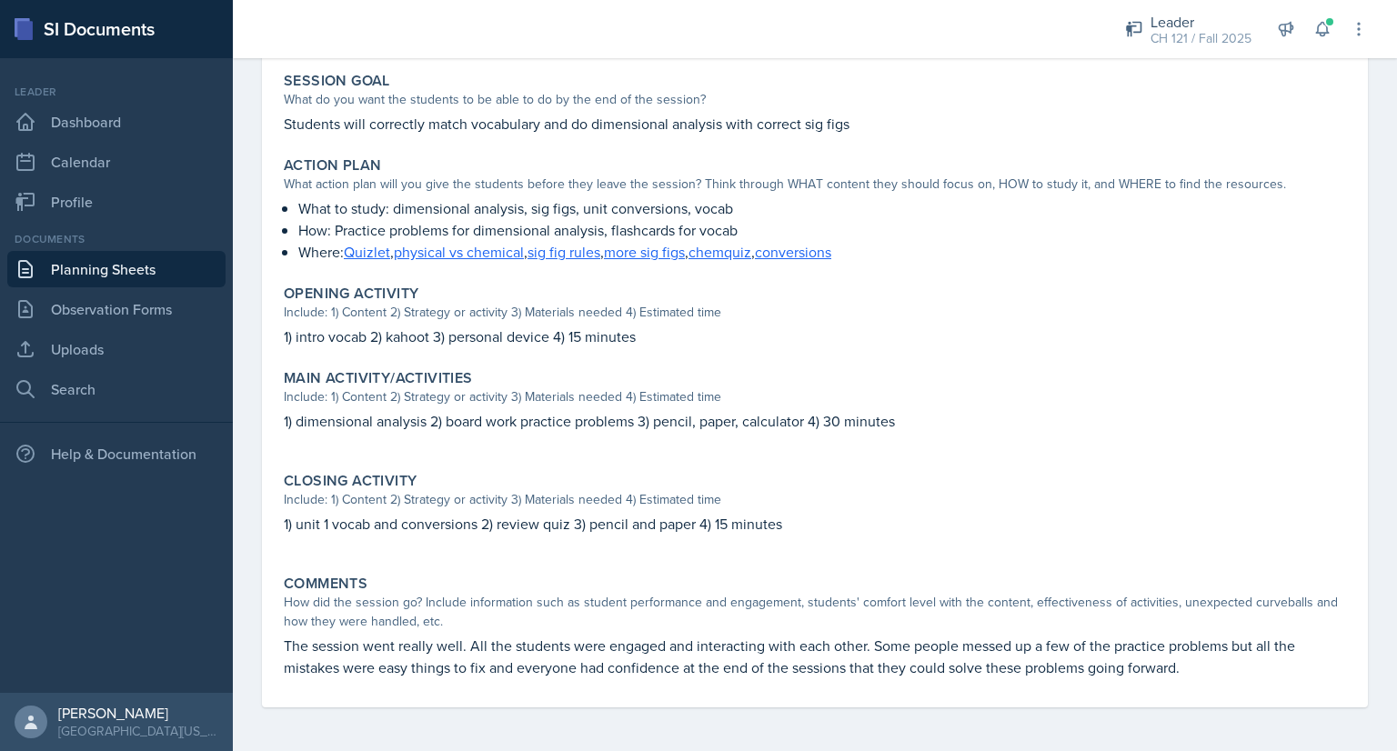
click at [123, 263] on link "Planning Sheets" at bounding box center [116, 269] width 218 height 36
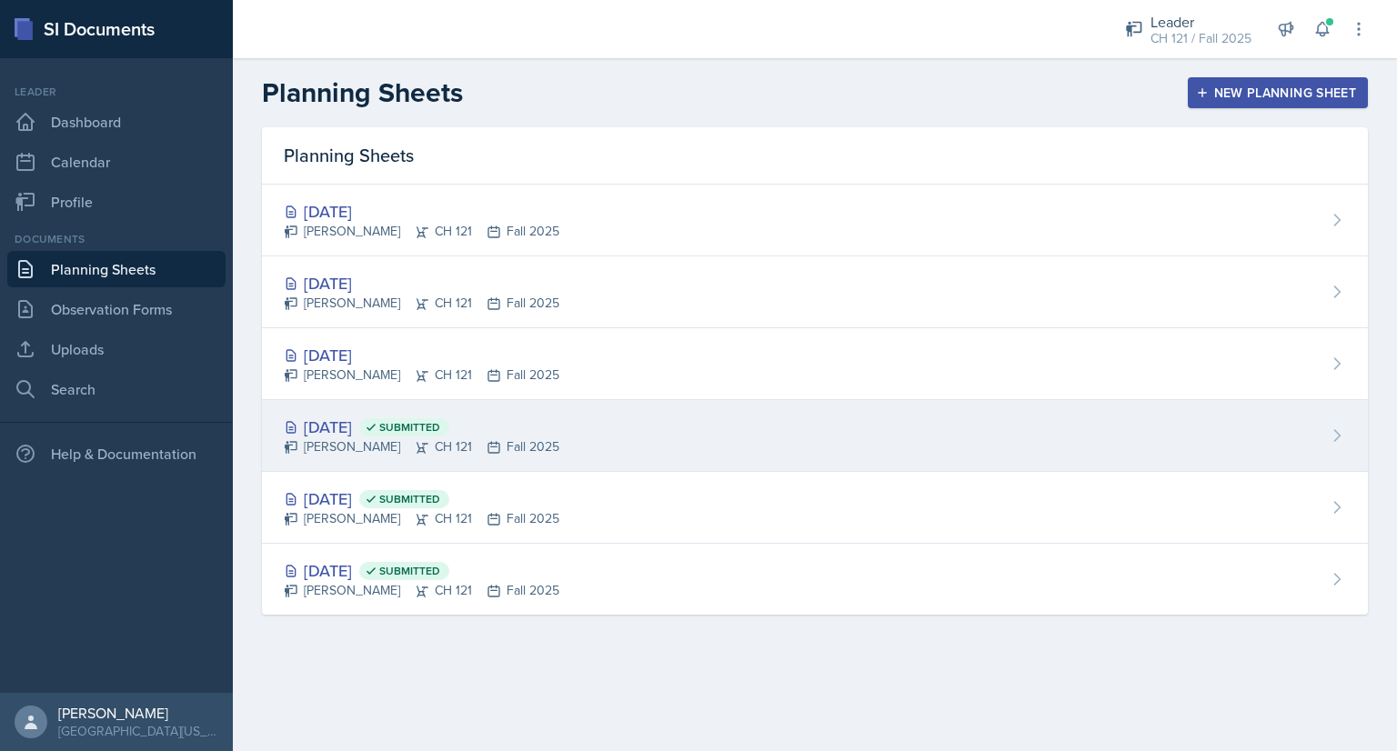
click at [365, 419] on div "Aug 29th, 2025 Submitted" at bounding box center [422, 427] width 276 height 25
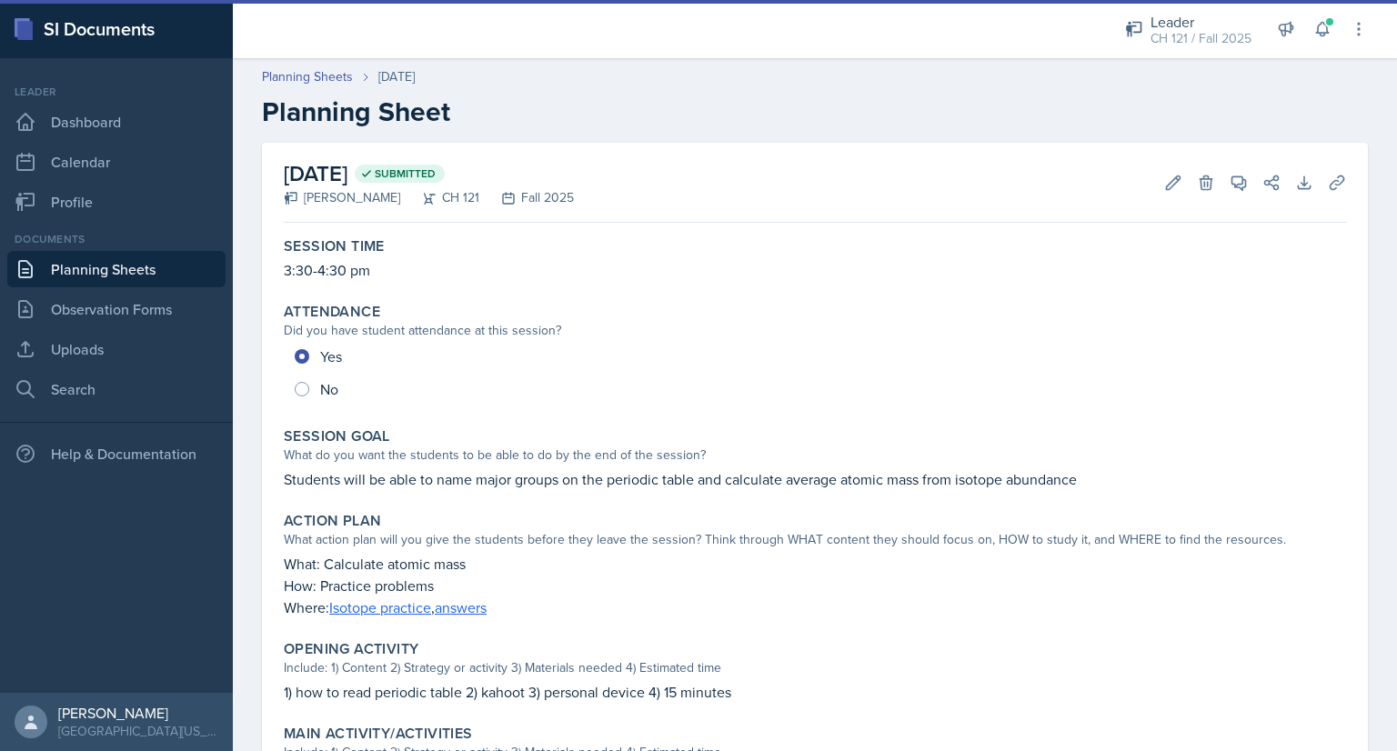
scroll to position [363, 0]
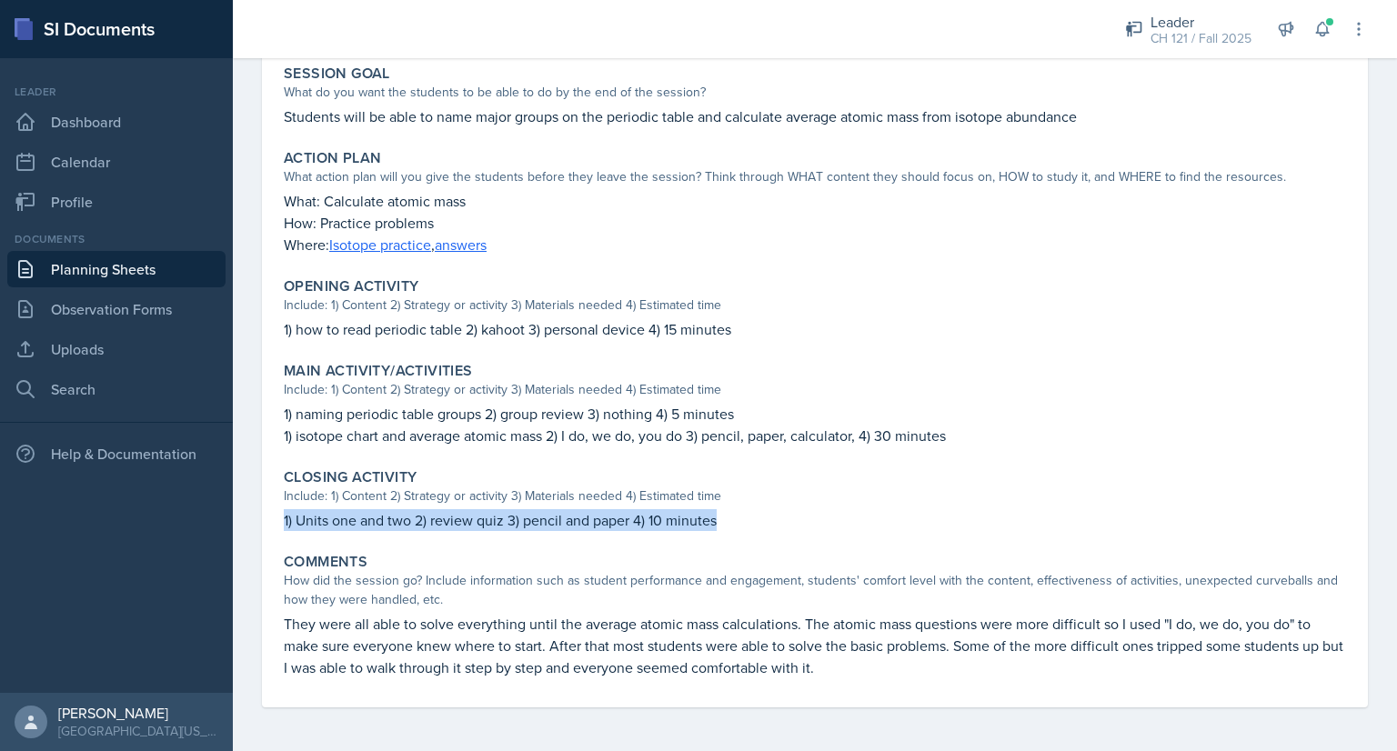
drag, startPoint x: 777, startPoint y: 530, endPoint x: 264, endPoint y: 511, distance: 513.3
click at [264, 511] on div "August 29th, 2025 Submitted Dominic Palazzolo CH 121 Fall 2025 Edit Delete View…" at bounding box center [815, 244] width 1106 height 928
copy p "1) Units one and two 2) review quiz 3) pencil and paper 4) 10 minutes"
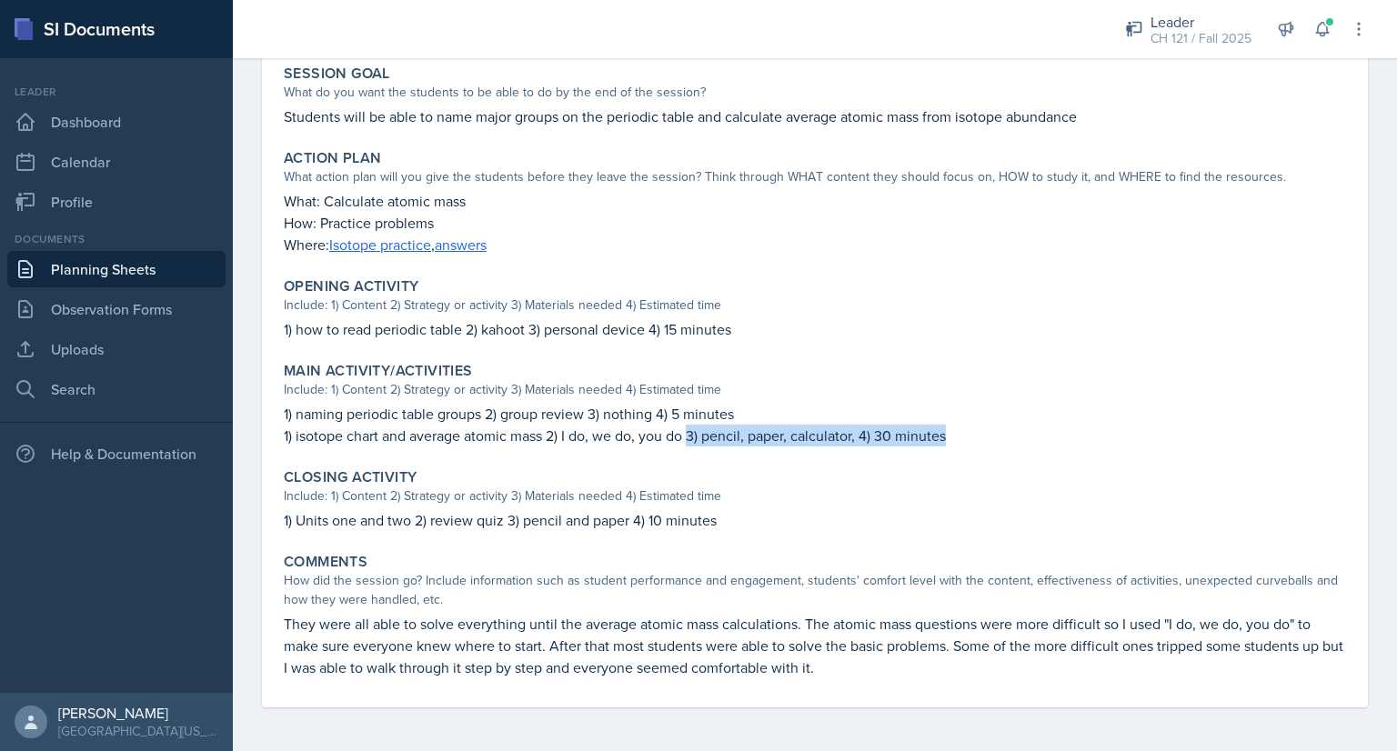
drag, startPoint x: 691, startPoint y: 434, endPoint x: 968, endPoint y: 434, distance: 276.5
click at [968, 434] on p "1) isotope chart and average atomic mass 2) I do, we do, you do 3) pencil, pape…" at bounding box center [815, 436] width 1062 height 22
copy p "3) pencil, paper, calculator, 4) 30 minutes"
